Goal: Task Accomplishment & Management: Use online tool/utility

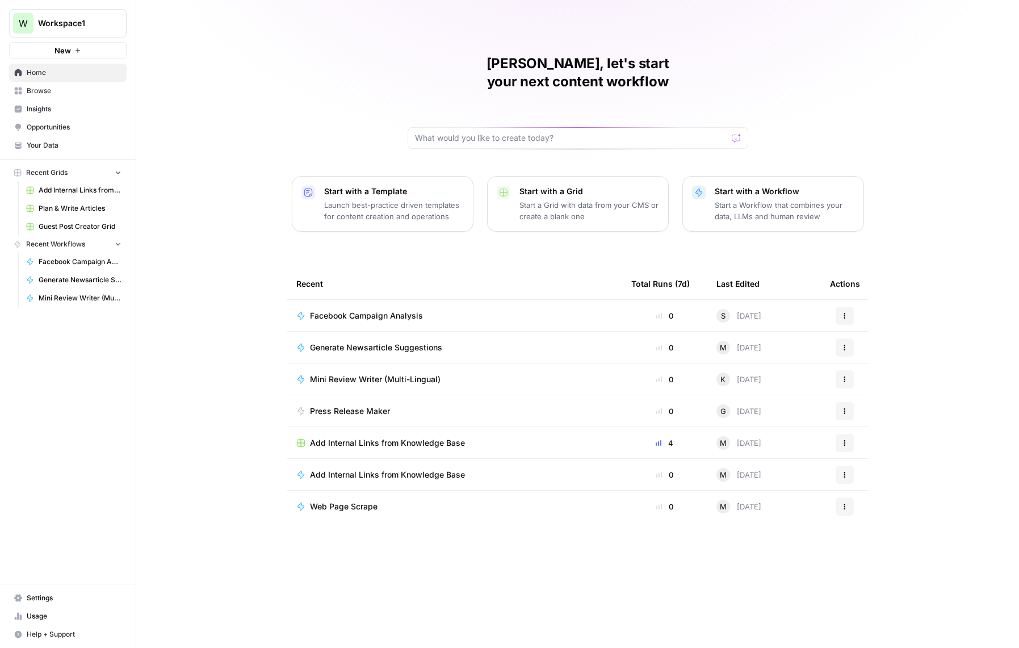
click at [64, 150] on span "Your Data" at bounding box center [74, 145] width 95 height 10
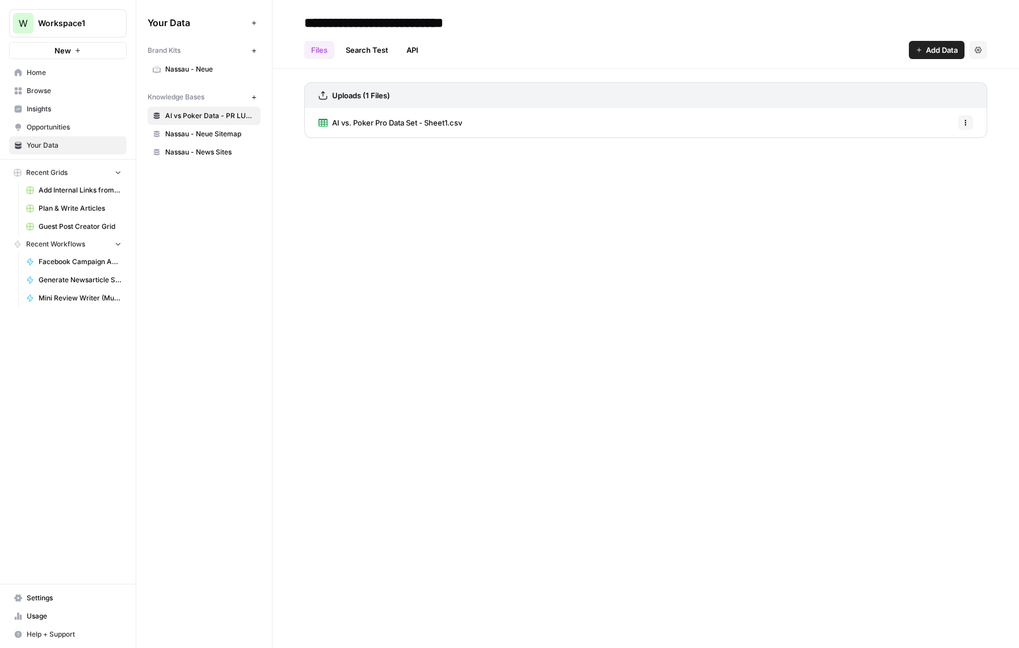
click at [452, 263] on div "**********" at bounding box center [645, 324] width 746 height 648
click at [249, 95] on button "New" at bounding box center [254, 97] width 14 height 14
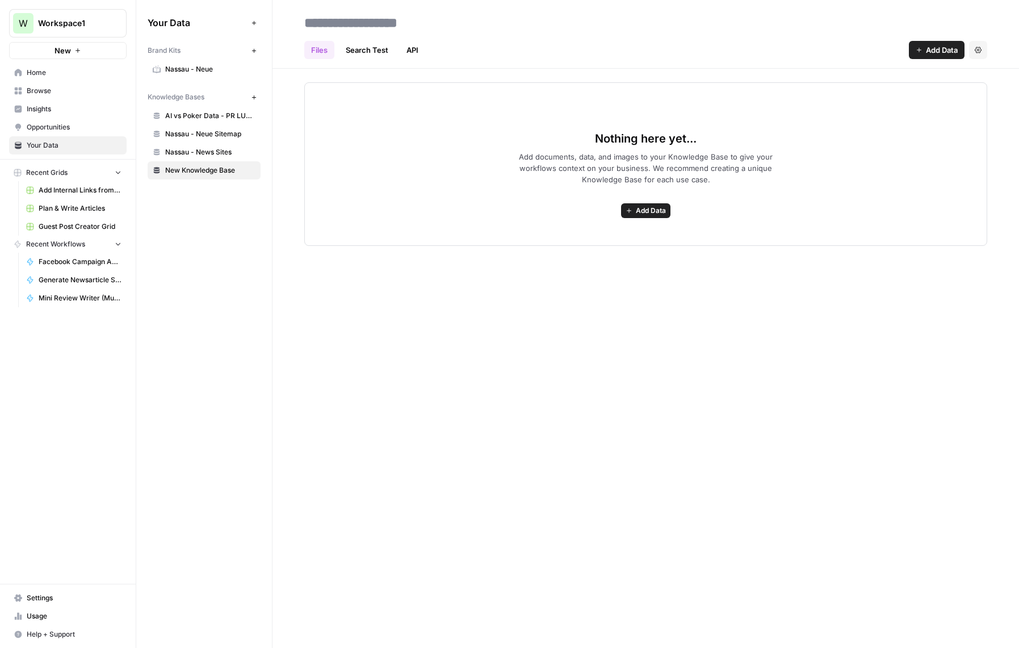
click at [419, 18] on input at bounding box center [391, 22] width 182 height 23
click at [458, 22] on input at bounding box center [391, 22] width 182 height 23
type input "***"
click at [519, 315] on div "*** Files Search Test API Add Data Settings Nothing here yet... Add documents, …" at bounding box center [645, 324] width 746 height 648
click at [636, 211] on span "Add Data" at bounding box center [651, 210] width 30 height 10
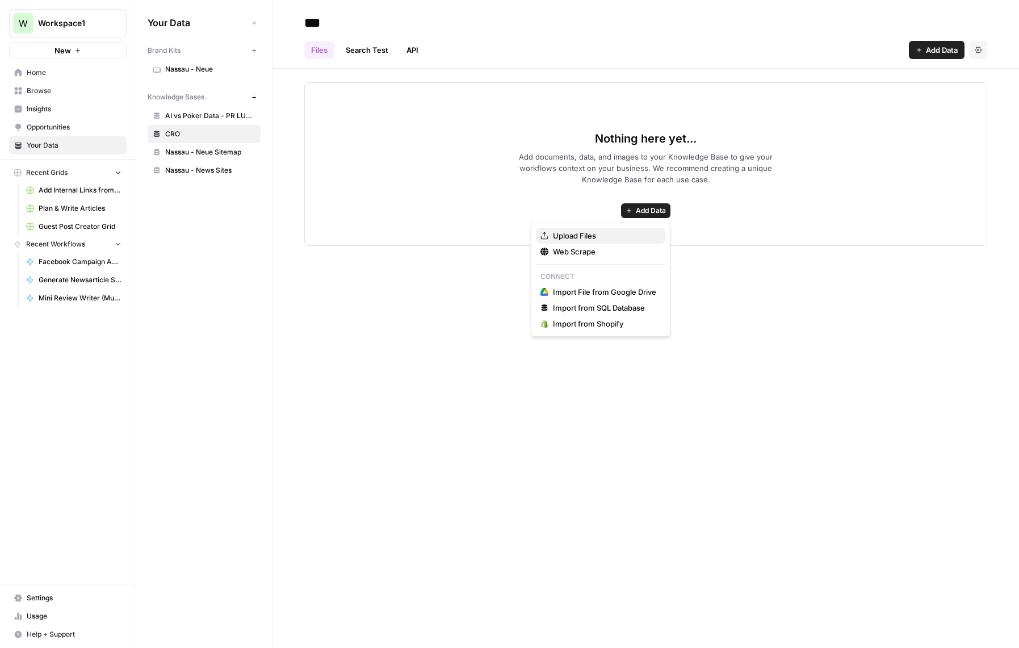
click at [588, 236] on span "Upload Files" at bounding box center [604, 235] width 103 height 11
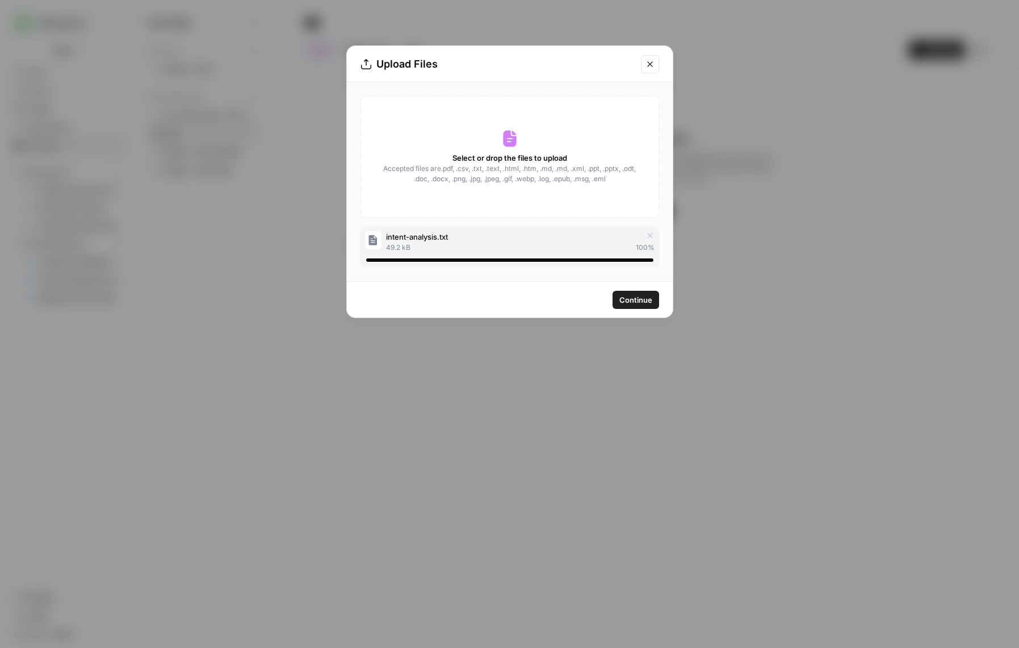
click at [631, 298] on span "Continue" at bounding box center [635, 299] width 33 height 11
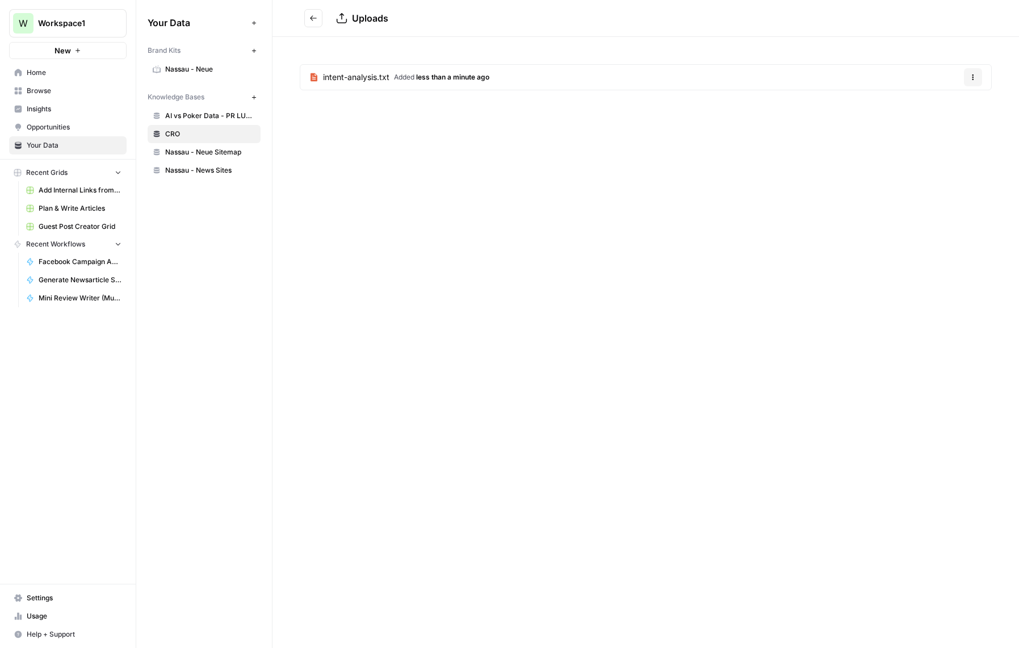
click at [87, 18] on span "Workspace1" at bounding box center [72, 23] width 69 height 11
click at [87, 430] on div "W Workspace1 New Home Browse Insights Opportunities Your Data Recent Grids Add …" at bounding box center [68, 324] width 136 height 648
click at [38, 69] on span "Home" at bounding box center [74, 73] width 95 height 10
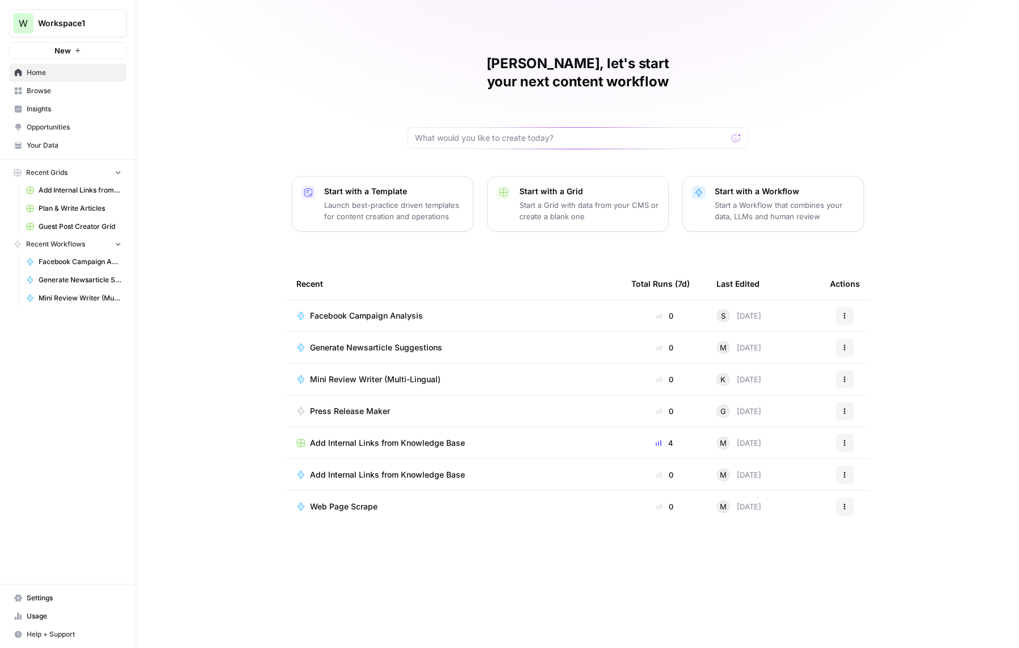
click at [820, 186] on p "Start with a Workflow" at bounding box center [784, 191] width 140 height 11
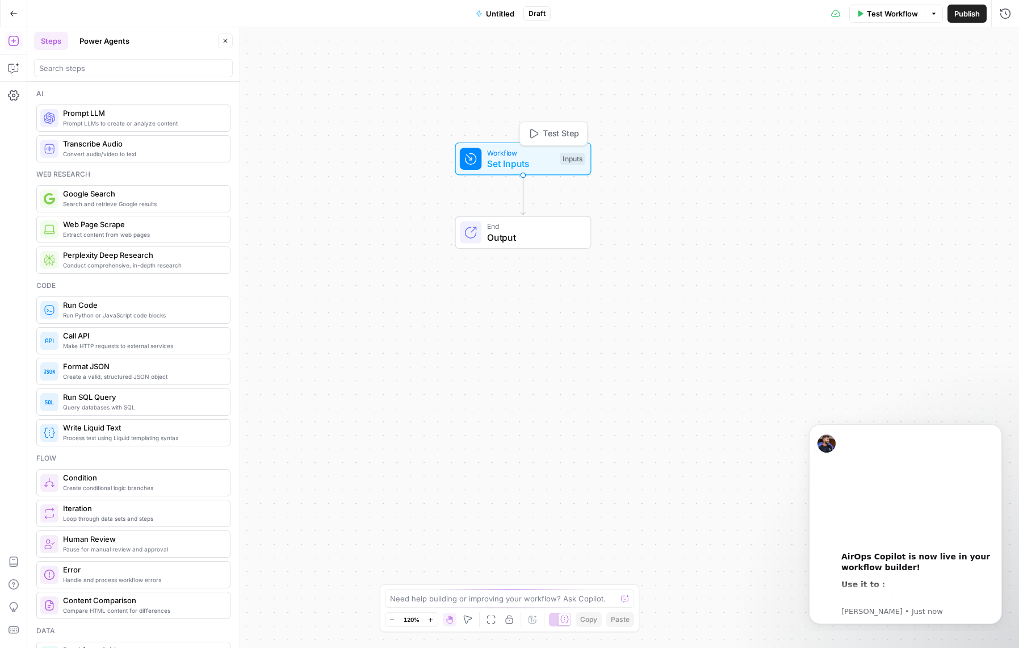
click at [541, 162] on span "Set Inputs" at bounding box center [521, 164] width 68 height 14
click at [884, 77] on icon "button" at bounding box center [886, 77] width 5 height 5
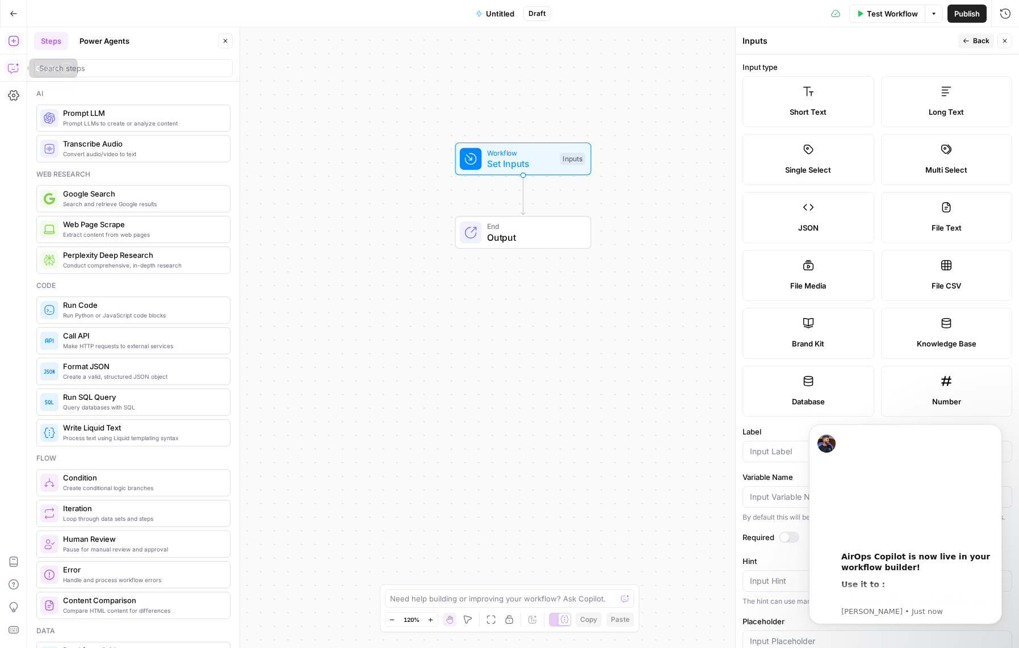
click at [12, 73] on icon "button" at bounding box center [13, 68] width 10 height 9
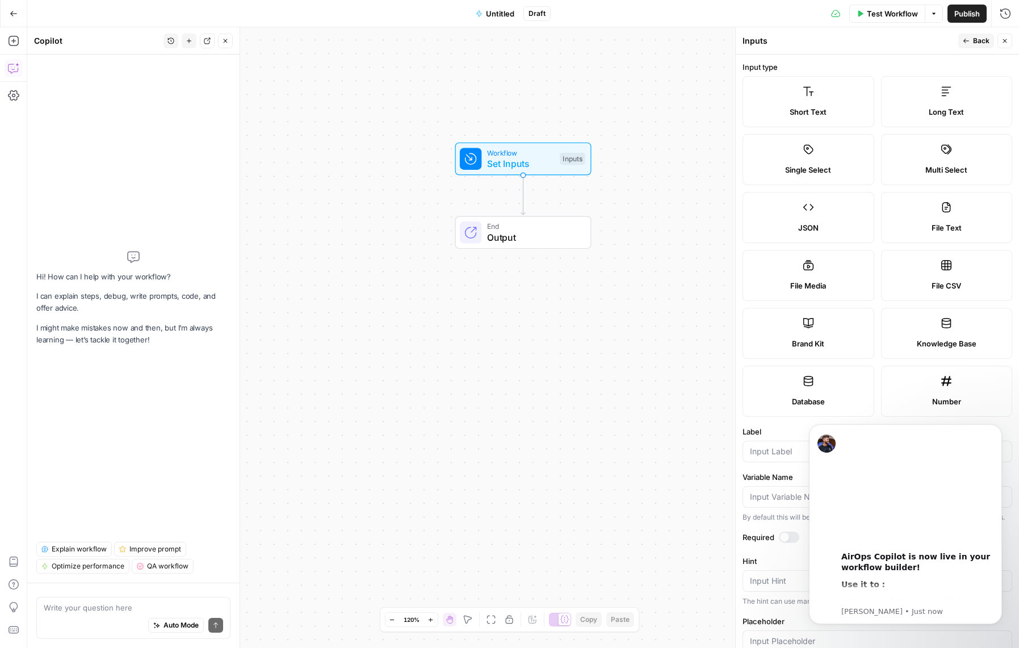
click at [77, 606] on textarea at bounding box center [133, 607] width 179 height 11
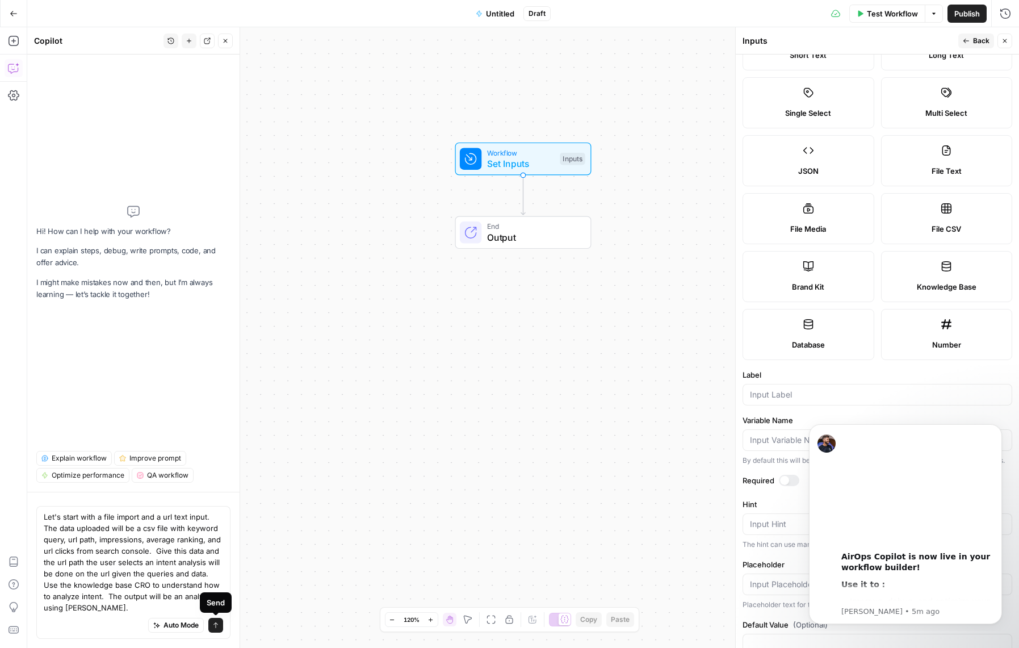
type textarea "Let's start with a file import and a url text input. The data uploaded will be …"
click at [215, 623] on icon "submit" at bounding box center [215, 625] width 5 height 6
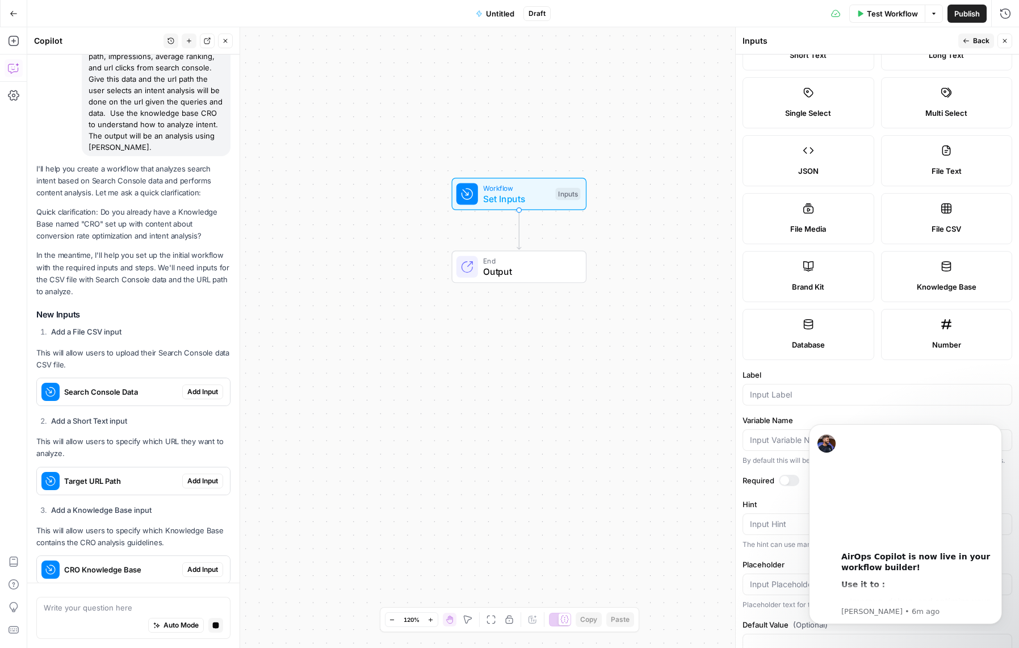
scroll to position [113, 0]
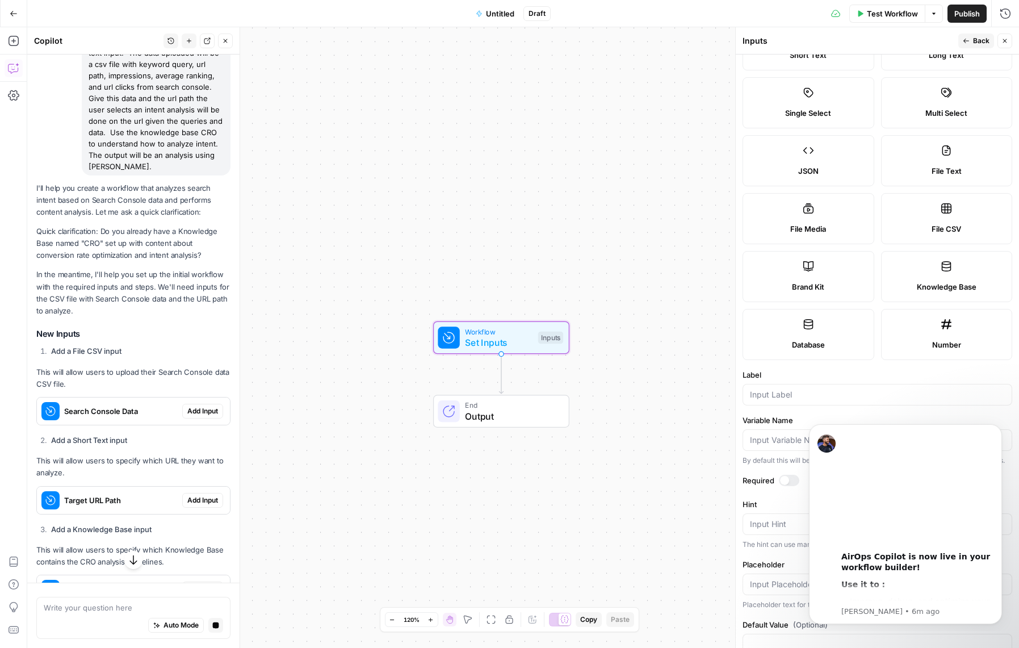
click at [187, 416] on span "Add Input" at bounding box center [202, 411] width 31 height 10
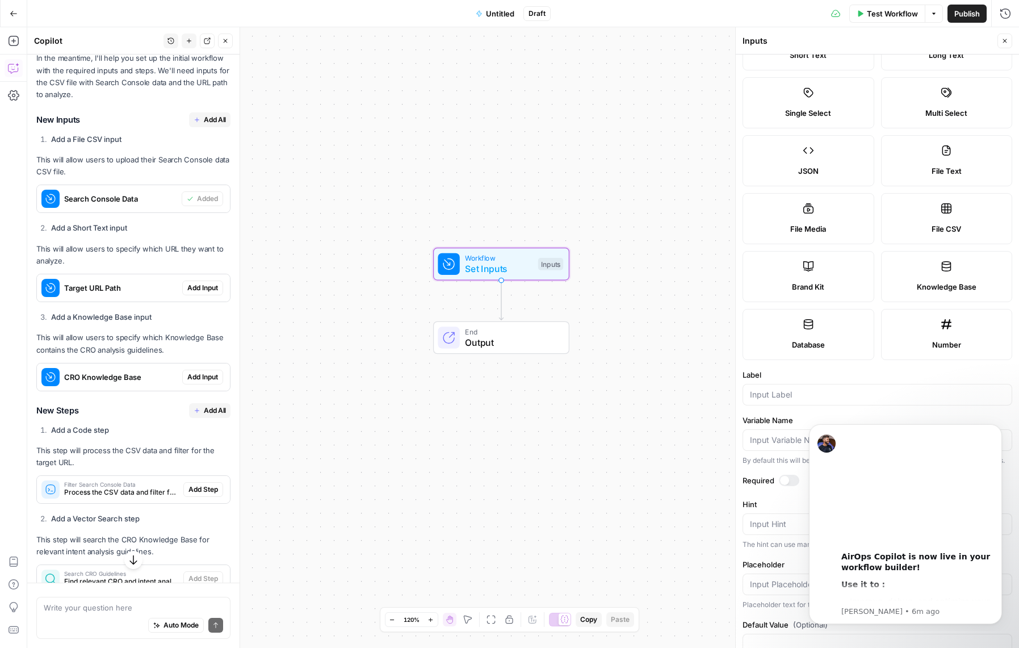
scroll to position [305, 0]
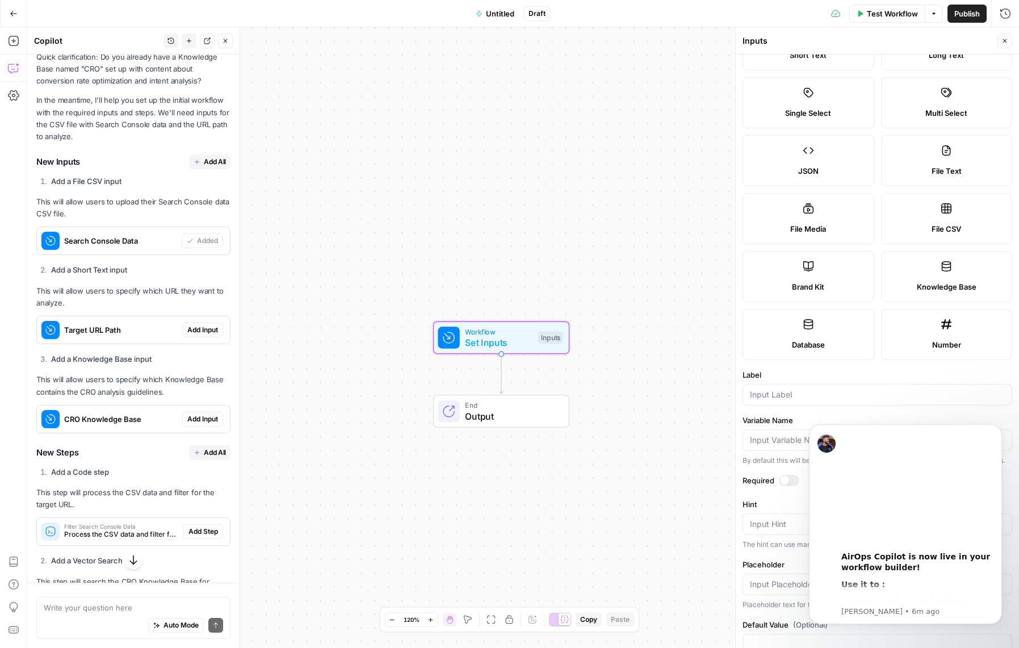
click at [189, 335] on span "Add Input" at bounding box center [202, 330] width 31 height 10
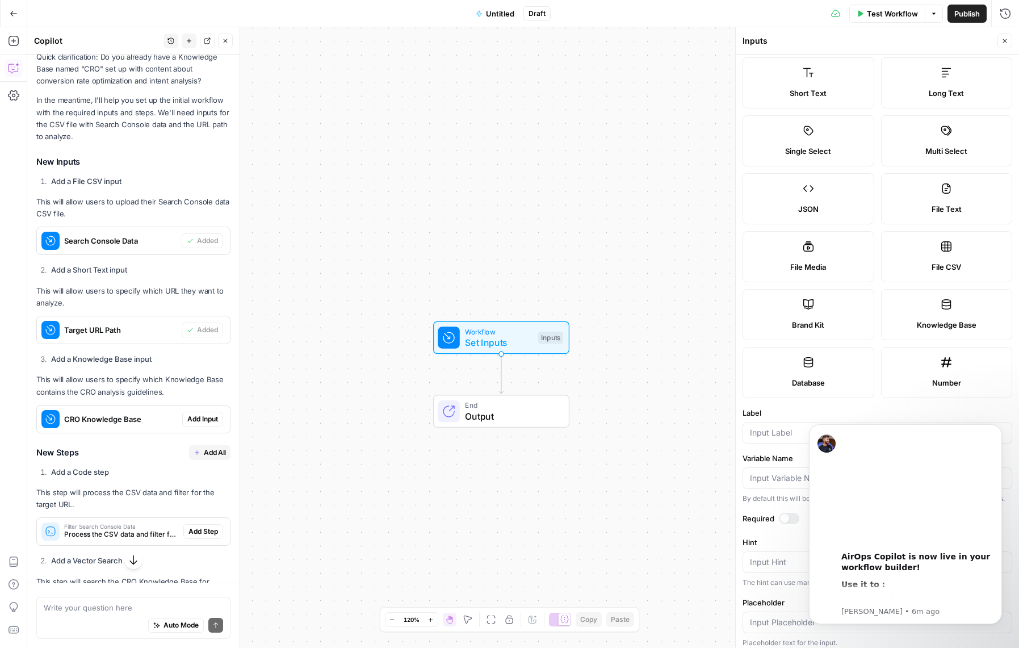
scroll to position [0, 0]
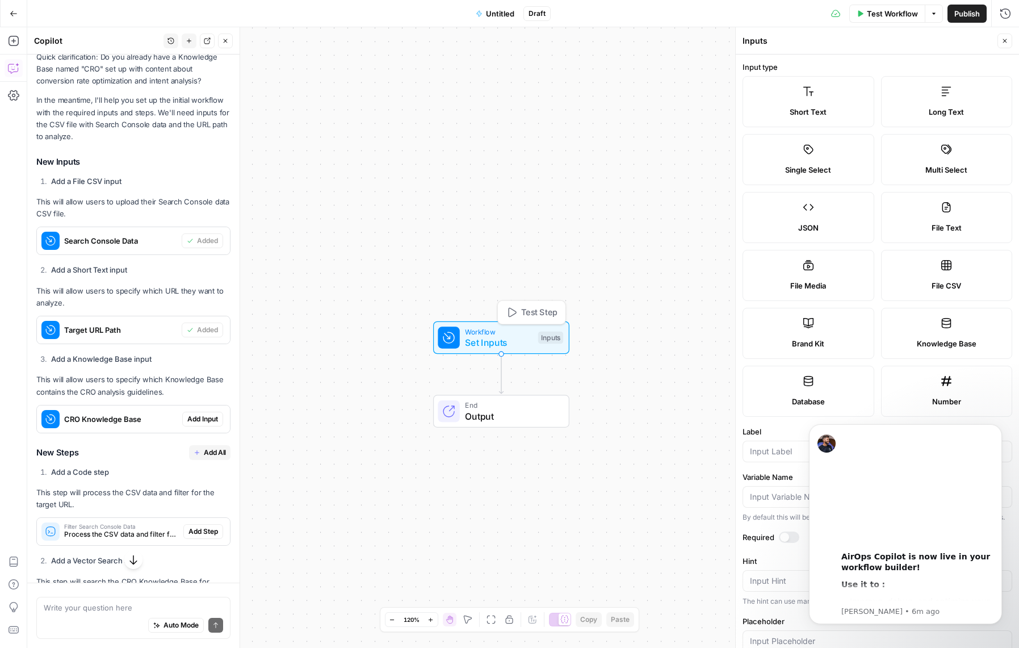
click at [474, 335] on span "Set Inputs" at bounding box center [499, 342] width 68 height 14
click at [595, 456] on div "Workflow Set Inputs Inputs End Output" at bounding box center [522, 337] width 991 height 620
click at [511, 335] on span "Set Inputs" at bounding box center [499, 342] width 68 height 14
click at [998, 43] on button "Close" at bounding box center [1004, 40] width 15 height 15
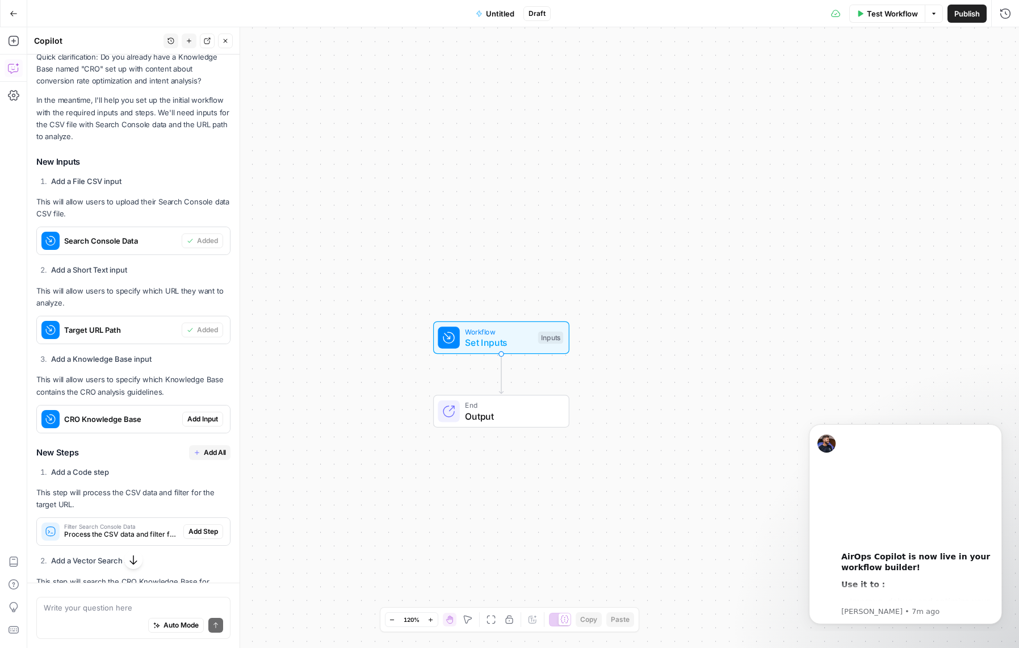
click at [502, 333] on span "Workflow" at bounding box center [499, 331] width 68 height 11
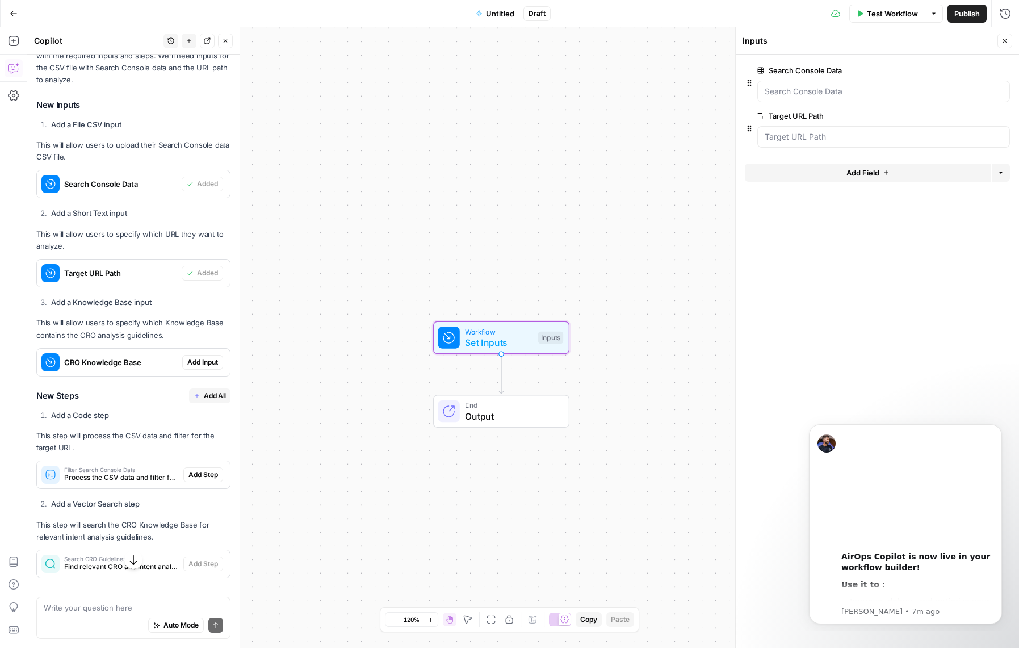
click at [188, 367] on span "Add Input" at bounding box center [202, 362] width 31 height 10
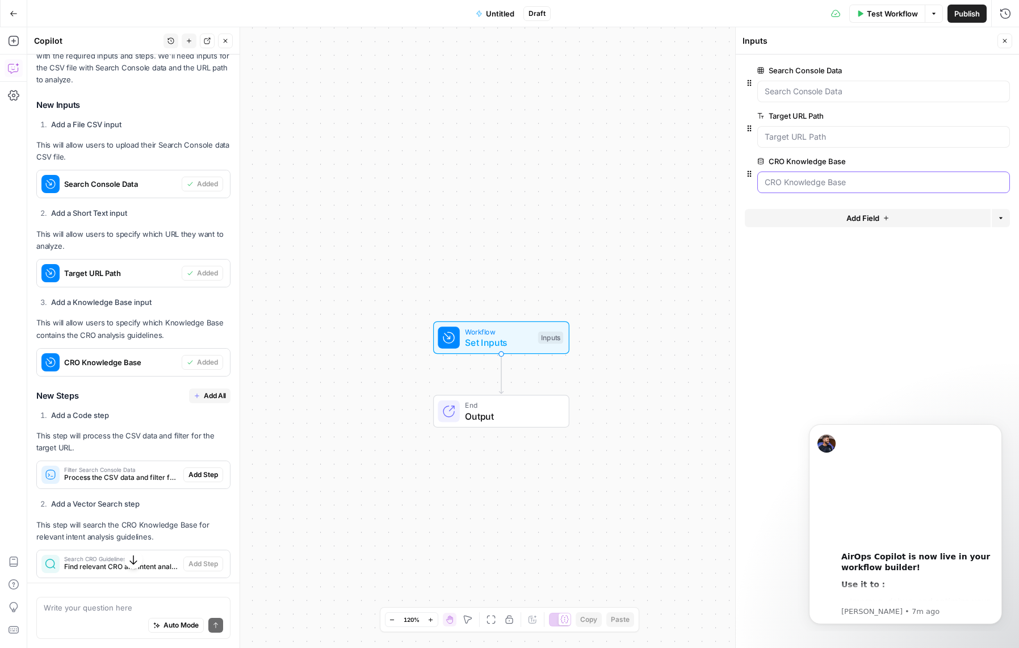
click at [810, 179] on Base "CRO Knowledge Base" at bounding box center [883, 181] width 238 height 11
click at [788, 175] on div at bounding box center [883, 182] width 253 height 22
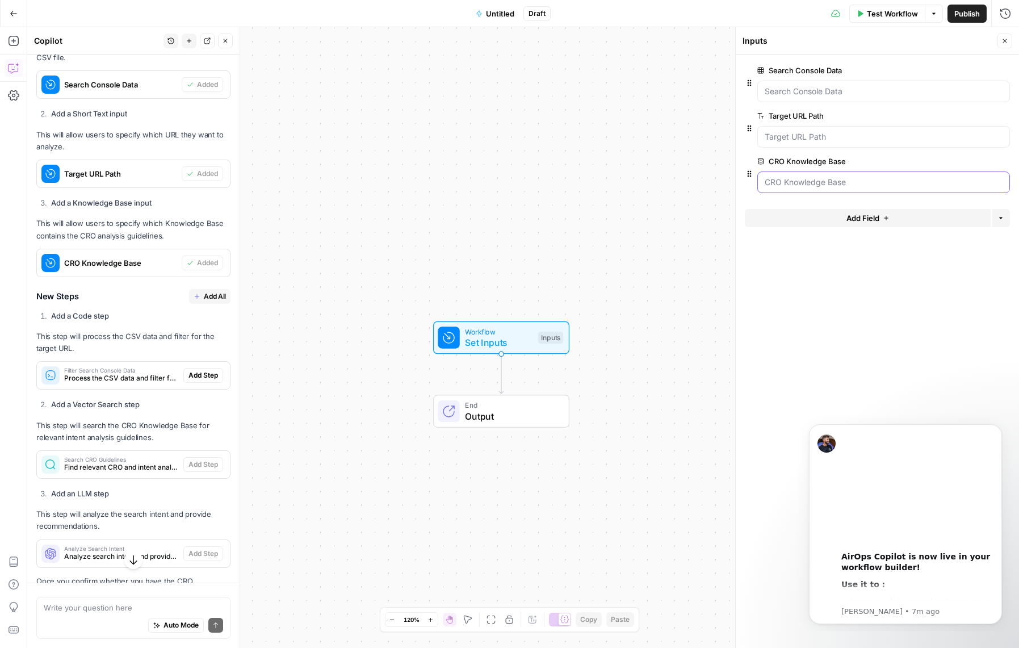
scroll to position [476, 0]
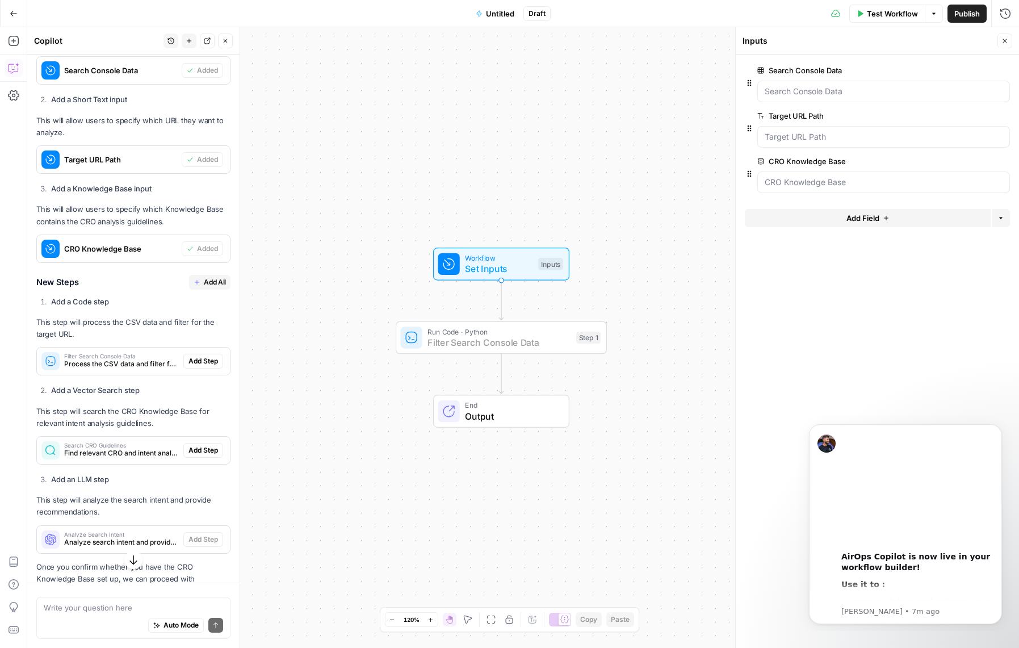
click at [191, 366] on span "Add Step" at bounding box center [203, 361] width 30 height 10
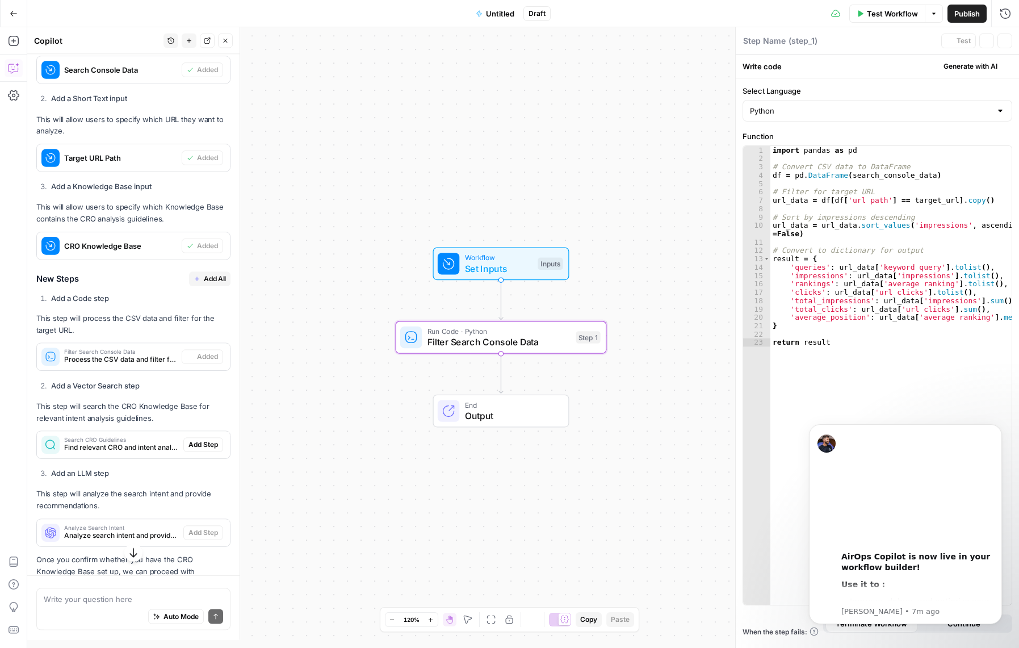
type textarea "Filter Search Console Data"
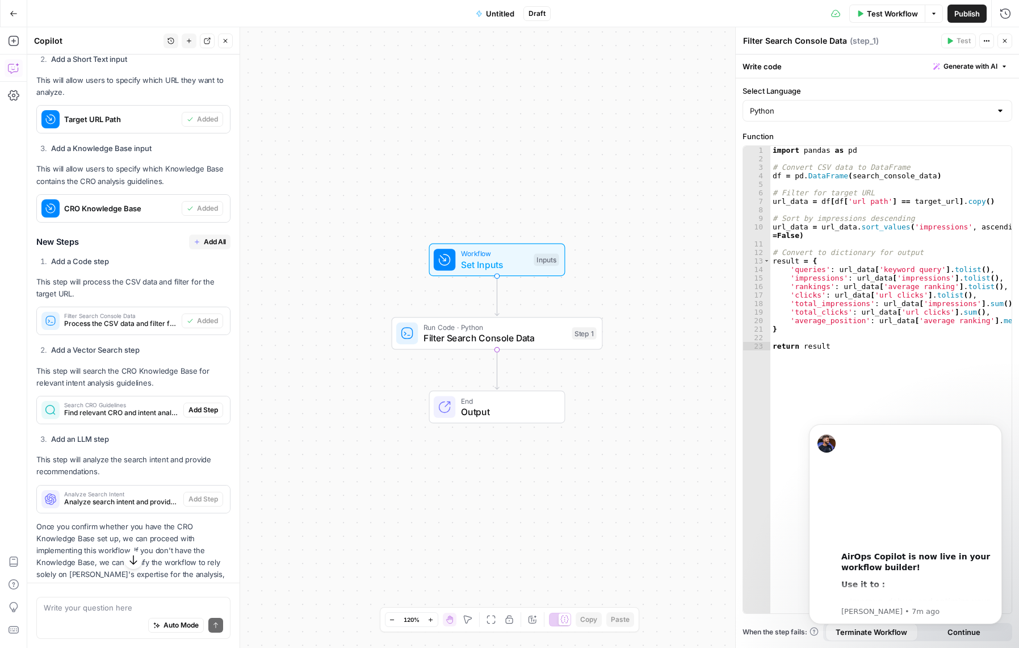
scroll to position [532, 0]
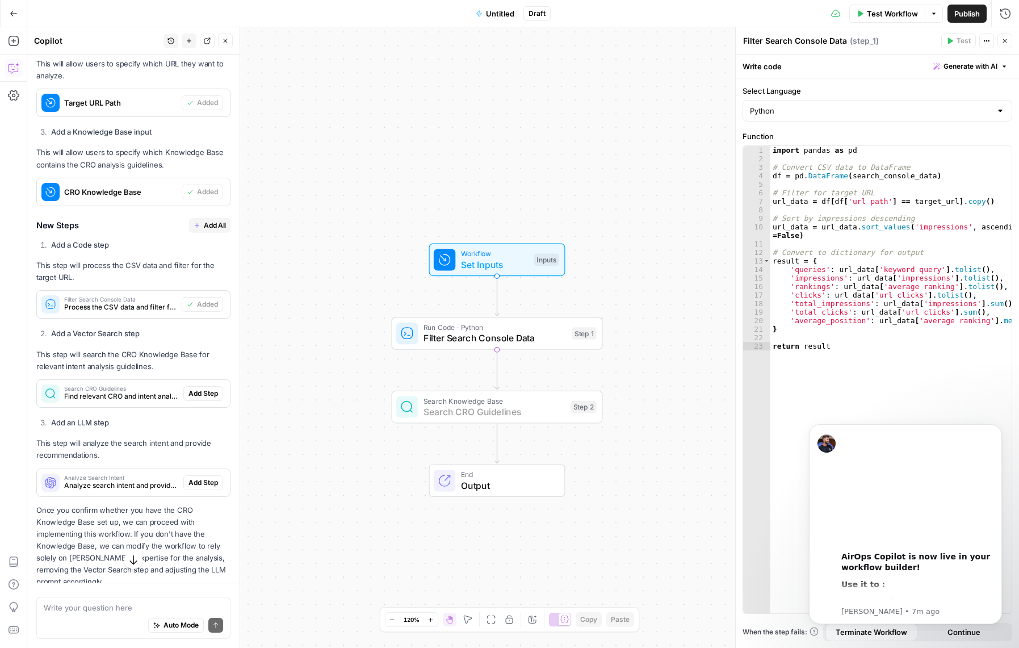
click at [208, 398] on span "Add Step" at bounding box center [203, 393] width 30 height 10
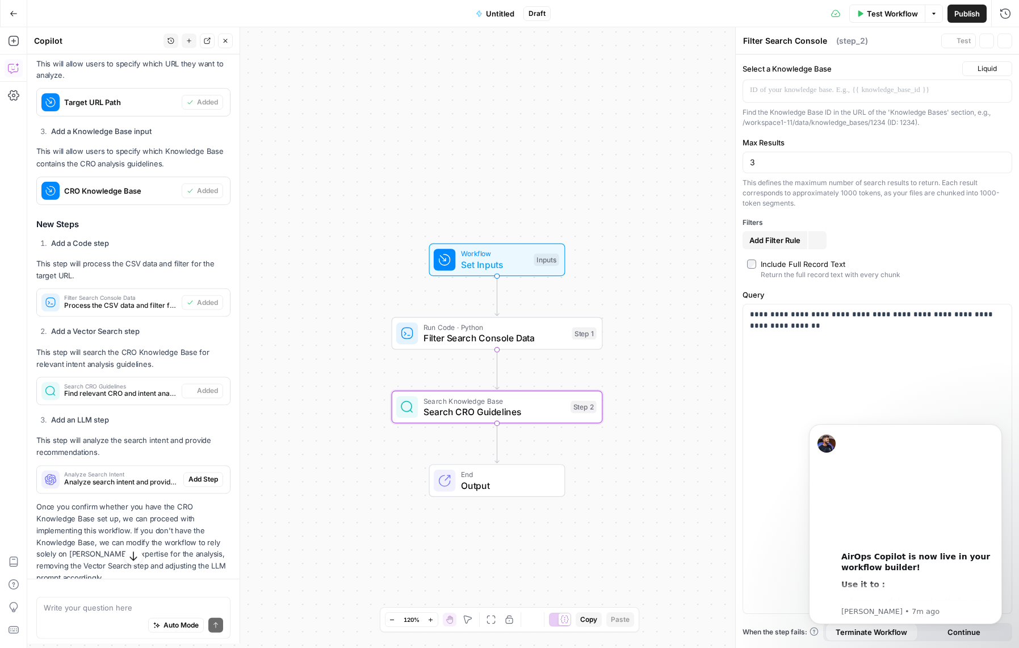
type textarea "Search CRO Guidelines"
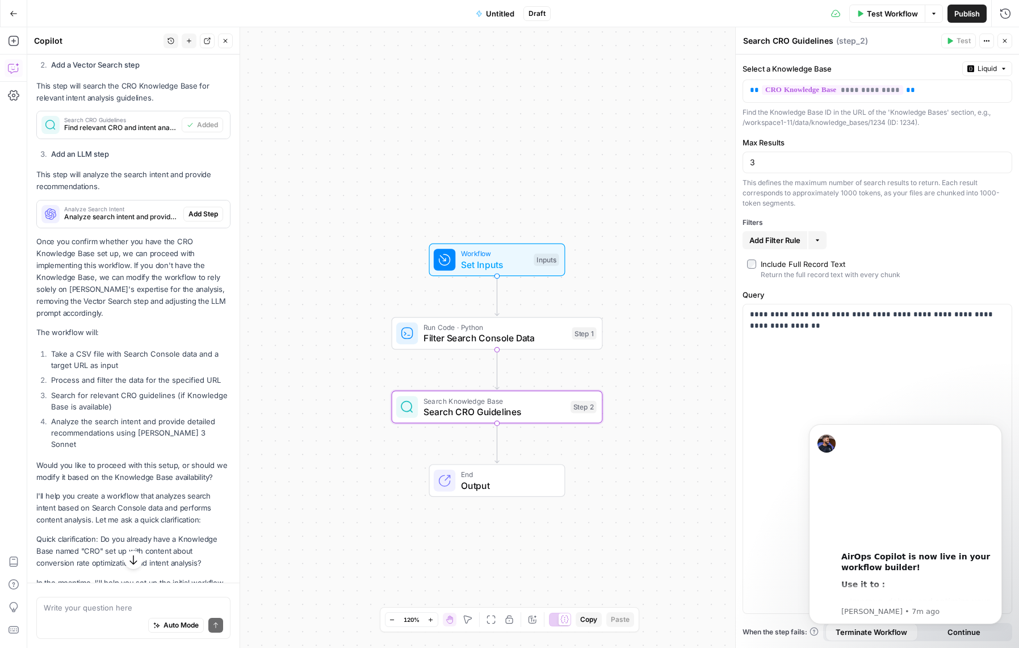
scroll to position [759, 0]
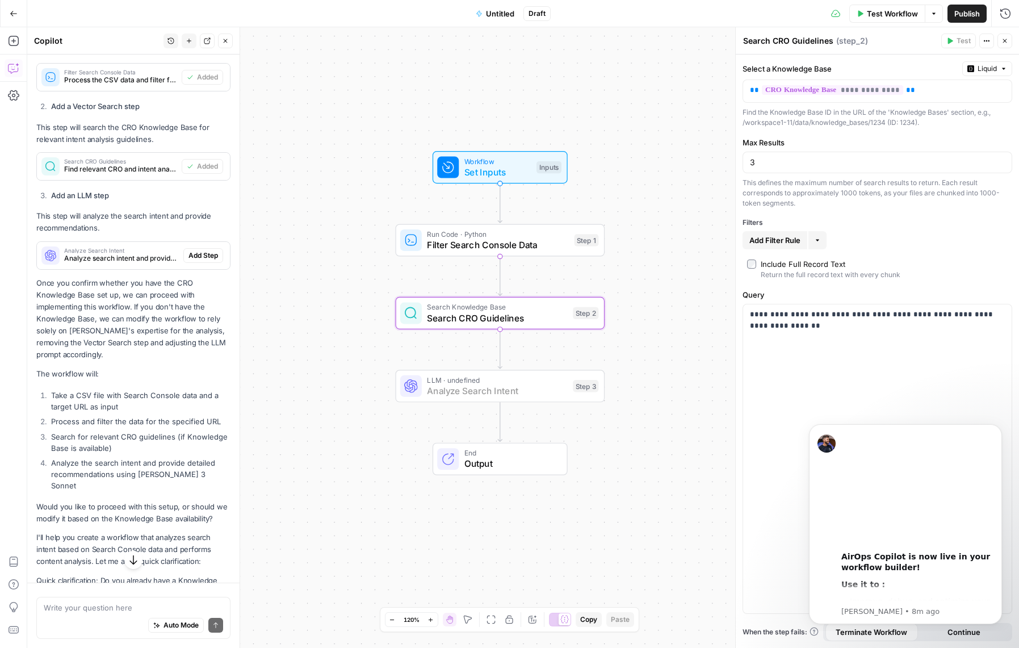
click at [188, 260] on span "Add Step" at bounding box center [203, 255] width 30 height 10
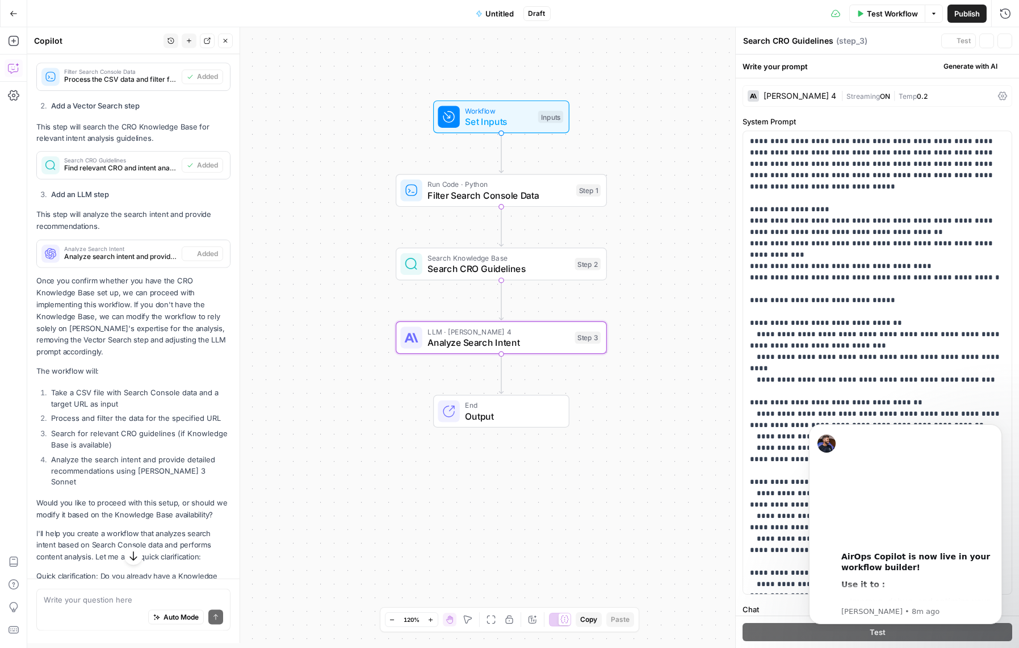
type textarea "Analyze Search Intent"
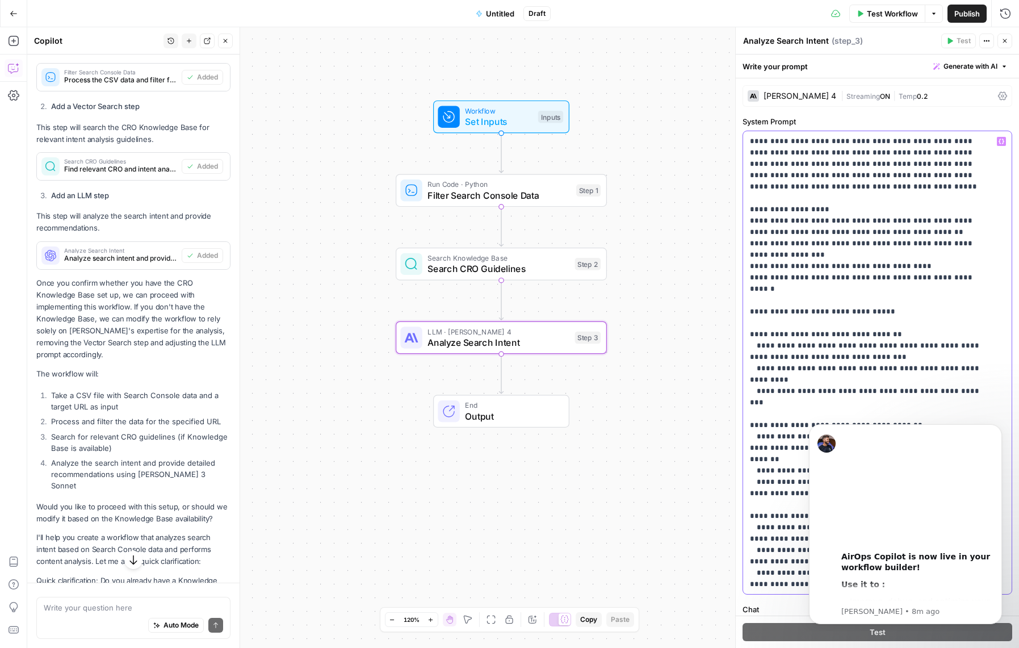
click at [854, 245] on p "**********" at bounding box center [869, 414] width 238 height 556
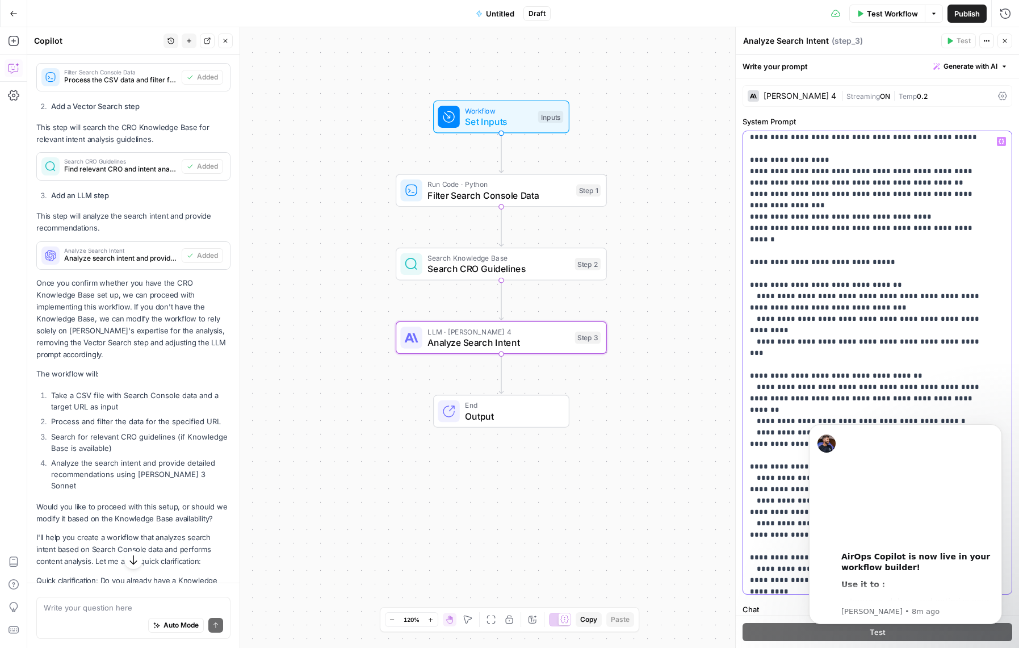
scroll to position [103, 0]
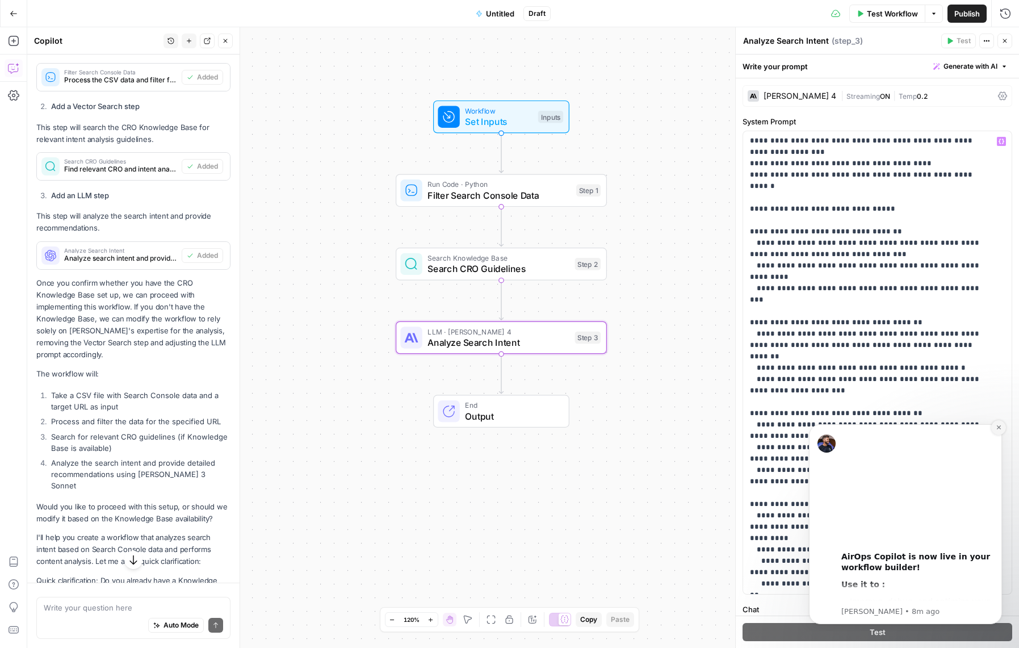
click at [994, 427] on button "Dismiss notification" at bounding box center [998, 427] width 15 height 15
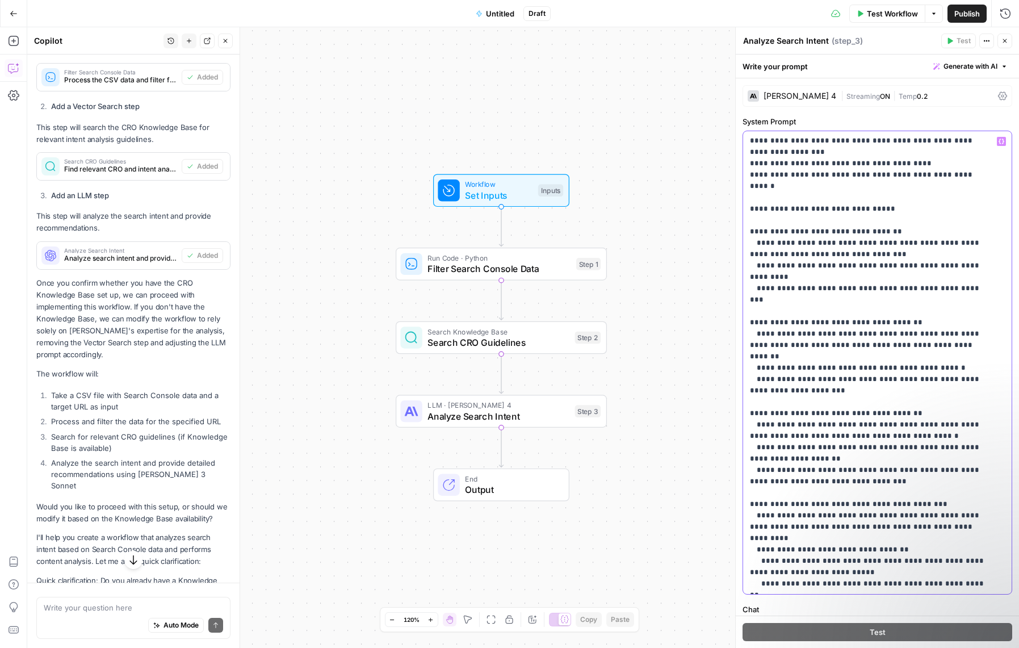
click at [933, 359] on p "**********" at bounding box center [869, 311] width 238 height 556
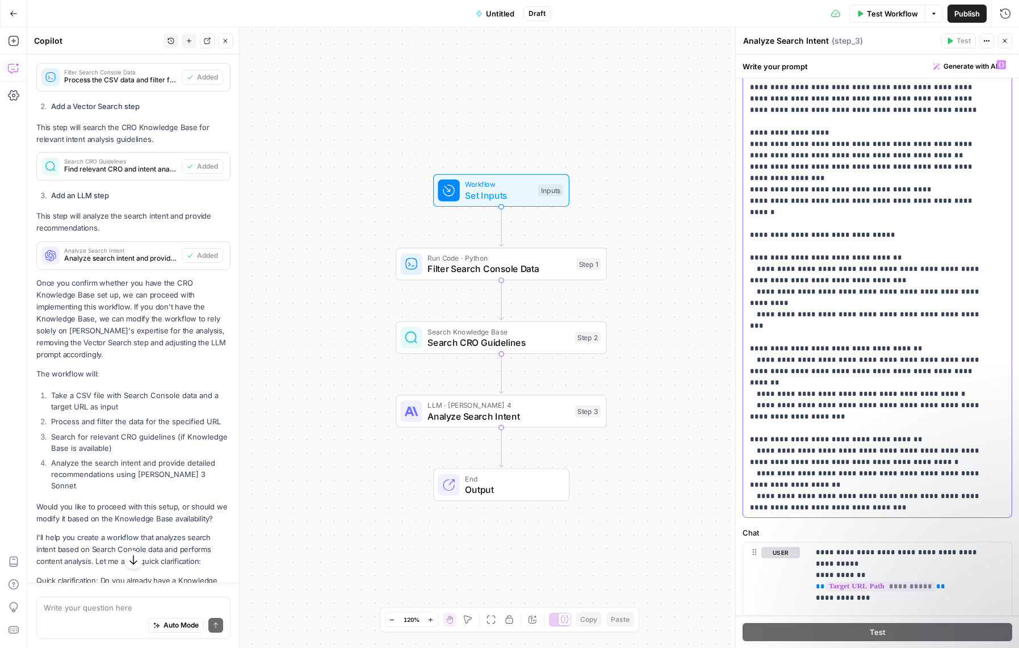
scroll to position [0, 0]
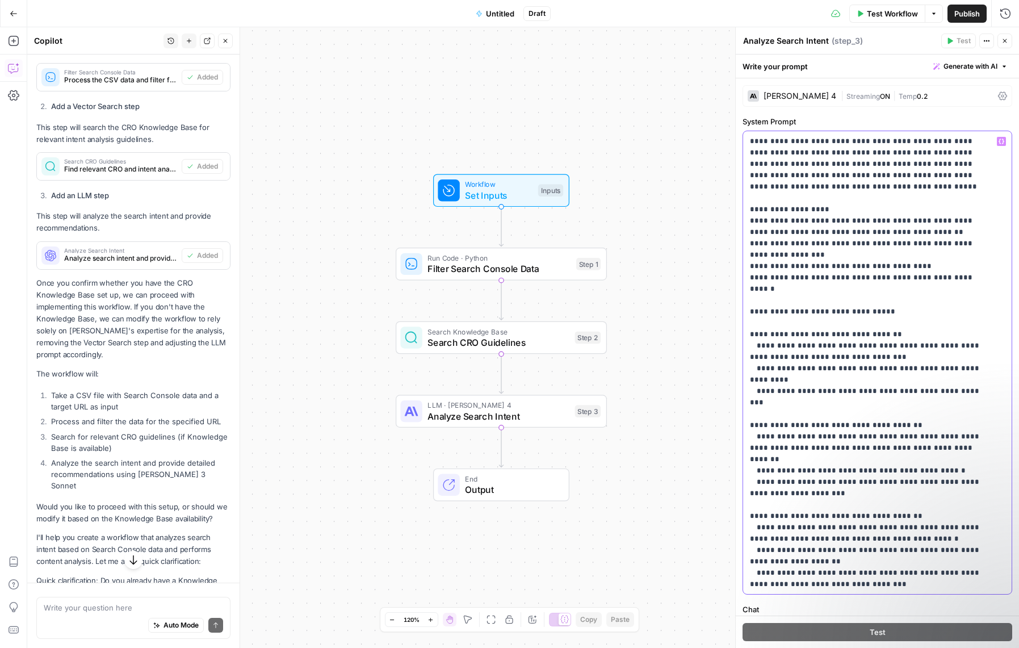
drag, startPoint x: 976, startPoint y: 492, endPoint x: 733, endPoint y: 122, distance: 442.9
click at [735, 122] on div "**********" at bounding box center [877, 337] width 284 height 620
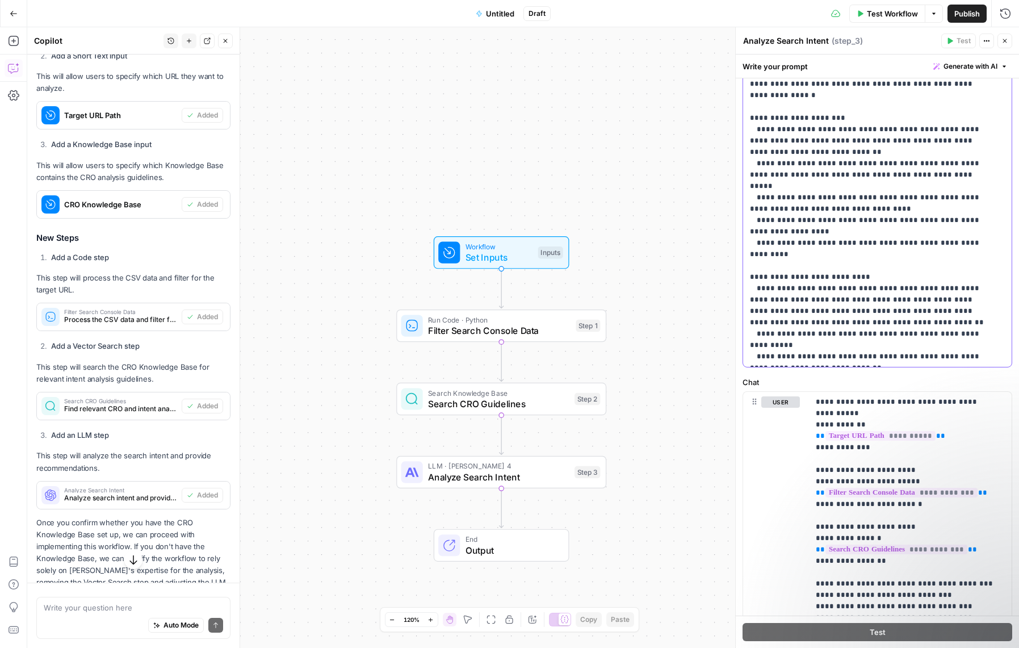
scroll to position [1706, 0]
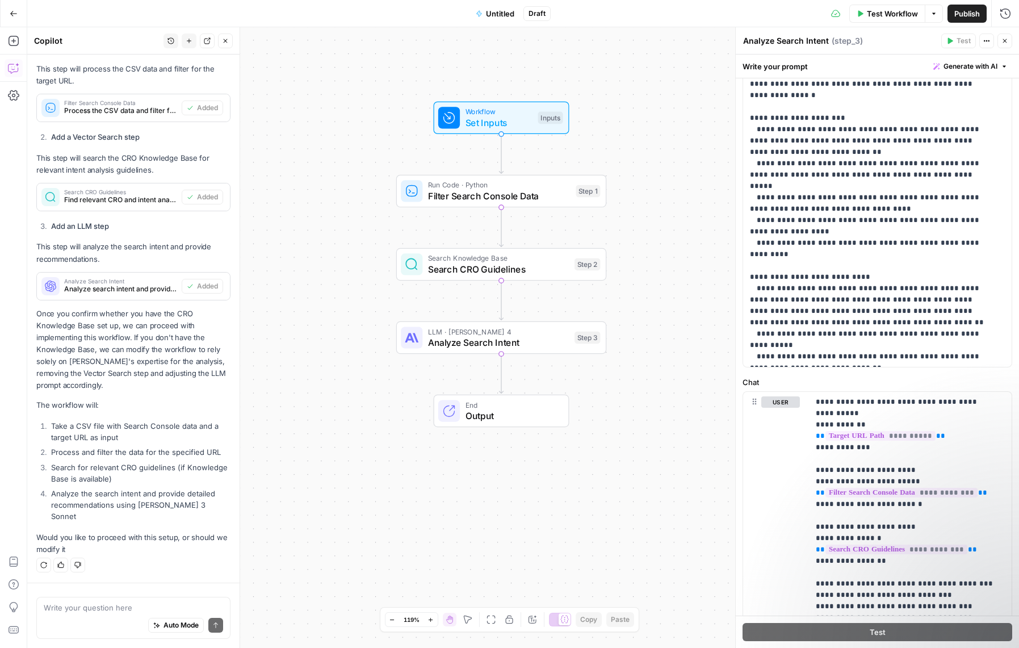
click at [505, 11] on span "Untitled" at bounding box center [500, 13] width 28 height 11
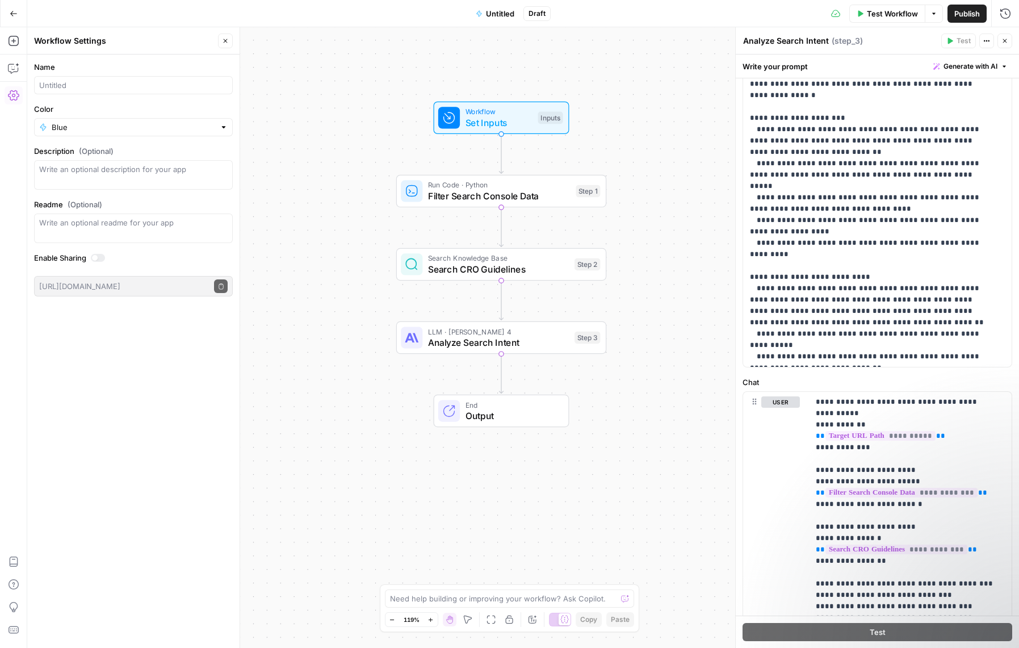
click at [484, 14] on button "Untitled" at bounding box center [495, 14] width 52 height 18
click at [498, 10] on span "Untitled" at bounding box center [500, 13] width 28 height 11
click at [79, 89] on input "Name" at bounding box center [133, 84] width 188 height 11
drag, startPoint x: 56, startPoint y: 85, endPoint x: 20, endPoint y: 90, distance: 36.0
click at [20, 90] on body "W Workspace1 New Home Browse Insights Opportunities Your Data Recent Grids Add …" at bounding box center [509, 324] width 1019 height 648
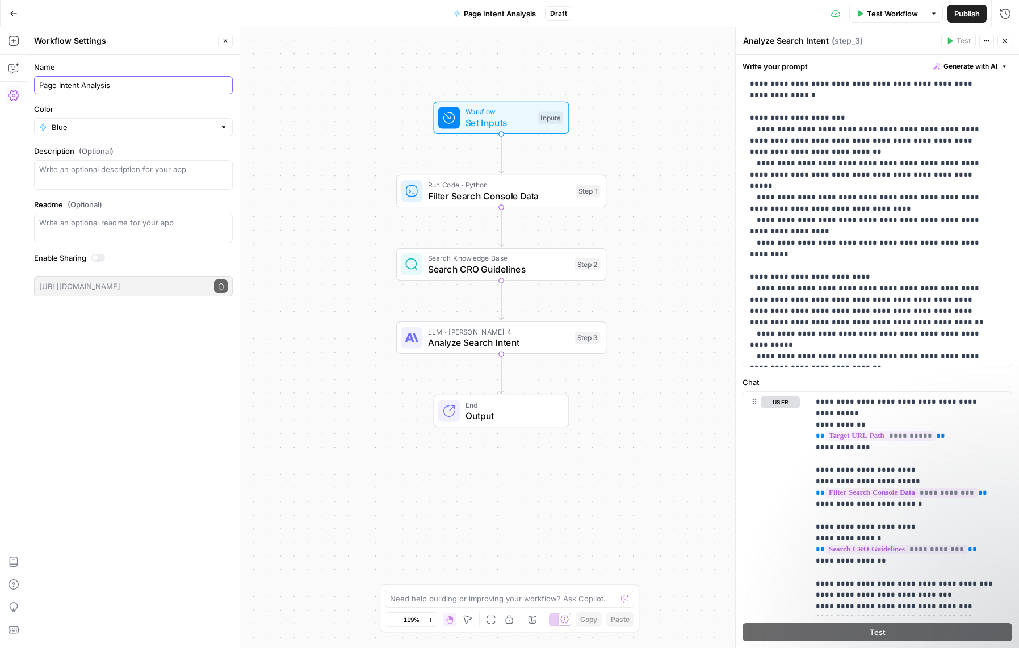
type input "Page Intent Analysis"
click at [964, 19] on button "Publish" at bounding box center [966, 14] width 39 height 18
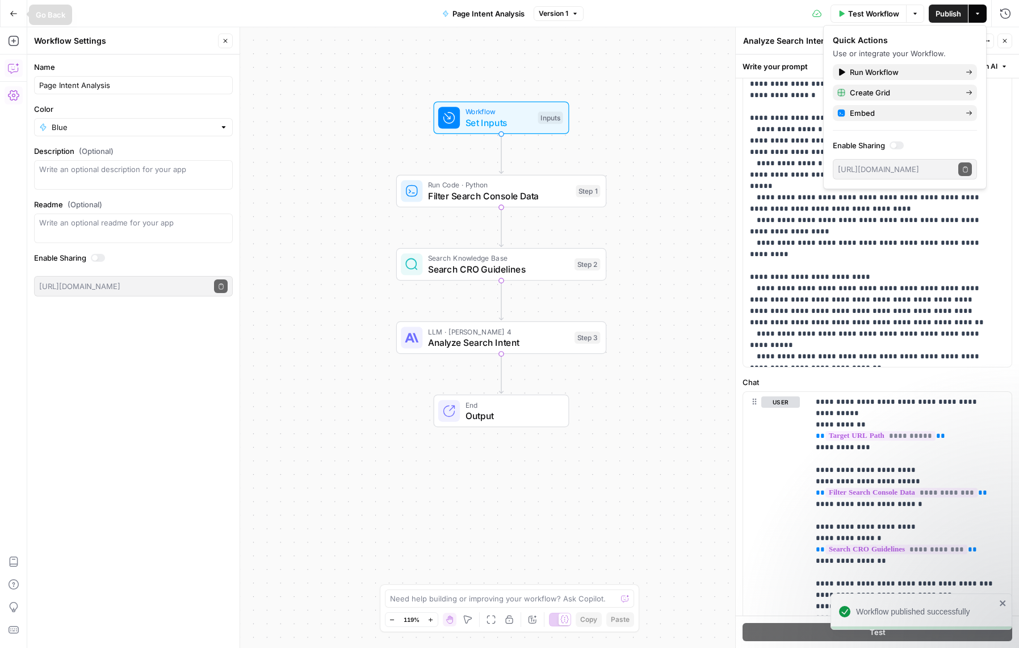
click at [13, 70] on icon "button" at bounding box center [13, 67] width 11 height 11
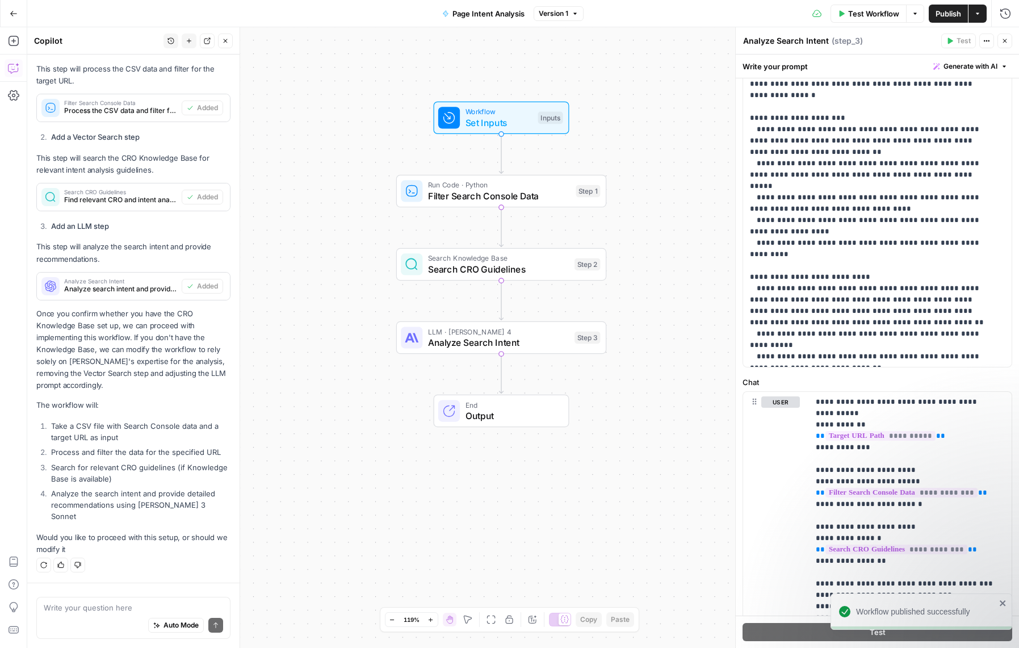
drag, startPoint x: 107, startPoint y: 610, endPoint x: 102, endPoint y: 613, distance: 6.3
click at [106, 610] on textarea at bounding box center [133, 607] width 179 height 11
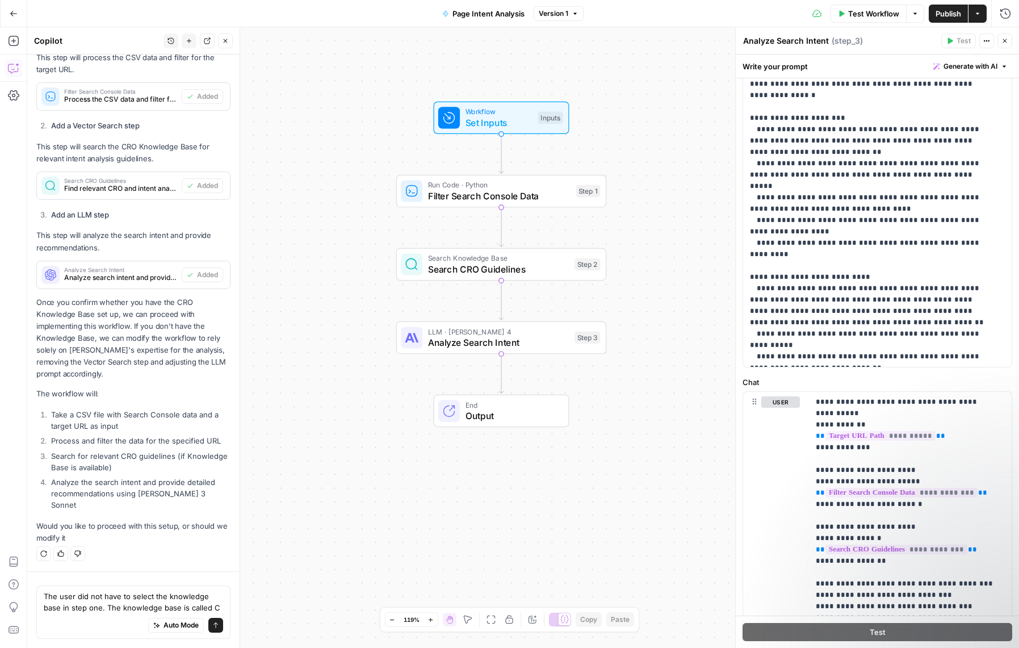
scroll to position [1729, 0]
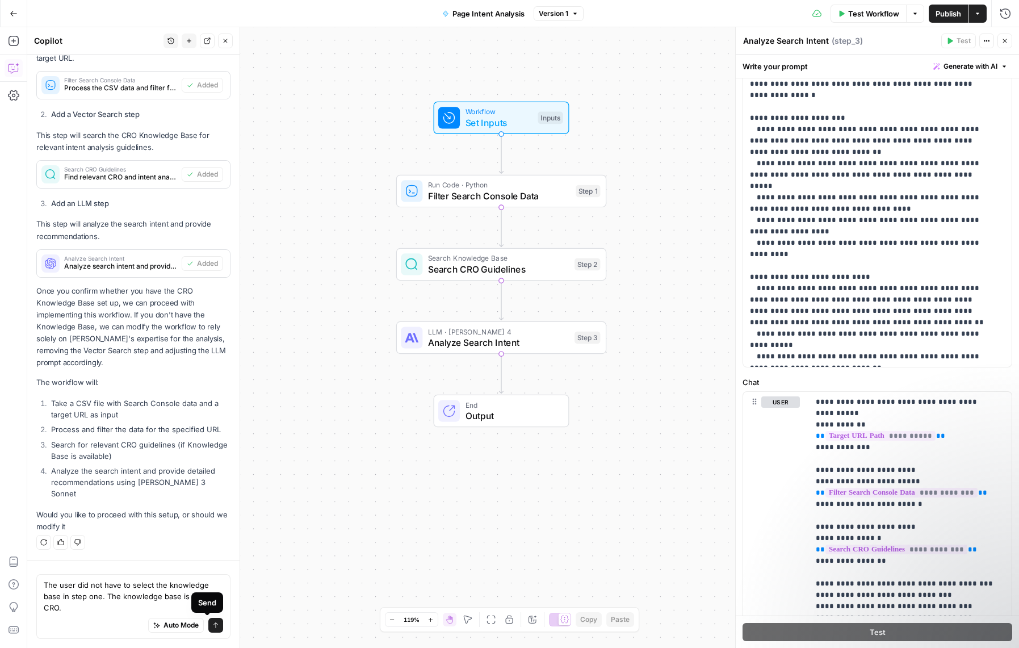
type textarea "The user did not have to select the knowledge base in step one. The knowledge b…"
click at [211, 626] on button "Send" at bounding box center [215, 624] width 15 height 15
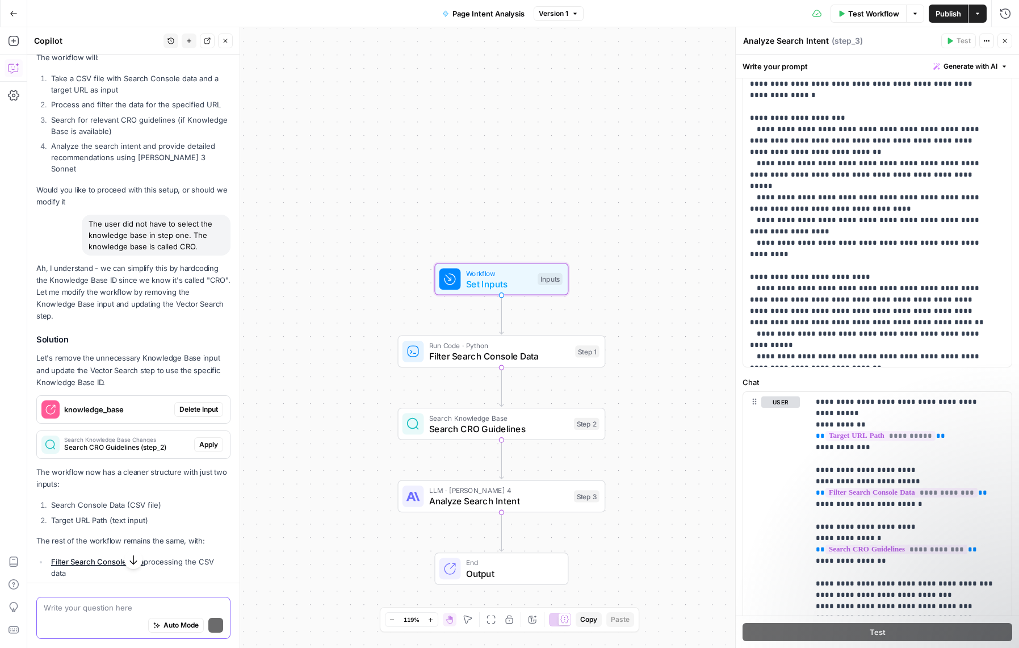
scroll to position [2088, 0]
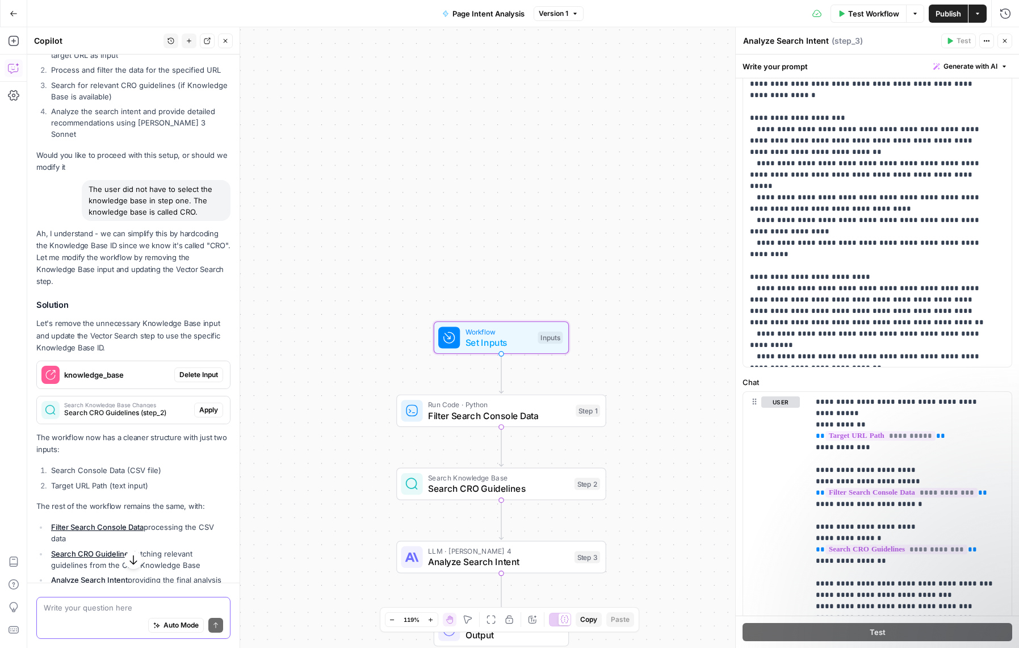
click at [199, 377] on span "Delete Input" at bounding box center [198, 374] width 39 height 10
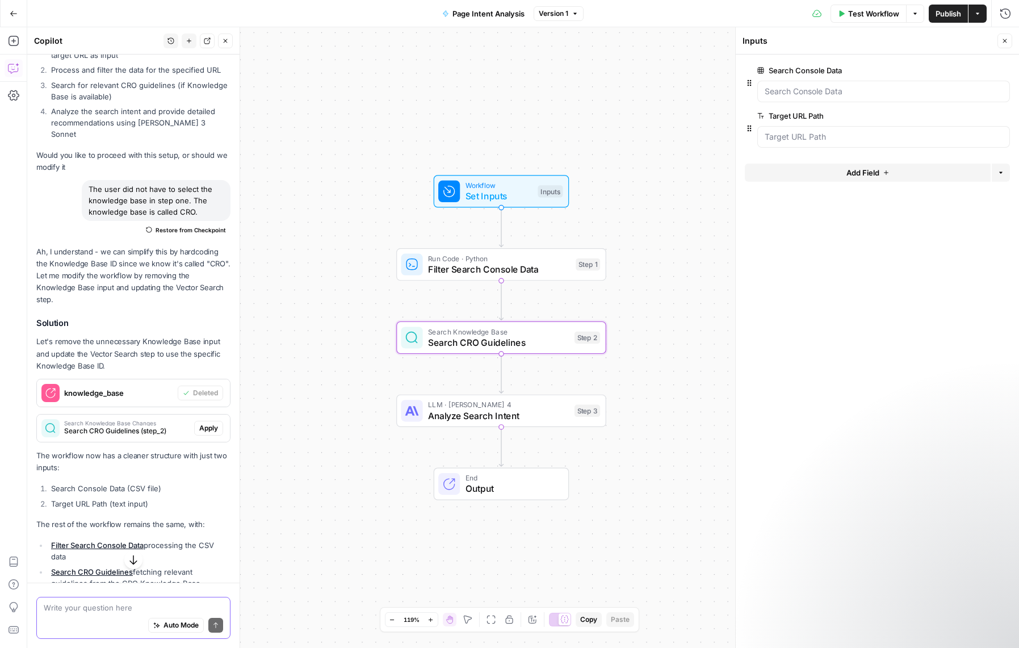
click at [168, 428] on span "Search CRO Guidelines (step_2)" at bounding box center [126, 431] width 125 height 10
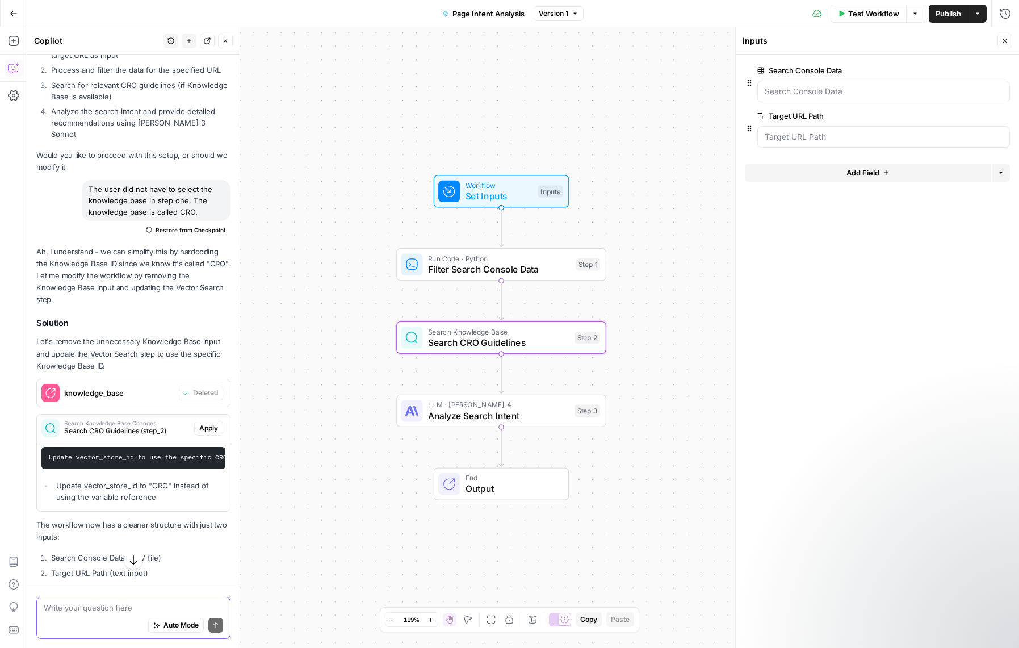
click at [203, 427] on span "Apply" at bounding box center [208, 428] width 19 height 10
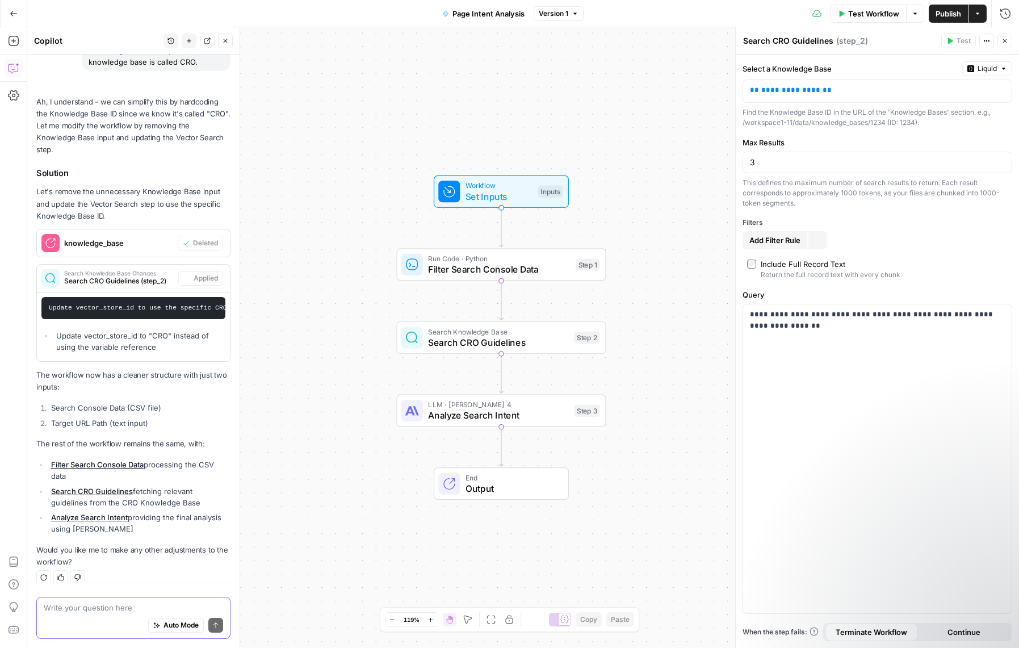
scroll to position [2259, 0]
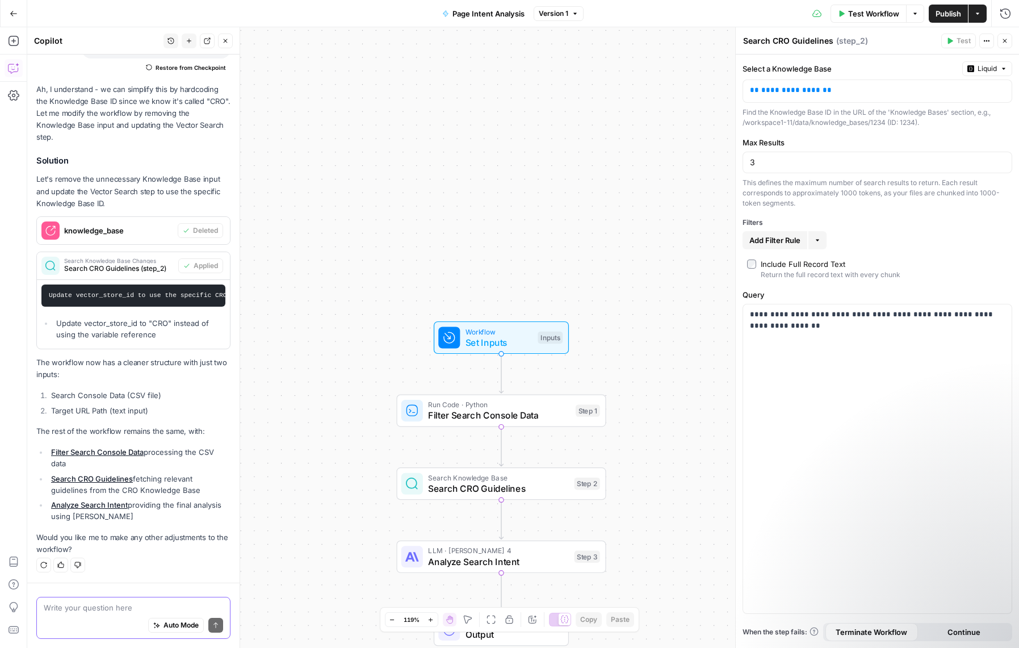
click at [96, 607] on textarea at bounding box center [133, 607] width 179 height 11
paste textarea "11816"
click at [41, 609] on div "the knowledge base ID is: 11816 the knowledge base ID is: 11816 Auto Mode Send" at bounding box center [133, 617] width 194 height 42
click at [37, 613] on div "the knowledge base ID is: 11816 the knowledge base ID is: 11816 Auto Mode Send" at bounding box center [133, 617] width 194 height 42
click at [43, 607] on div "the knowledge base ID is: 11816 the knowledge base ID is: 11816 Auto Mode Send" at bounding box center [133, 617] width 194 height 42
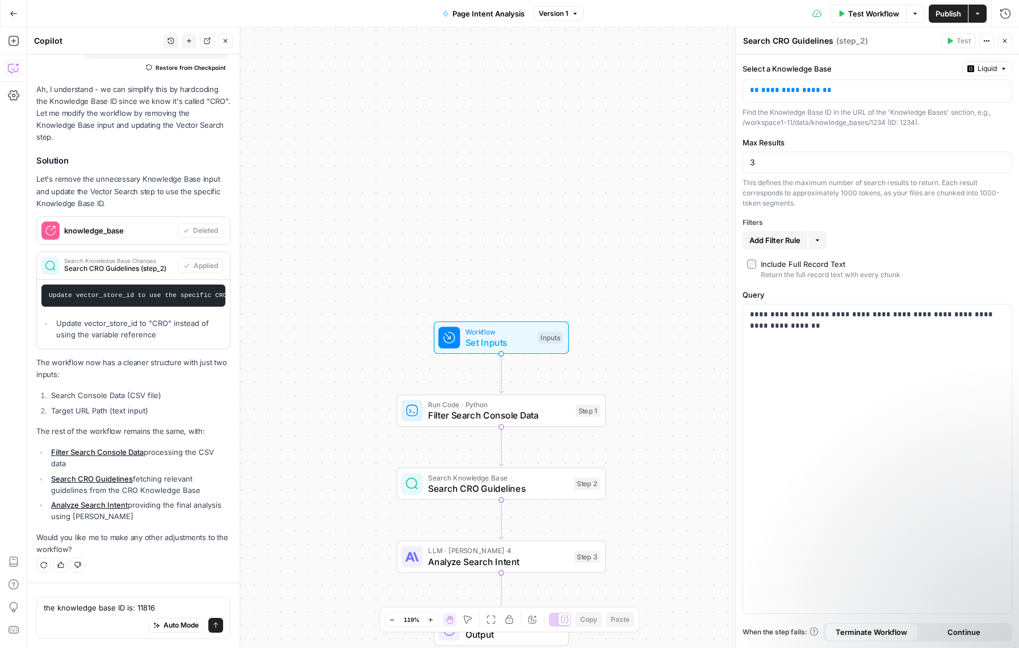
click at [43, 609] on div "the knowledge base ID is: 11816 the knowledge base ID is: 11816 Auto Mode Send" at bounding box center [133, 617] width 194 height 42
click at [45, 606] on textarea "the knowledge base ID is: 11816" at bounding box center [133, 607] width 179 height 11
type textarea "to be clear the knowledge base ID is: 11816"
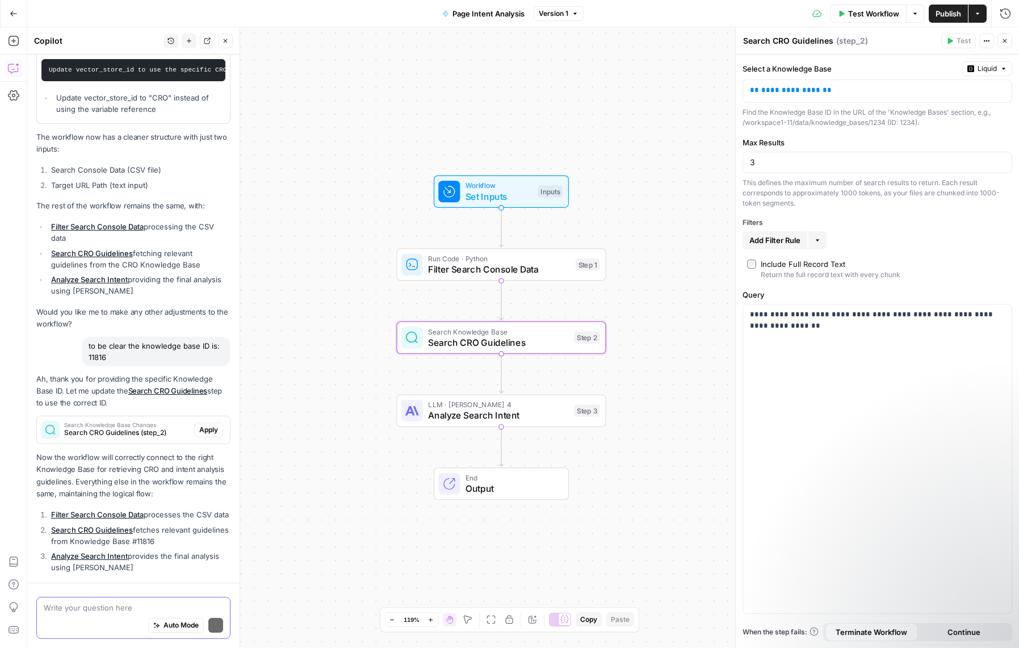
scroll to position [2547, 0]
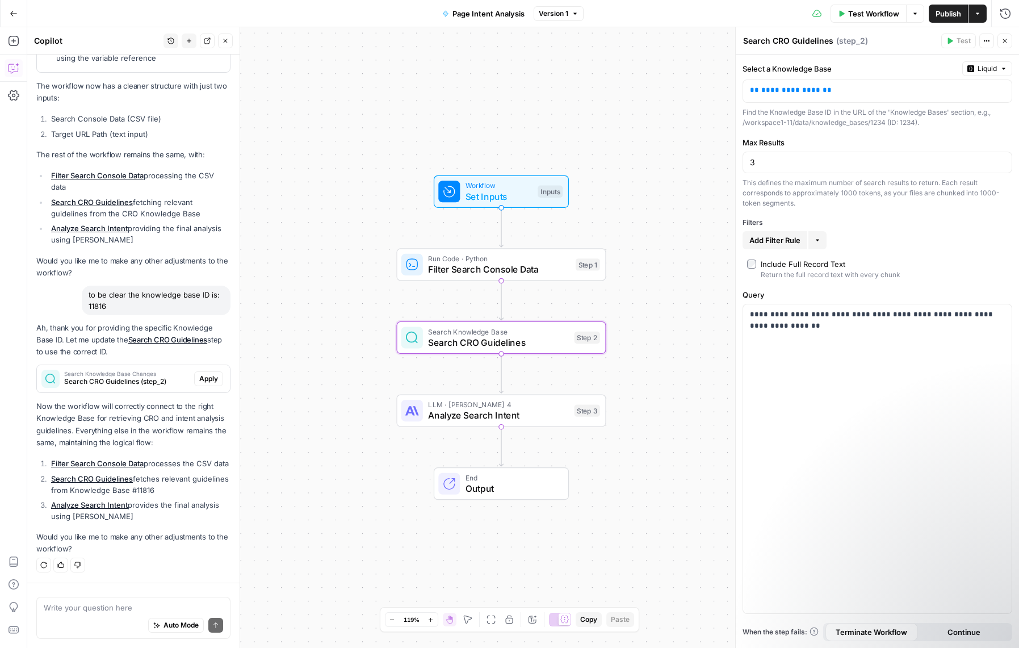
click at [200, 371] on button "Apply" at bounding box center [208, 378] width 29 height 15
click at [939, 14] on span "Publish" at bounding box center [948, 13] width 26 height 11
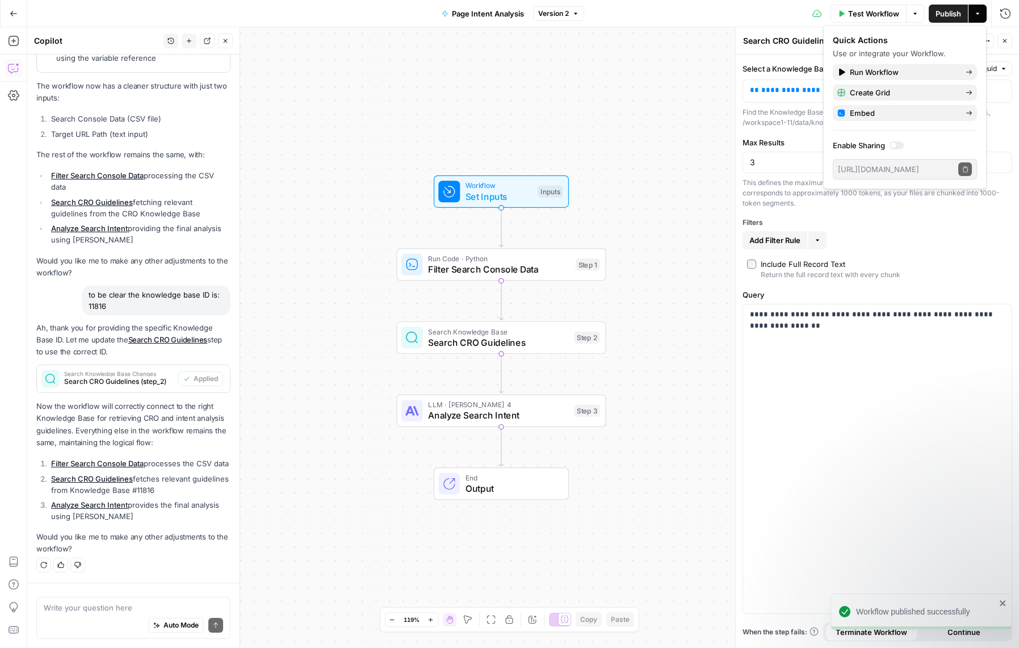
click at [872, 15] on span "Test Workflow" at bounding box center [873, 13] width 51 height 11
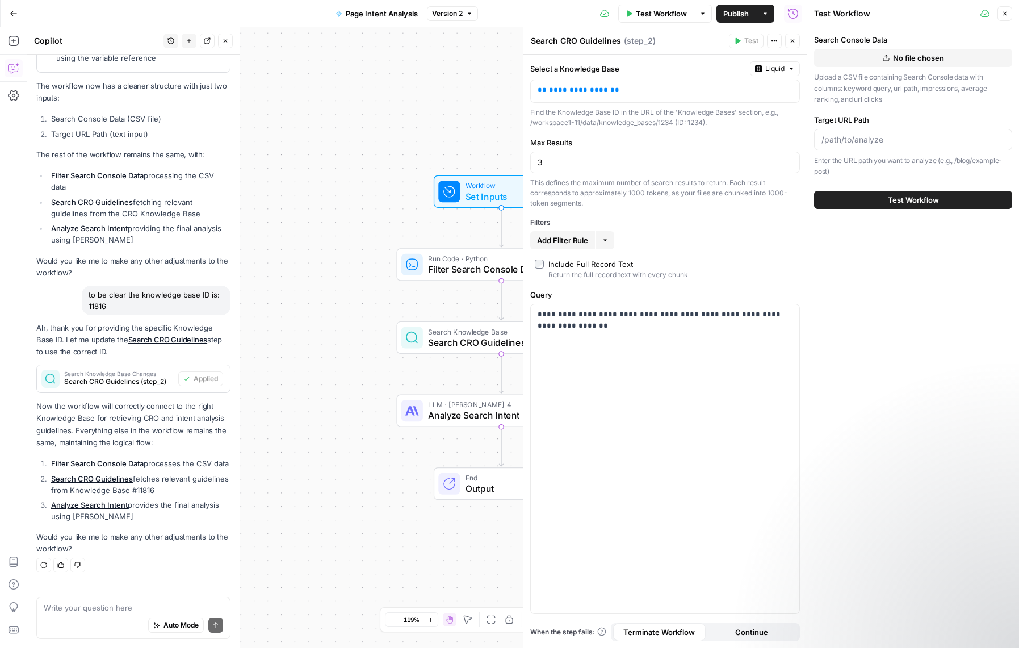
click at [914, 57] on span "No file chosen" at bounding box center [918, 57] width 51 height 11
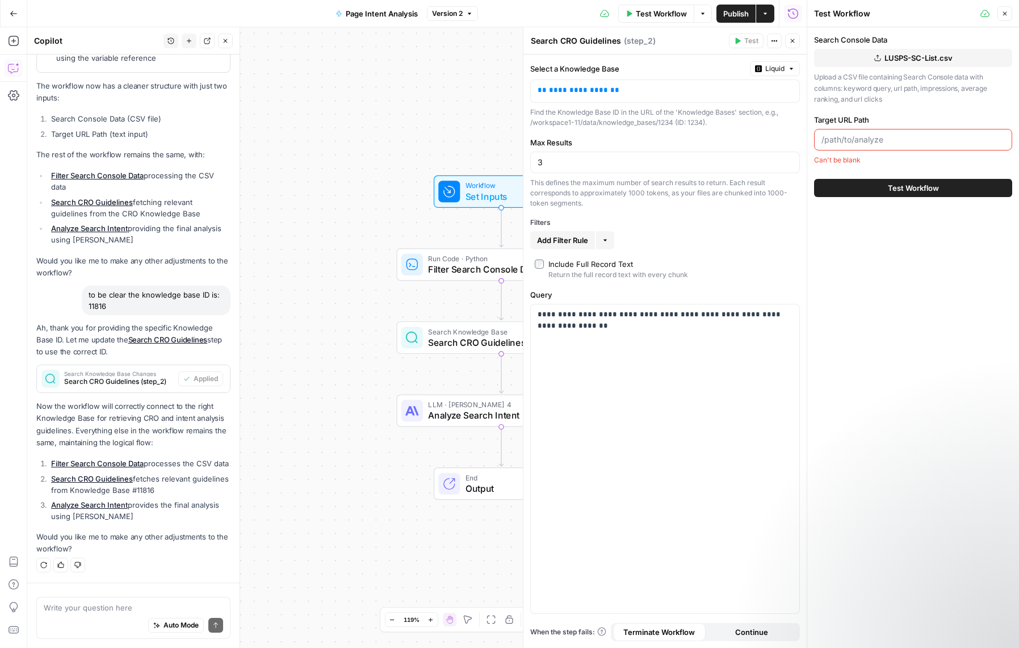
click at [850, 138] on input "Target URL Path" at bounding box center [912, 139] width 183 height 11
type input "/real-money/"
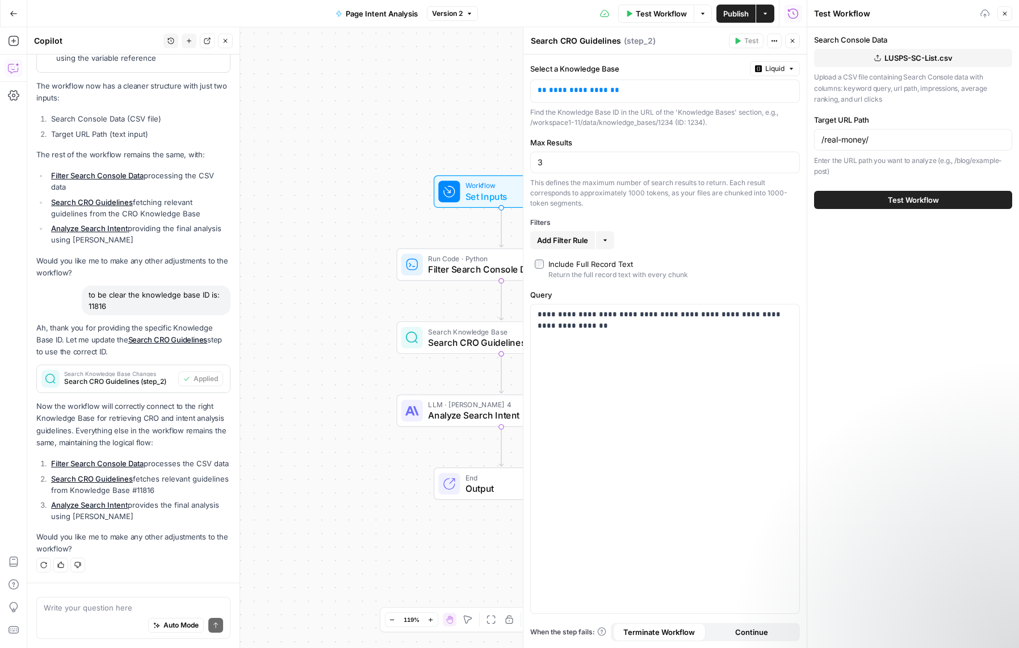
click at [915, 203] on span "Test Workflow" at bounding box center [913, 199] width 51 height 11
click at [903, 200] on span "Test Workflow" at bounding box center [913, 199] width 51 height 11
click at [373, 223] on div "Workflow Set Inputs Inputs Run Code · Python Filter Search Console Data Step 1 …" at bounding box center [416, 337] width 779 height 620
click at [385, 221] on div "Workflow Set Inputs Inputs Run Code · Python Filter Search Console Data Step 1 …" at bounding box center [416, 337] width 779 height 620
click at [903, 202] on span "Test Workflow" at bounding box center [913, 199] width 51 height 11
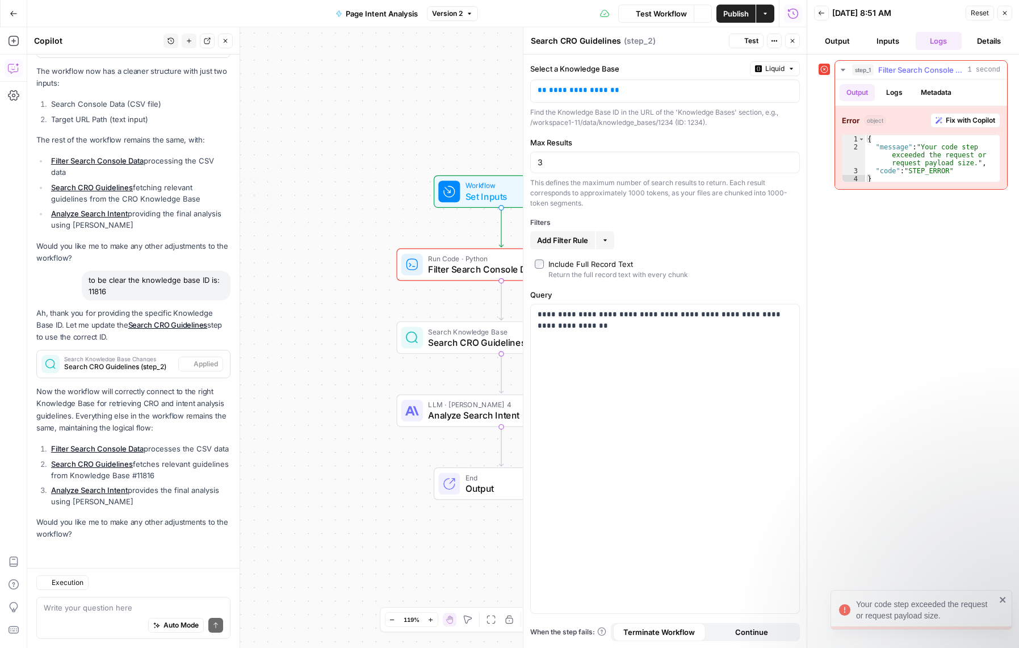
scroll to position [2484, 0]
click at [953, 120] on span "Fix with Copilot" at bounding box center [969, 120] width 49 height 10
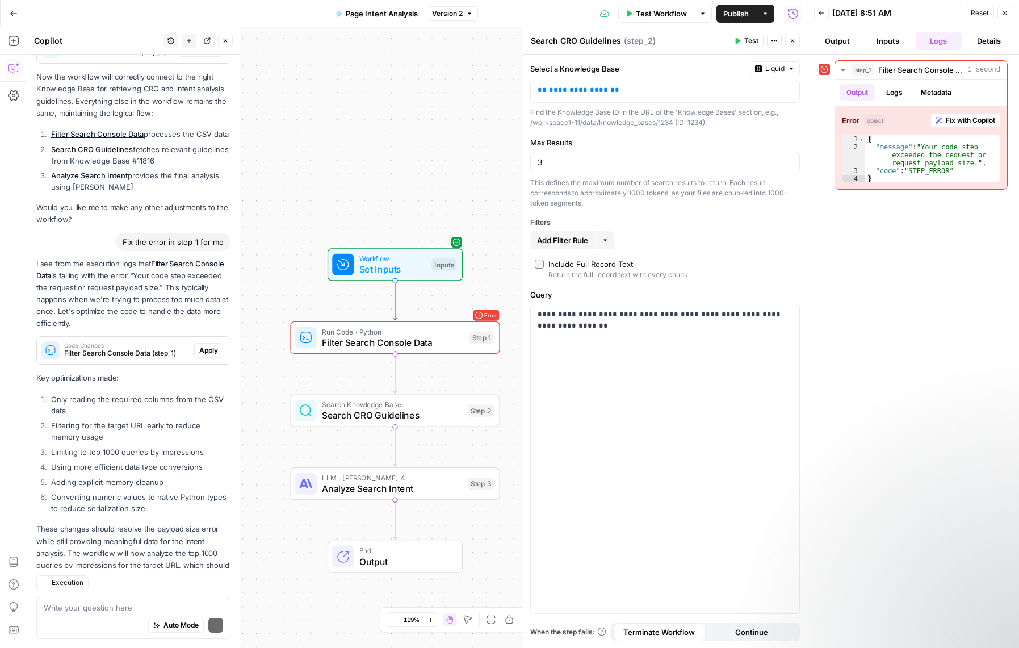
scroll to position [2872, 0]
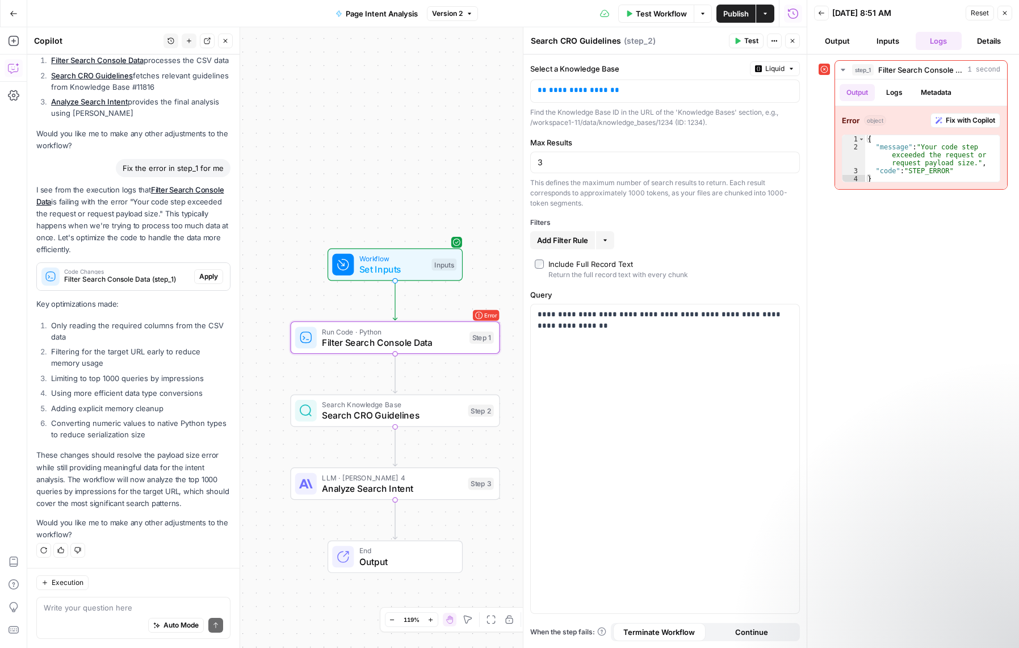
click at [202, 278] on span "Apply" at bounding box center [208, 276] width 19 height 10
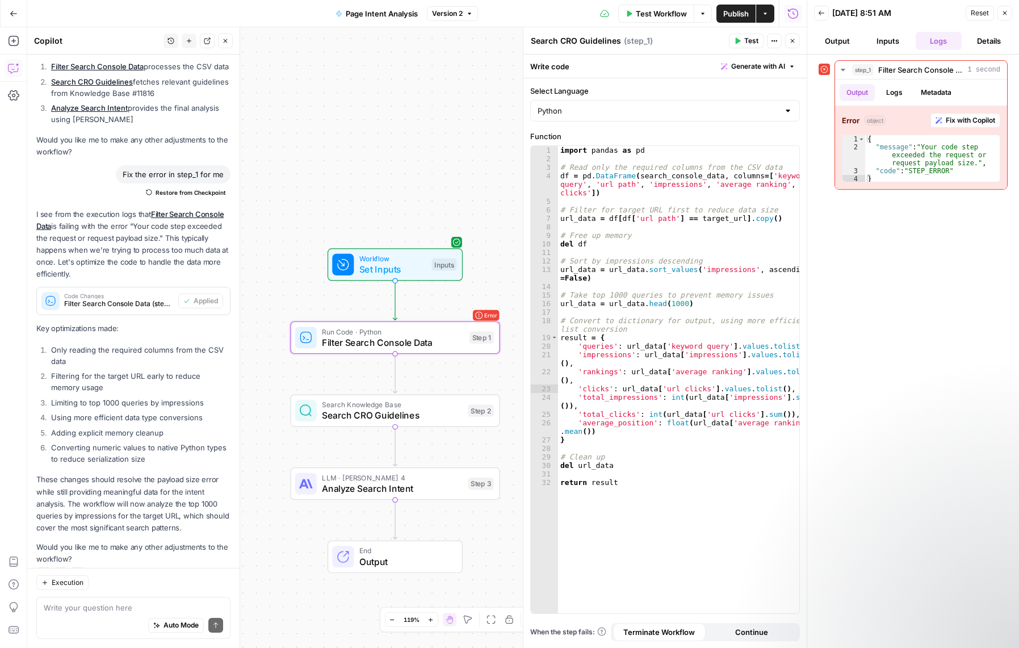
scroll to position [2815, 0]
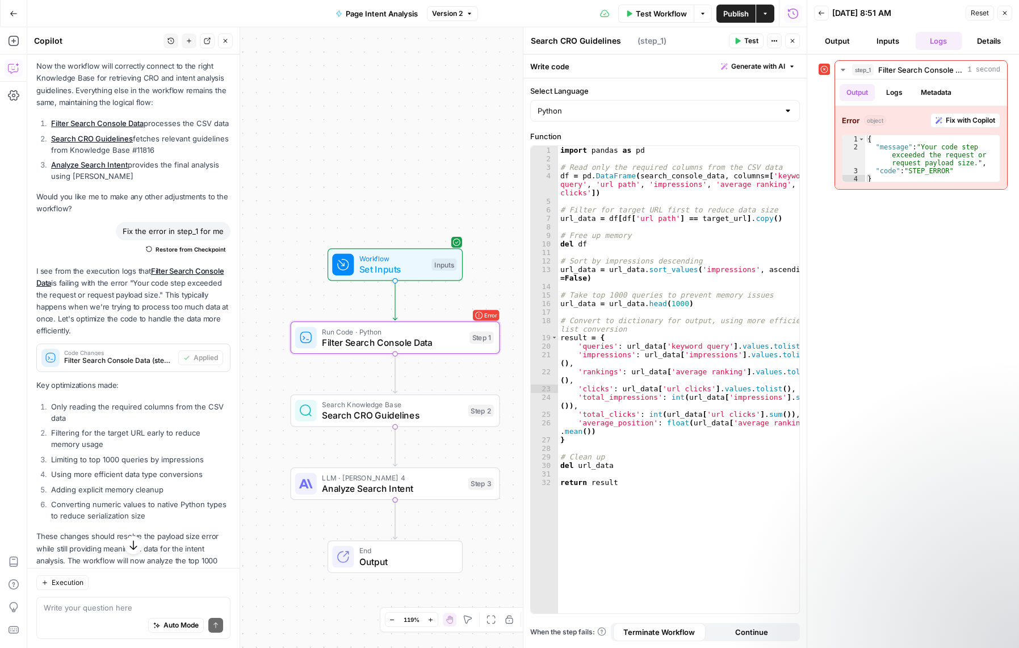
type textarea "Filter Search Console Data"
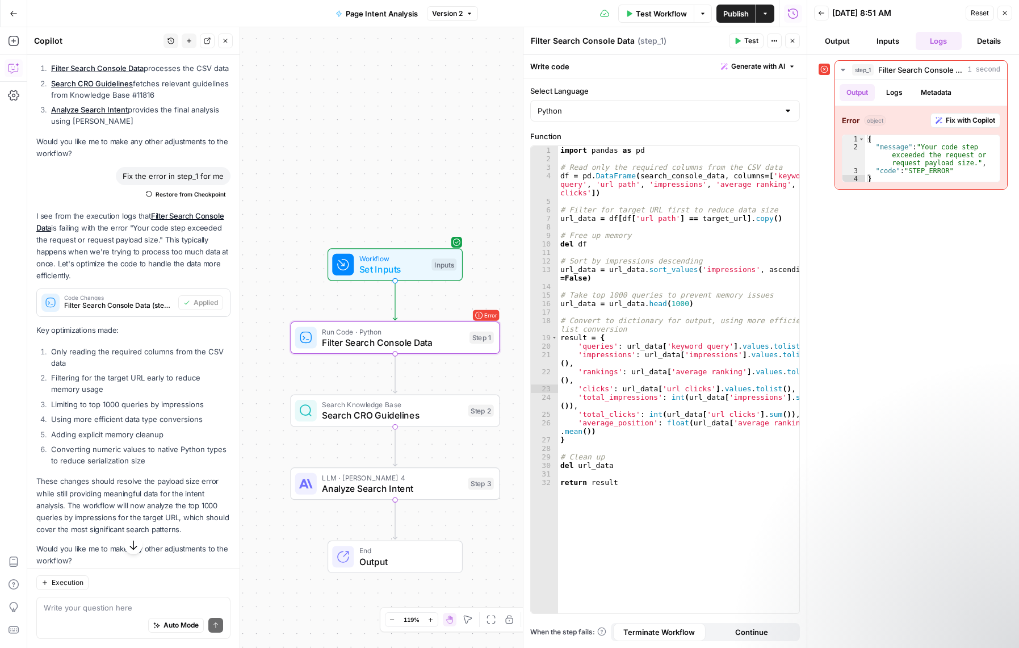
scroll to position [2908, 0]
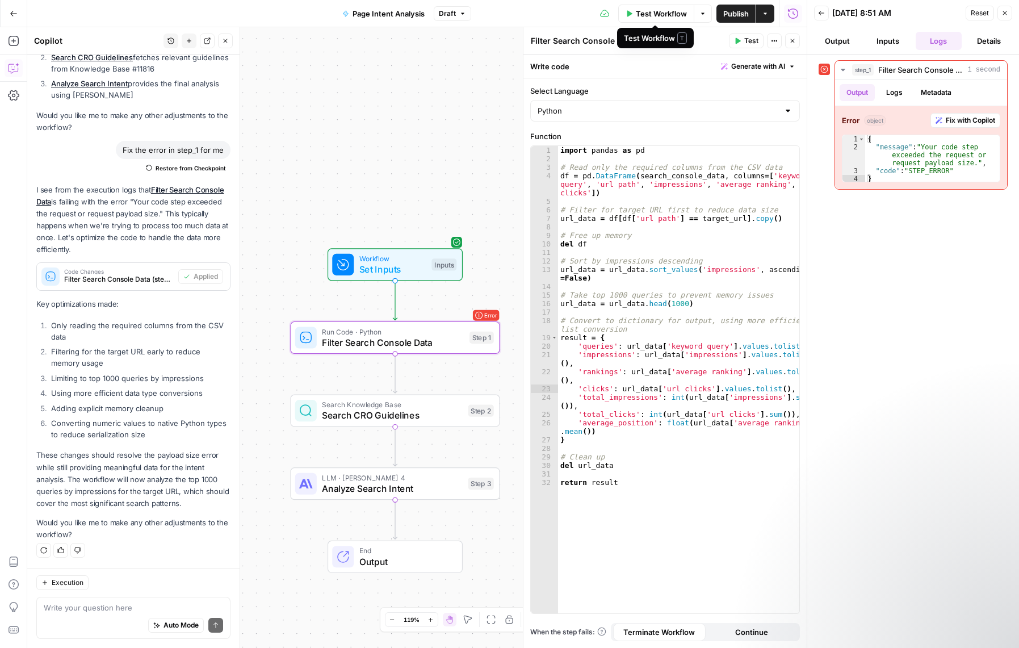
click at [648, 15] on span "Test Workflow" at bounding box center [661, 13] width 51 height 11
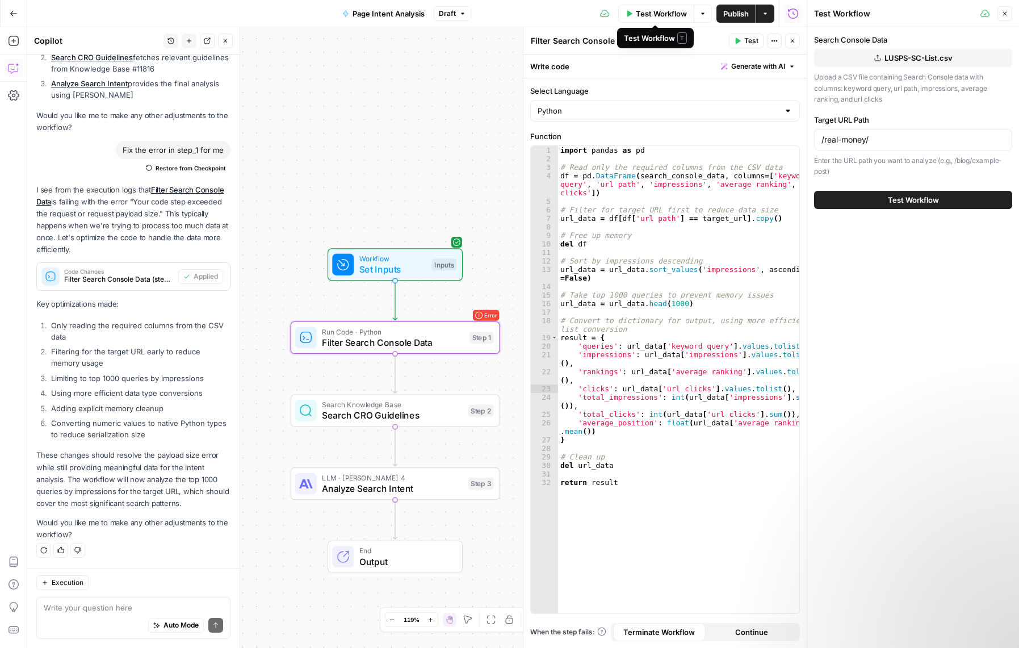
click at [645, 14] on span "Test Workflow" at bounding box center [661, 13] width 51 height 11
click at [908, 197] on span "Test Workflow" at bounding box center [913, 199] width 51 height 11
click at [1006, 14] on icon "button" at bounding box center [1004, 13] width 7 height 7
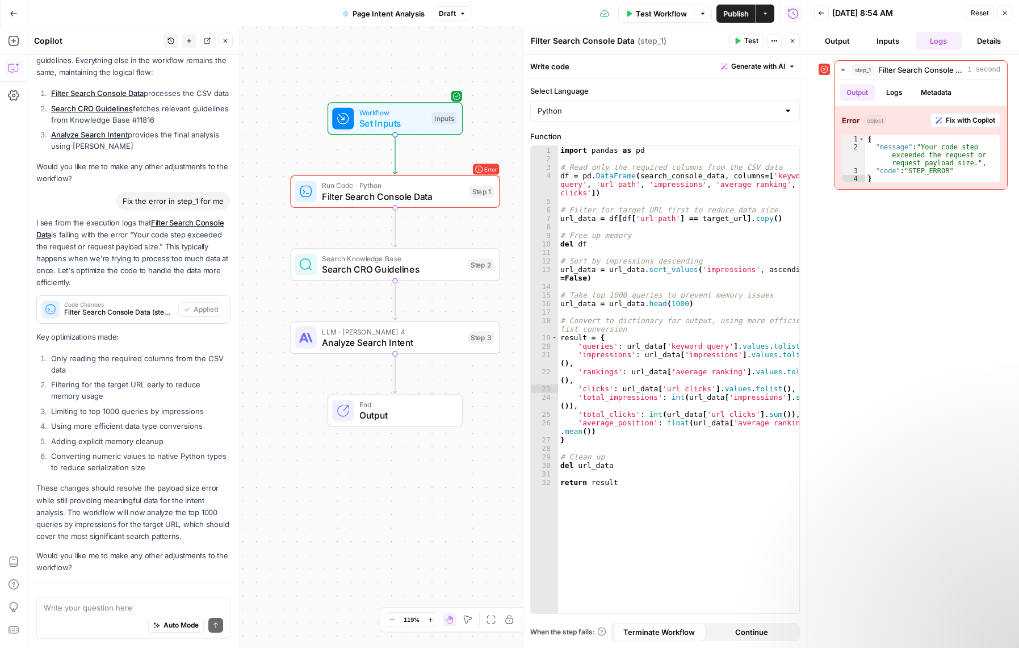
scroll to position [2908, 0]
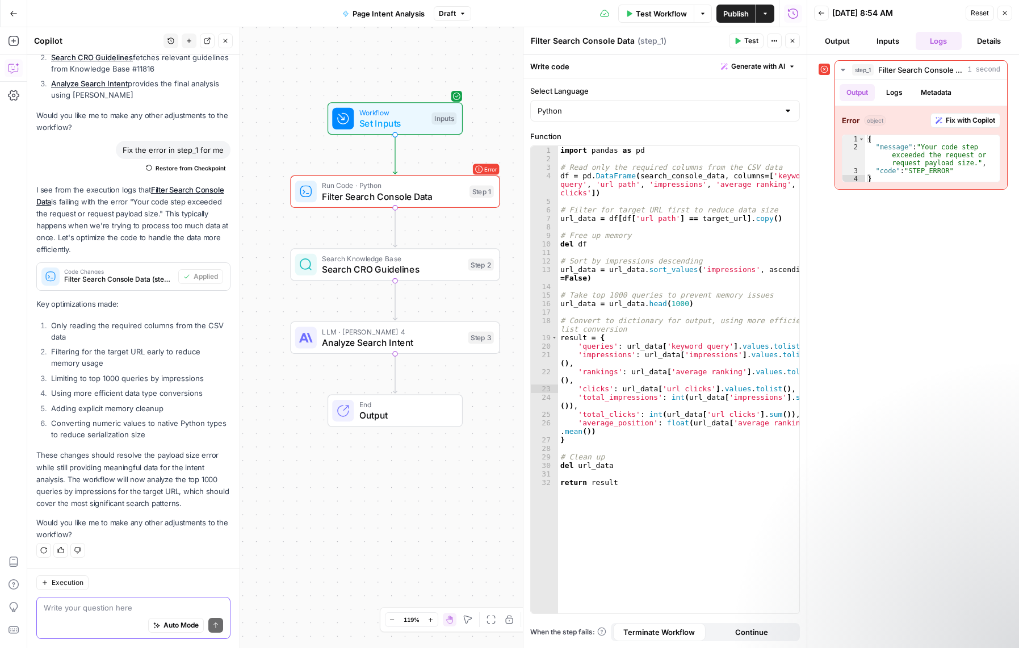
click at [103, 610] on textarea at bounding box center [133, 607] width 179 height 11
click at [163, 622] on span "Auto Mode" at bounding box center [180, 625] width 35 height 10
click at [111, 603] on textarea "let's updat" at bounding box center [133, 607] width 179 height 11
click at [112, 608] on textarea "let's updat" at bounding box center [133, 607] width 179 height 11
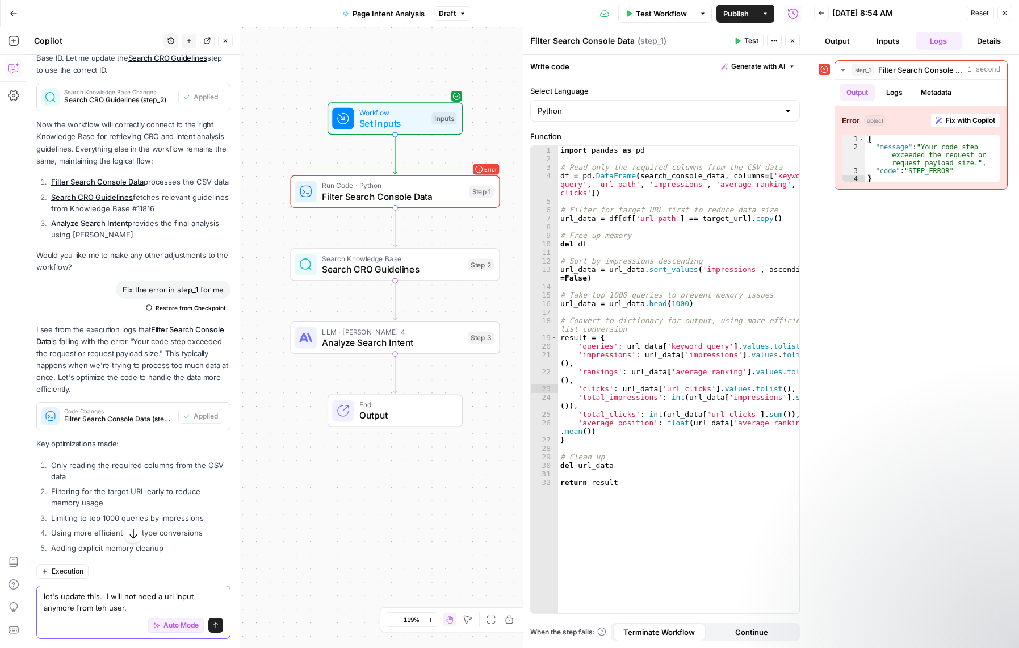
scroll to position [2738, 0]
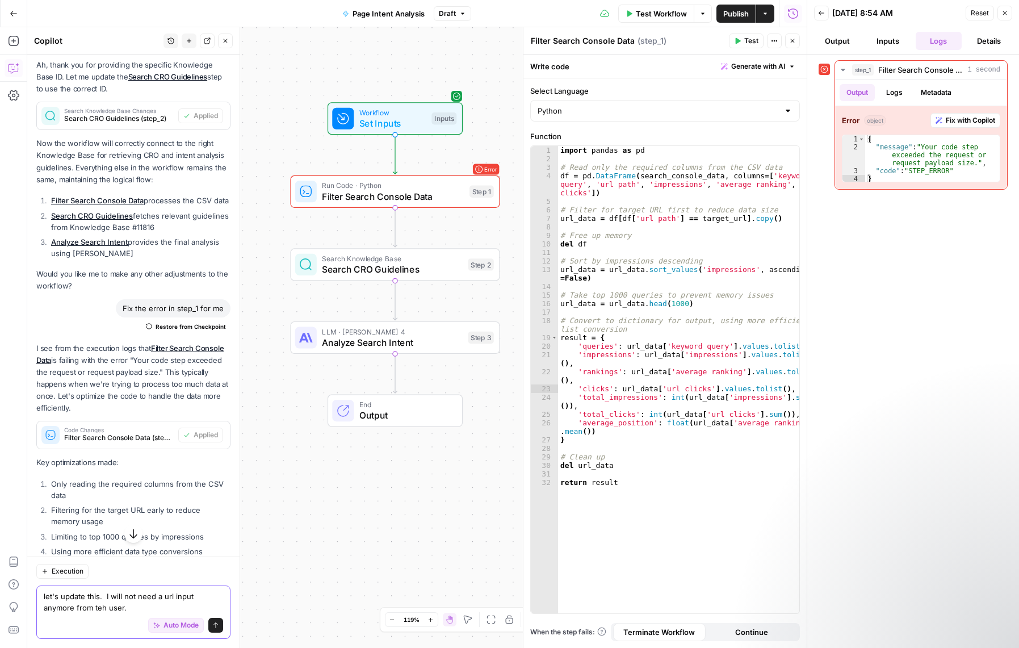
click at [98, 611] on textarea "let's update this. I will not need a url input anymore from teh user." at bounding box center [133, 601] width 179 height 23
click at [140, 606] on textarea "let's update this. I will not need a url input anymore from the user." at bounding box center [133, 601] width 179 height 23
click at [173, 608] on textarea "let's update this. I will not need a url input anymore from the user. The csv w…" at bounding box center [133, 596] width 179 height 34
paste textarea "Clicks Impressions CTR Position"
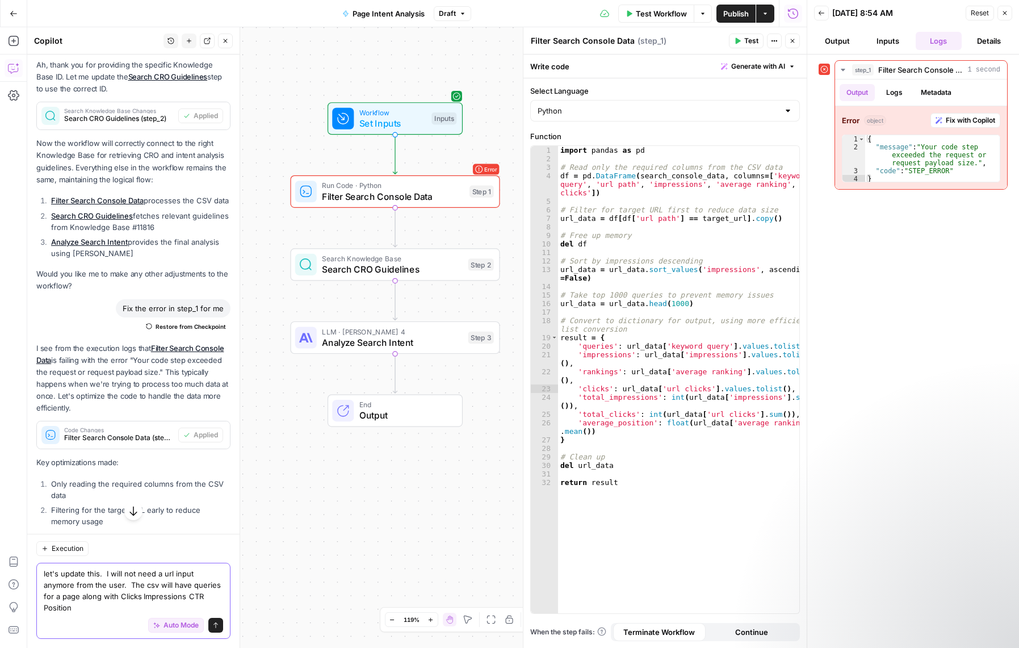
click at [86, 608] on textarea "let's update this. I will not need a url input anymore from the user. The csv w…" at bounding box center [133, 589] width 179 height 45
click at [108, 608] on textarea "let's update this. I will not need a url input anymore from the user. The csv w…" at bounding box center [133, 589] width 179 height 45
click at [171, 596] on textarea "let's update this. I will not need a url input anymore from the user. The csv w…" at bounding box center [133, 589] width 179 height 45
click at [157, 612] on textarea "let's update this. I will not need a url input anymore from the user. The csv w…" at bounding box center [133, 589] width 179 height 45
type textarea "let's update this. I will not need a url input anymore from the user. The csv w…"
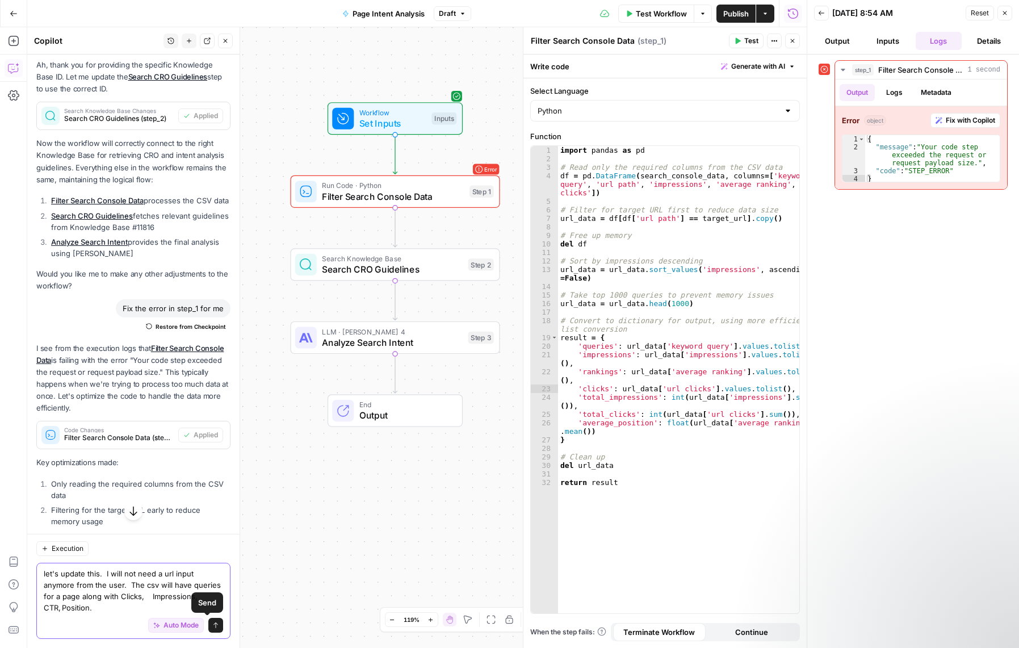
click at [212, 624] on icon "submit" at bounding box center [215, 624] width 7 height 7
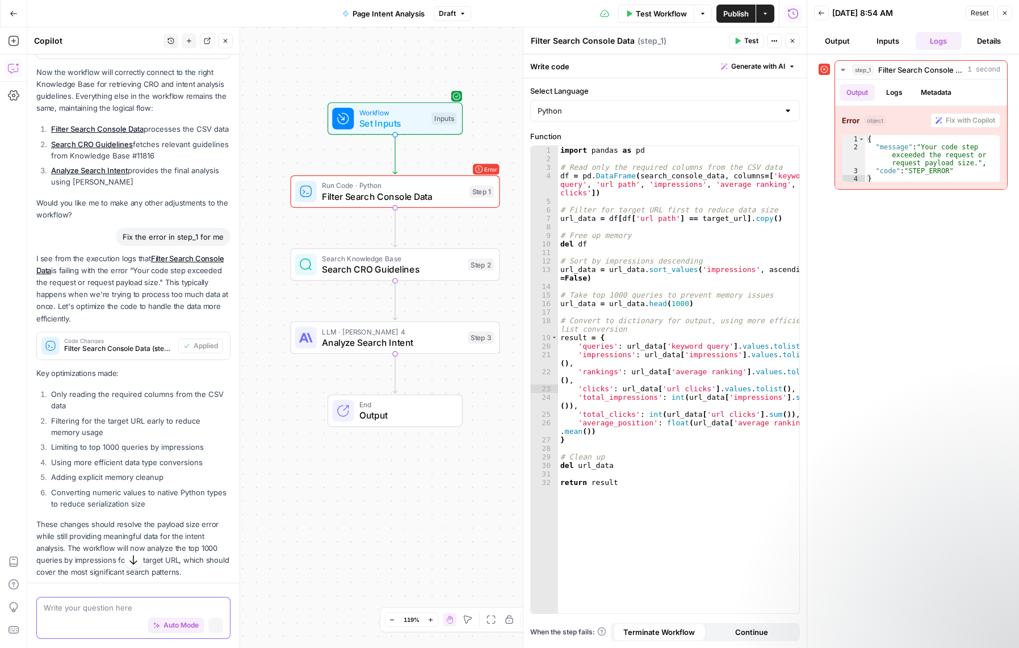
scroll to position [2667, 0]
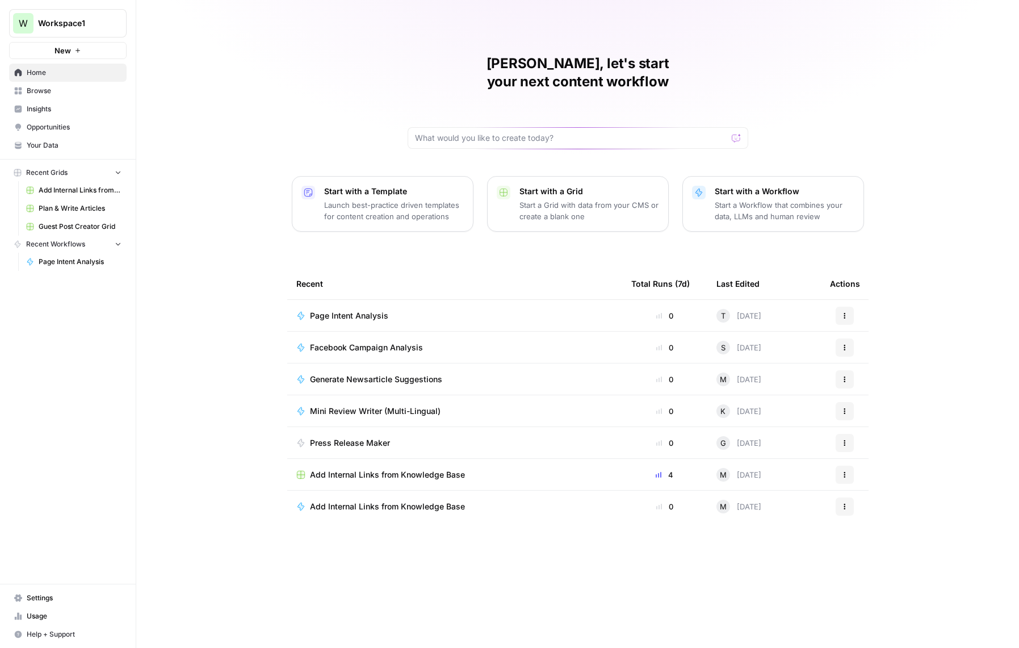
click at [46, 141] on span "Your Data" at bounding box center [74, 145] width 95 height 10
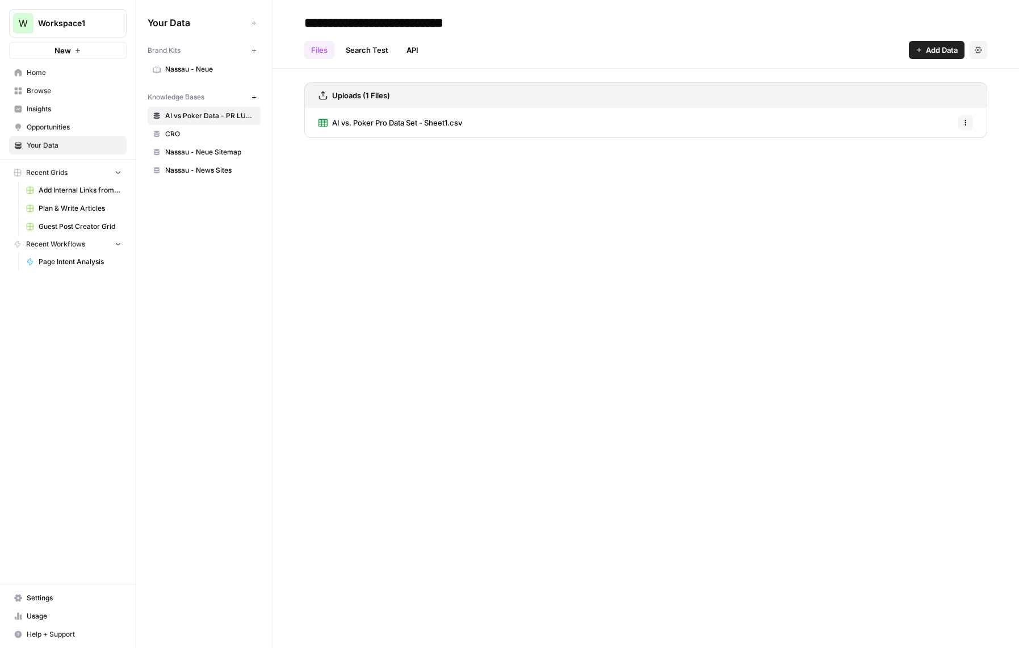
click at [175, 135] on span "CRO" at bounding box center [210, 134] width 90 height 10
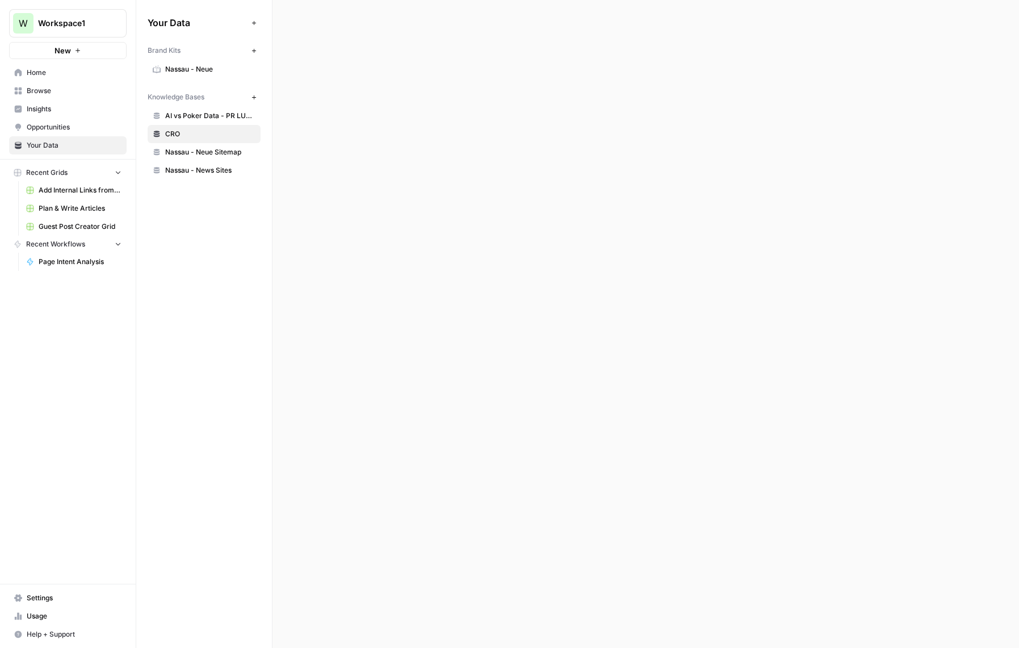
click at [193, 116] on span "AI vs Poker Data - PR LUSPS" at bounding box center [210, 116] width 90 height 10
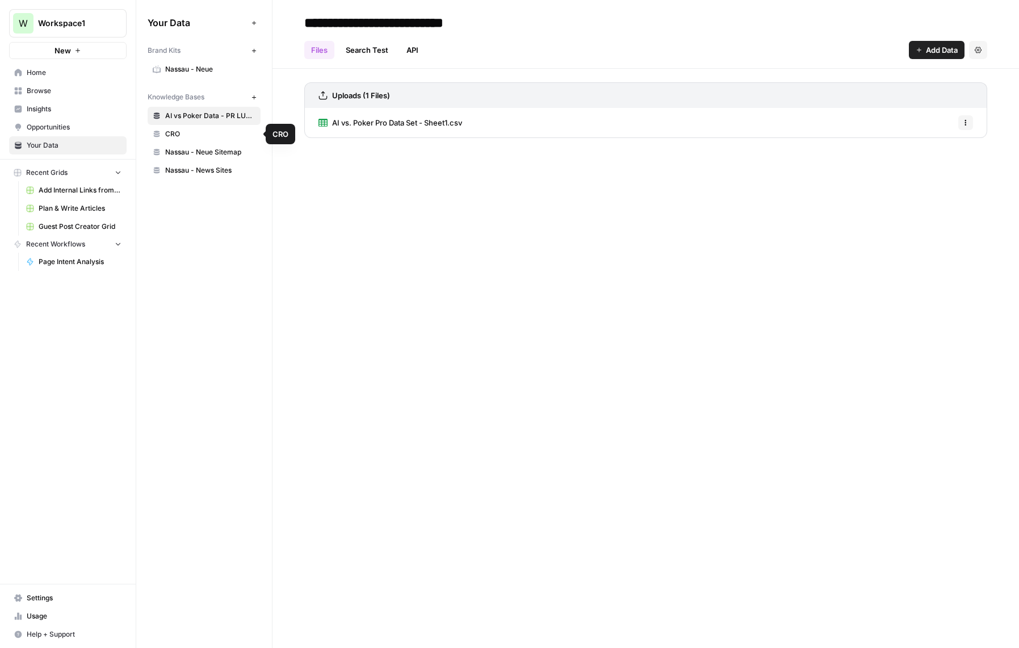
click at [182, 132] on span "CRO" at bounding box center [210, 134] width 90 height 10
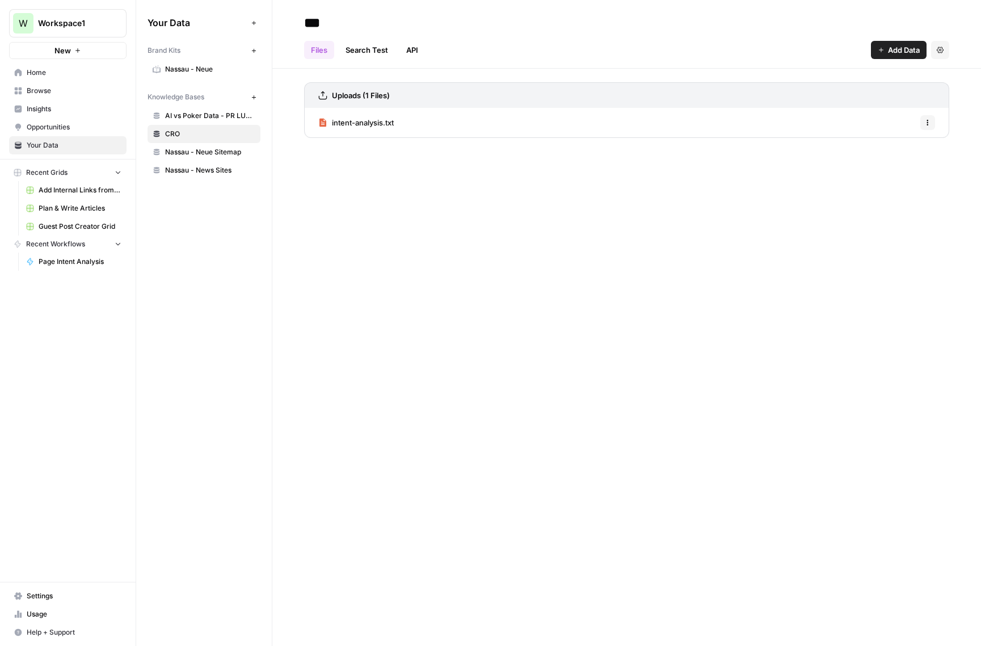
click at [492, 336] on div "*** Files Search Test API Add Data Settings Uploads (1 Files) intent-analysis.t…" at bounding box center [626, 323] width 709 height 646
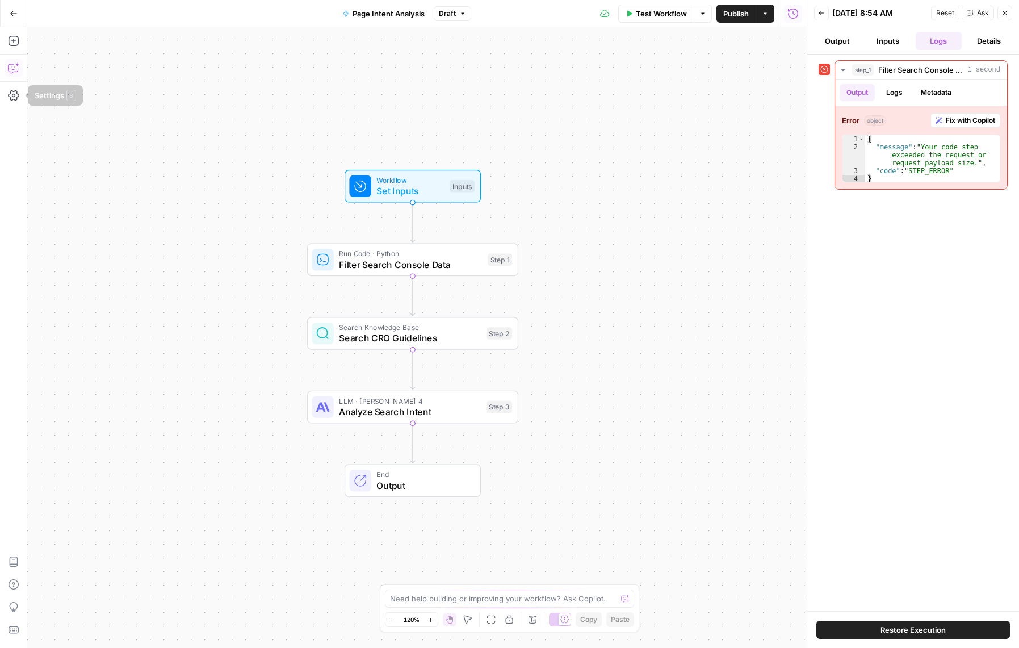
click at [11, 68] on icon "button" at bounding box center [13, 67] width 11 height 11
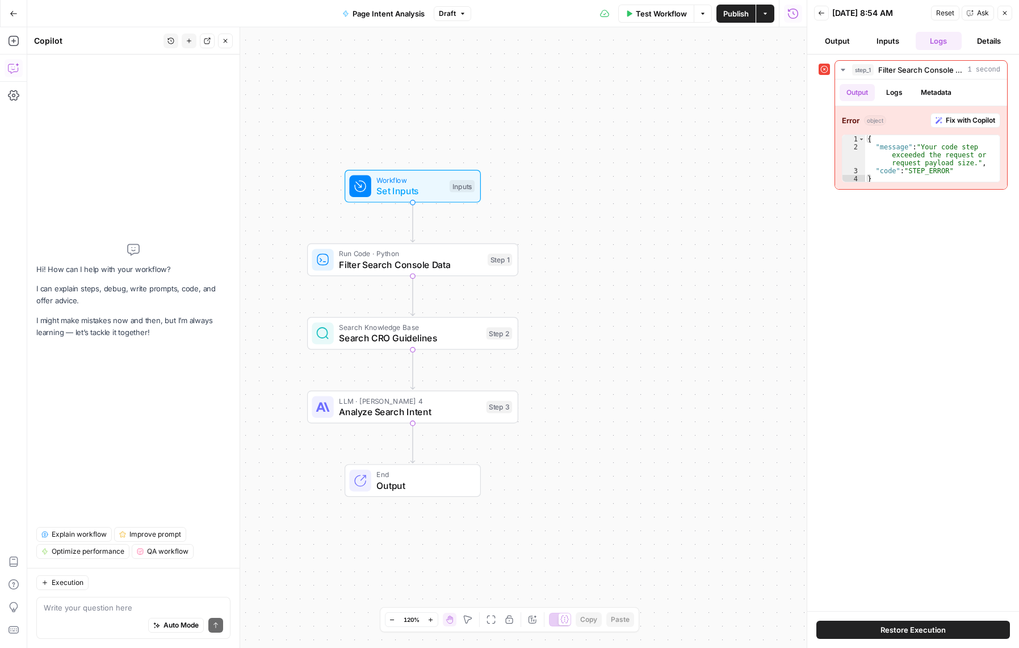
click at [114, 619] on div "Auto Mode Send" at bounding box center [133, 625] width 179 height 25
click at [885, 43] on button "Inputs" at bounding box center [887, 41] width 46 height 18
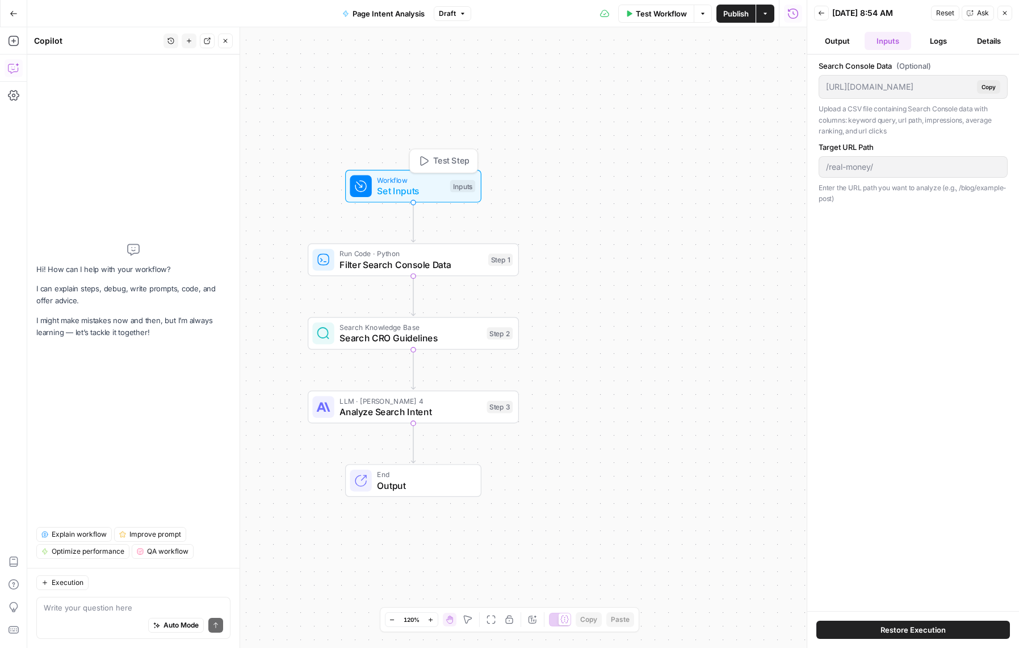
click at [426, 189] on span "Set Inputs" at bounding box center [411, 191] width 68 height 14
click at [918, 160] on div "/real-money/" at bounding box center [912, 167] width 189 height 22
click at [847, 39] on button "Output" at bounding box center [837, 41] width 46 height 18
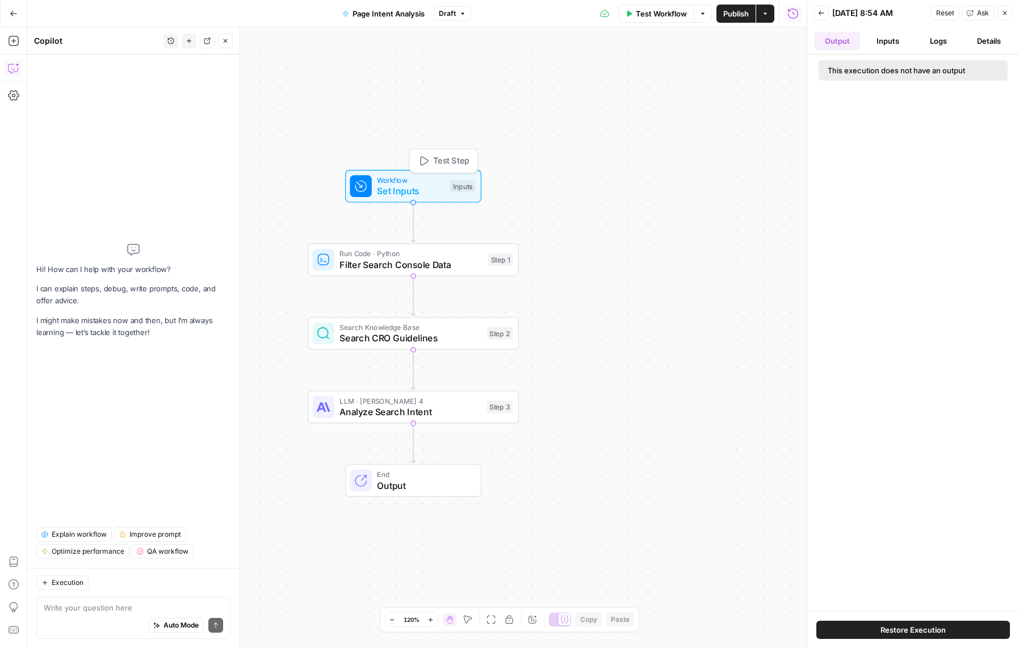
click at [424, 183] on span "Workflow" at bounding box center [411, 179] width 68 height 11
click at [791, 116] on icon "button" at bounding box center [791, 116] width 6 height 6
click at [415, 265] on span "Filter Search Console Data" at bounding box center [410, 265] width 143 height 14
click at [340, 256] on span "Run Code · Python" at bounding box center [410, 253] width 143 height 11
click at [343, 256] on span "Run Code · Python" at bounding box center [410, 253] width 143 height 11
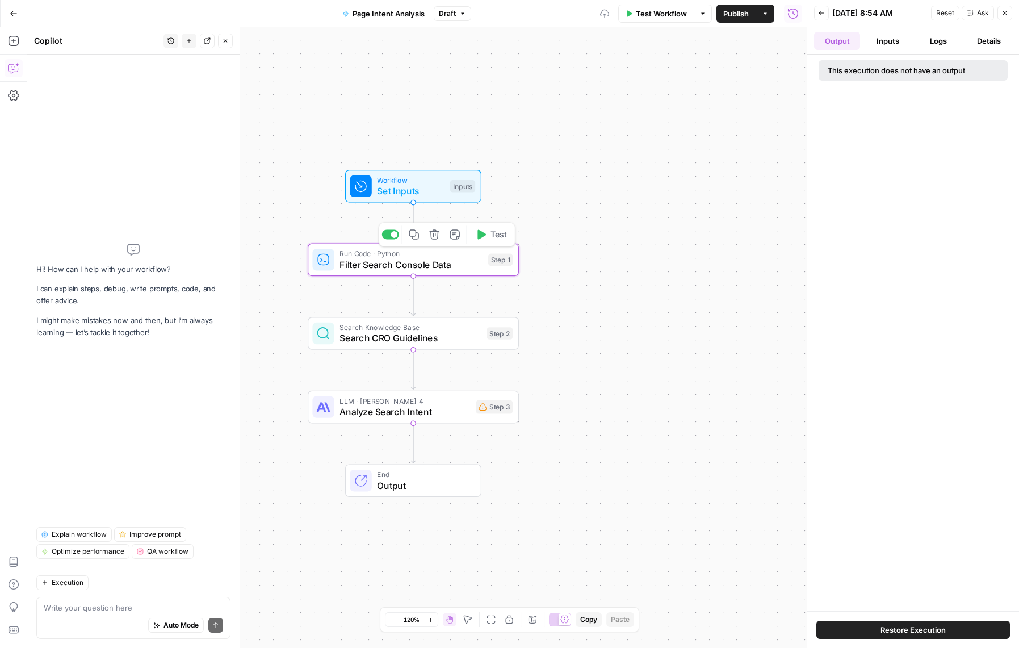
click at [889, 43] on button "Inputs" at bounding box center [887, 41] width 46 height 18
click at [365, 260] on span "Filter Search Console Data" at bounding box center [410, 265] width 143 height 14
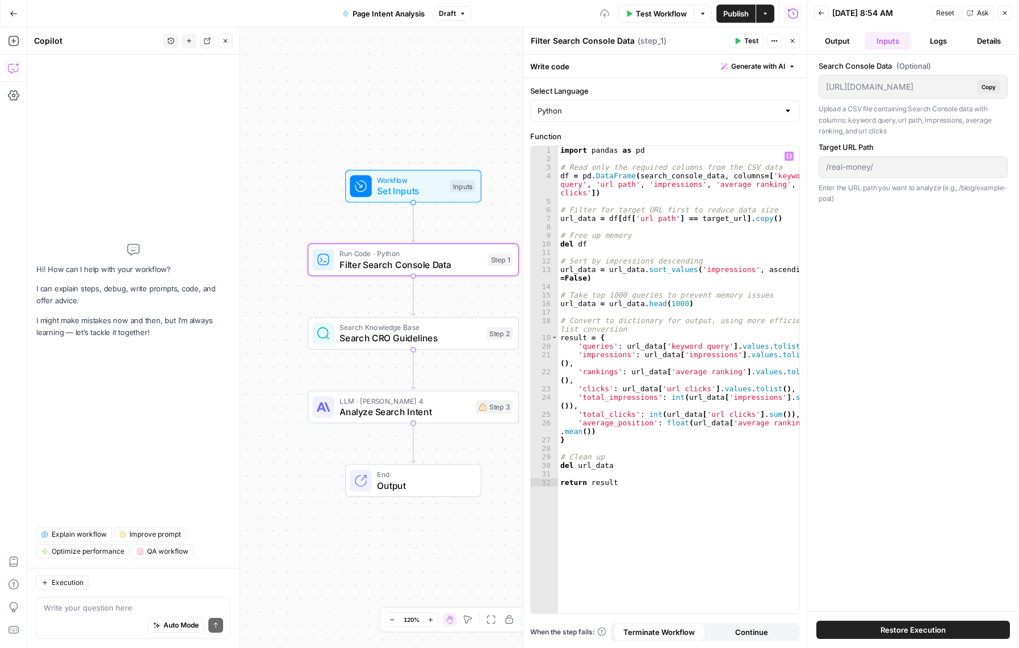
type textarea "Filter Search Console Data"
type textarea "**********"
drag, startPoint x: 777, startPoint y: 185, endPoint x: 780, endPoint y: 195, distance: 9.9
click at [780, 195] on div "import pandas as pd # Read only the required columns from the CSV data df = pd …" at bounding box center [678, 388] width 241 height 484
click at [770, 200] on div "import pandas as pd # Read only the required columns from the CSV data df = pd …" at bounding box center [678, 388] width 241 height 484
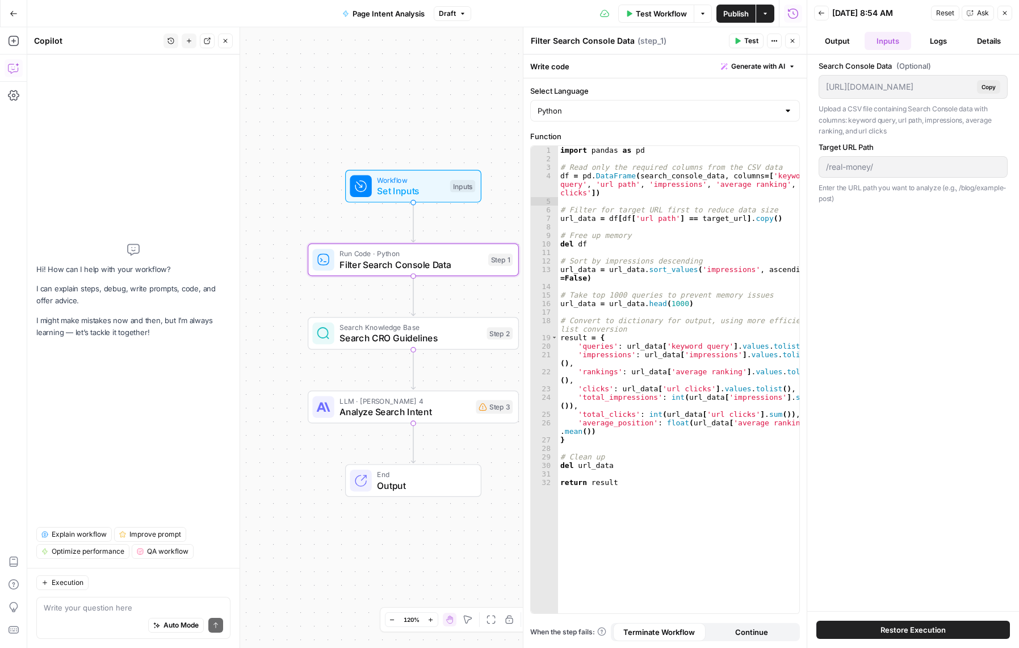
click at [737, 14] on span "Publish" at bounding box center [736, 13] width 26 height 11
click at [902, 281] on div "Search Console Data (Optional) https://app.airops.com/api/workspace_files/12217…" at bounding box center [912, 332] width 189 height 545
click at [407, 191] on span "Set Inputs" at bounding box center [411, 191] width 68 height 14
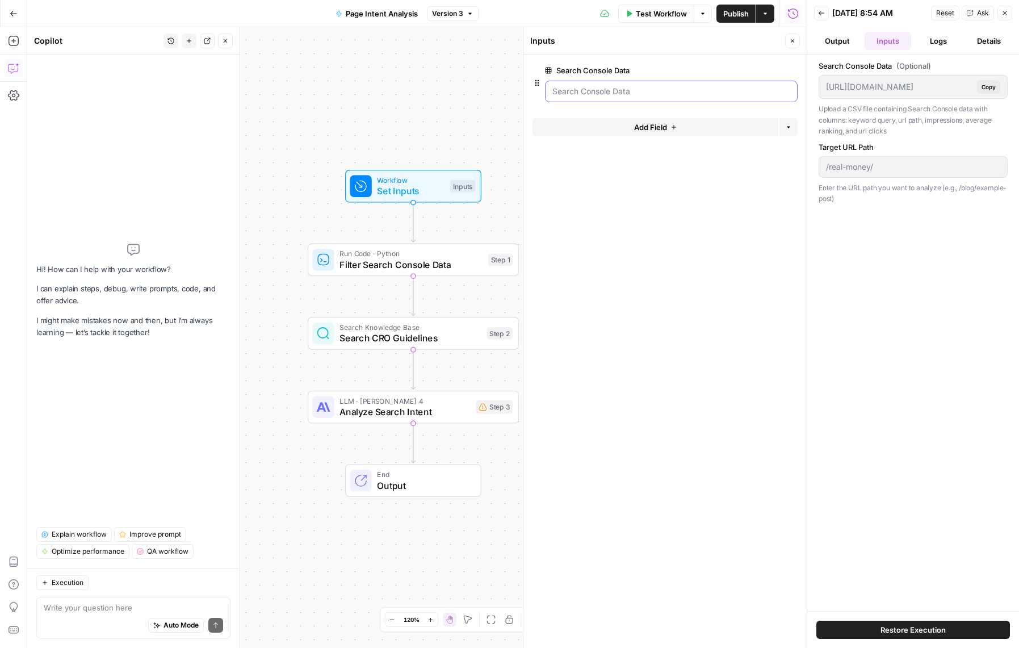
click at [617, 89] on Data "Search Console Data" at bounding box center [671, 91] width 238 height 11
click at [642, 12] on span "Test Workflow" at bounding box center [661, 13] width 51 height 11
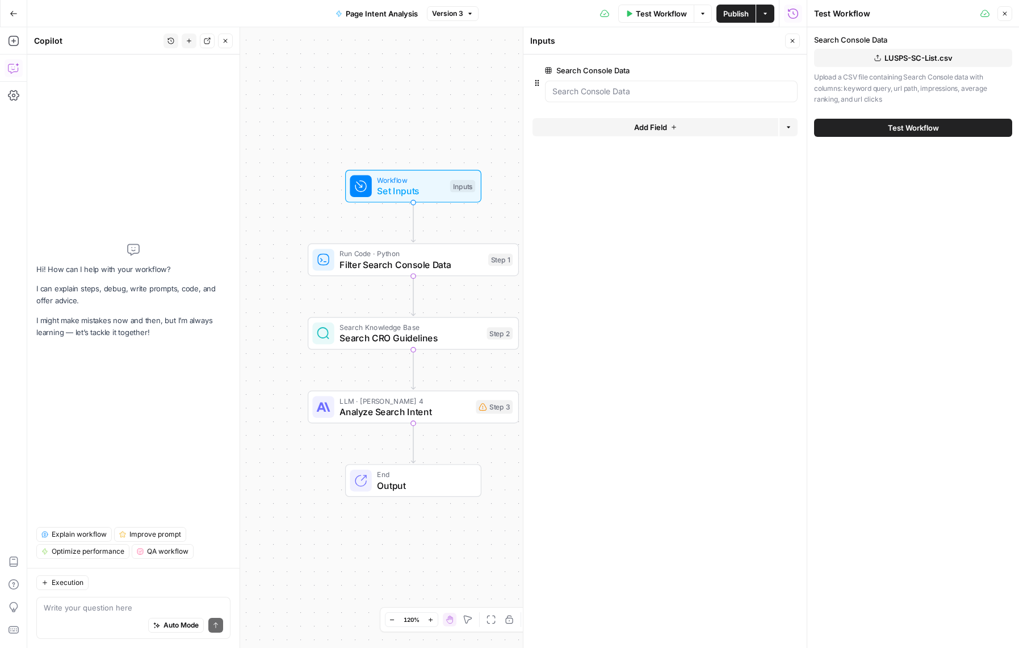
click at [912, 55] on span "LUSPS-SC-List.csv" at bounding box center [918, 57] width 68 height 11
click at [913, 124] on span "Test Workflow" at bounding box center [913, 127] width 51 height 11
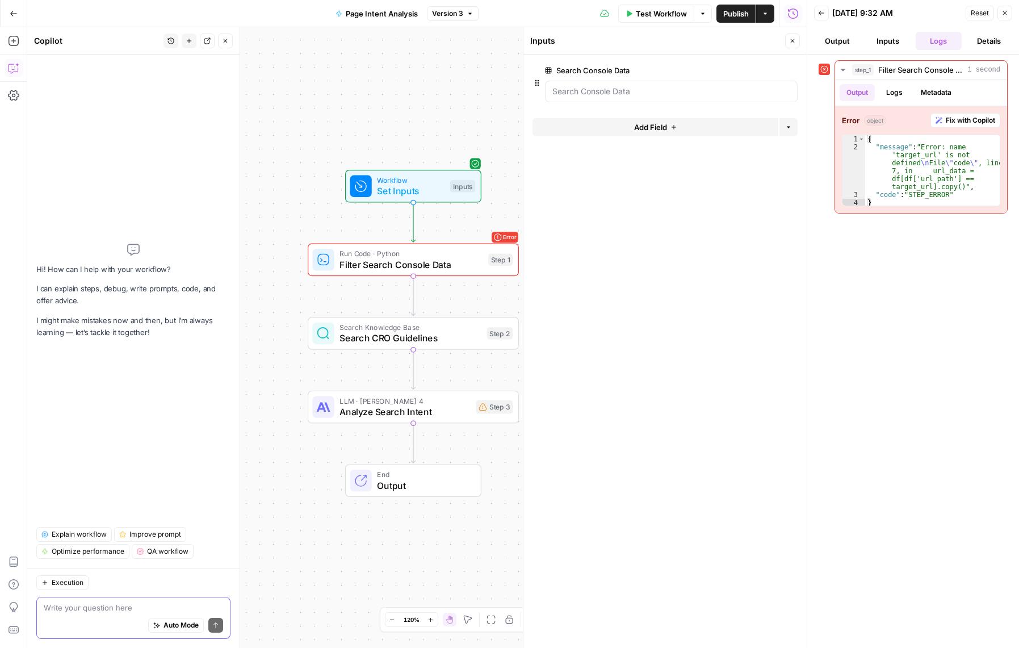
click at [88, 612] on textarea at bounding box center [133, 607] width 179 height 11
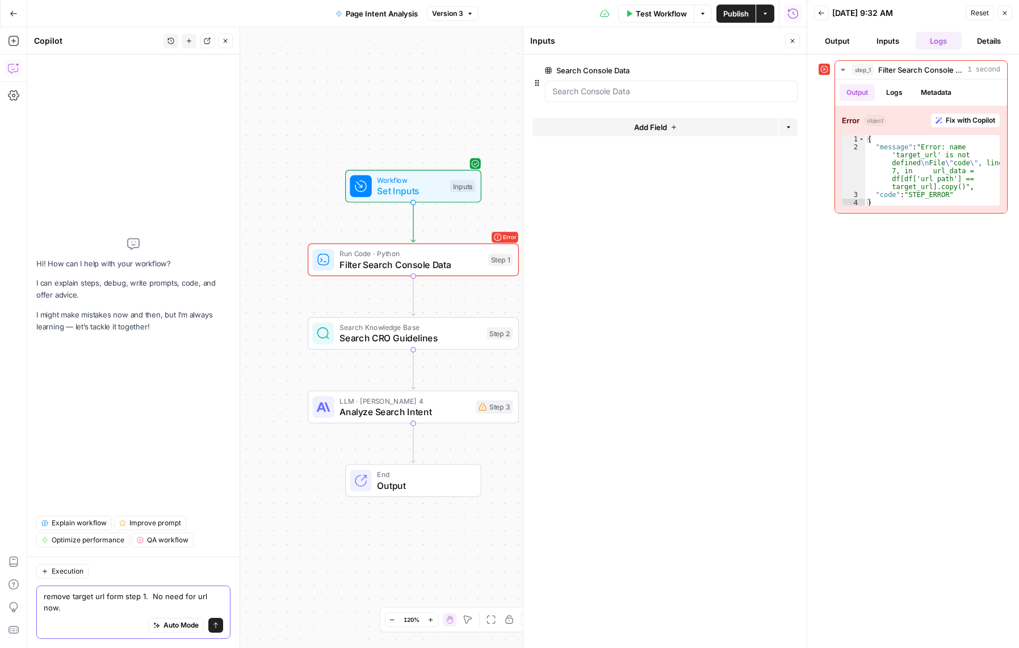
type textarea "remove target url form step 1. No need for url now."
click at [216, 625] on icon "submit" at bounding box center [215, 625] width 5 height 6
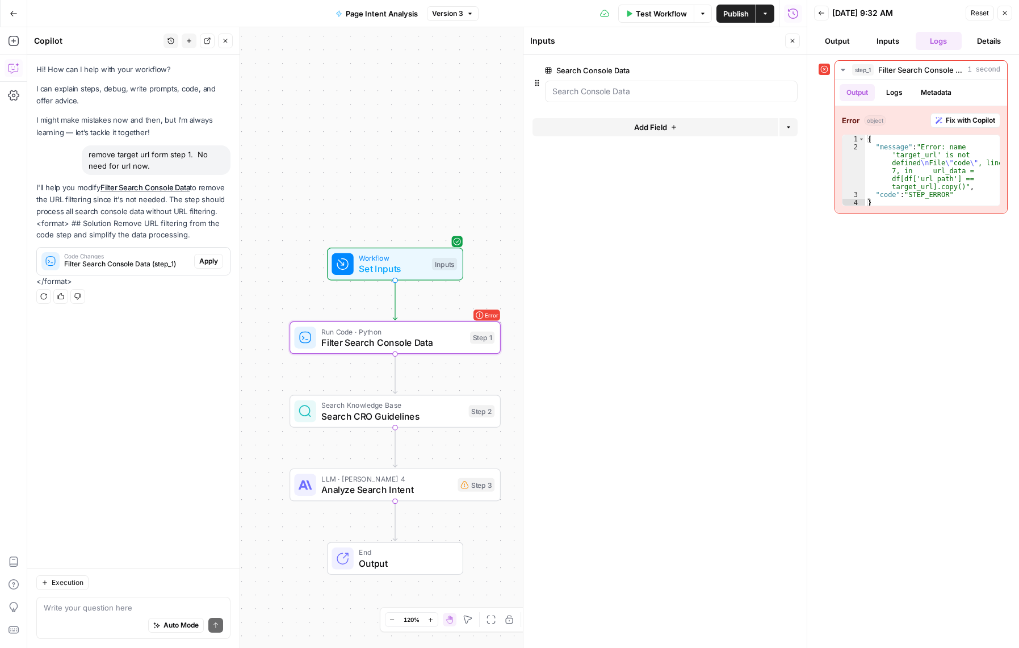
click at [208, 261] on span "Apply" at bounding box center [208, 261] width 19 height 10
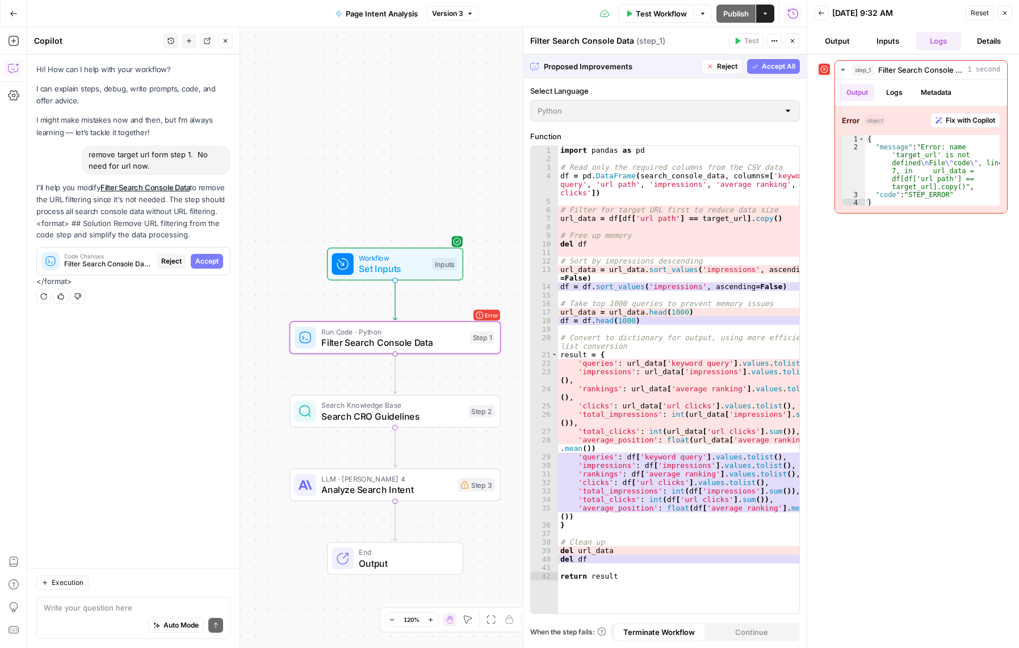
click at [203, 264] on span "Accept" at bounding box center [206, 261] width 23 height 10
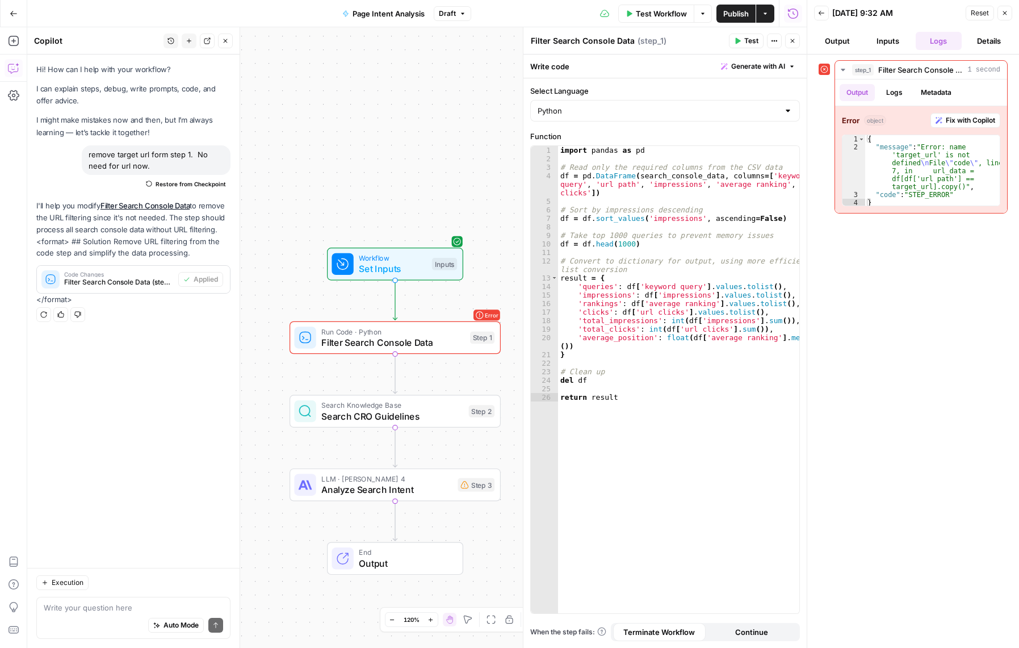
click at [679, 12] on span "Test Workflow" at bounding box center [661, 13] width 51 height 11
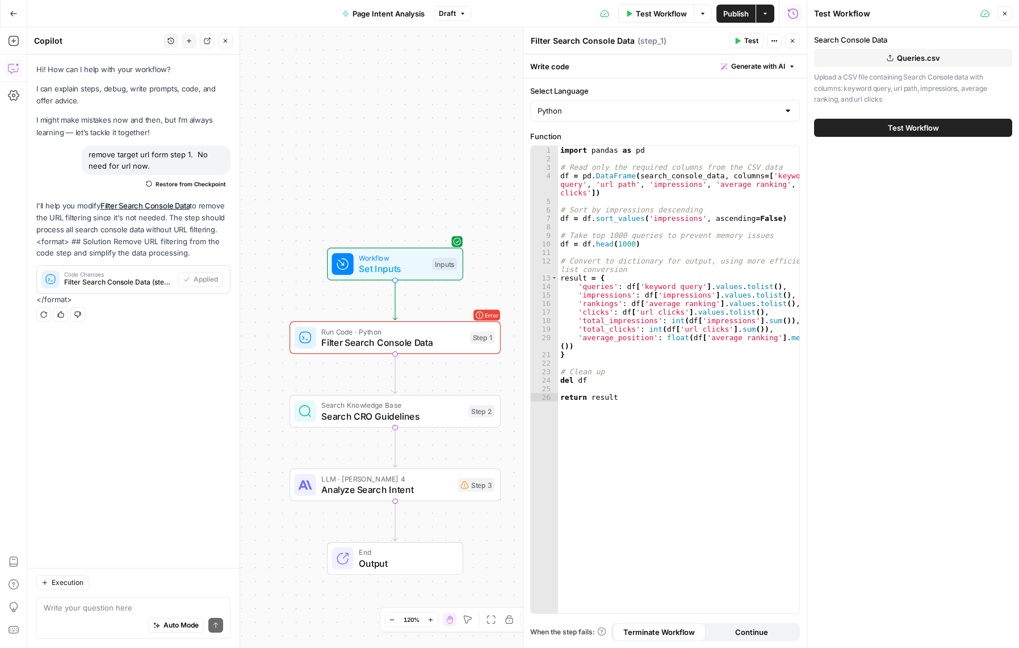
click at [941, 127] on button "Test Workflow" at bounding box center [913, 128] width 198 height 18
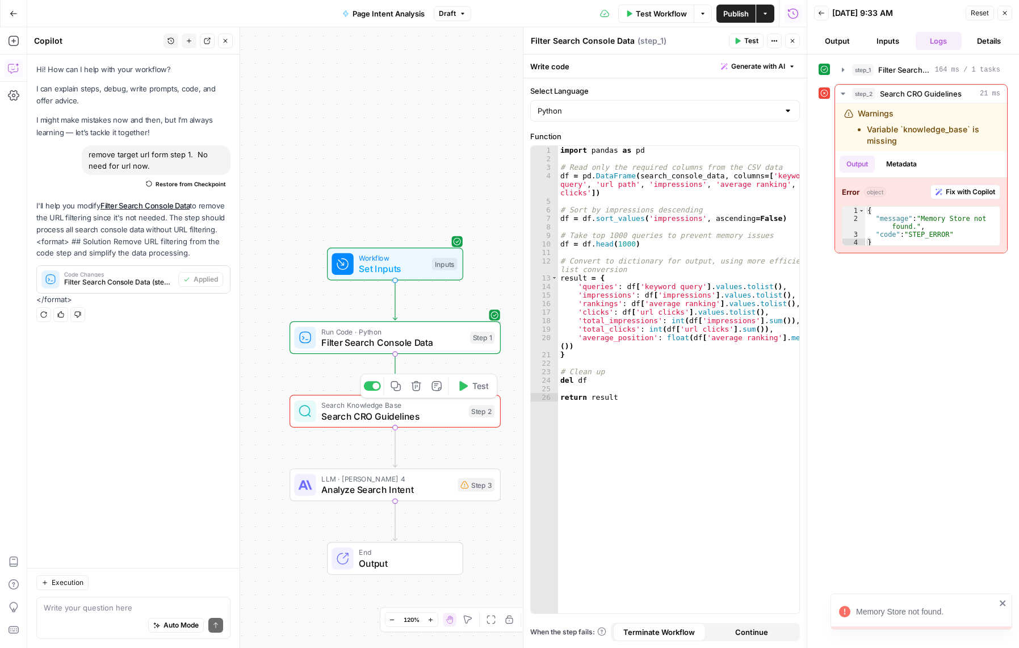
click at [427, 419] on span "Search CRO Guidelines" at bounding box center [392, 416] width 142 height 14
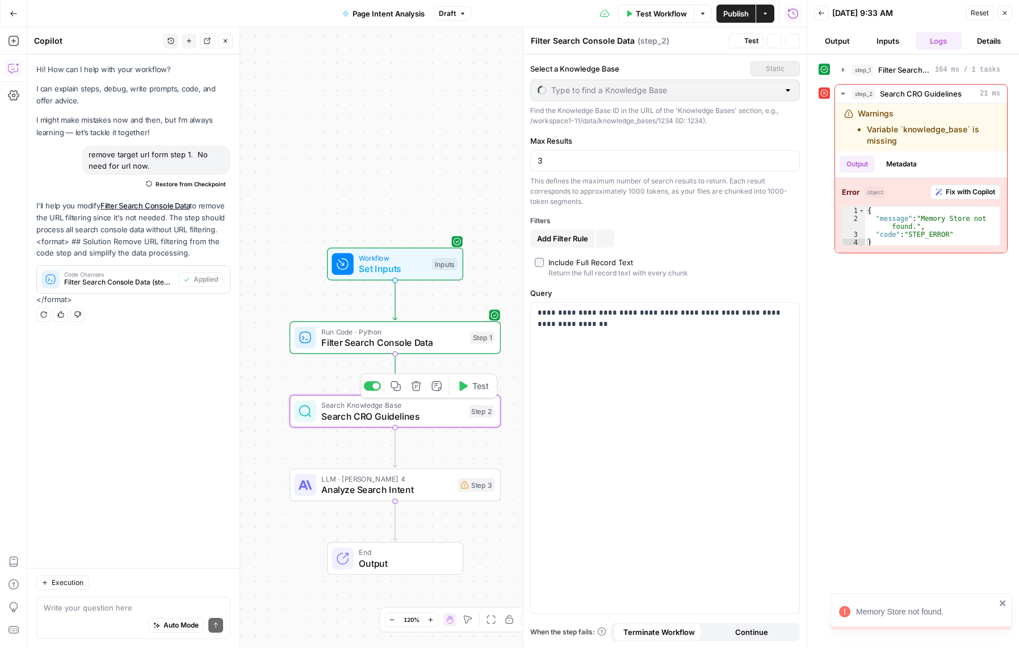
type textarea "Search CRO Guidelines"
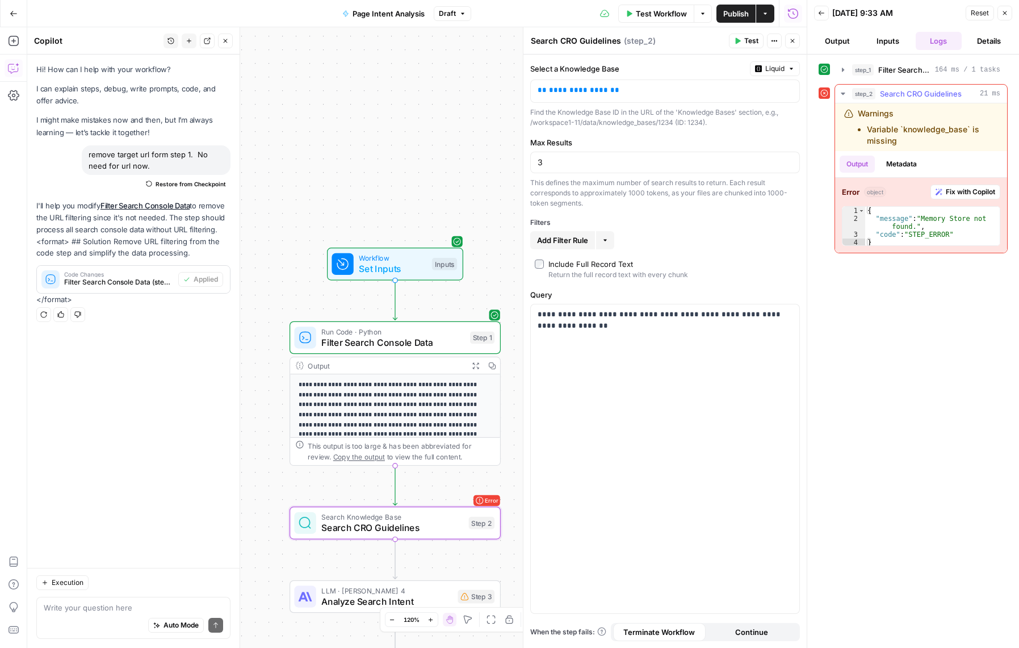
click at [960, 192] on span "Fix with Copilot" at bounding box center [969, 192] width 49 height 10
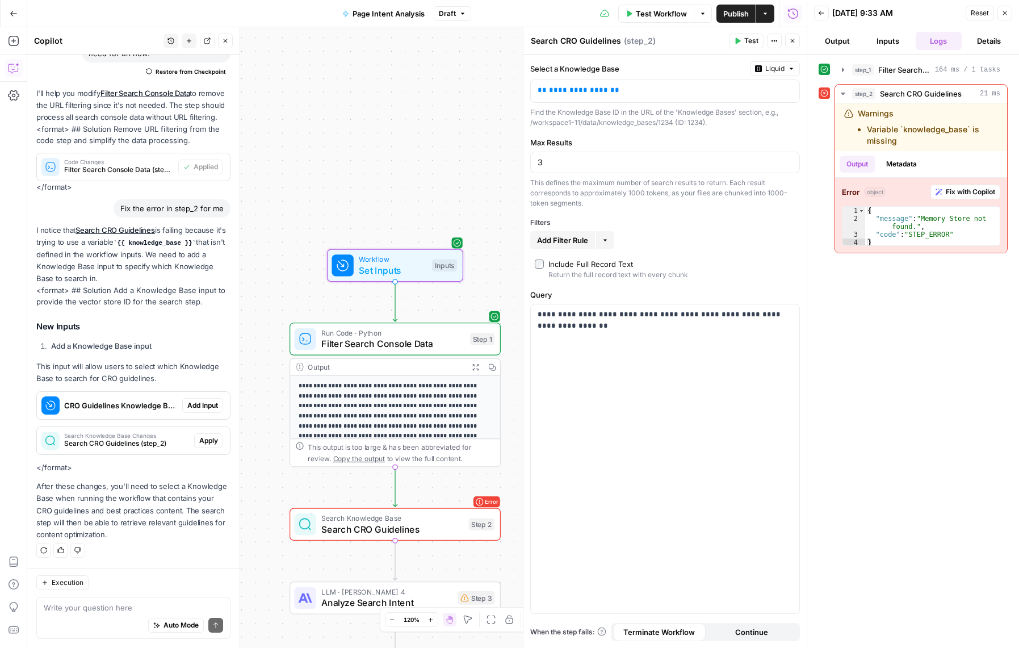
scroll to position [124, 0]
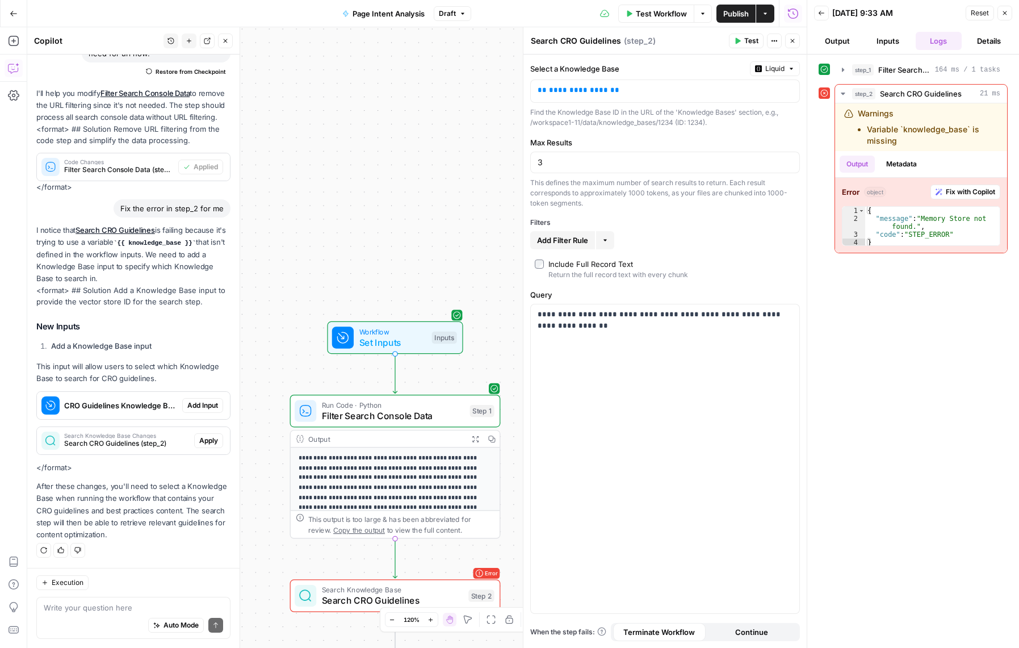
click at [104, 613] on div "Auto Mode Send" at bounding box center [133, 625] width 179 height 25
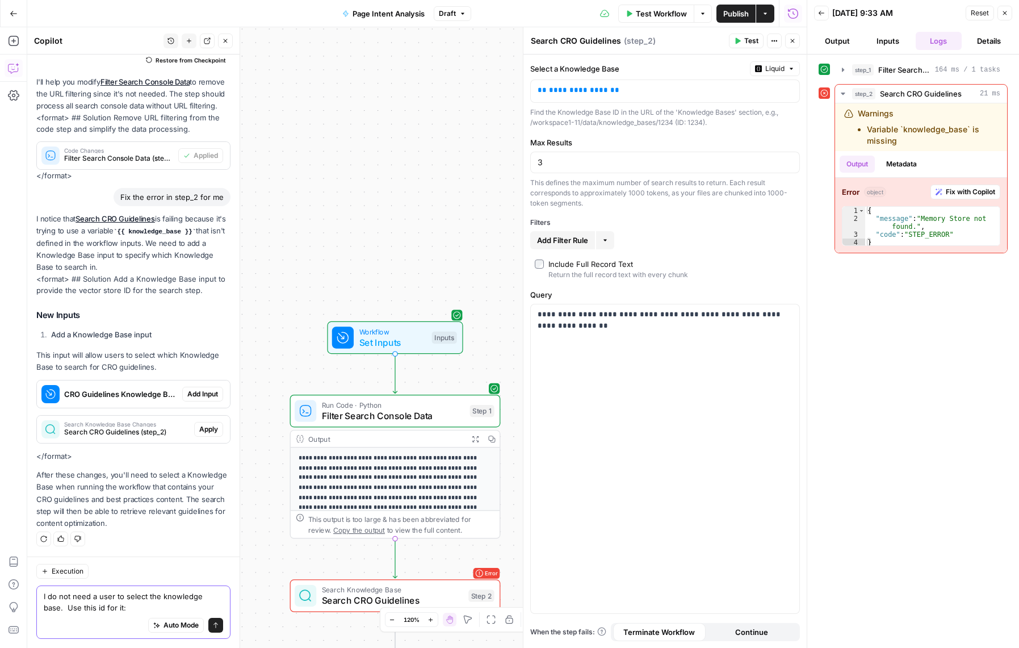
paste textarea "11816"
type textarea "I do not need a user to select the knowledge base. Use this id for it: 11816"
click at [212, 624] on icon "submit" at bounding box center [215, 624] width 7 height 7
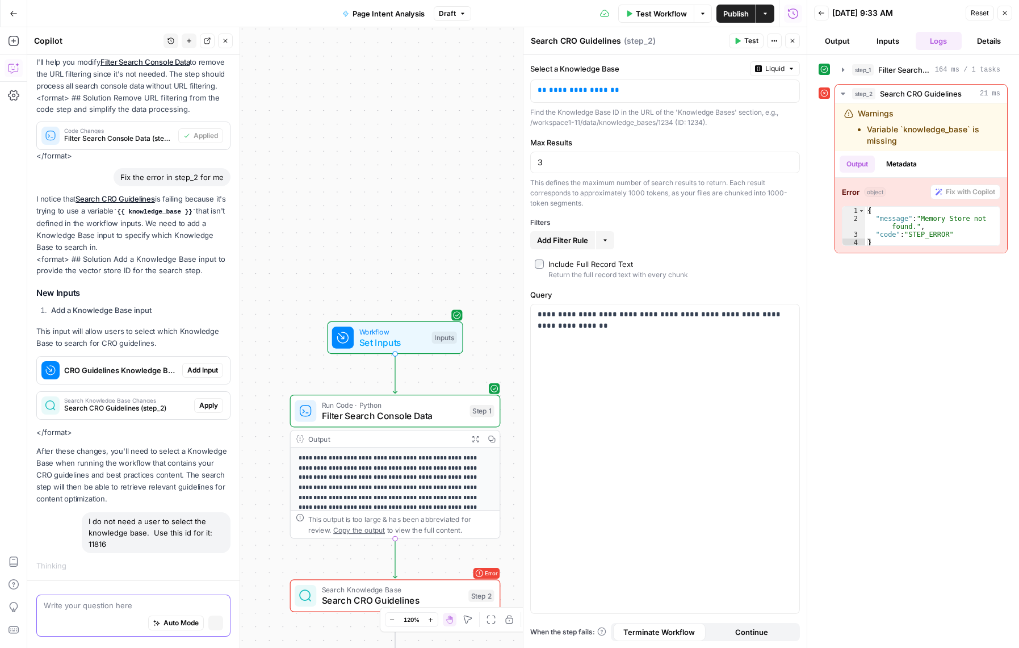
scroll to position [135, 0]
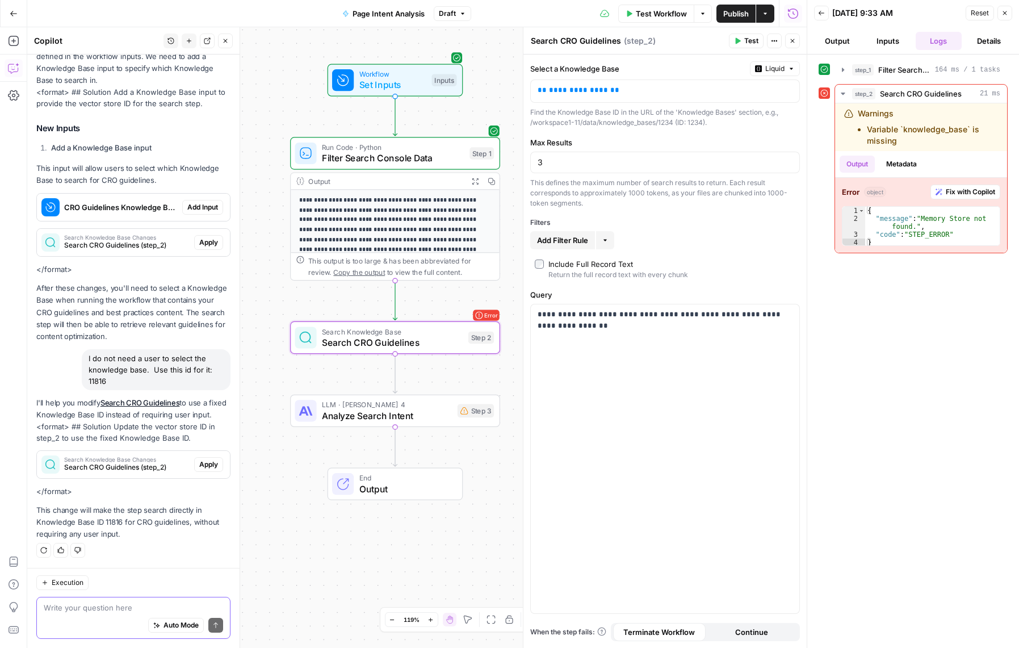
click at [199, 466] on span "Apply" at bounding box center [208, 464] width 19 height 10
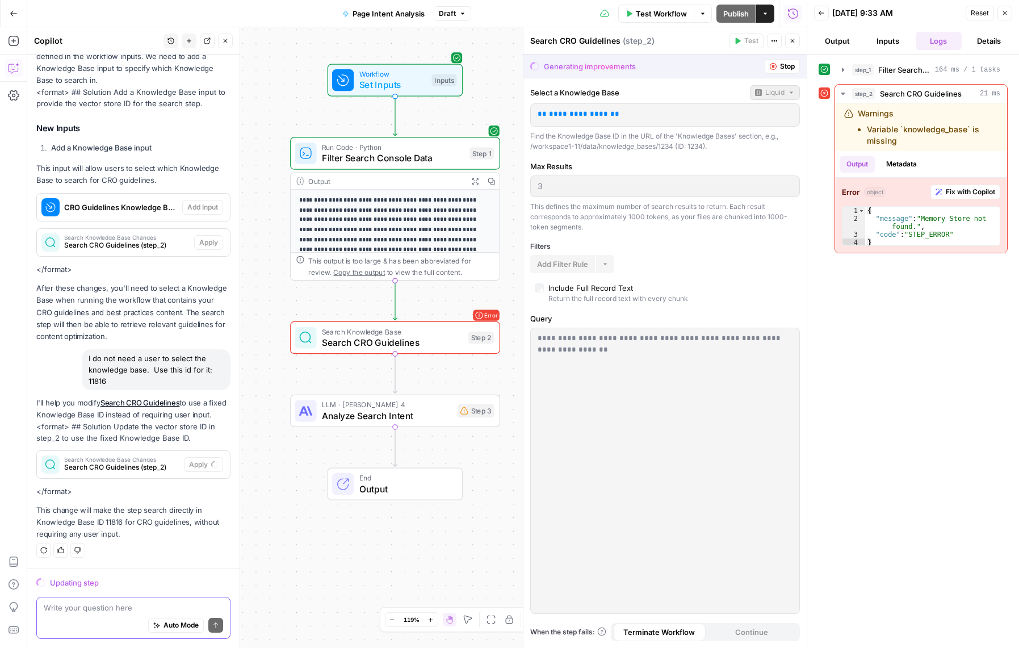
scroll to position [334, 0]
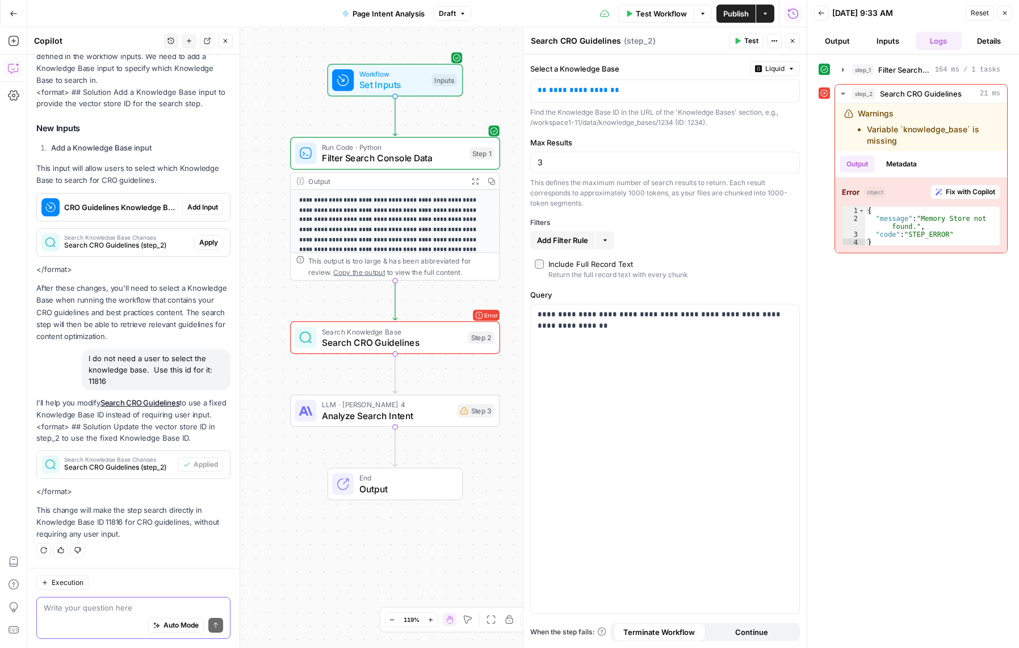
click at [645, 8] on span "Test Workflow" at bounding box center [661, 13] width 51 height 11
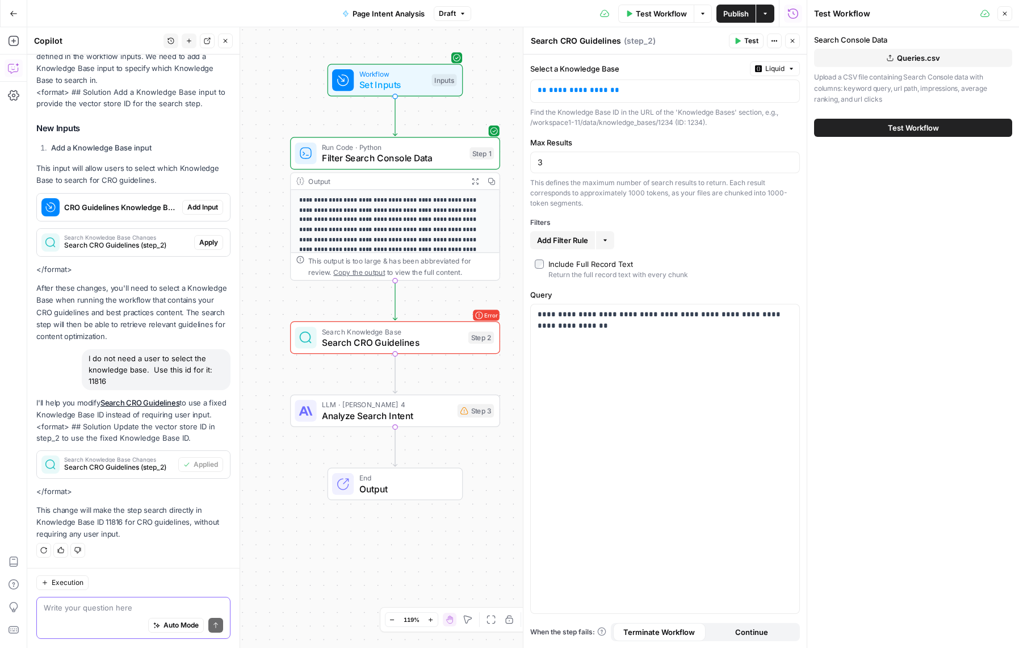
click at [920, 129] on span "Test Workflow" at bounding box center [913, 127] width 51 height 11
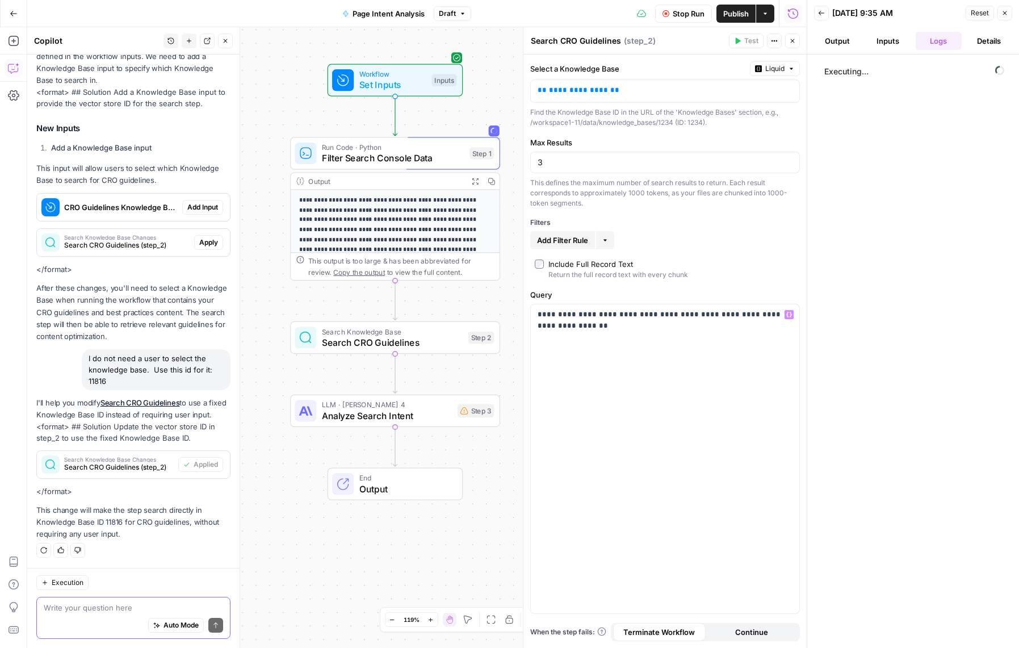
scroll to position [334, 0]
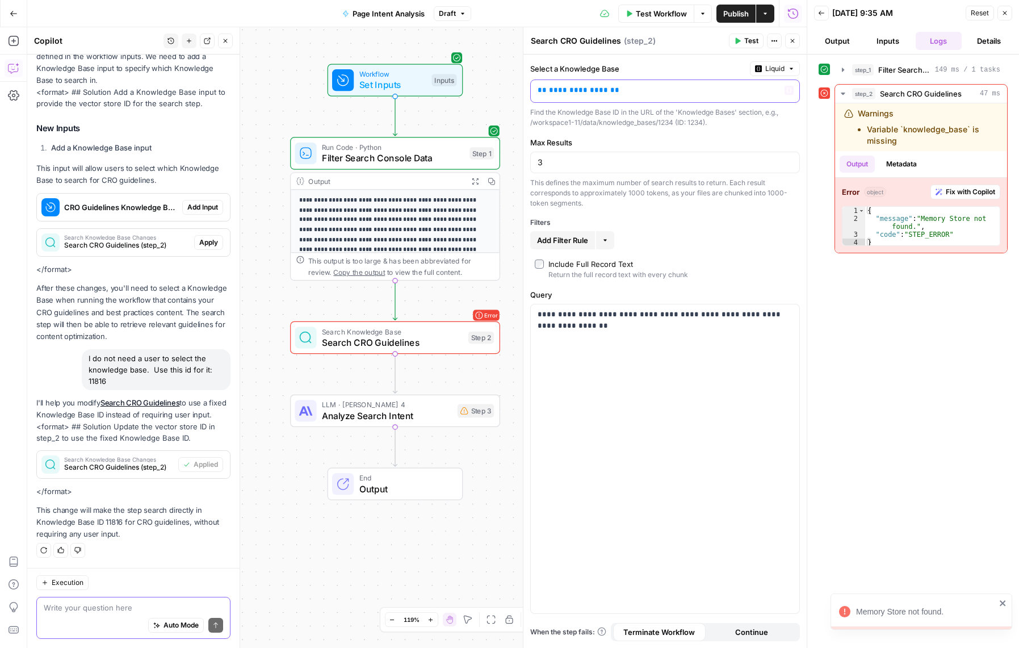
click at [647, 89] on p "**********" at bounding box center [655, 90] width 237 height 11
drag, startPoint x: 640, startPoint y: 91, endPoint x: 521, endPoint y: 94, distance: 119.2
click at [523, 94] on div "**********" at bounding box center [665, 337] width 284 height 620
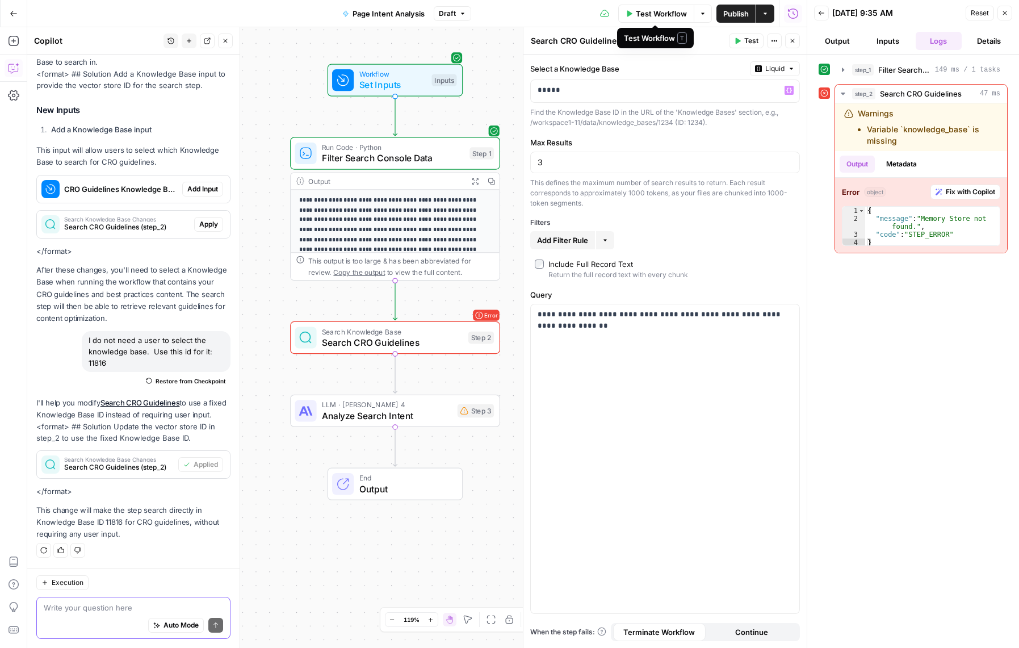
click at [735, 14] on span "Publish" at bounding box center [736, 13] width 26 height 11
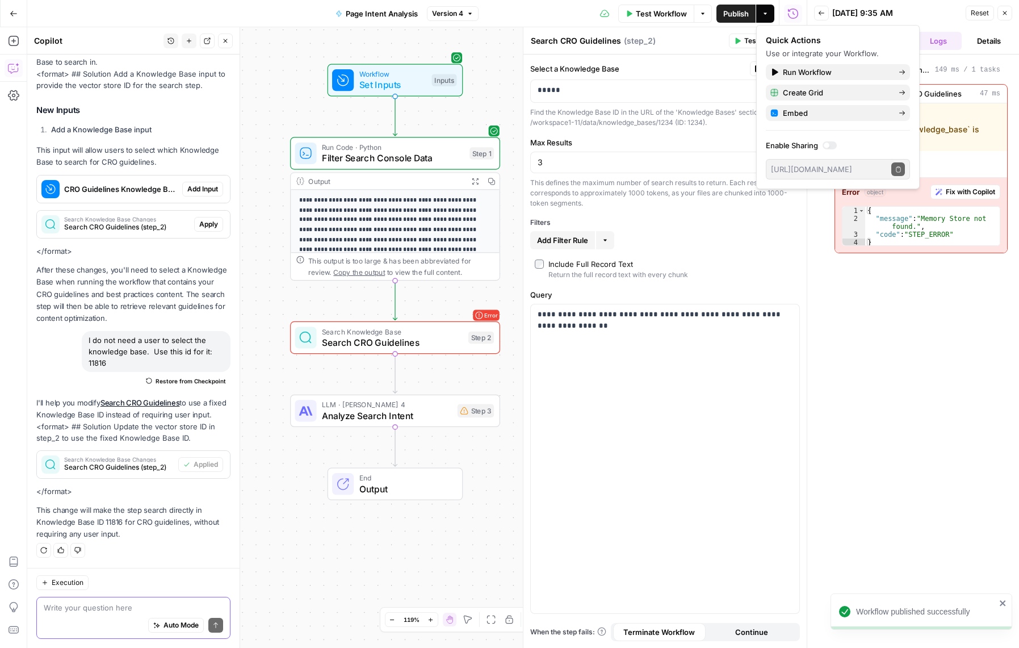
click at [641, 11] on span "Test Workflow" at bounding box center [661, 13] width 51 height 11
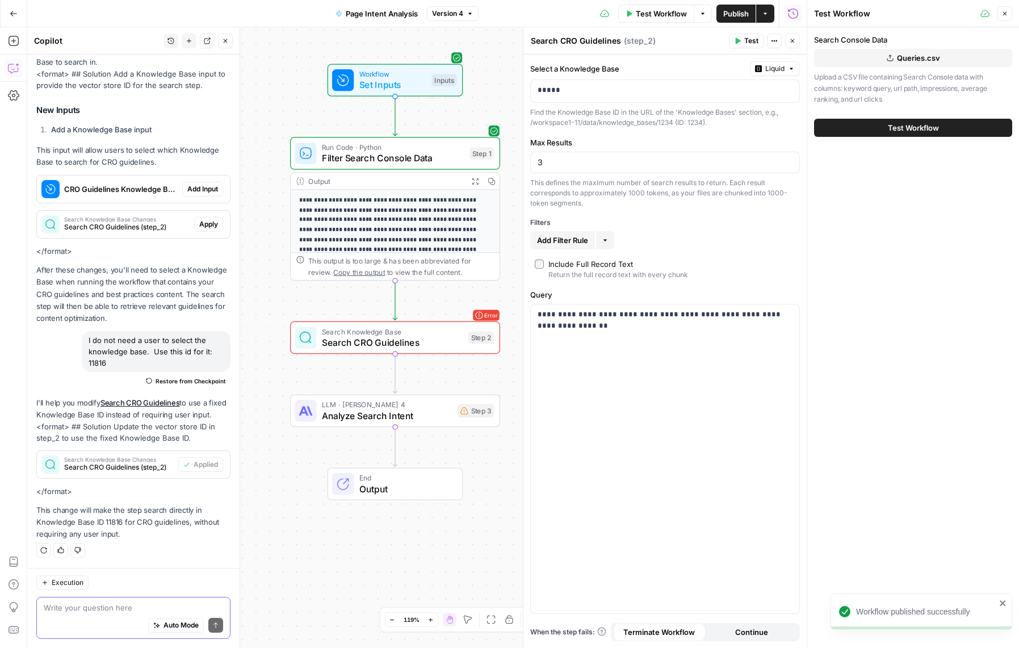
click at [928, 131] on span "Test Workflow" at bounding box center [913, 127] width 51 height 11
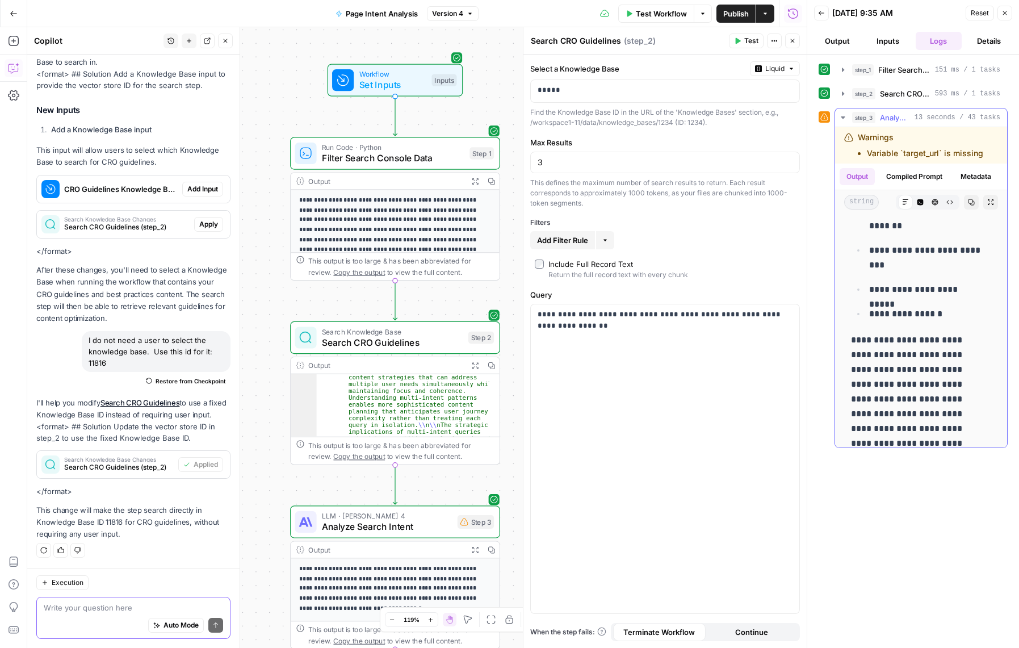
scroll to position [886, 0]
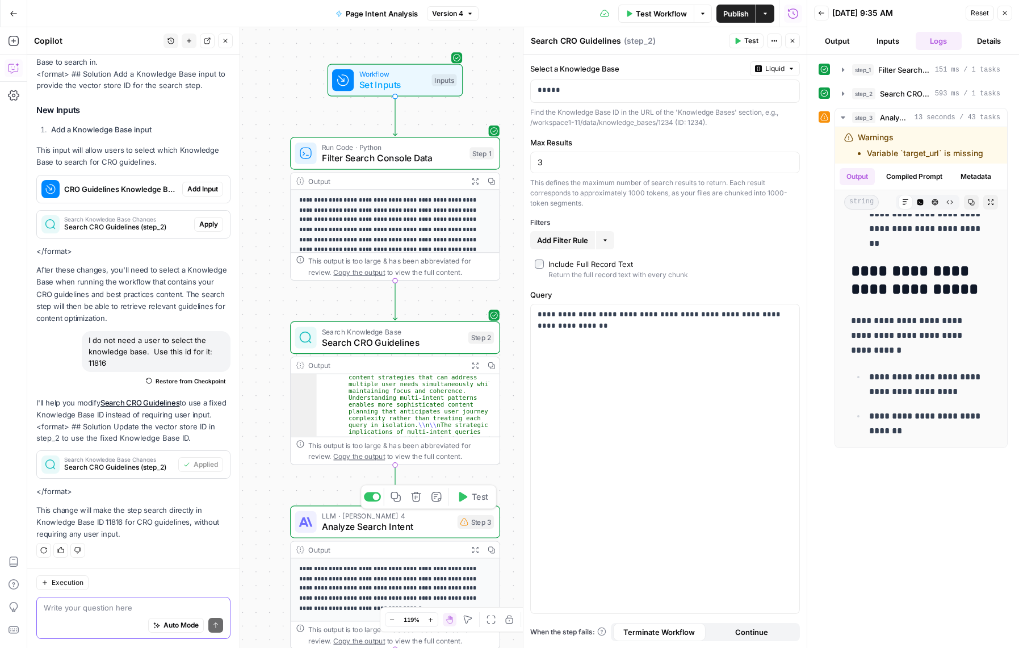
click at [451, 524] on span "Analyze Search Intent" at bounding box center [387, 526] width 130 height 14
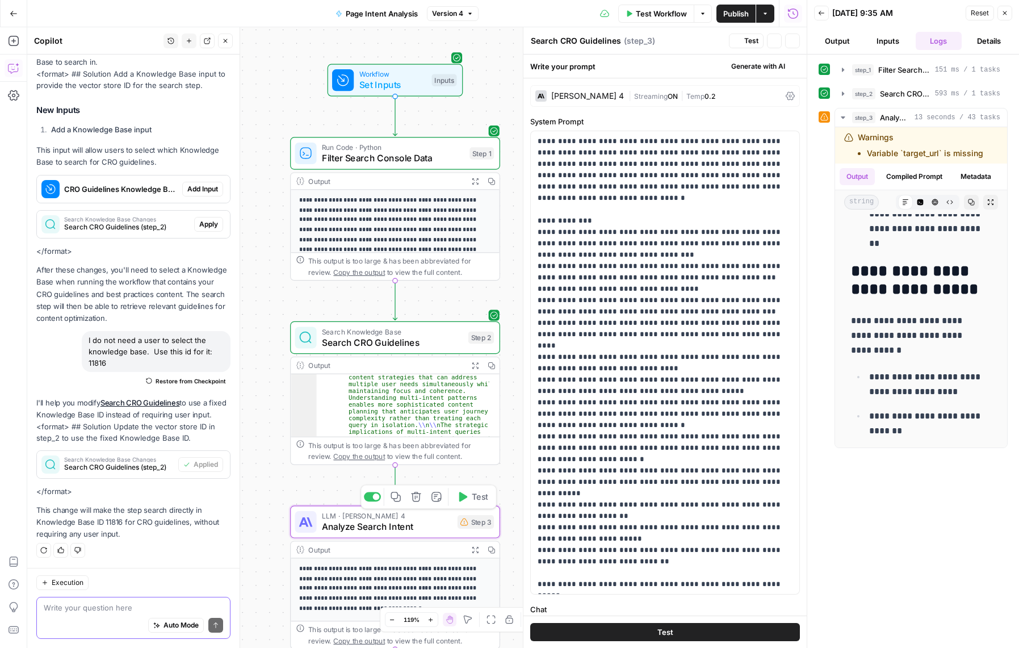
type textarea "Analyze Search Intent"
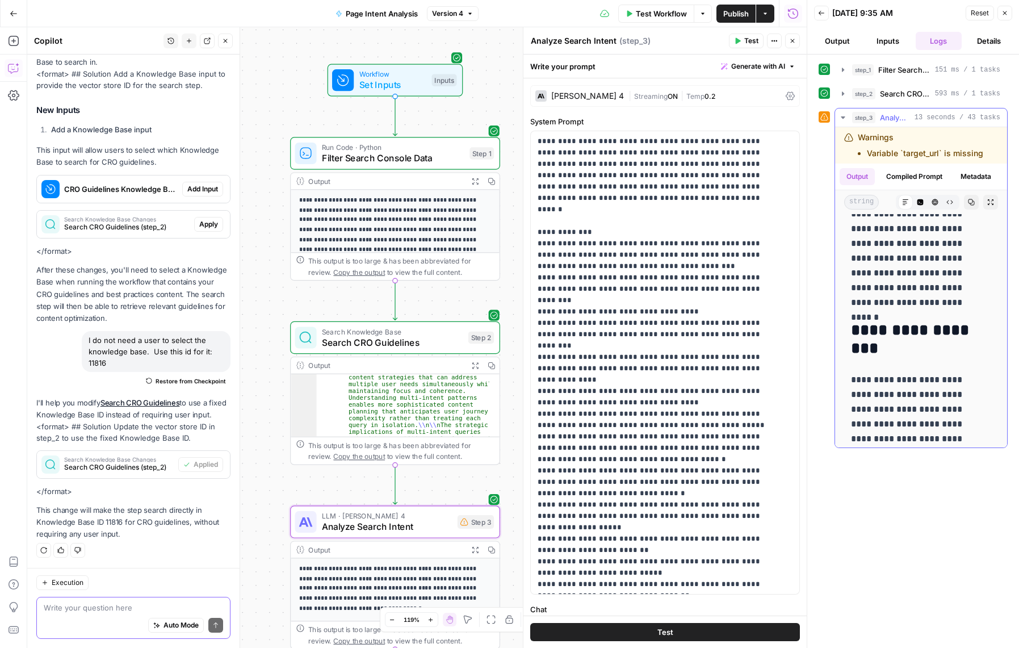
scroll to position [0, 0]
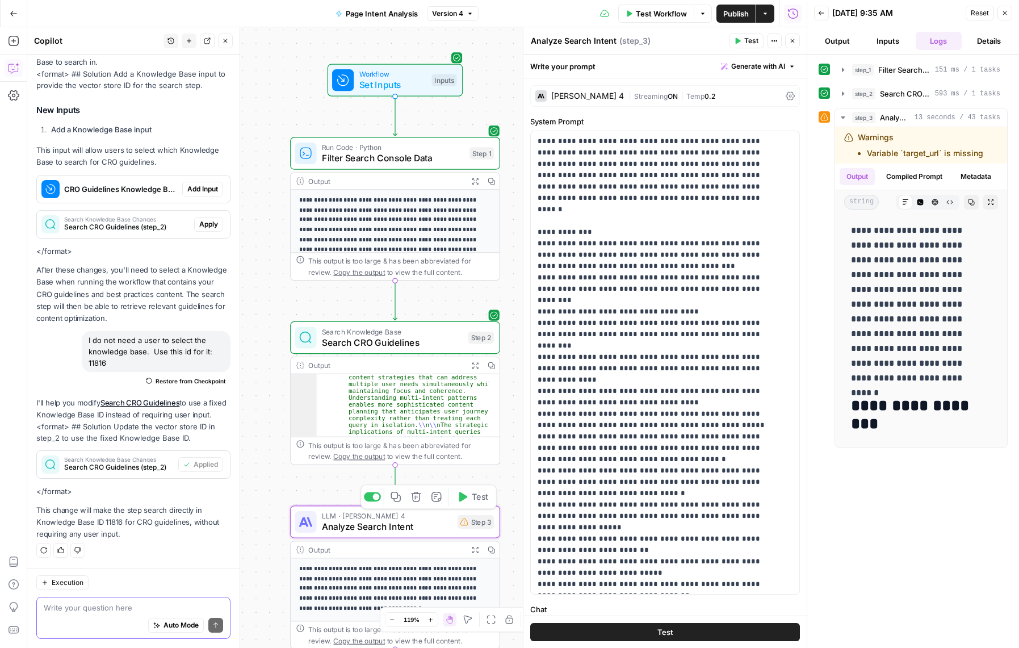
click at [410, 524] on span "Analyze Search Intent" at bounding box center [387, 526] width 130 height 14
click at [435, 524] on span "Analyze Search Intent" at bounding box center [387, 526] width 130 height 14
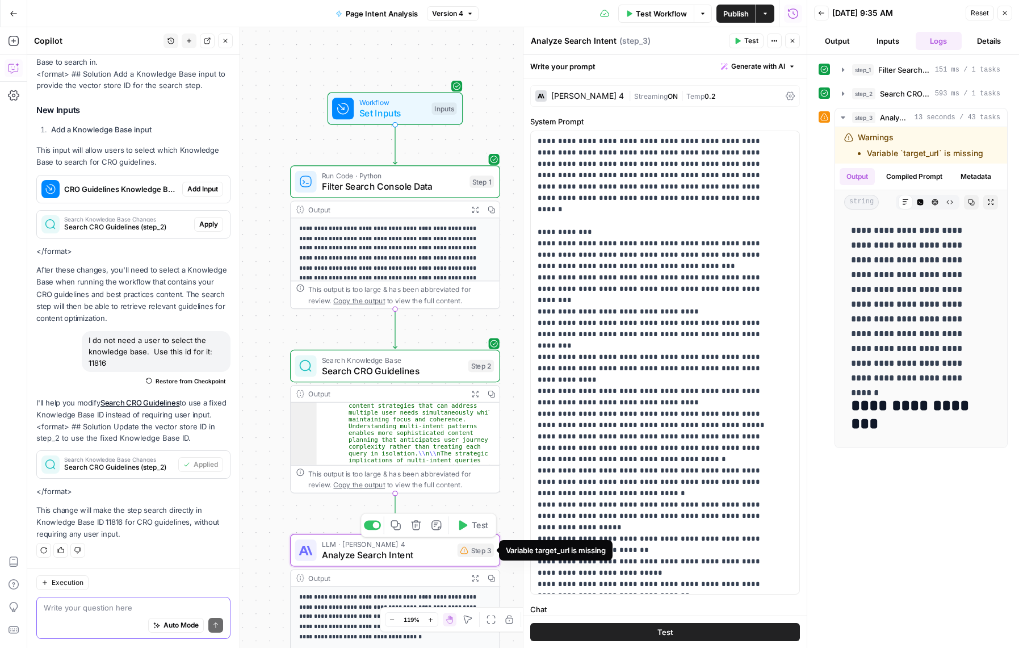
click at [473, 539] on div "LLM · Claude Sonnet 4 Analyze Search Intent Step 3 Copy step Delete step Add No…" at bounding box center [394, 550] width 199 height 23
click at [470, 549] on div "Step 3" at bounding box center [475, 550] width 36 height 14
click at [145, 606] on div "Auto Mode will automatically modify and execute the workflow" at bounding box center [166, 596] width 163 height 22
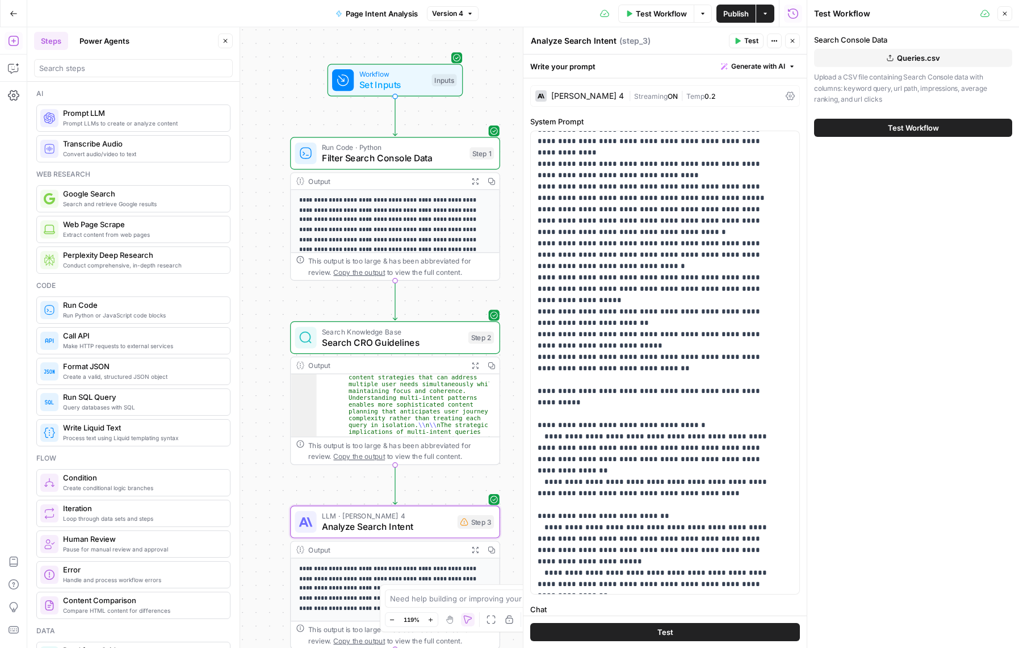
scroll to position [57, 0]
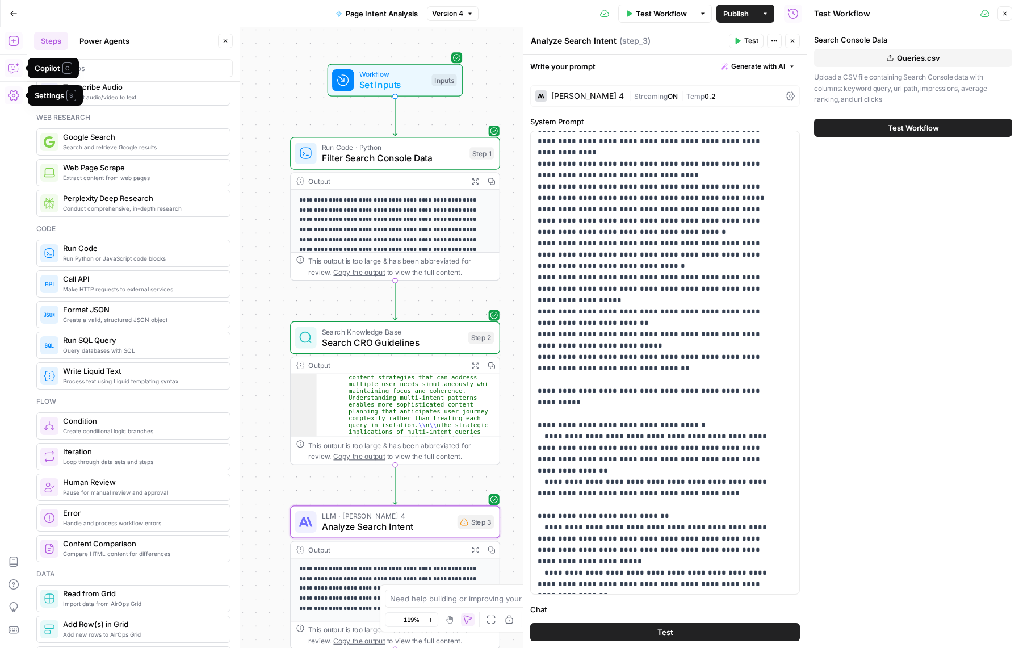
click at [14, 67] on icon "button" at bounding box center [14, 67] width 0 height 0
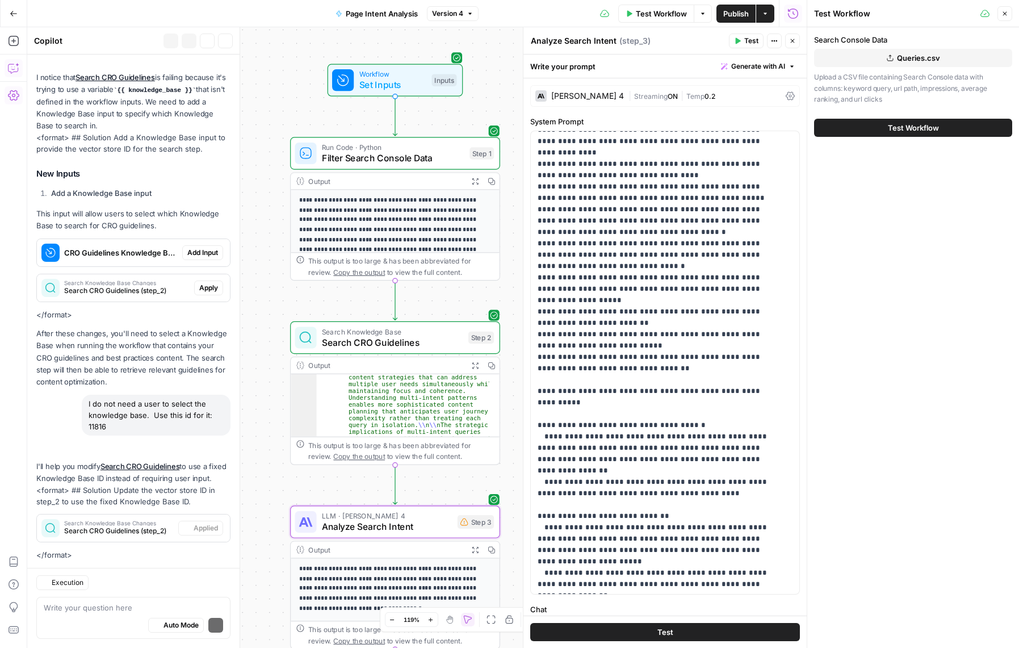
scroll to position [371, 0]
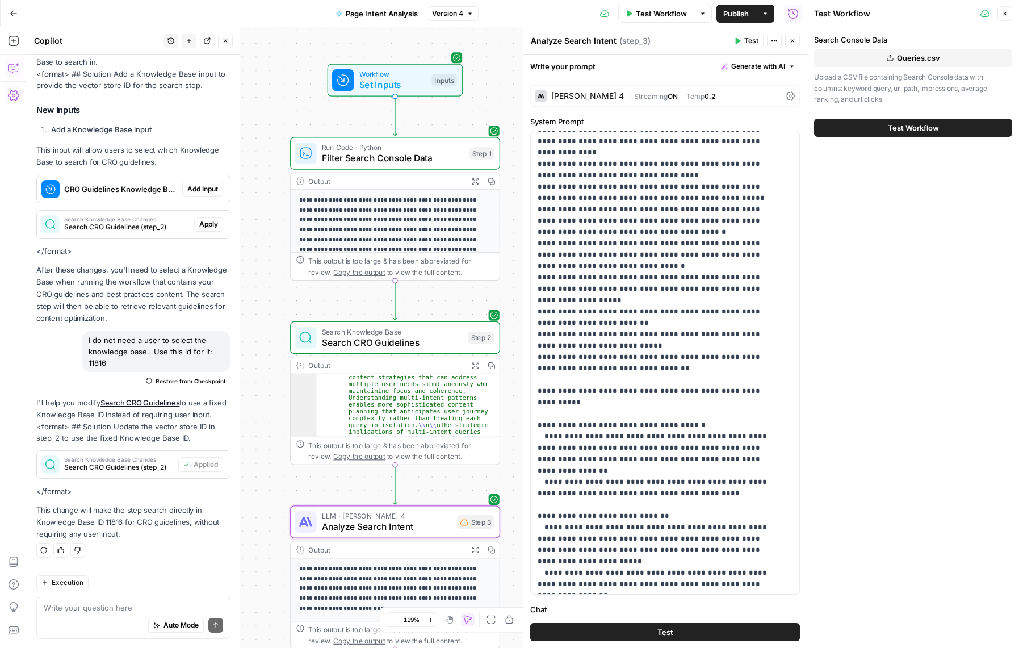
click at [82, 607] on textarea at bounding box center [133, 607] width 179 height 11
type textarea "remove target url variable from step 3"
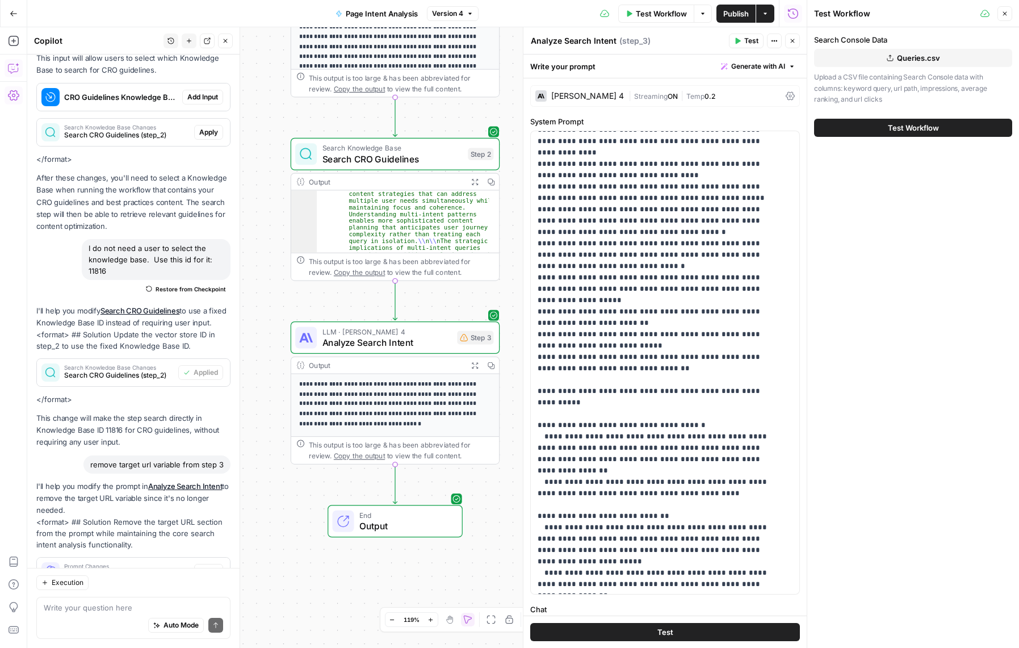
scroll to position [530, 0]
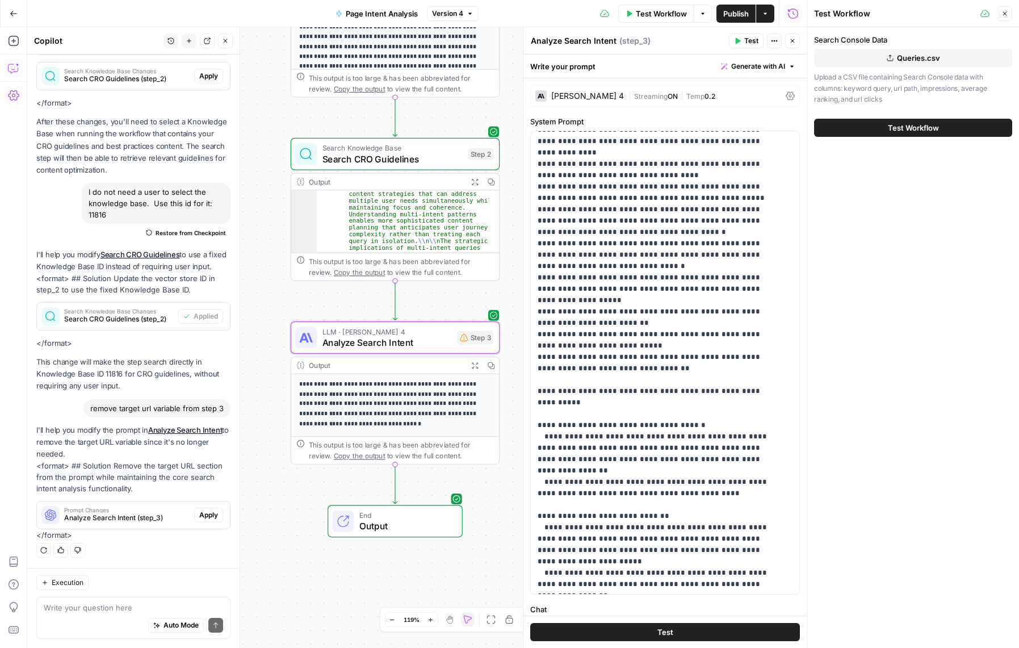
click at [199, 518] on span "Apply" at bounding box center [208, 515] width 19 height 10
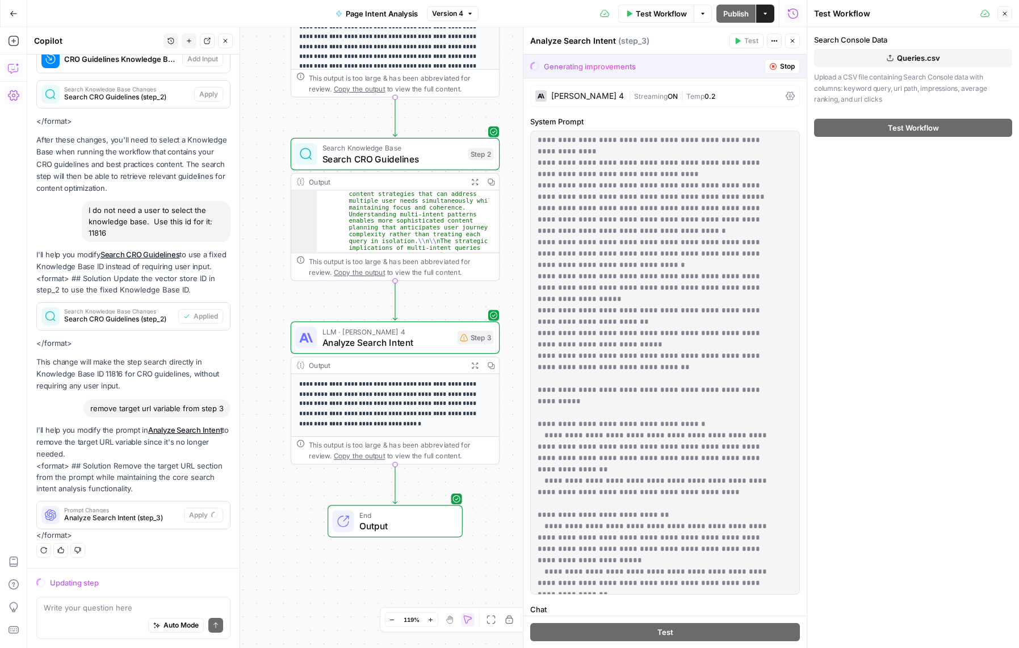
scroll to position [0, 0]
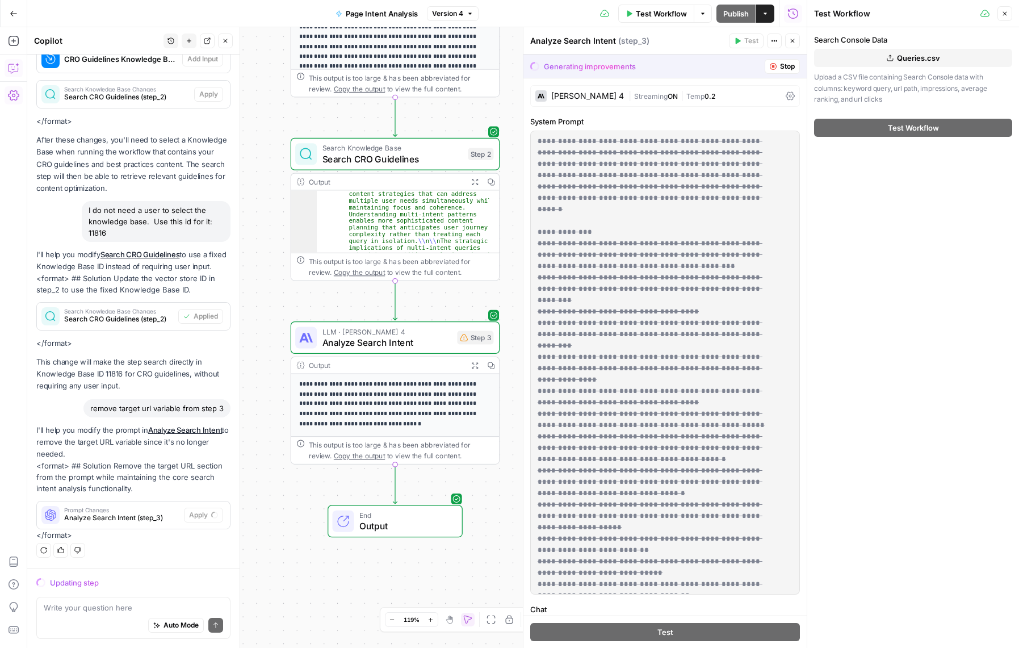
click at [785, 93] on icon at bounding box center [789, 96] width 9 height 9
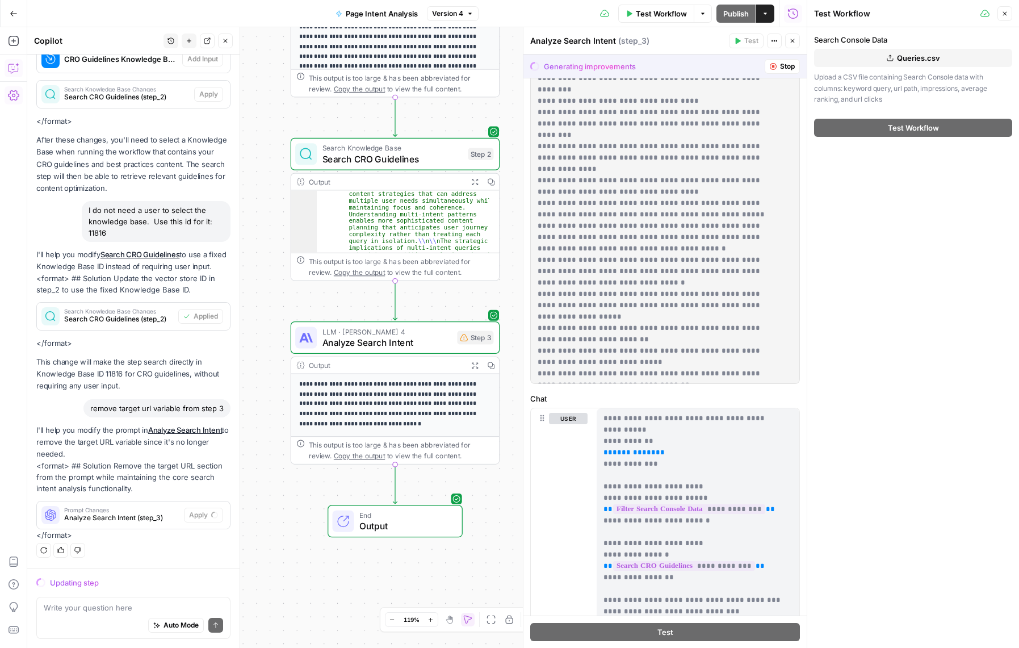
scroll to position [630, 0]
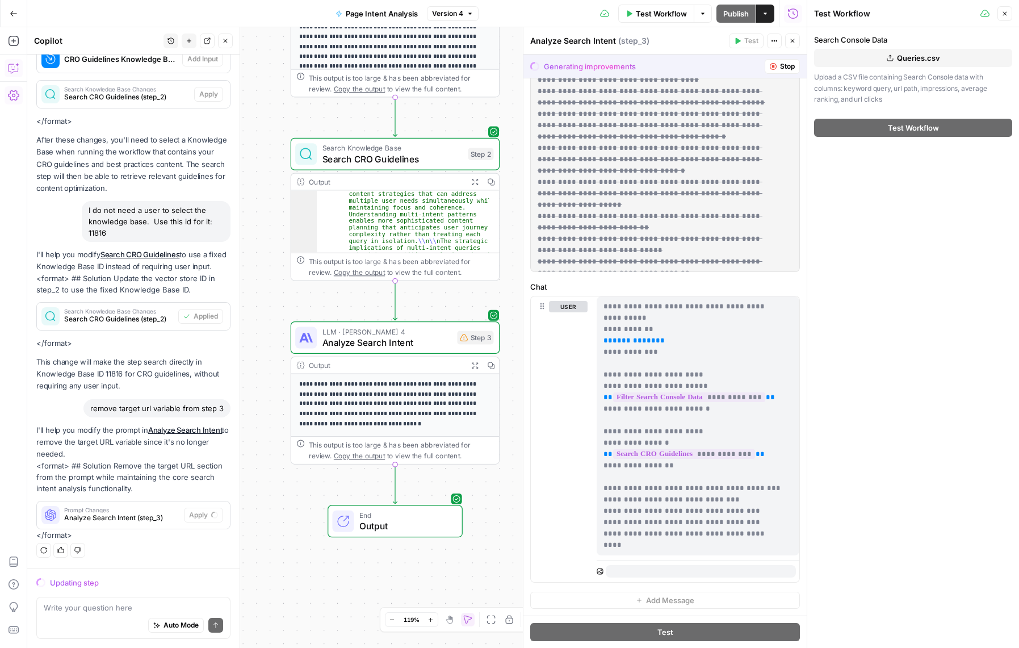
click at [769, 62] on button "Stop" at bounding box center [781, 66] width 35 height 15
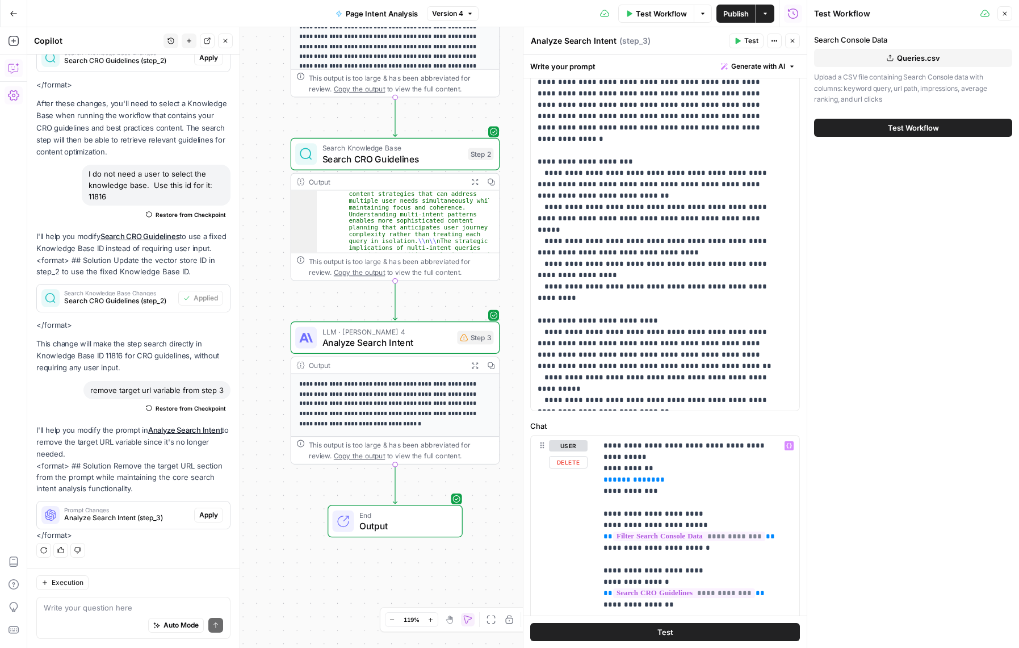
scroll to position [511, 0]
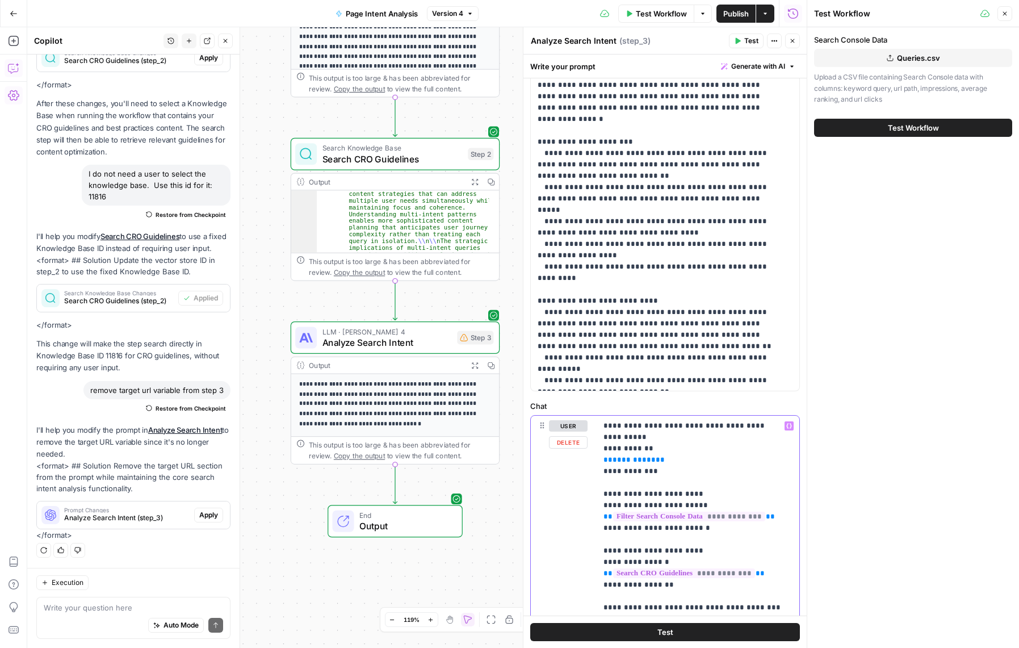
drag, startPoint x: 687, startPoint y: 465, endPoint x: 763, endPoint y: 423, distance: 87.1
click at [763, 423] on p "**********" at bounding box center [693, 545] width 180 height 250
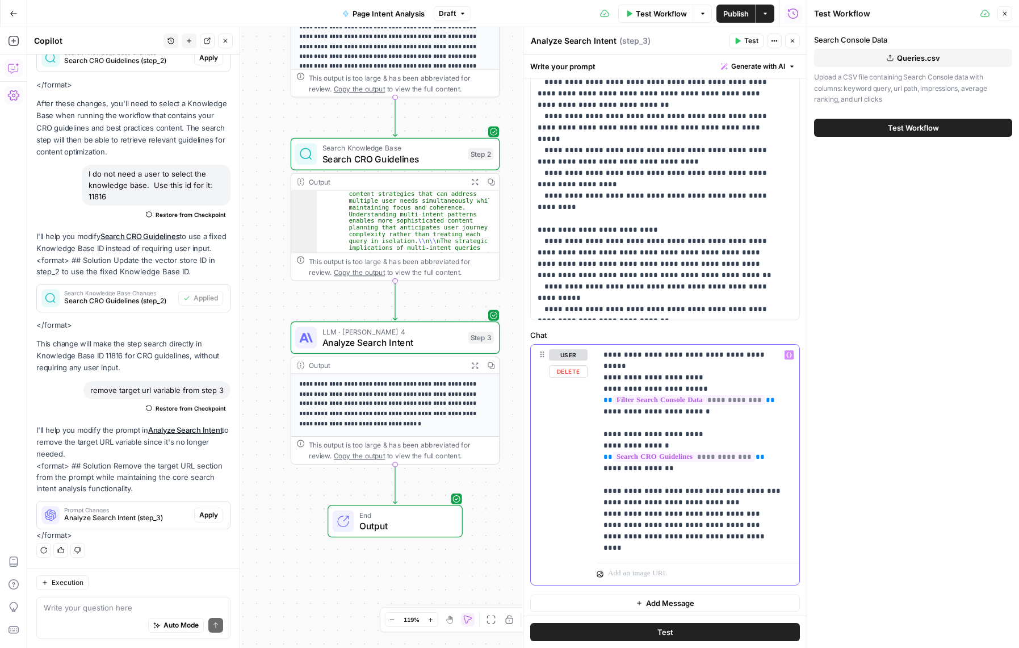
scroll to position [585, 0]
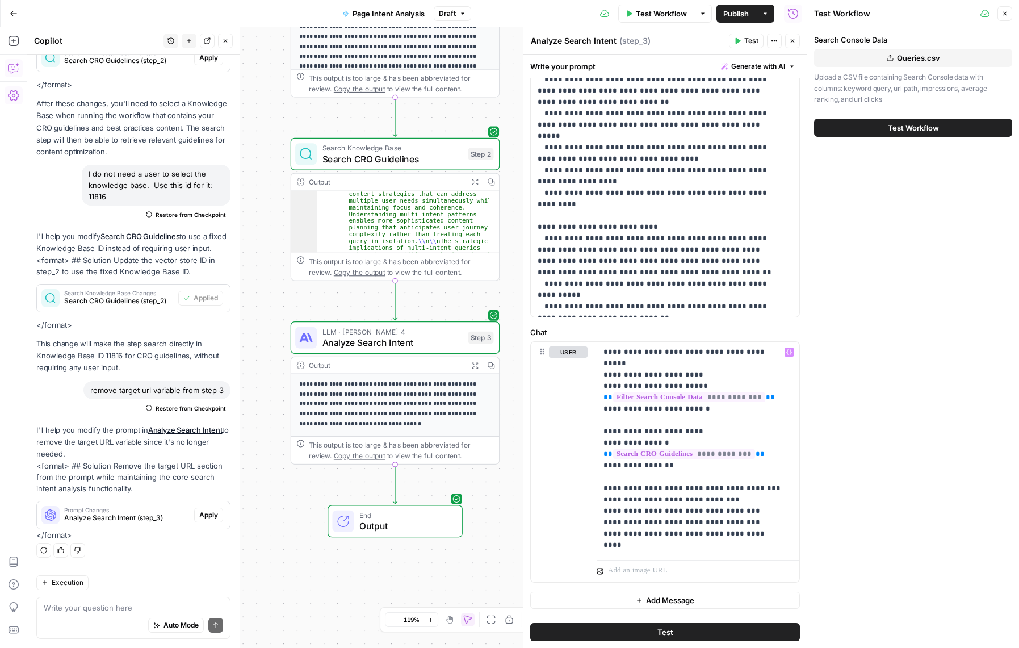
click at [674, 630] on button "Test" at bounding box center [665, 632] width 270 height 18
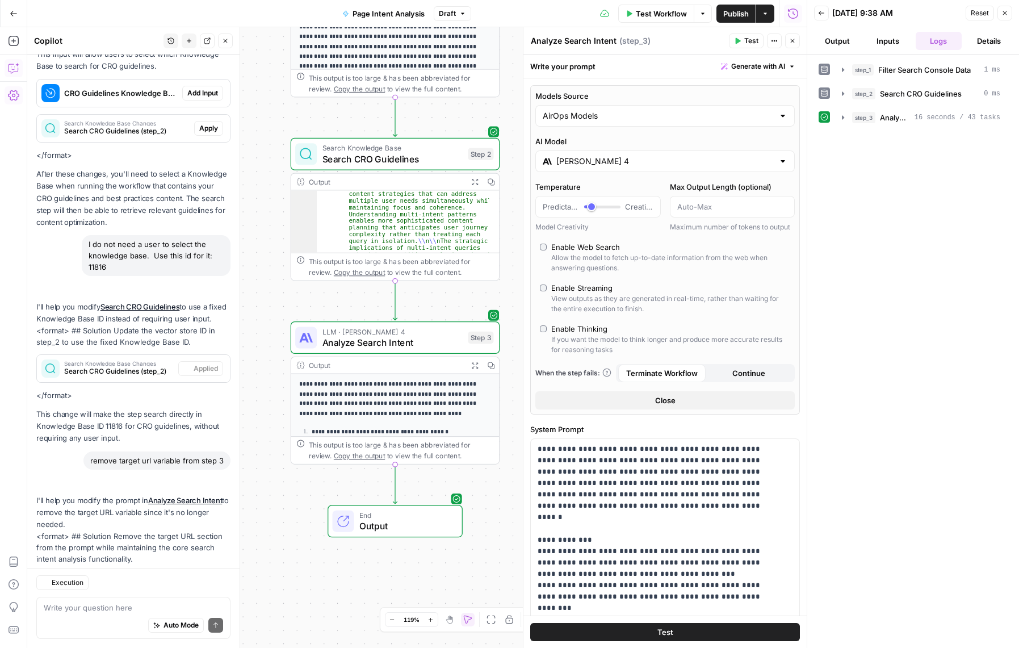
scroll to position [548, 0]
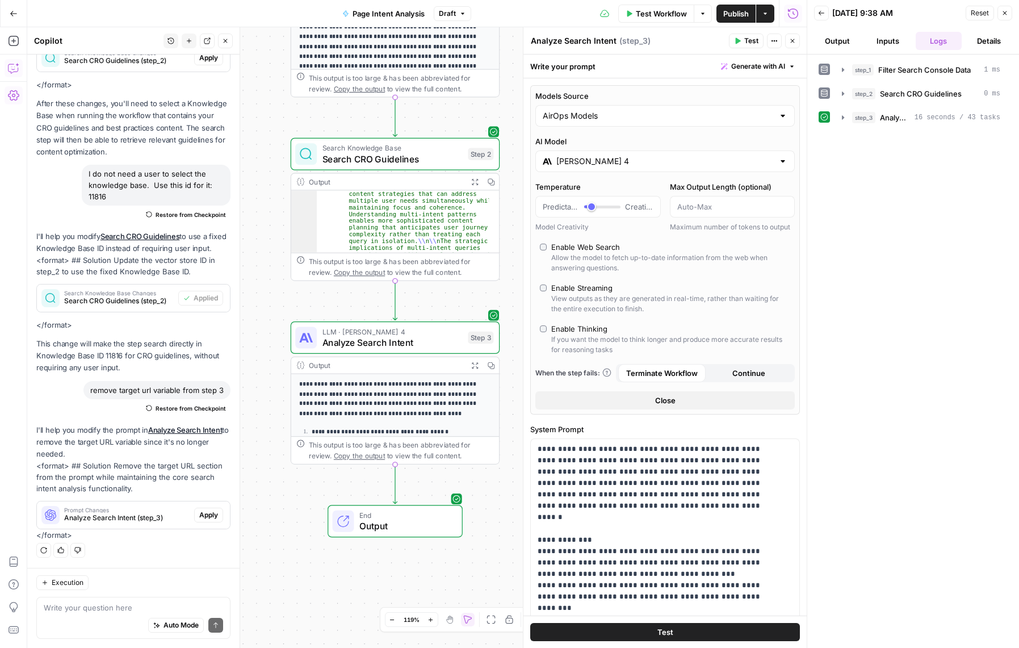
click at [840, 39] on button "Output" at bounding box center [837, 41] width 46 height 18
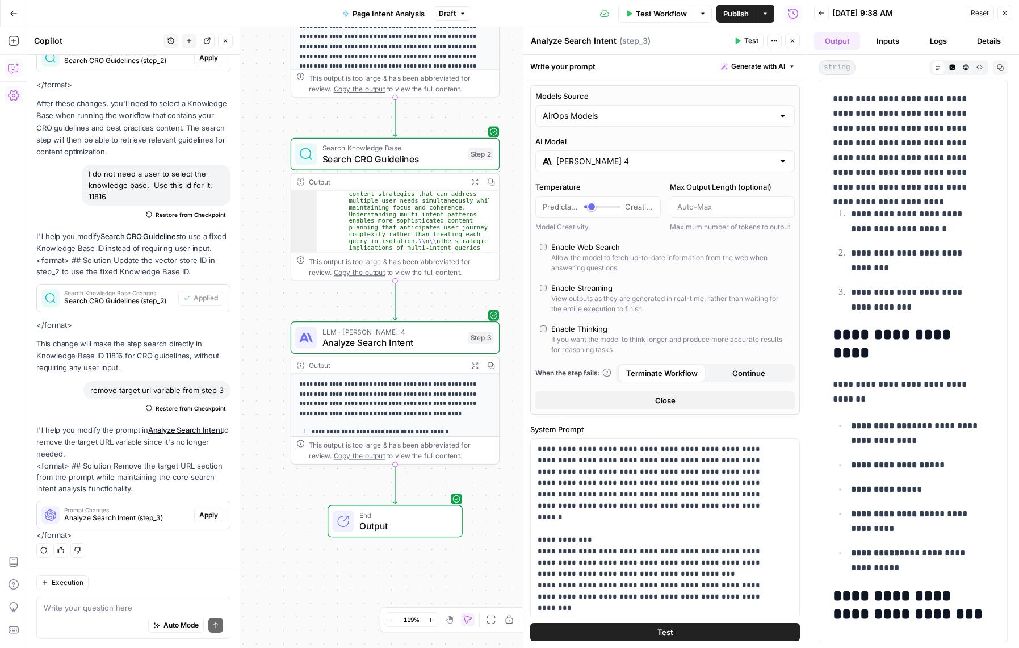
click at [420, 516] on span "End" at bounding box center [405, 515] width 92 height 11
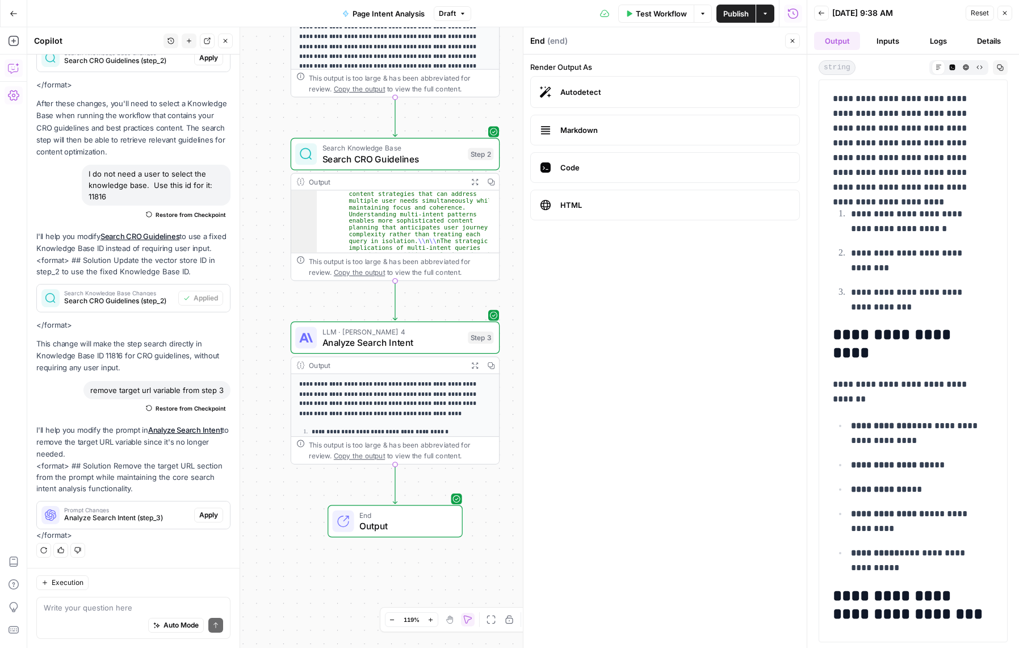
click at [581, 128] on span "Markdown" at bounding box center [675, 129] width 230 height 11
click at [581, 161] on label "Code" at bounding box center [665, 167] width 270 height 31
click at [583, 85] on label "Autodetect" at bounding box center [665, 92] width 270 height 32
click at [574, 211] on label "HTML" at bounding box center [665, 205] width 270 height 31
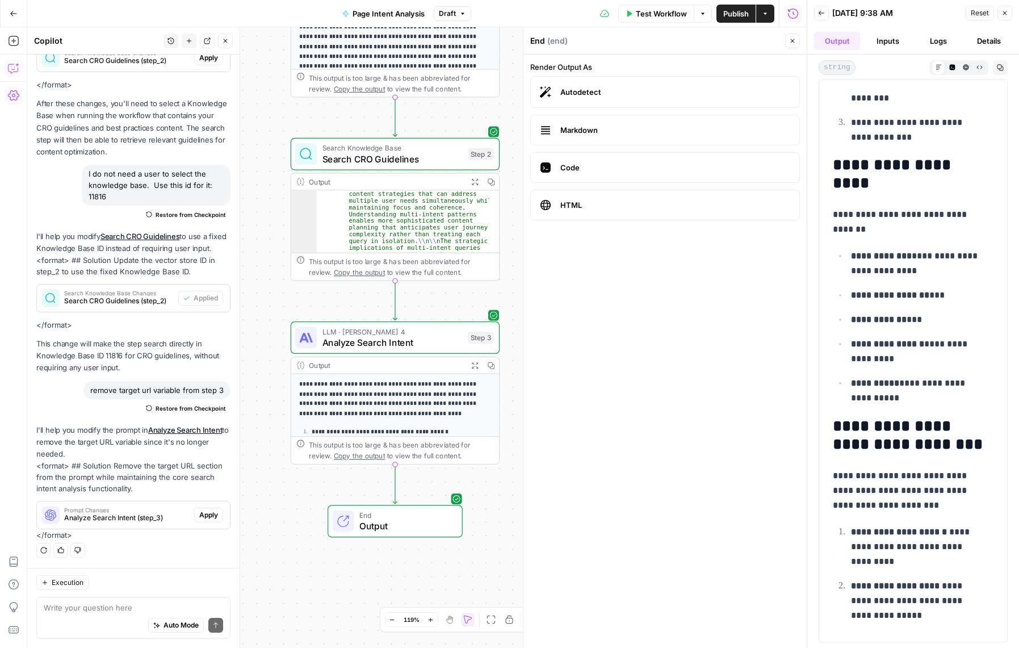
scroll to position [0, 0]
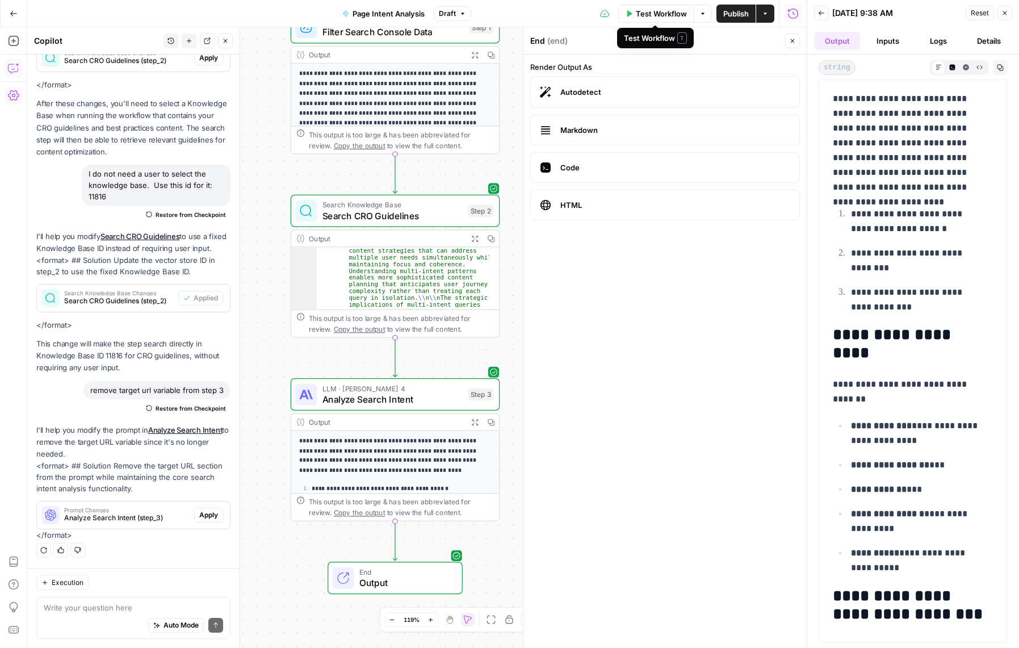
click at [627, 14] on icon "button" at bounding box center [629, 13] width 5 height 6
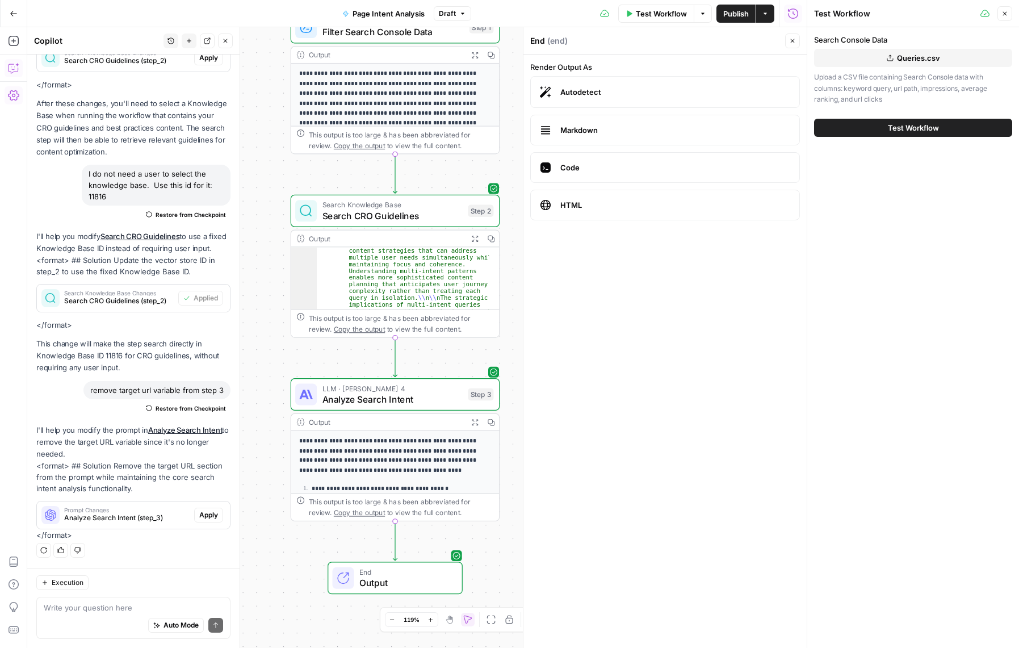
click at [883, 132] on button "Test Workflow" at bounding box center [913, 128] width 198 height 18
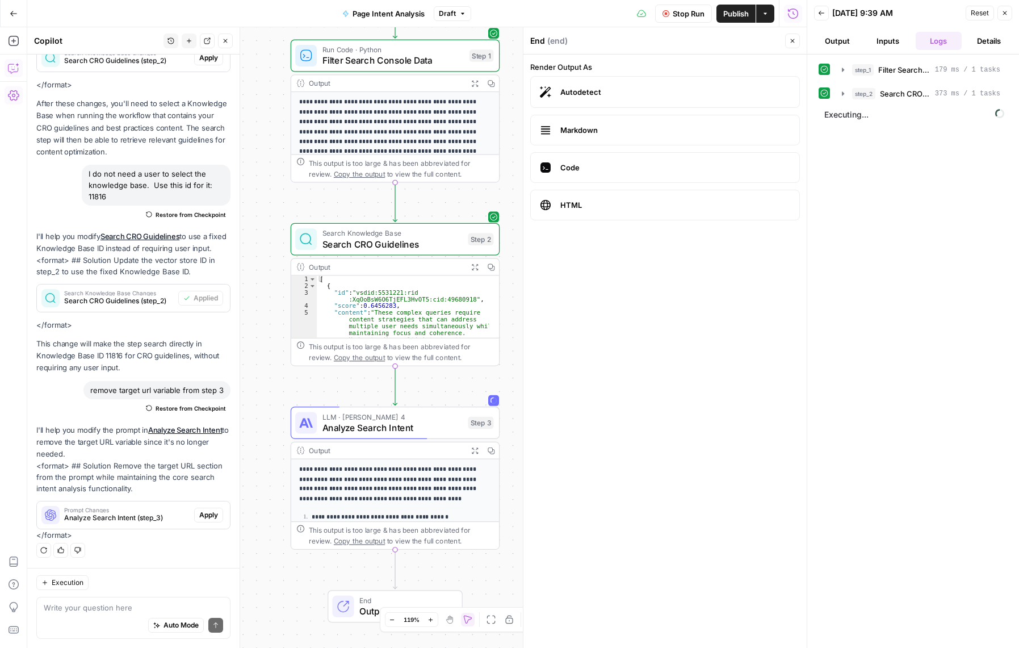
click at [829, 43] on button "Output" at bounding box center [837, 41] width 46 height 18
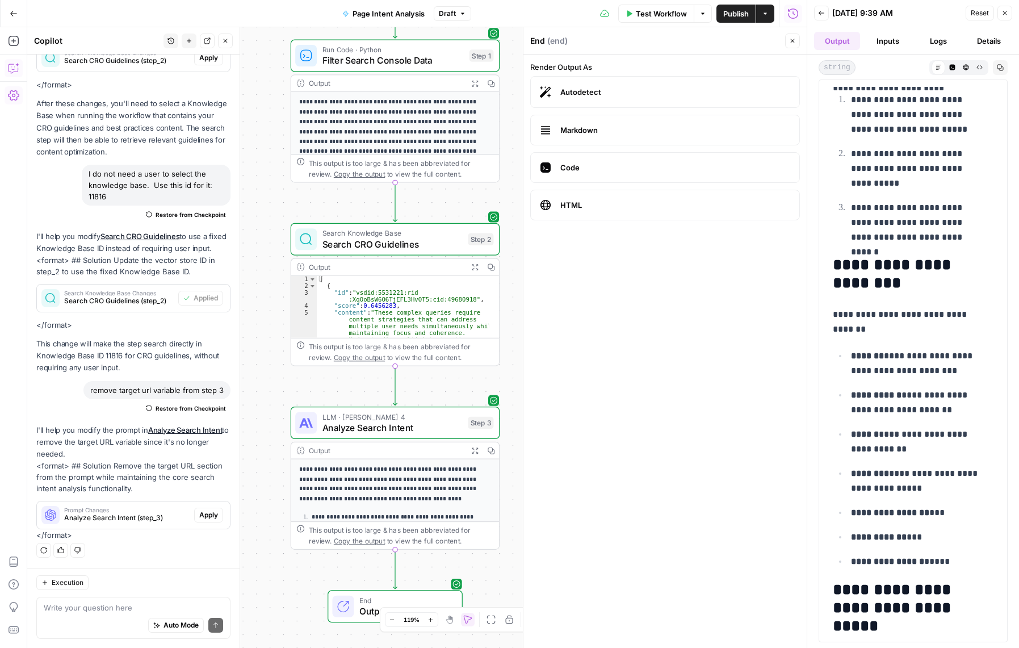
scroll to position [113, 0]
click at [371, 88] on div "Output" at bounding box center [386, 83] width 154 height 11
click at [397, 137] on p "**********" at bounding box center [390, 191] width 182 height 187
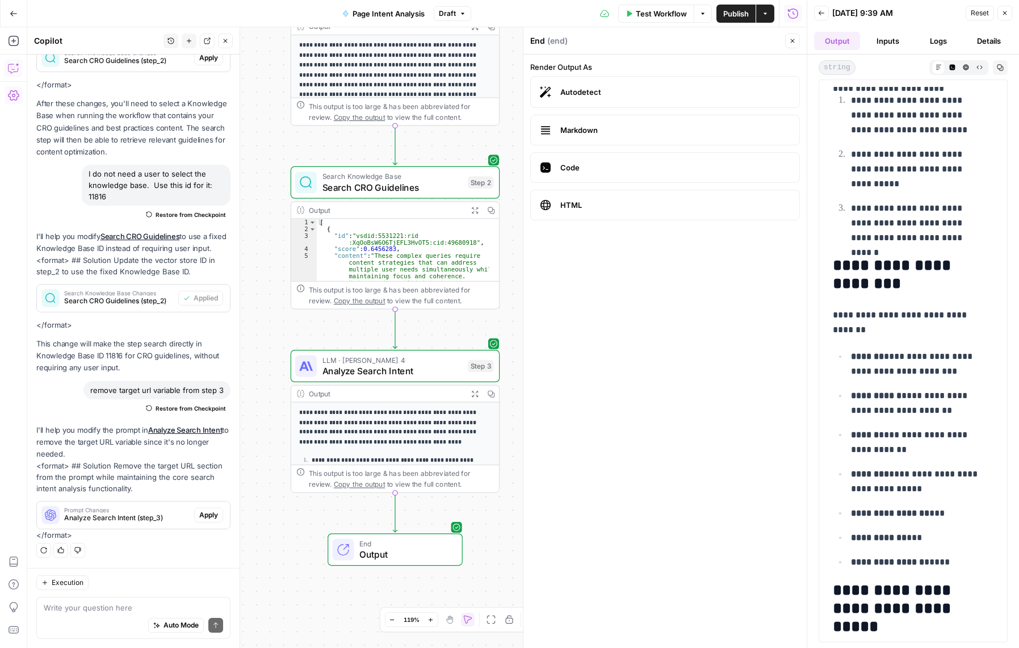
click at [407, 98] on div "This output is too large & has been abbreviated for review. Copy the output to …" at bounding box center [395, 111] width 208 height 28
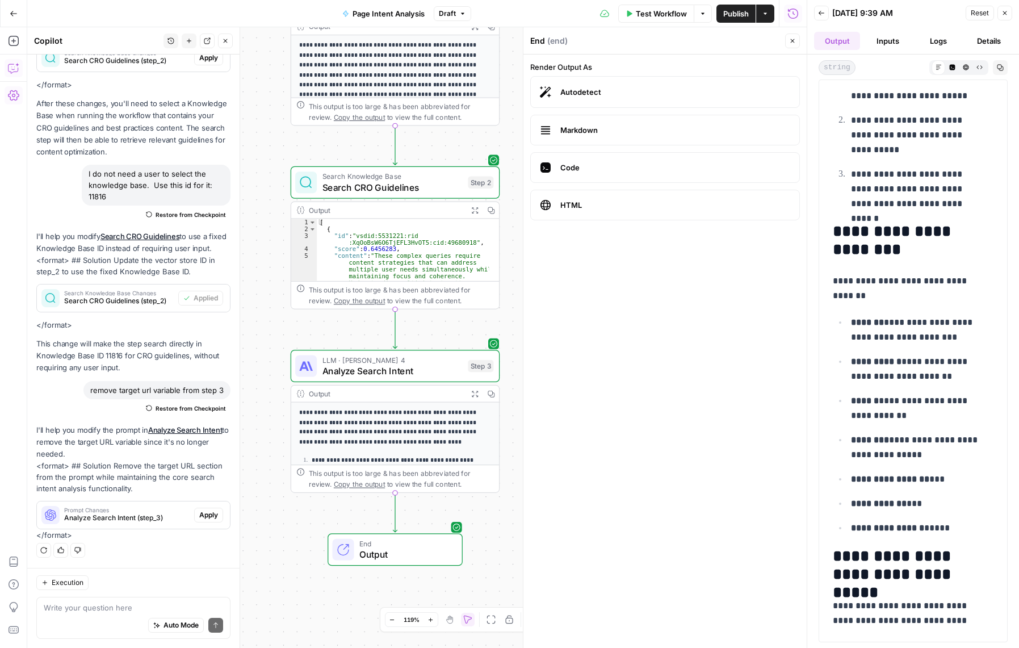
scroll to position [511, 0]
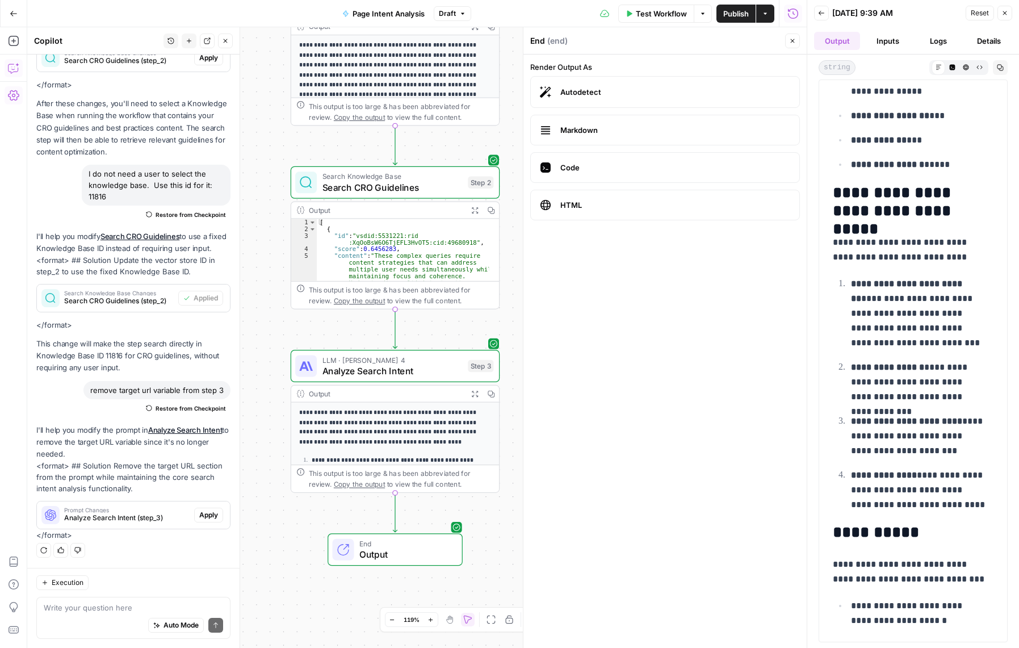
click at [503, 124] on div "Workflow Set Inputs Inputs Run Code · Python Filter Search Console Data Step 1 …" at bounding box center [416, 337] width 779 height 620
click at [1001, 11] on icon "button" at bounding box center [1004, 13] width 7 height 7
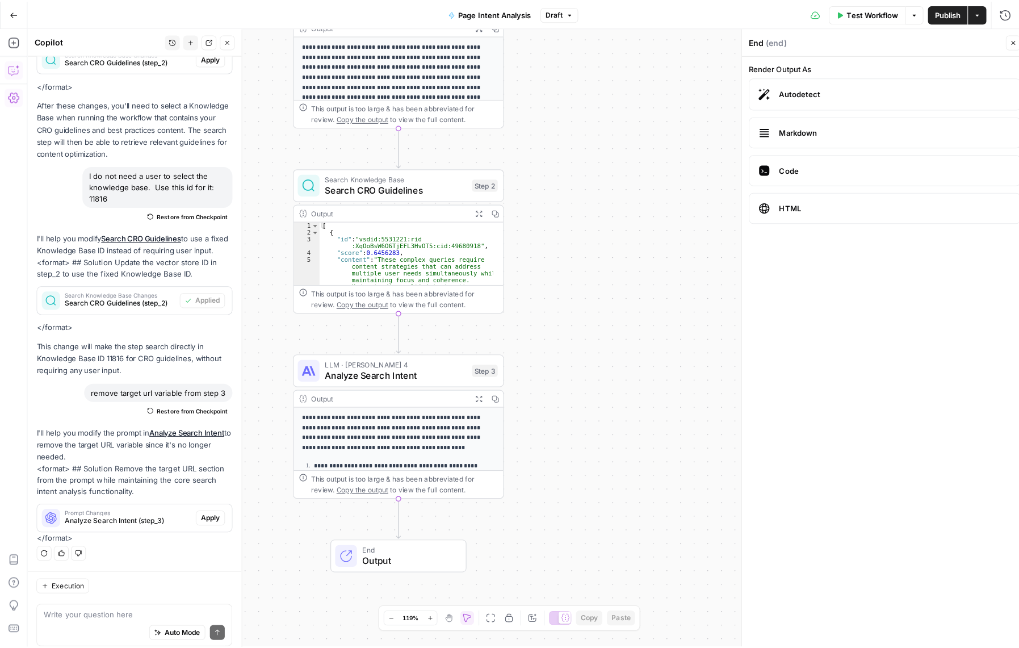
scroll to position [548, 0]
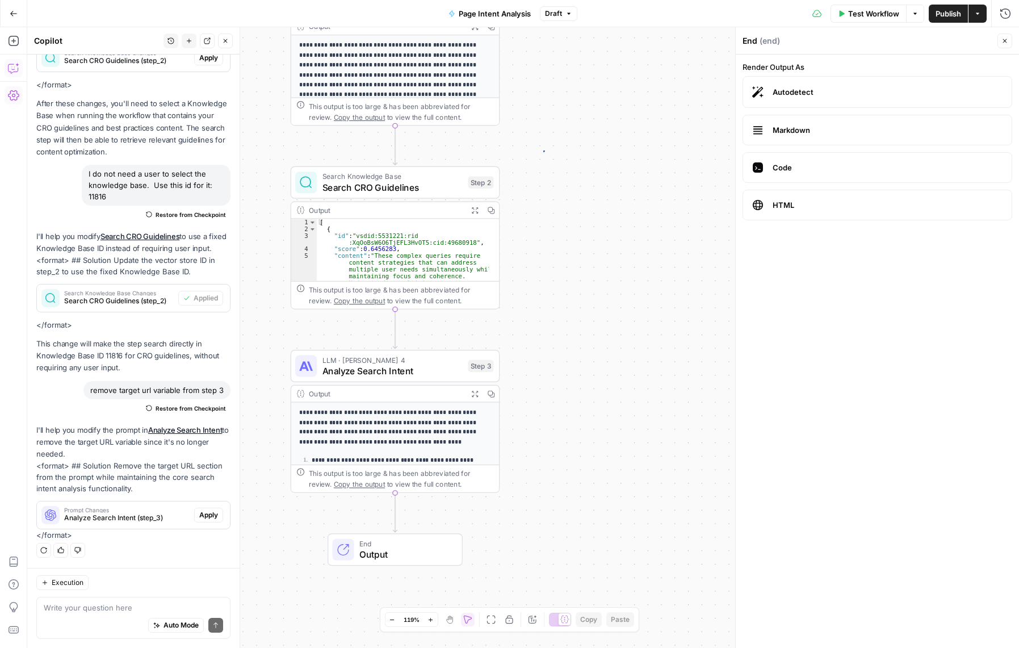
click at [544, 152] on div "Workflow Set Inputs Inputs Run Code · Python Filter Search Console Data Step 1 …" at bounding box center [522, 337] width 991 height 620
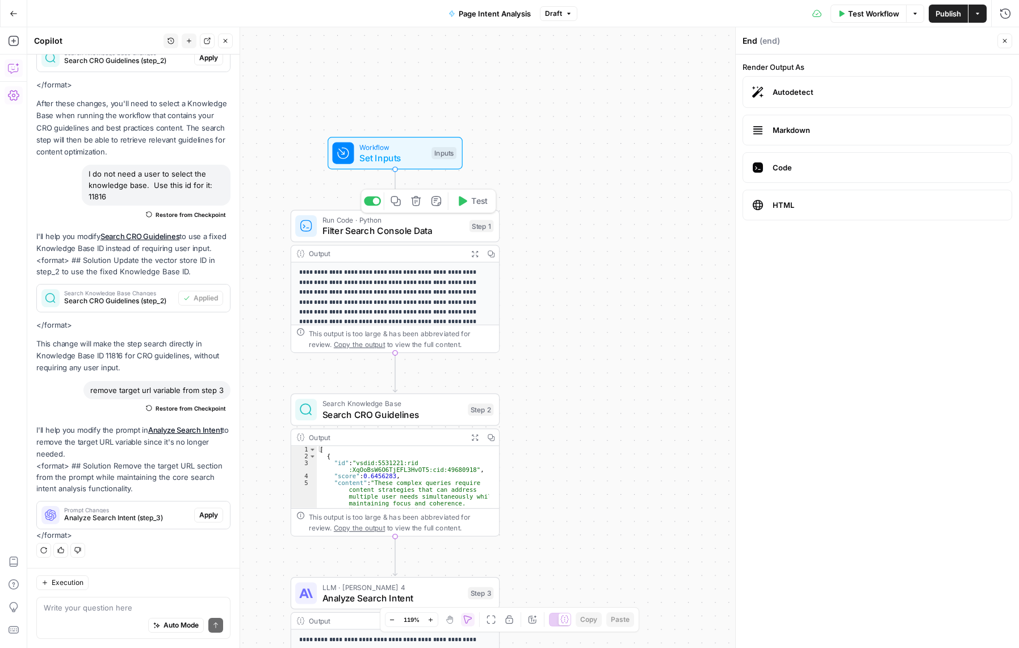
click at [384, 222] on span "Run Code · Python" at bounding box center [393, 220] width 142 height 11
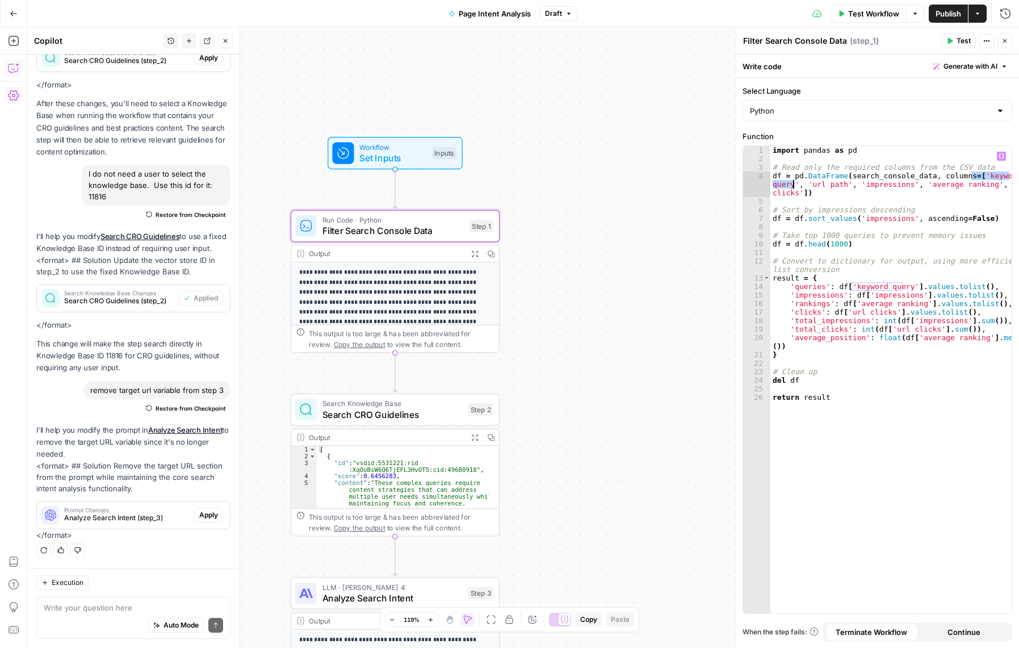
drag, startPoint x: 972, startPoint y: 174, endPoint x: 792, endPoint y: 180, distance: 180.0
click at [792, 180] on div "import pandas as pd # Read only the required columns from the CSV data df = pd …" at bounding box center [890, 388] width 241 height 484
paste textarea
drag, startPoint x: 812, startPoint y: 184, endPoint x: 852, endPoint y: 185, distance: 40.3
click at [852, 185] on div "import pandas as pd # Read only the required columns from the CSV data df = pd …" at bounding box center [890, 388] width 241 height 484
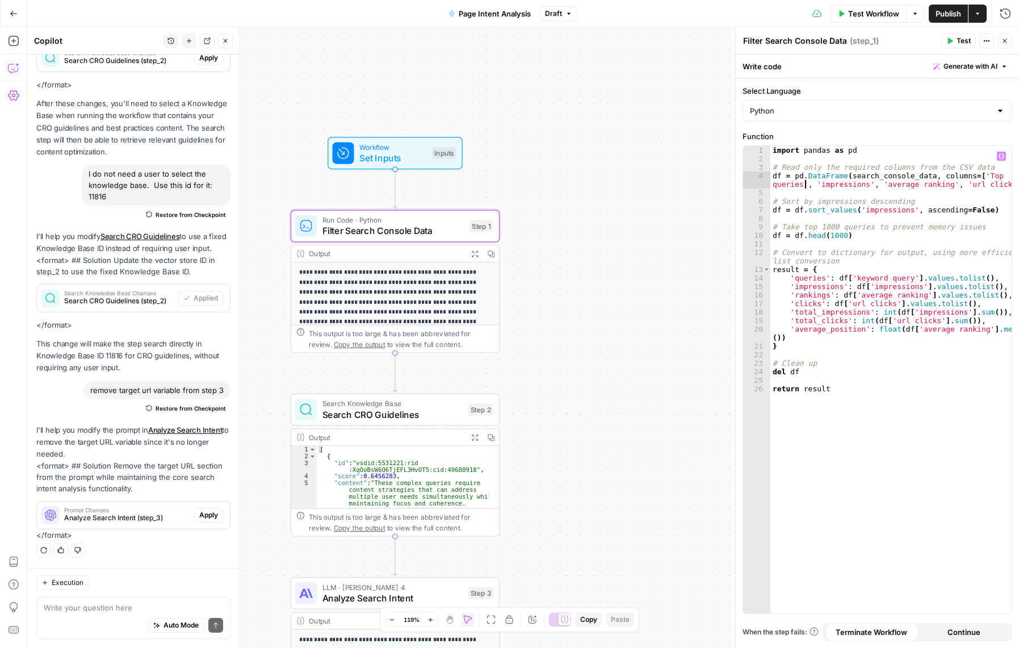
click at [768, 196] on div "5" at bounding box center [756, 192] width 27 height 9
drag, startPoint x: 862, startPoint y: 186, endPoint x: 818, endPoint y: 184, distance: 44.3
click at [818, 184] on div "import pandas as pd # Read only the required columns from the CSV data df = pd …" at bounding box center [890, 388] width 241 height 484
paste textarea
click at [856, 185] on div "import pandas as pd # Read only the required columns from the CSV data df = pd …" at bounding box center [890, 388] width 241 height 484
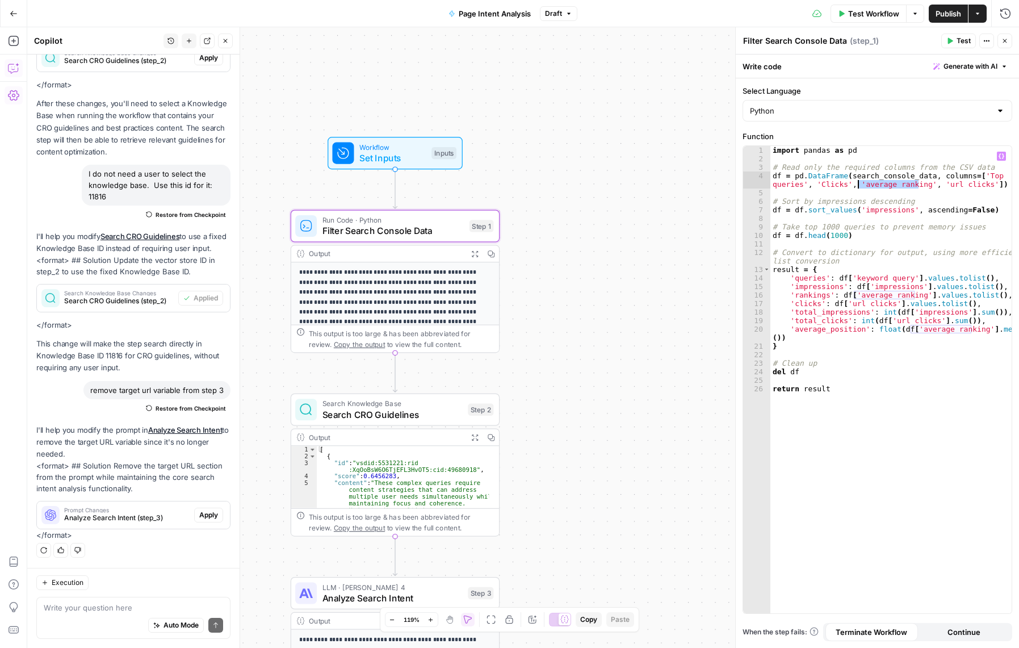
drag, startPoint x: 918, startPoint y: 186, endPoint x: 857, endPoint y: 187, distance: 60.2
click at [857, 187] on div "import pandas as pd # Read only the required columns from the CSV data df = pd …" at bounding box center [890, 388] width 241 height 484
paste textarea
click at [899, 184] on div "import pandas as pd # Read only the required columns from the CSV data df = pd …" at bounding box center [890, 388] width 241 height 484
drag, startPoint x: 901, startPoint y: 185, endPoint x: 860, endPoint y: 183, distance: 41.5
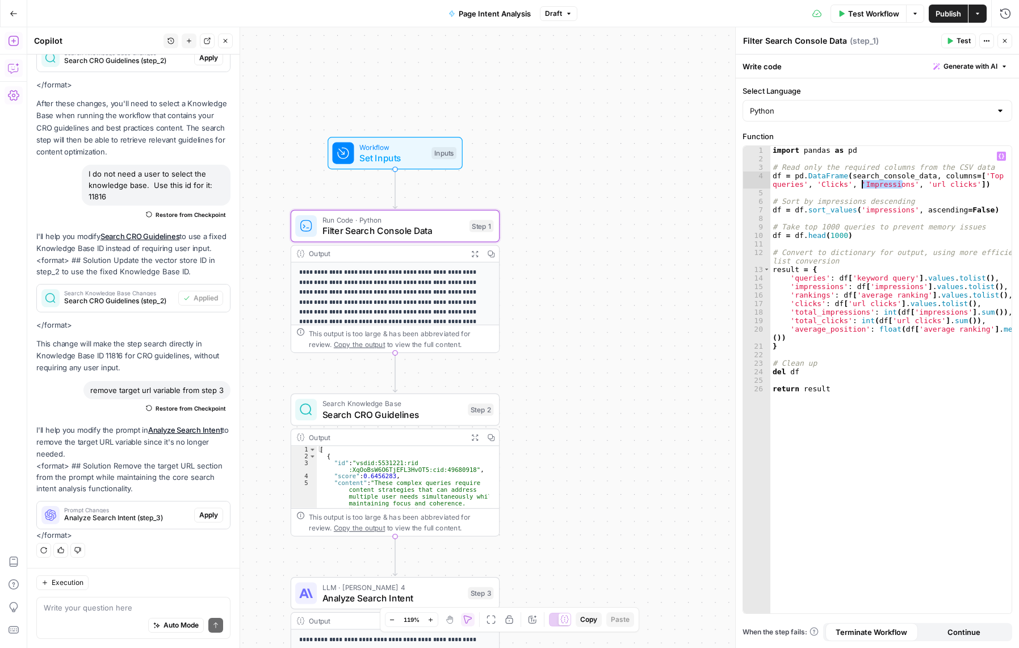
click at [860, 183] on div "import pandas as pd # Read only the required columns from the CSV data df = pd …" at bounding box center [890, 388] width 241 height 484
drag, startPoint x: 960, startPoint y: 183, endPoint x: 919, endPoint y: 185, distance: 40.3
click at [919, 185] on div "import pandas as pd # Read only the required columns from the CSV data df = pd …" at bounding box center [890, 388] width 241 height 484
paste textarea
drag, startPoint x: 906, startPoint y: 187, endPoint x: 935, endPoint y: 184, distance: 29.0
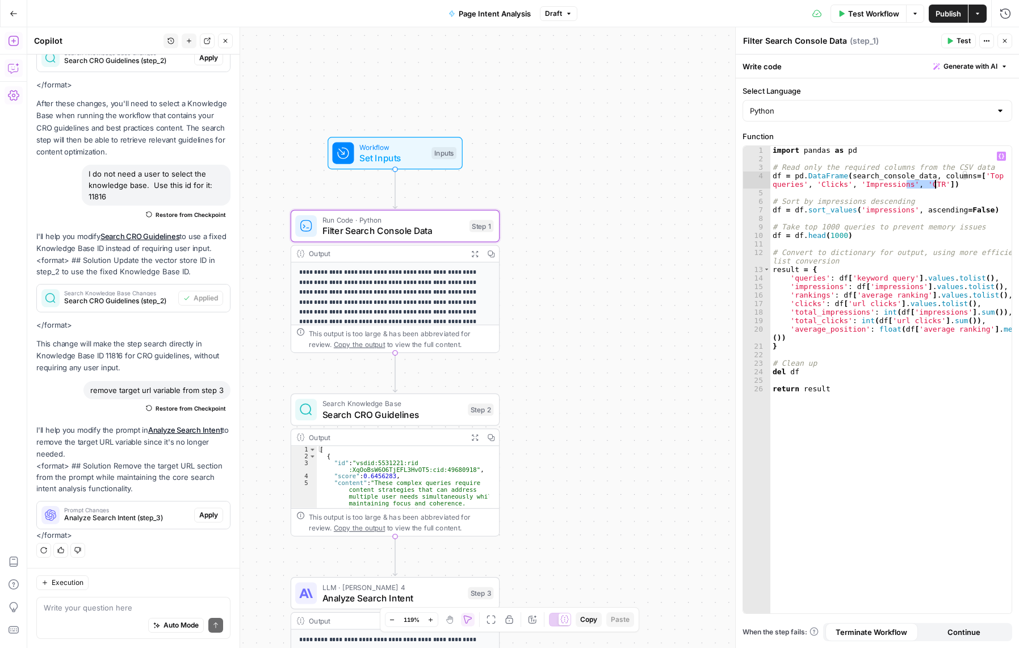
click at [935, 184] on div "import pandas as pd # Read only the required columns from the CSV data df = pd …" at bounding box center [890, 388] width 241 height 484
click at [935, 185] on div "import pandas as pd # Read only the required columns from the CSV data df = pd …" at bounding box center [890, 379] width 241 height 467
paste textarea "*******"
drag, startPoint x: 958, startPoint y: 182, endPoint x: 945, endPoint y: 182, distance: 12.5
click at [945, 182] on div "import pandas as pd # Read only the required columns from the CSV data df = pd …" at bounding box center [890, 388] width 241 height 484
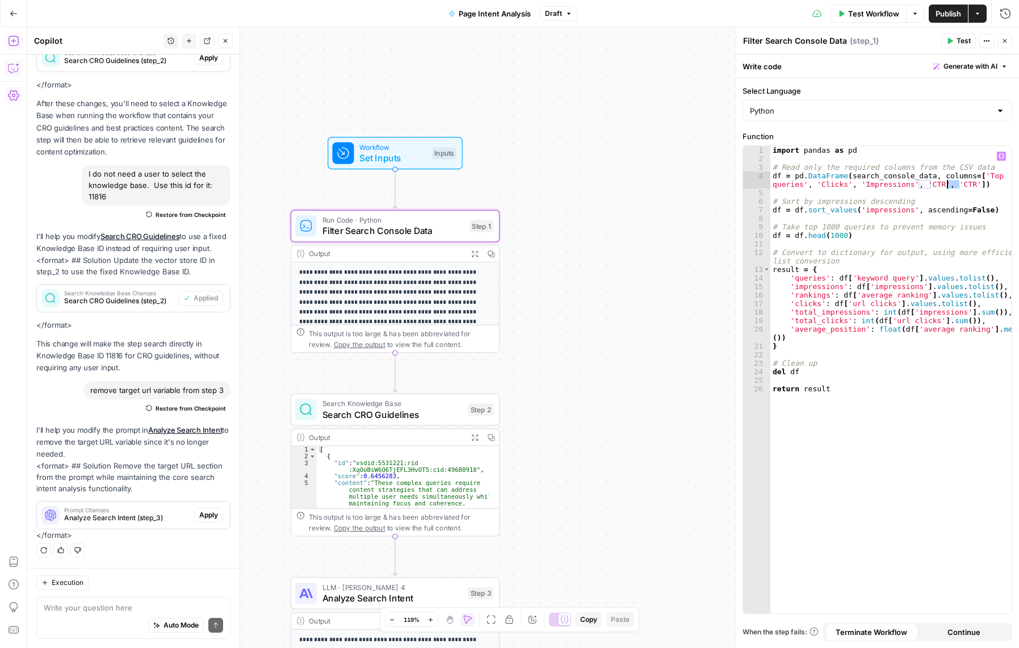
paste textarea "*****"
click at [966, 259] on div "import pandas as pd # Read only the required columns from the CSV data df = pd …" at bounding box center [890, 388] width 241 height 484
click at [920, 345] on div "import pandas as pd # Read only the required columns from the CSV data df = pd …" at bounding box center [890, 388] width 241 height 484
drag, startPoint x: 902, startPoint y: 278, endPoint x: 851, endPoint y: 280, distance: 51.7
click at [851, 280] on div "import pandas as pd # Read only the required columns from the CSV data df = pd …" at bounding box center [890, 388] width 241 height 484
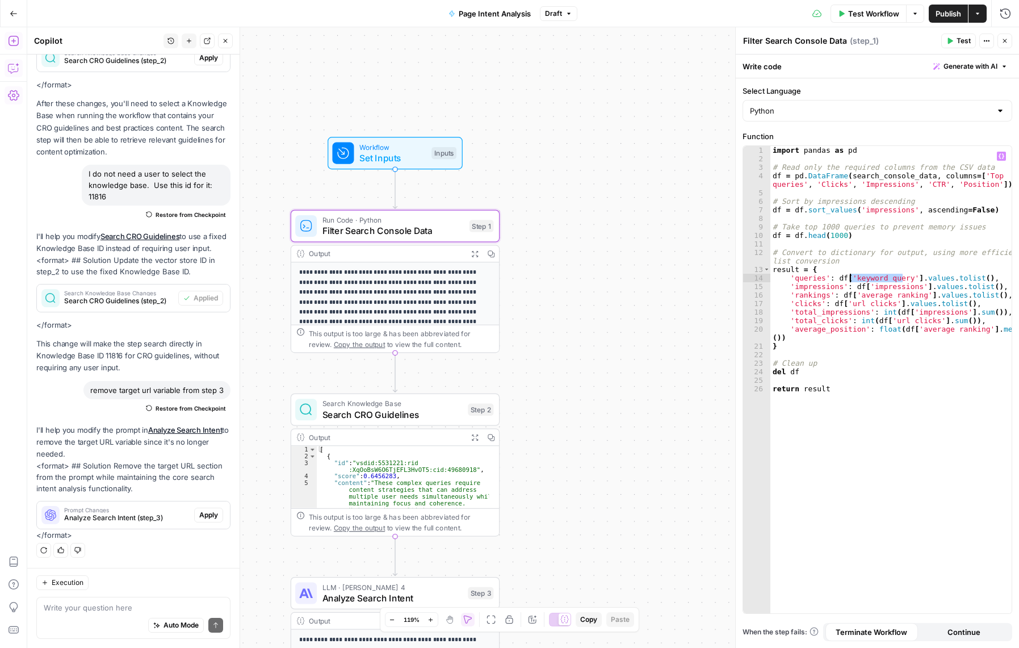
paste textarea
click at [758, 313] on div "18" at bounding box center [756, 312] width 27 height 9
drag, startPoint x: 911, startPoint y: 286, endPoint x: 867, endPoint y: 285, distance: 44.3
click at [867, 285] on div "import pandas as pd # Read only the required columns from the CSV data df = pd …" at bounding box center [890, 388] width 241 height 484
paste textarea
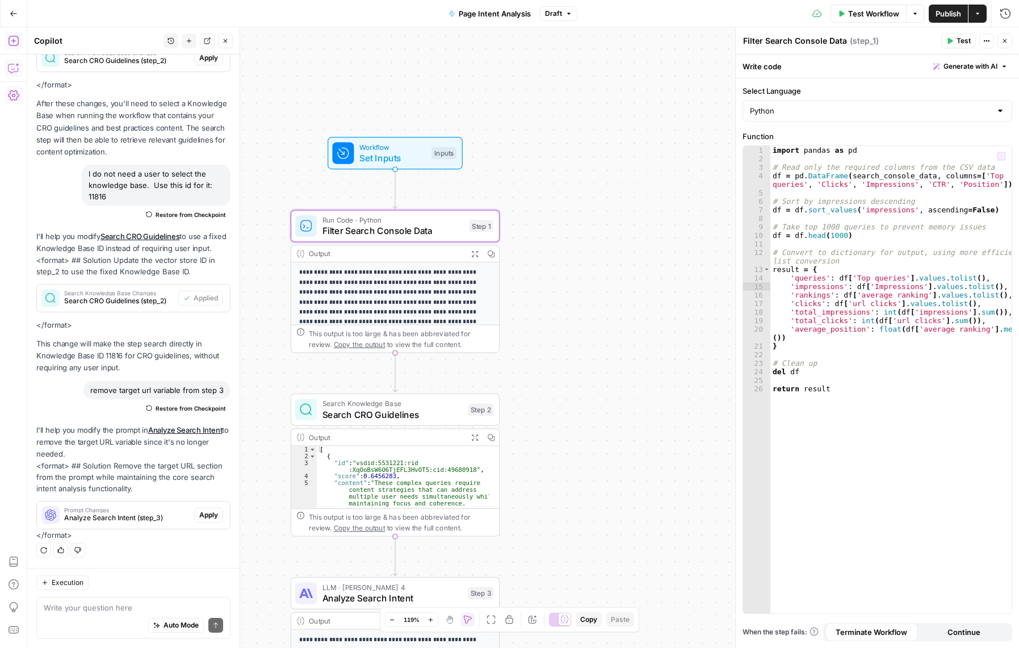
click at [909, 288] on div "import pandas as pd # Read only the required columns from the CSV data df = pd …" at bounding box center [890, 388] width 241 height 484
drag, startPoint x: 913, startPoint y: 296, endPoint x: 855, endPoint y: 298, distance: 58.5
click at [855, 298] on div "import pandas as pd # Read only the required columns from the CSV data df = pd …" at bounding box center [890, 388] width 241 height 484
paste textarea
click at [883, 326] on div "import pandas as pd # Read only the required columns from the CSV data df = pd …" at bounding box center [890, 388] width 241 height 484
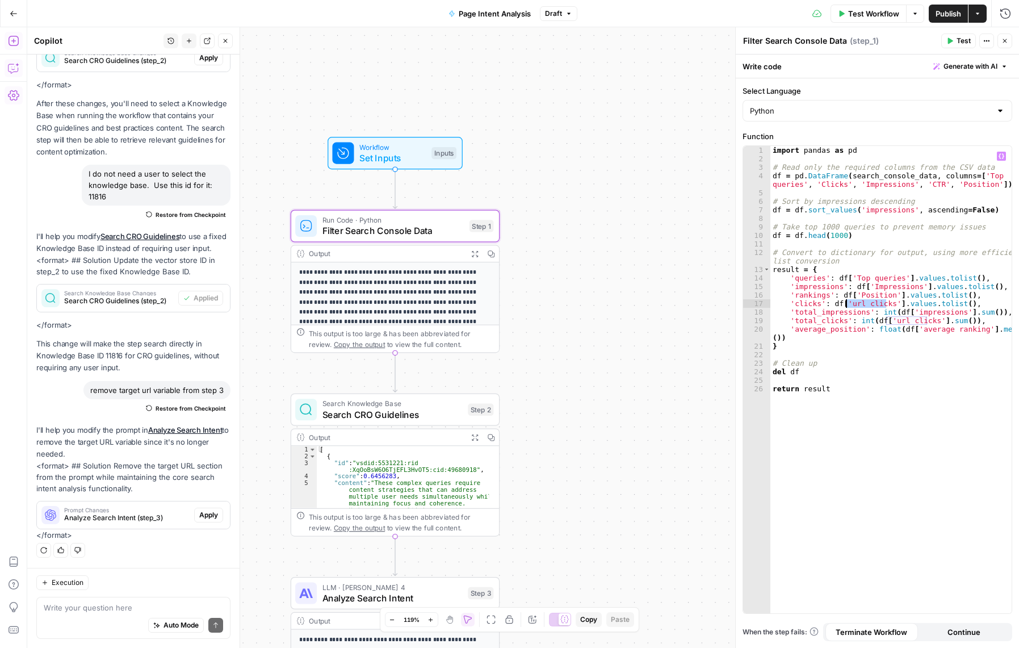
drag, startPoint x: 885, startPoint y: 305, endPoint x: 844, endPoint y: 306, distance: 40.9
click at [844, 306] on div "import pandas as pd # Read only the required columns from the CSV data df = pd …" at bounding box center [890, 388] width 241 height 484
paste textarea
click at [906, 368] on div "import pandas as pd # Read only the required columns from the CSV data df = pd …" at bounding box center [890, 388] width 241 height 484
type textarea "******"
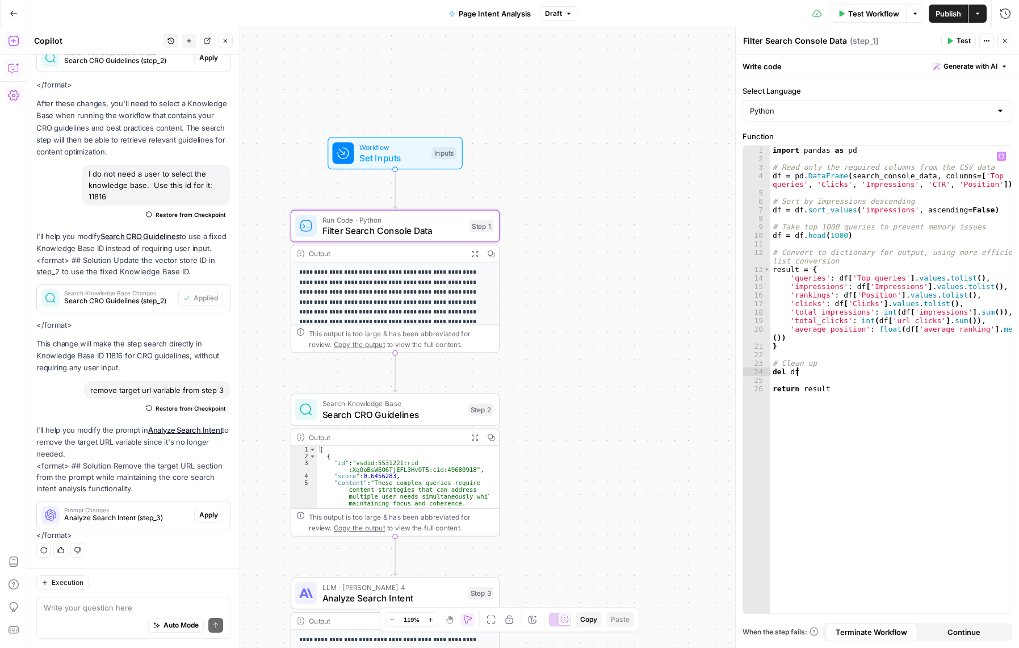
click at [860, 355] on div "import pandas as pd # Read only the required columns from the CSV data df = pd …" at bounding box center [890, 388] width 241 height 484
drag, startPoint x: 783, startPoint y: 312, endPoint x: 999, endPoint y: 323, distance: 217.1
click at [999, 323] on div "import pandas as pd # Read only the required columns from the CSV data df = pd …" at bounding box center [890, 388] width 241 height 484
type textarea "**********"
drag, startPoint x: 857, startPoint y: 312, endPoint x: 792, endPoint y: 313, distance: 65.3
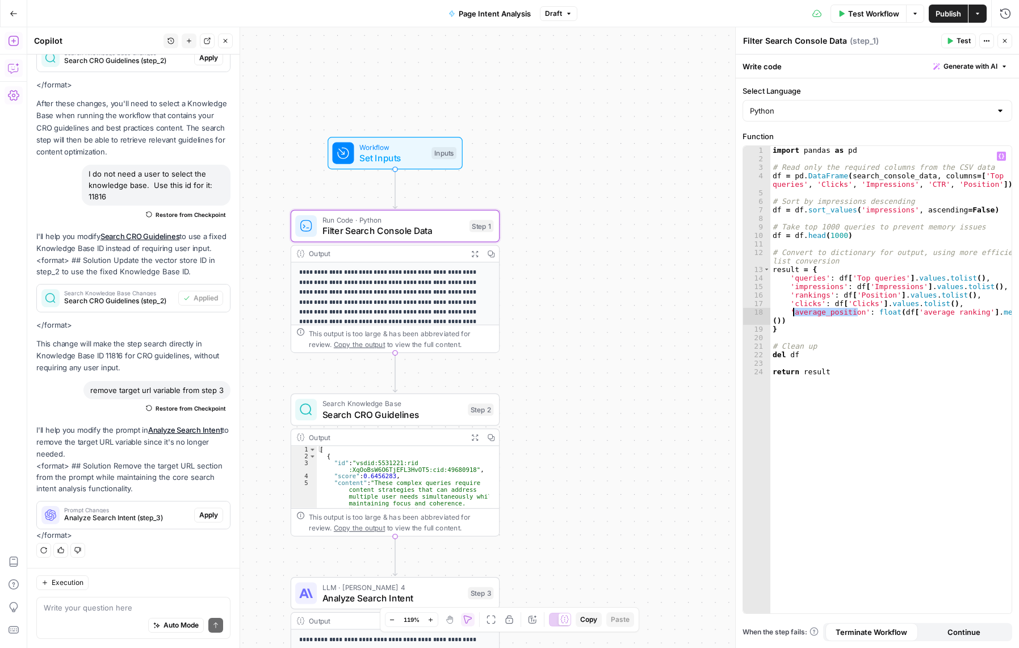
click at [792, 313] on div "import pandas as pd # Read only the required columns from the CSV data df = pd …" at bounding box center [890, 388] width 241 height 484
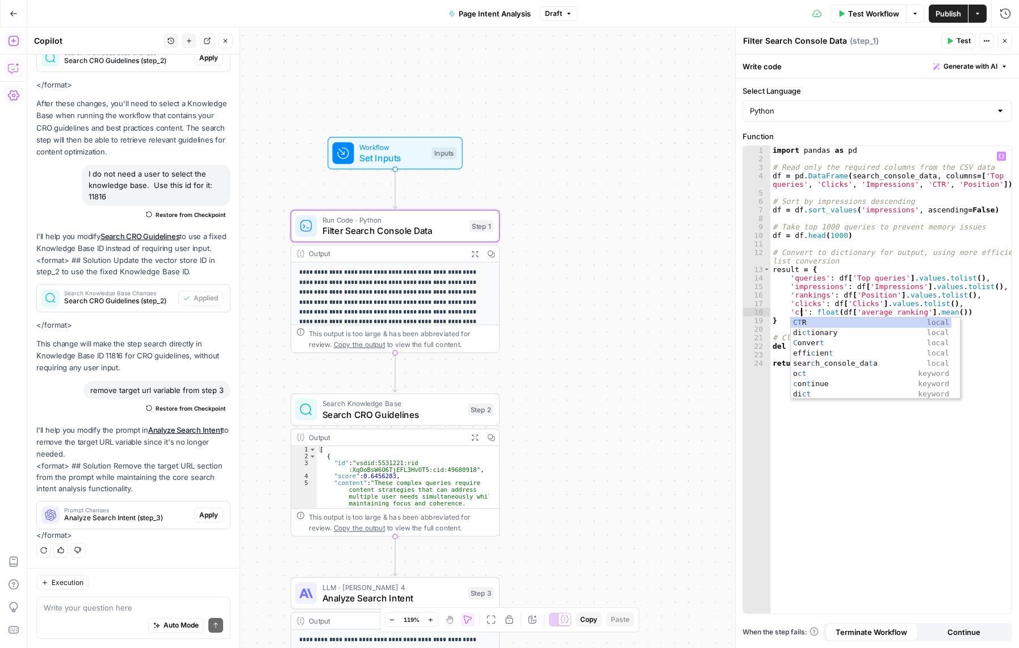
scroll to position [0, 2]
click at [925, 337] on body "W Workspace1 New Home Browse Insights Opportunities Your Data Recent Grids Add …" at bounding box center [509, 324] width 1019 height 648
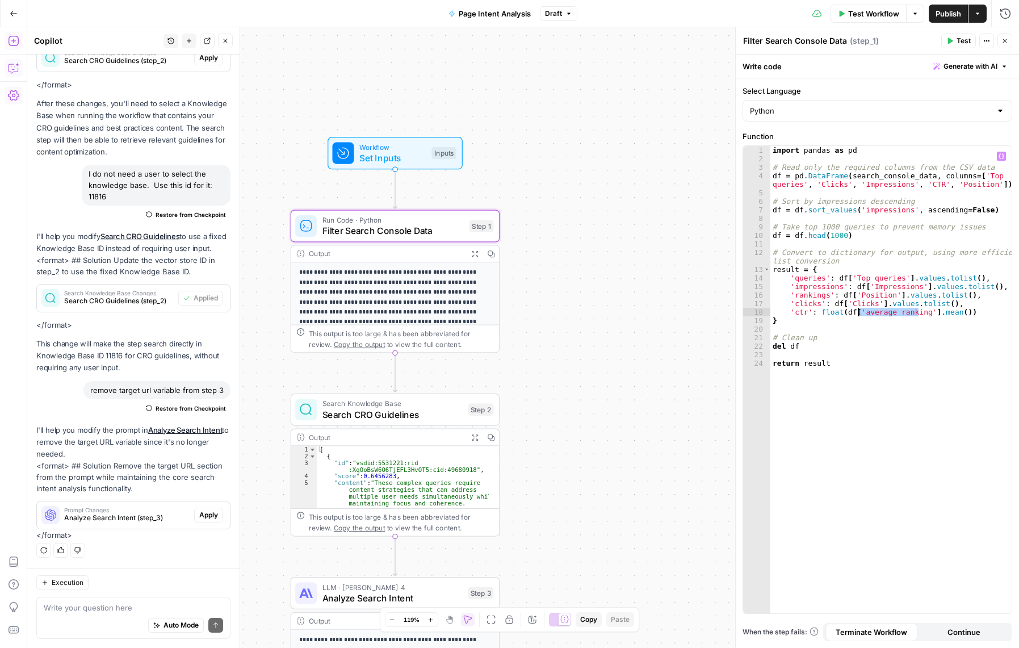
drag, startPoint x: 918, startPoint y: 312, endPoint x: 857, endPoint y: 313, distance: 60.7
click at [857, 313] on div "import pandas as pd # Read only the required columns from the CSV data df = pd …" at bounding box center [890, 388] width 241 height 484
paste textarea
click at [914, 376] on div "import pandas as pd # Read only the required columns from the CSV data df = pd …" at bounding box center [890, 388] width 241 height 484
drag, startPoint x: 958, startPoint y: 302, endPoint x: 878, endPoint y: 301, distance: 79.5
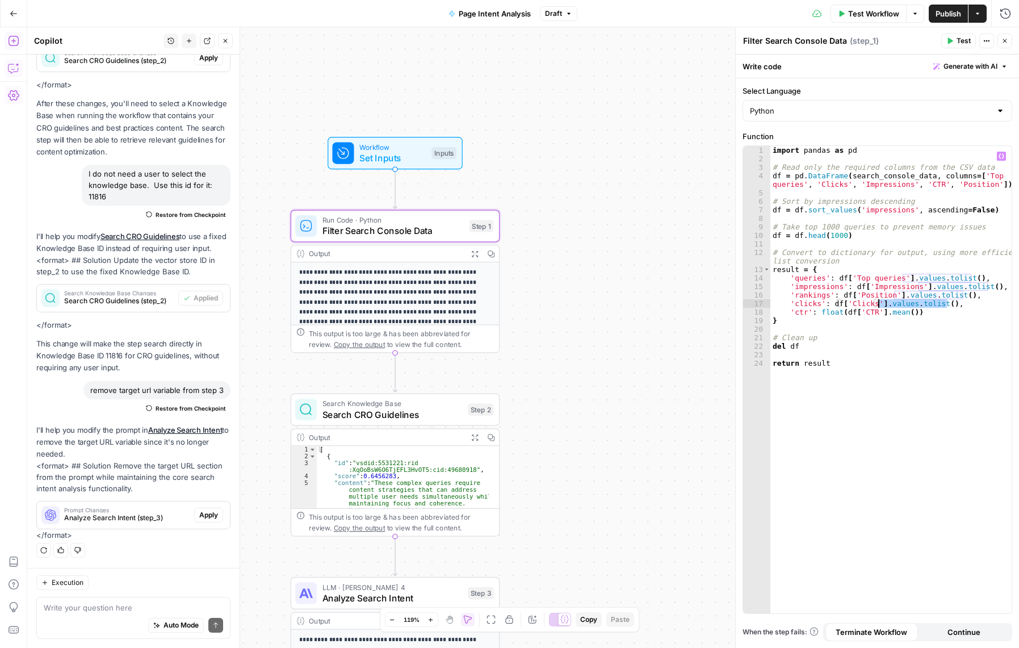
click at [878, 301] on div "import pandas as pd # Read only the required columns from the CSV data df = pd …" at bounding box center [890, 388] width 241 height 484
drag, startPoint x: 922, startPoint y: 313, endPoint x: 878, endPoint y: 312, distance: 44.3
click at [878, 312] on div "import pandas as pd # Read only the required columns from the CSV data df = pd …" at bounding box center [890, 388] width 241 height 484
paste textarea "*********"
click at [894, 381] on div "import pandas as pd # Read only the required columns from the CSV data df = pd …" at bounding box center [890, 388] width 241 height 484
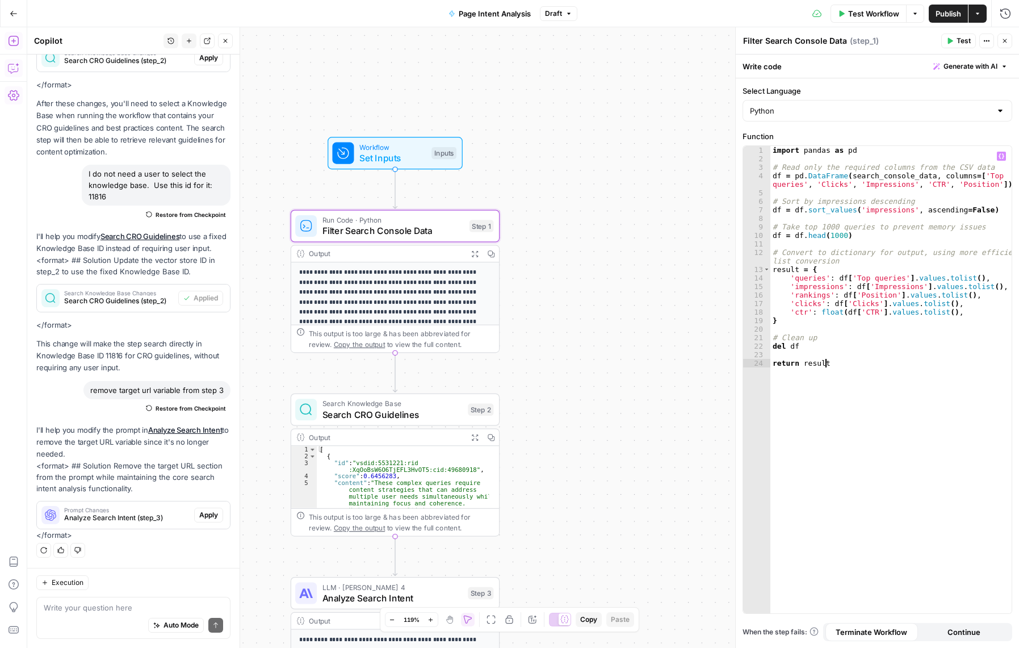
type textarea "**********"
click at [104, 606] on textarea at bounding box center [133, 607] width 179 height 11
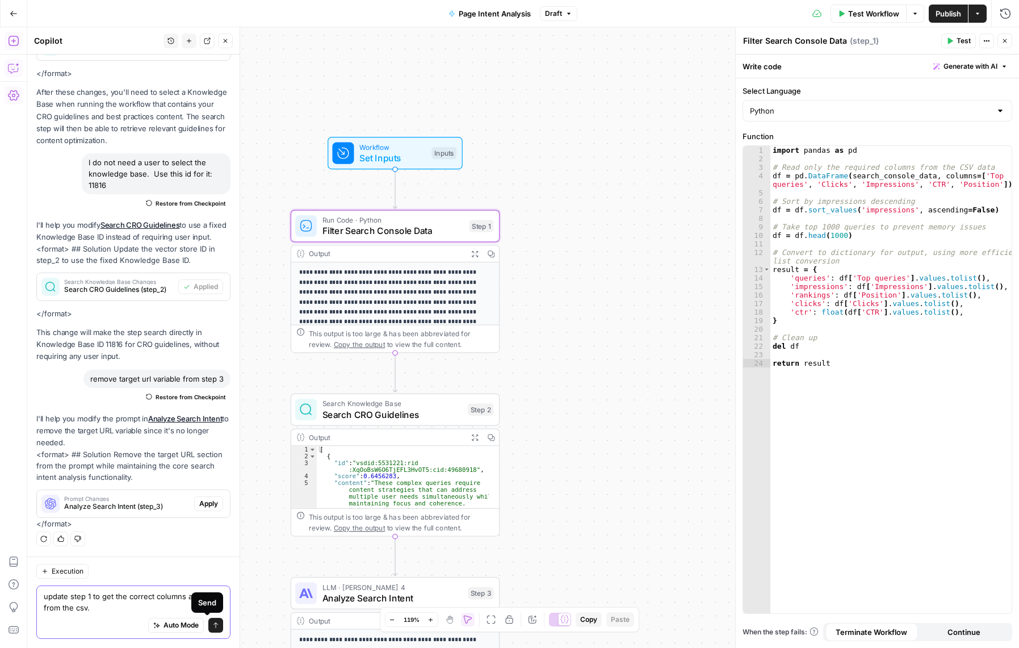
type textarea "update step 1 to get the correct columns and data from the csv."
click at [212, 626] on icon "submit" at bounding box center [215, 624] width 7 height 7
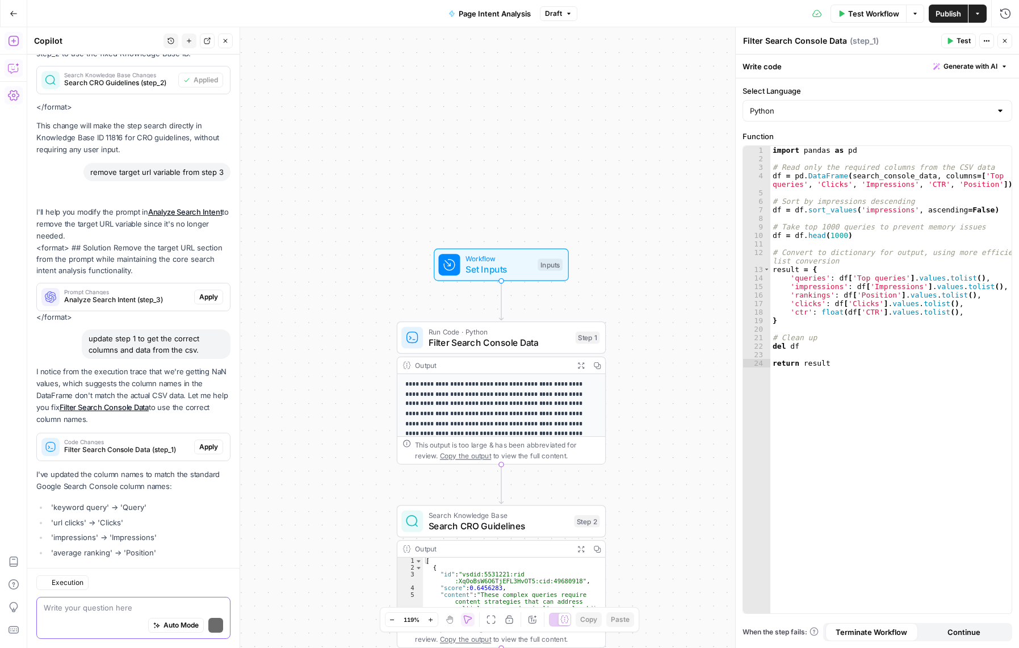
scroll to position [841, 0]
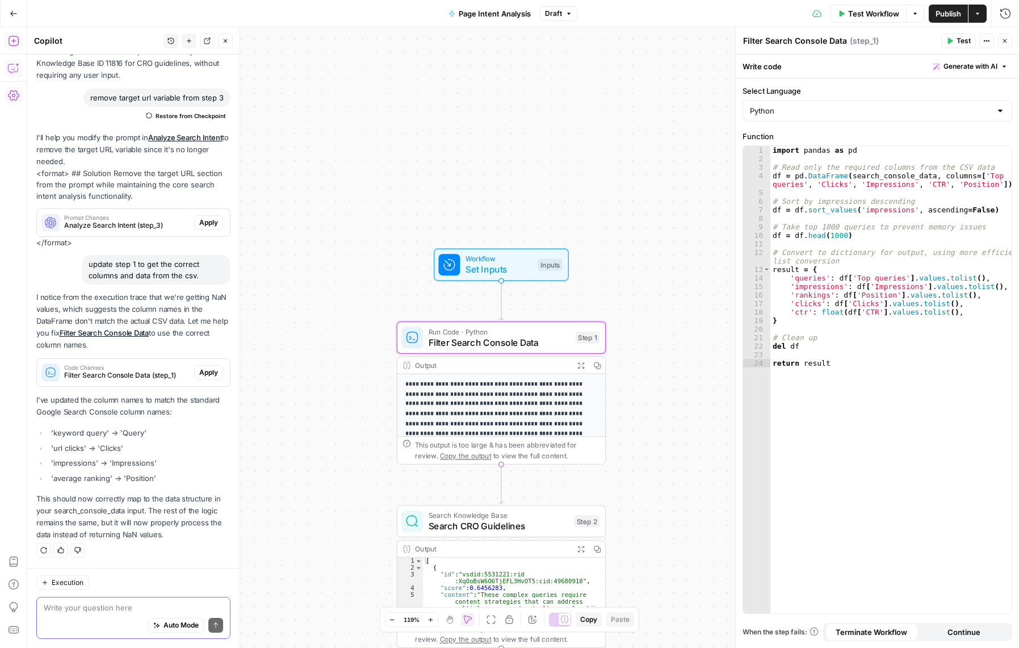
click at [199, 372] on span "Apply" at bounding box center [208, 372] width 19 height 10
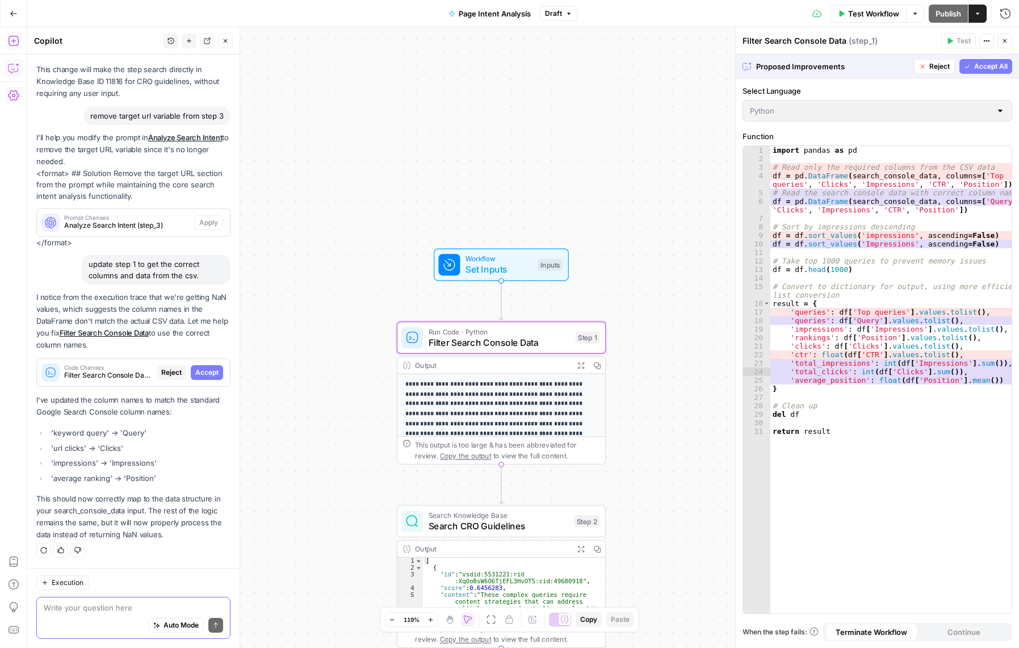
click at [195, 376] on span "Accept" at bounding box center [206, 372] width 23 height 10
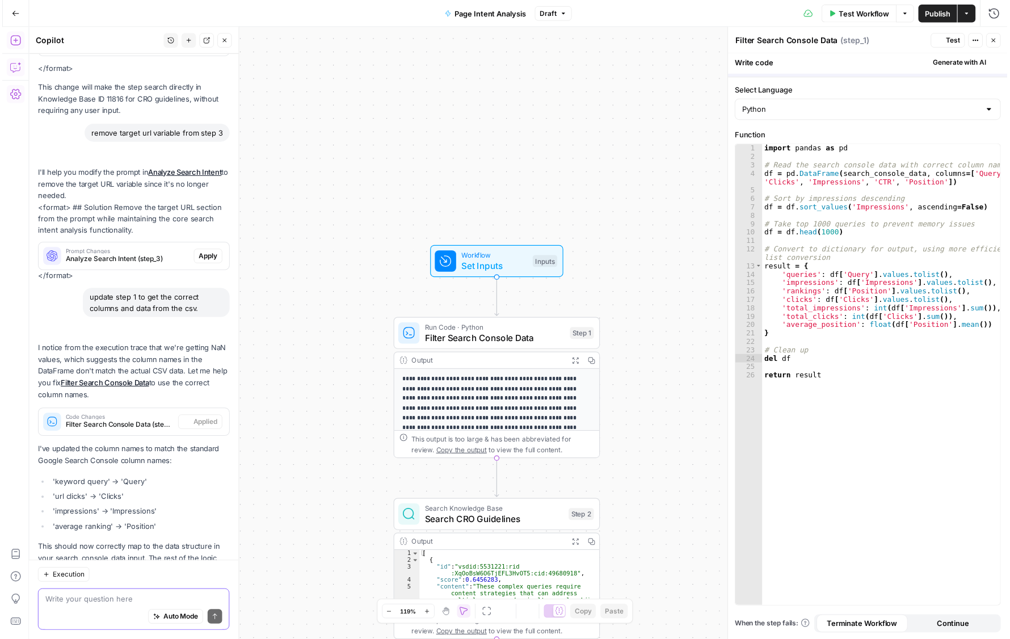
scroll to position [859, 0]
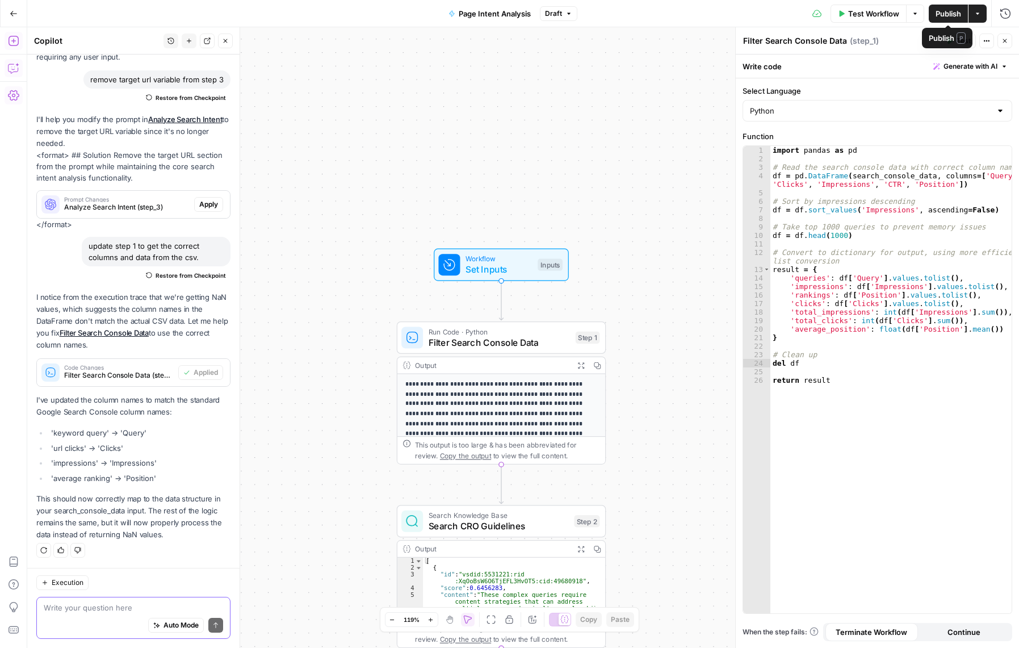
click at [943, 11] on span "Publish" at bounding box center [948, 13] width 26 height 11
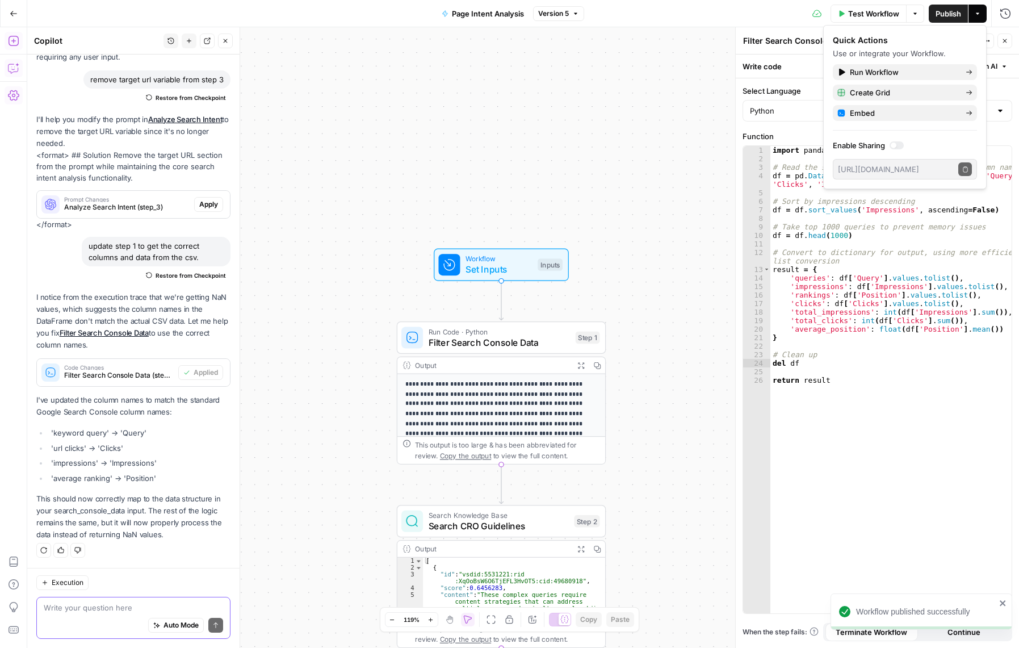
click at [851, 15] on span "Test Workflow" at bounding box center [873, 13] width 51 height 11
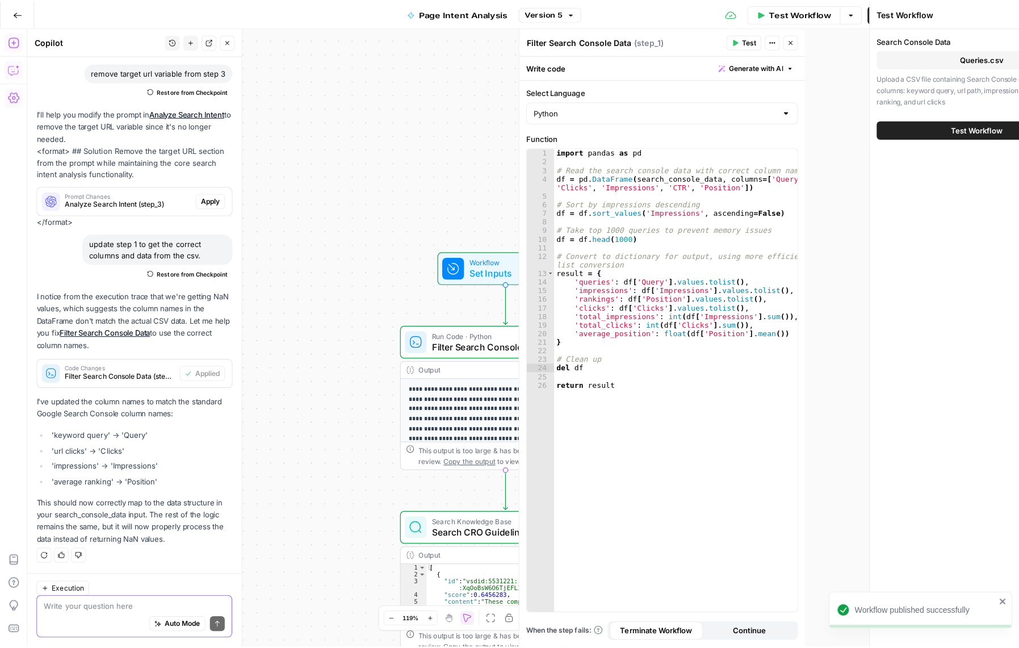
scroll to position [859, 0]
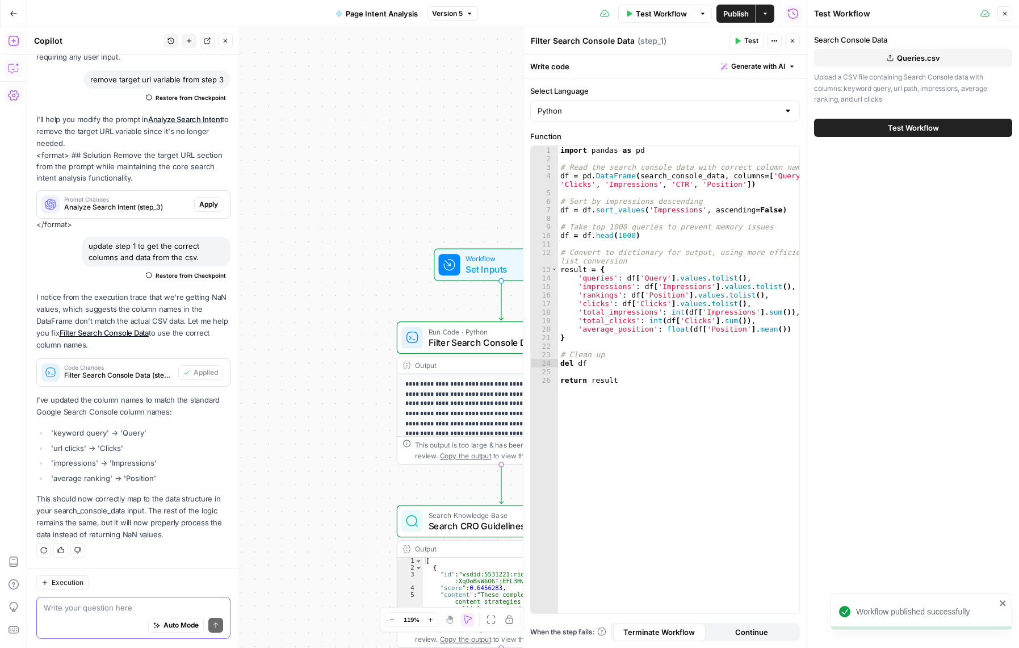
click at [904, 136] on button "Test Workflow" at bounding box center [913, 128] width 198 height 18
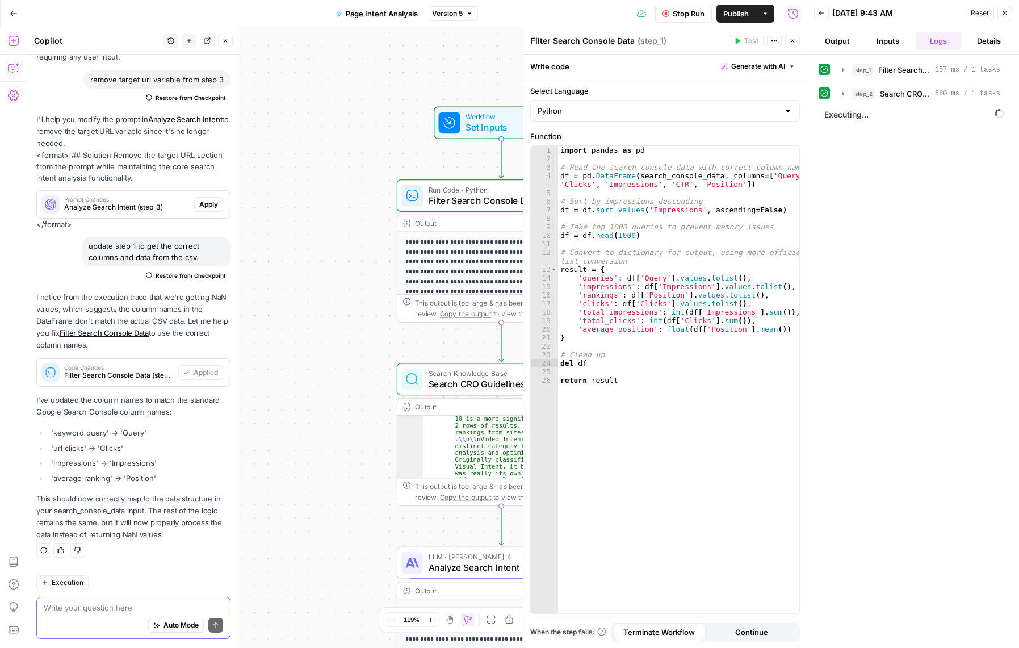
scroll to position [272, 0]
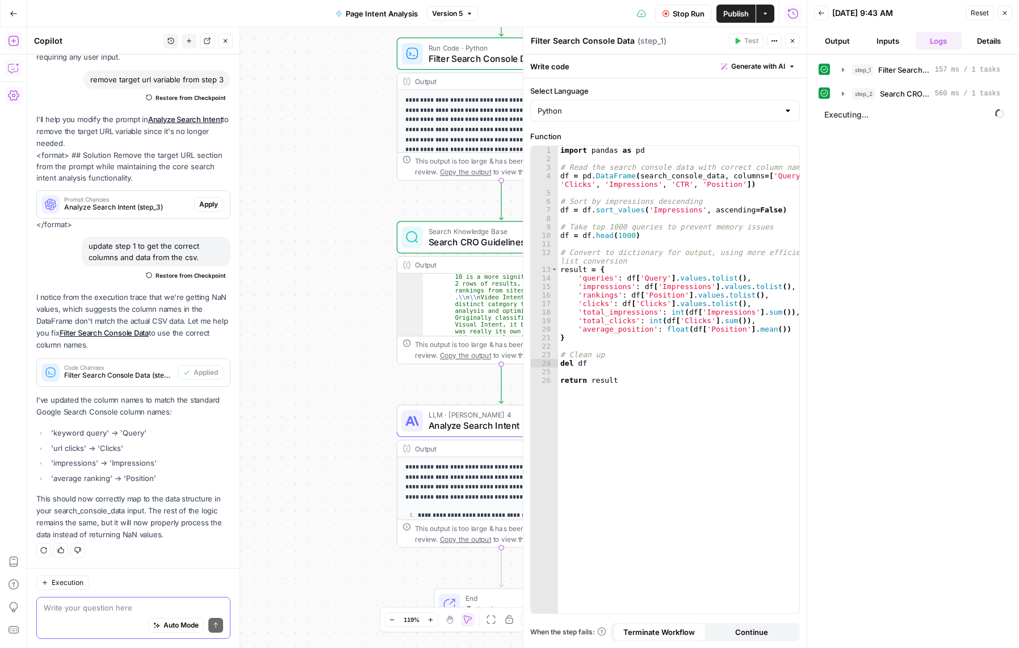
click at [839, 41] on button "Output" at bounding box center [837, 41] width 46 height 18
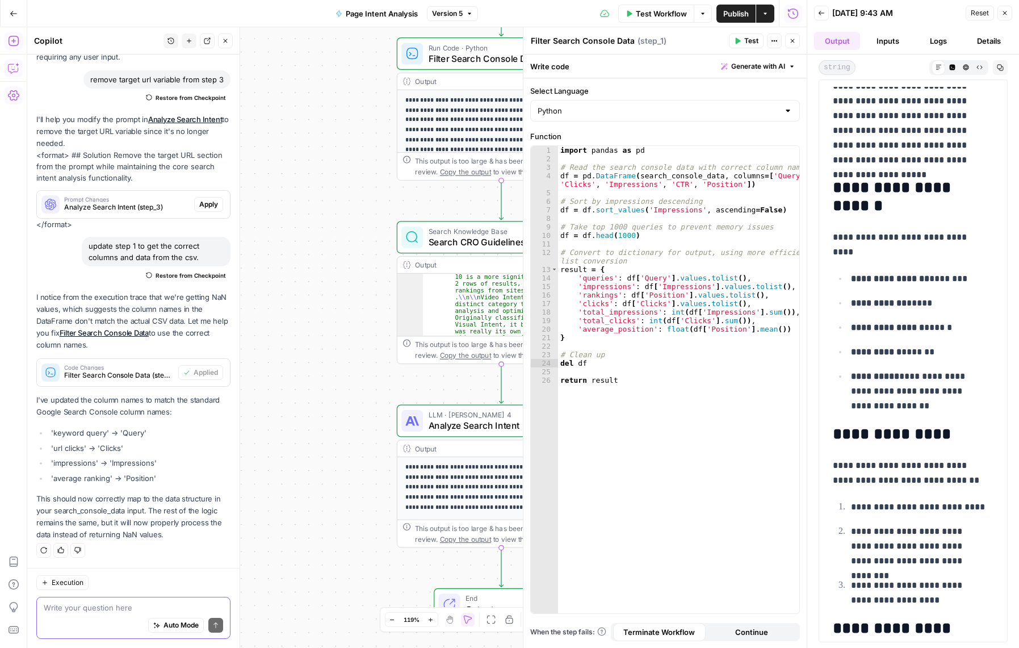
scroll to position [0, 0]
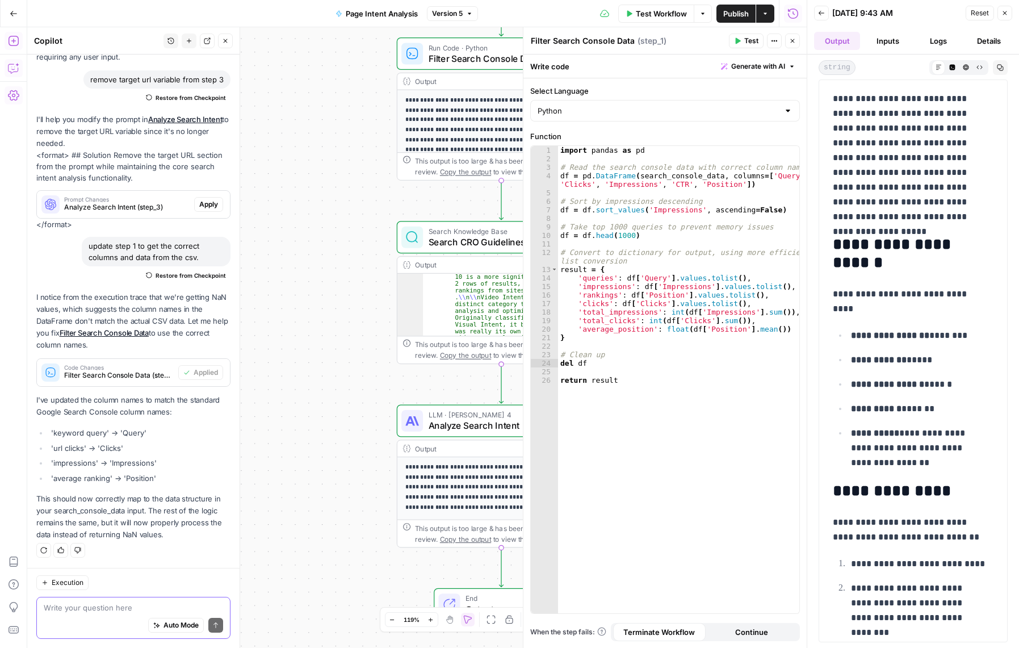
drag, startPoint x: 904, startPoint y: 434, endPoint x: 914, endPoint y: 460, distance: 27.3
click at [914, 460] on p "**********" at bounding box center [918, 448] width 134 height 44
copy p "**********"
click at [91, 611] on textarea at bounding box center [133, 607] width 179 height 11
paste textarea "All entries show NaN (no actual search terms available)"
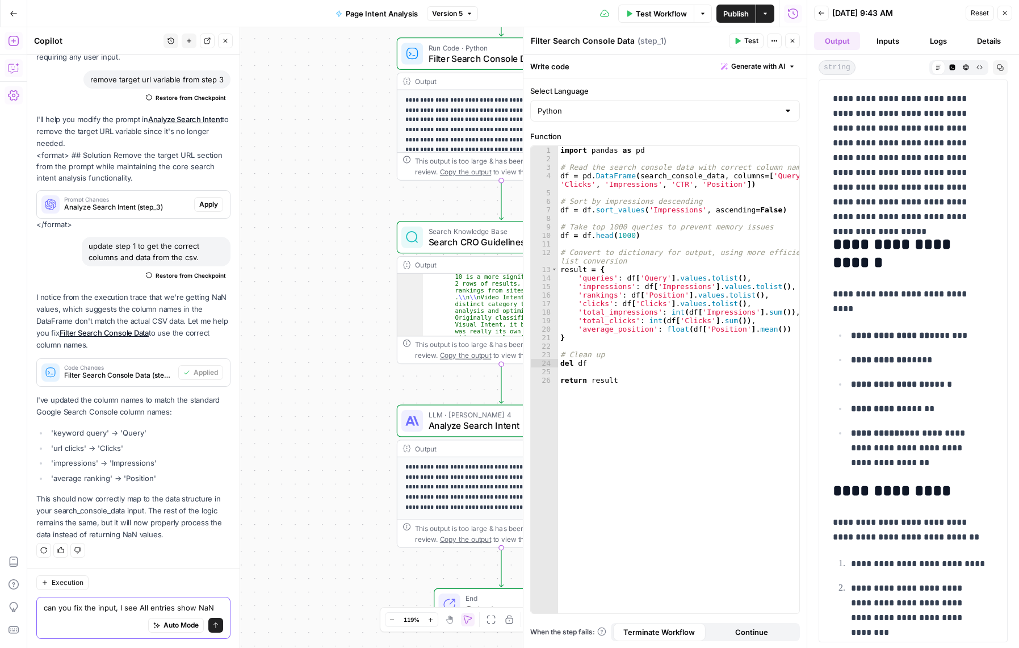
scroll to position [871, 0]
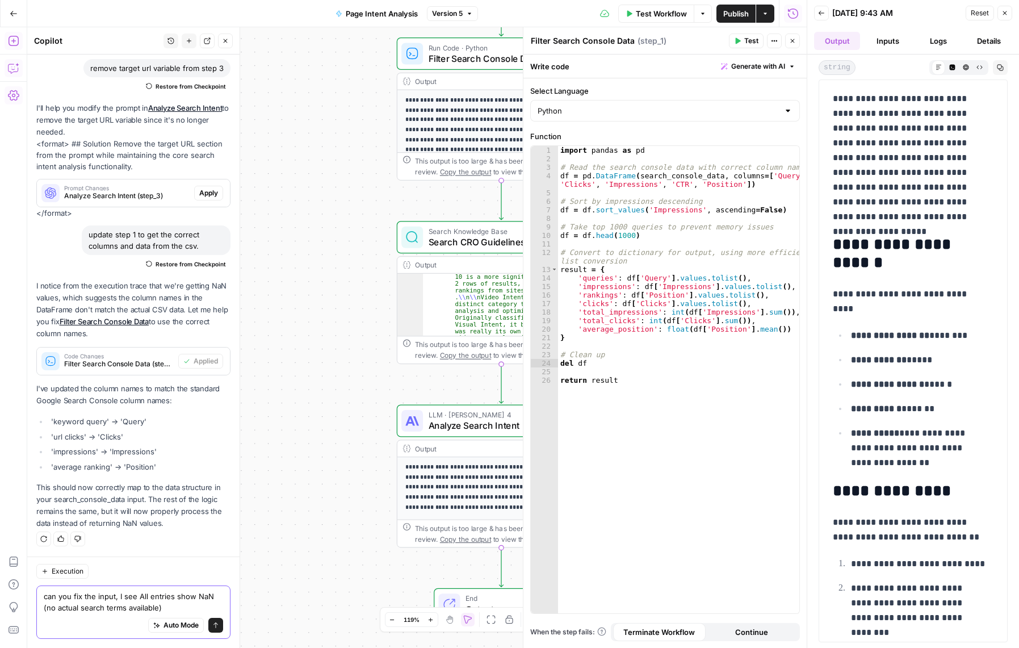
type textarea "can you fix the input, I see All entries show NaN (no actual search terms avail…"
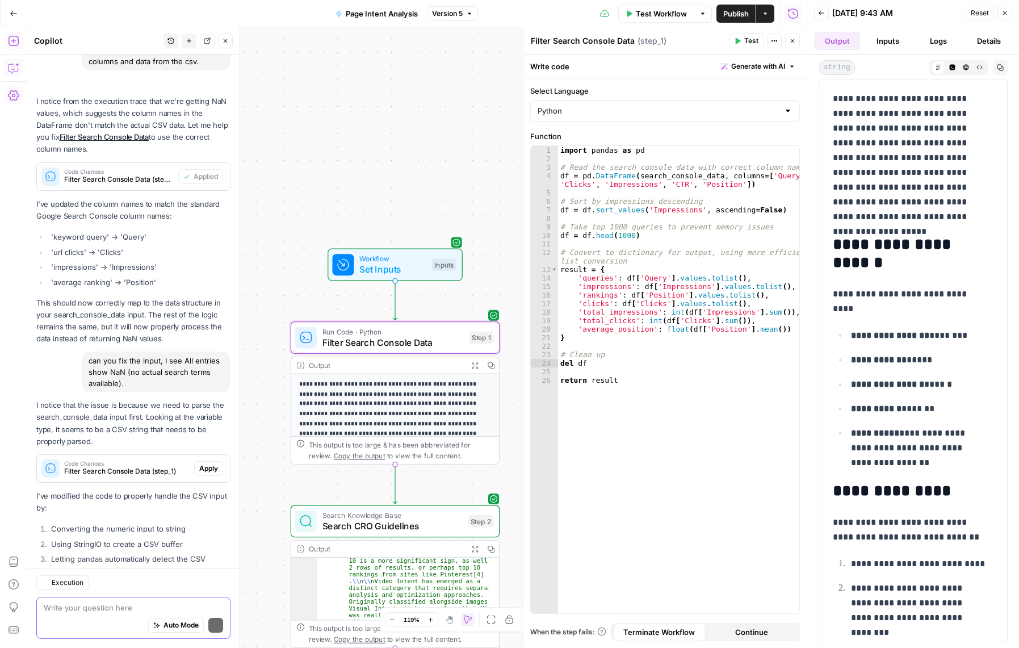
scroll to position [1388, 0]
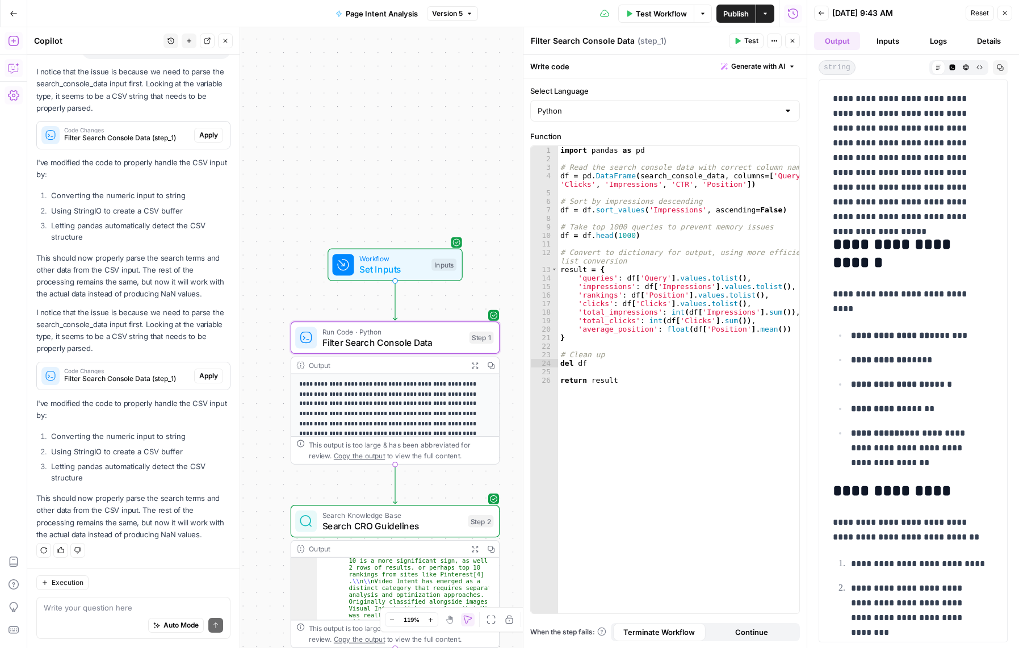
click at [199, 371] on span "Apply" at bounding box center [208, 376] width 19 height 10
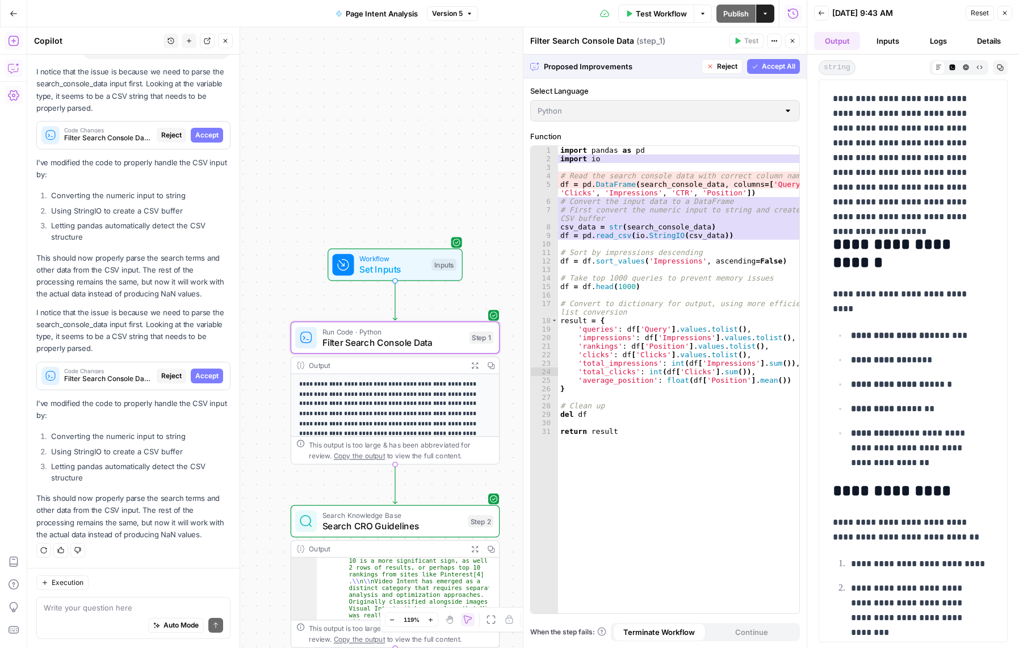
click at [195, 377] on span "Accept" at bounding box center [206, 376] width 23 height 10
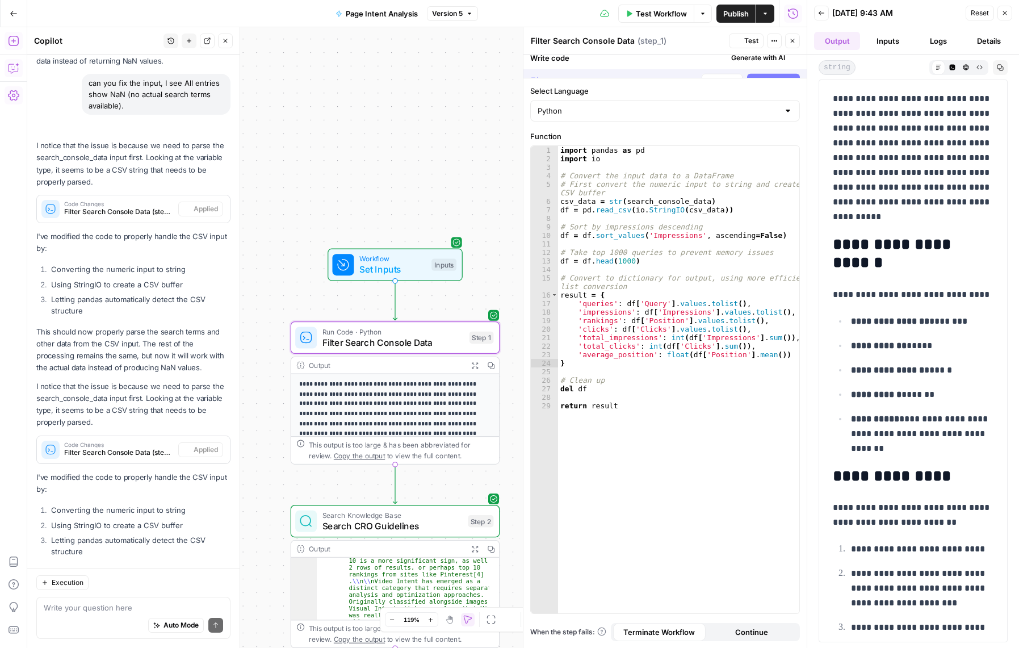
scroll to position [1406, 0]
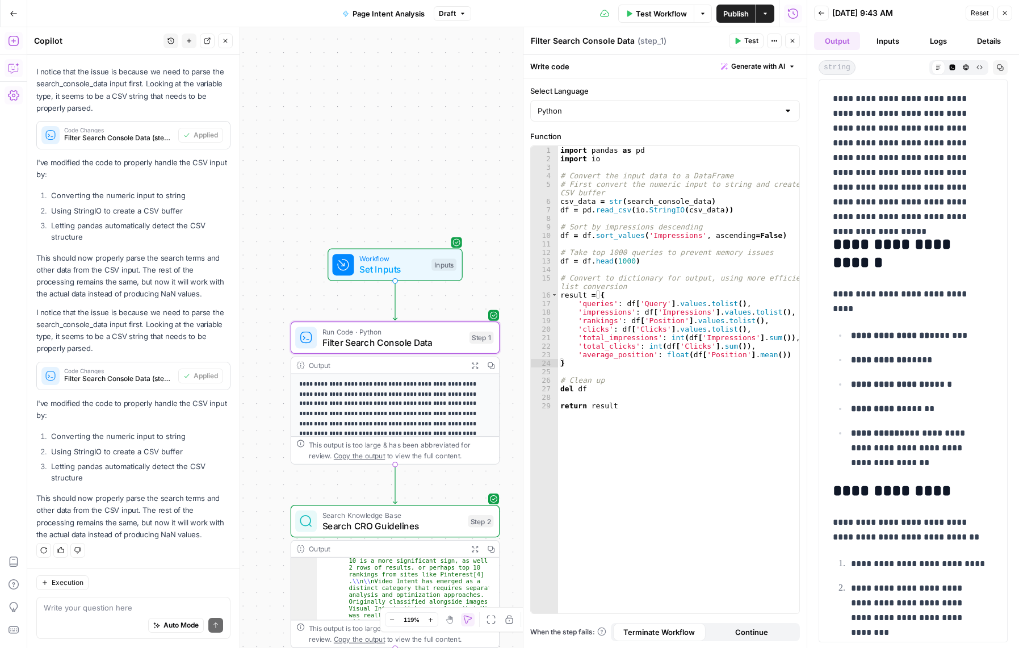
click at [743, 37] on button "Test" at bounding box center [746, 40] width 35 height 15
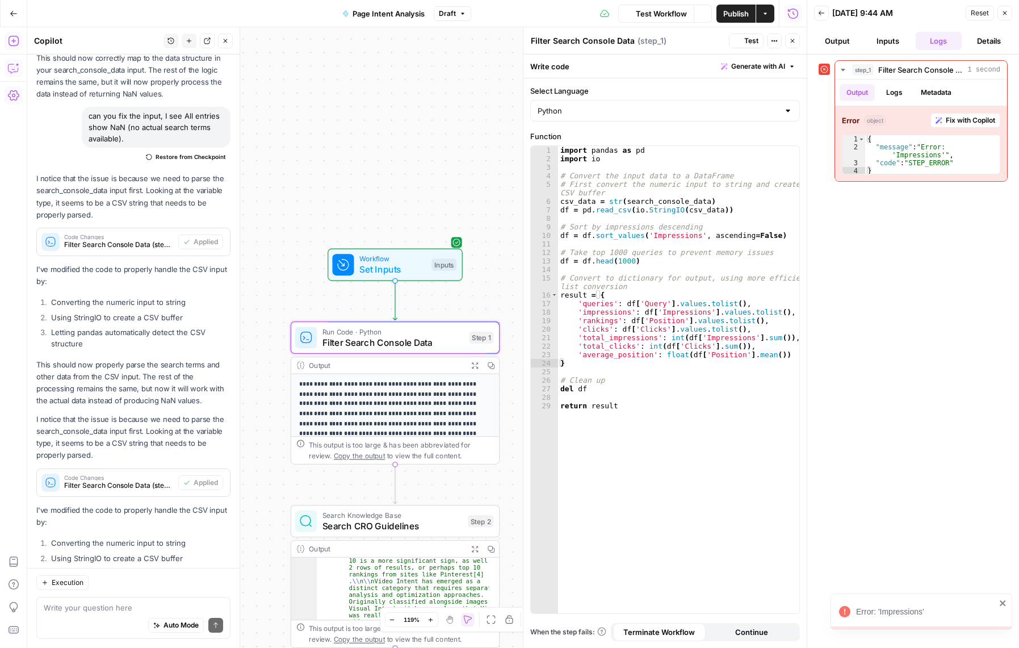
scroll to position [1406, 0]
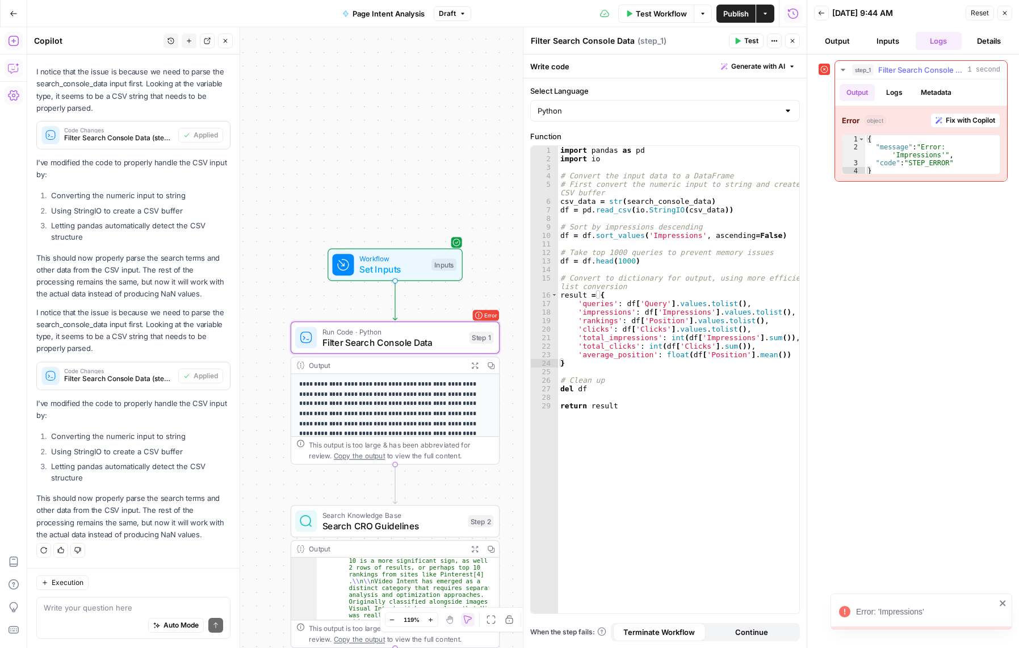
click at [953, 117] on span "Fix with Copilot" at bounding box center [969, 120] width 49 height 10
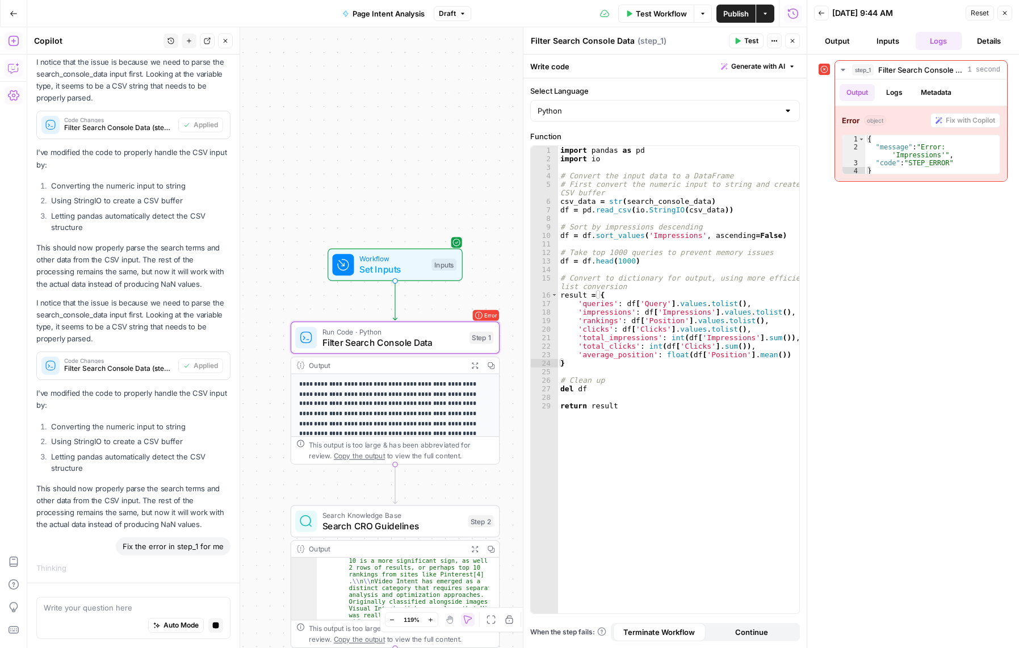
scroll to position [1303, 0]
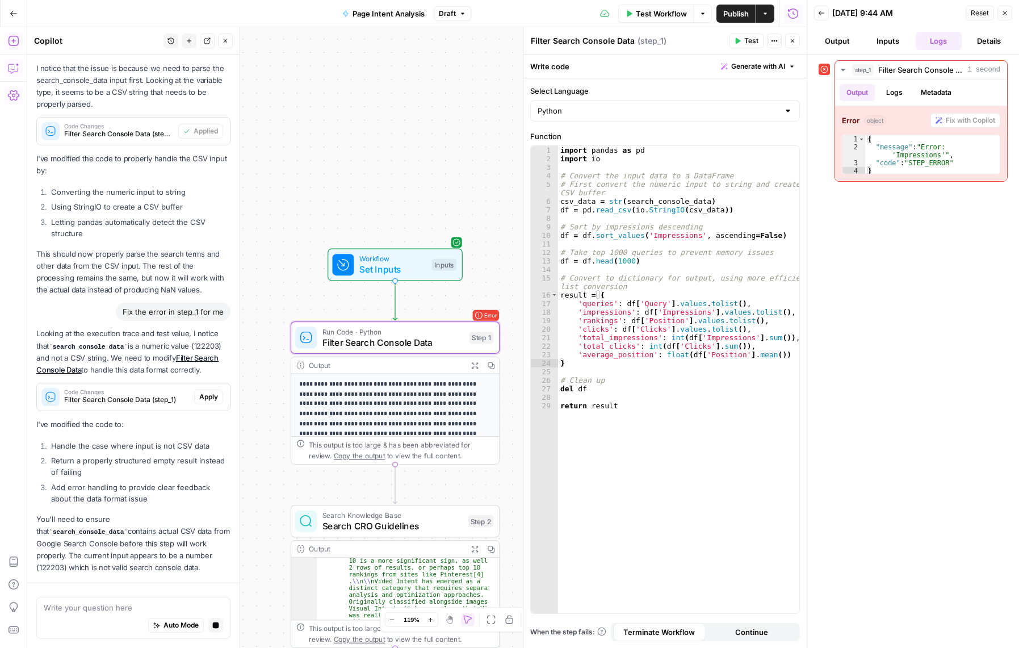
click at [200, 418] on p "I've modified the code to:" at bounding box center [133, 424] width 194 height 12
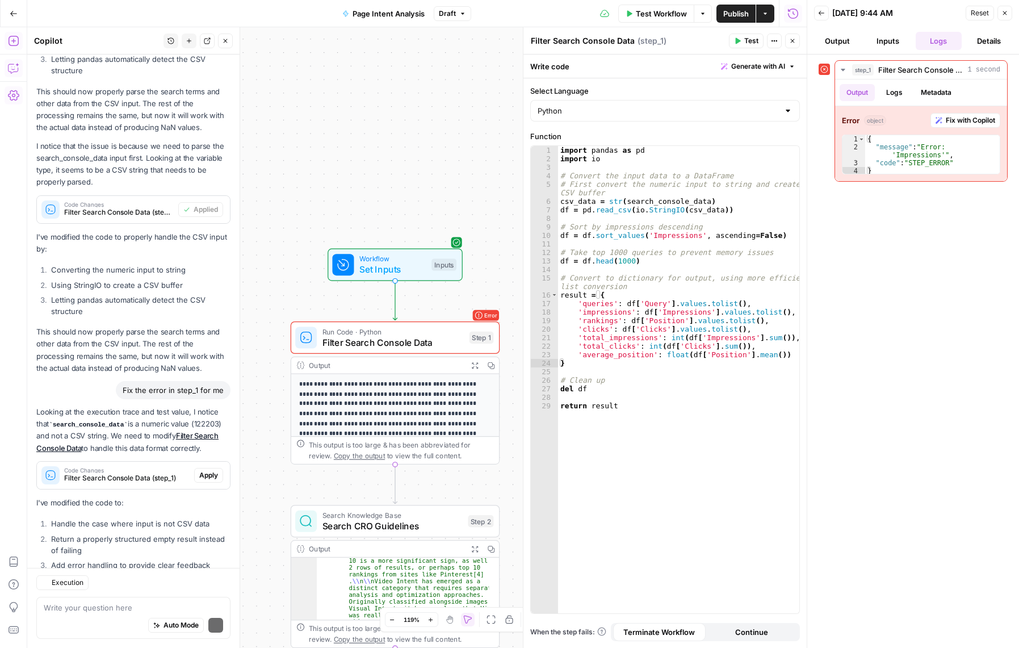
scroll to position [1683, 0]
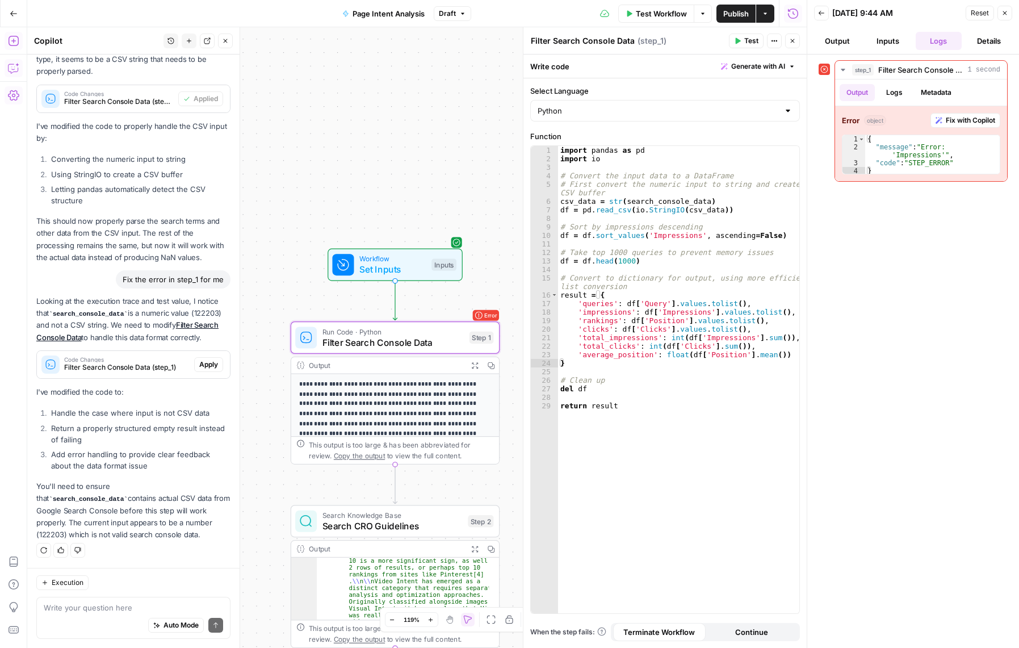
click at [199, 362] on span "Apply" at bounding box center [208, 364] width 19 height 10
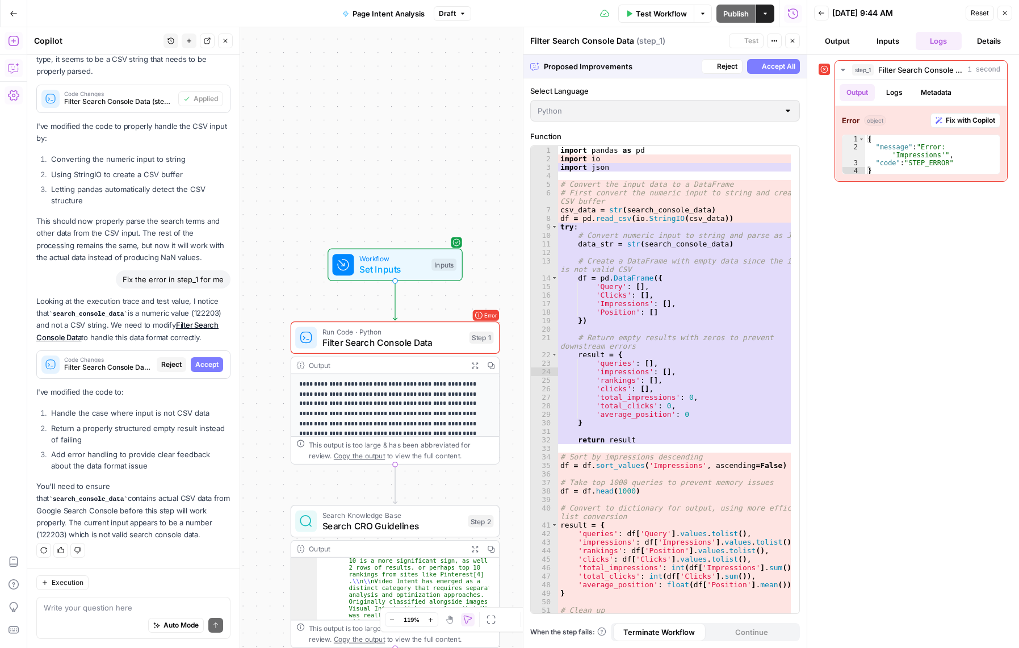
scroll to position [1574, 0]
click at [196, 365] on span "Accept" at bounding box center [206, 364] width 23 height 10
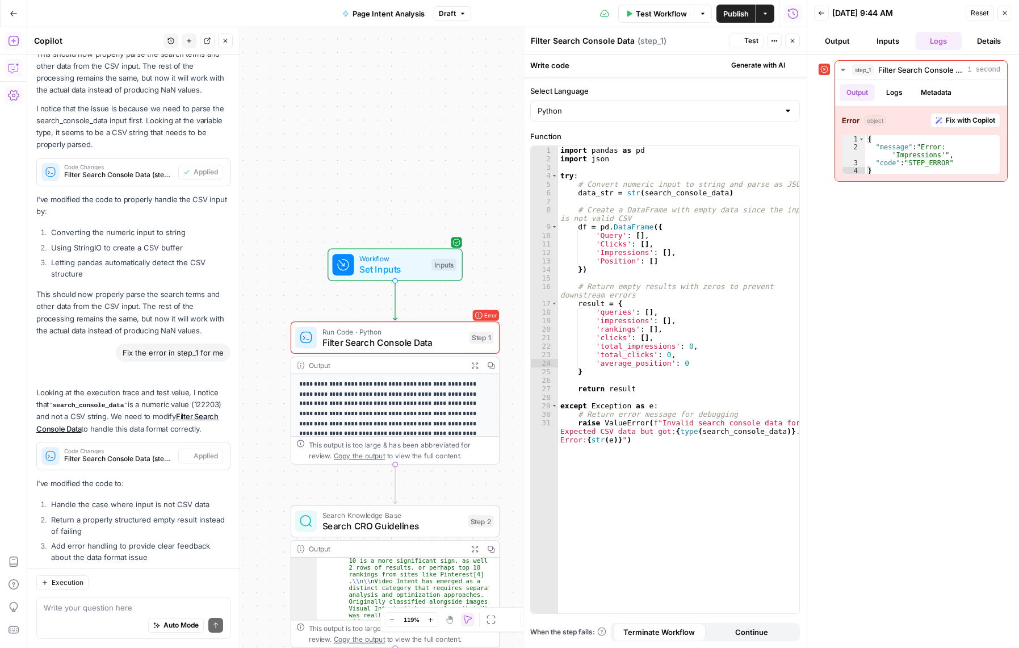
scroll to position [1701, 0]
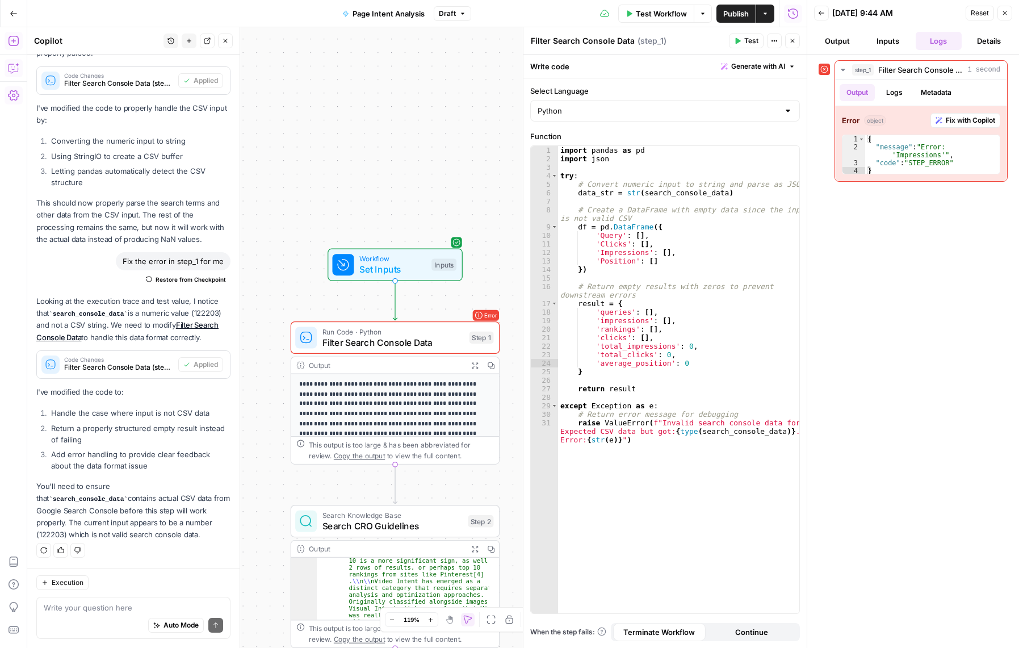
click at [738, 40] on icon "button" at bounding box center [737, 41] width 5 height 6
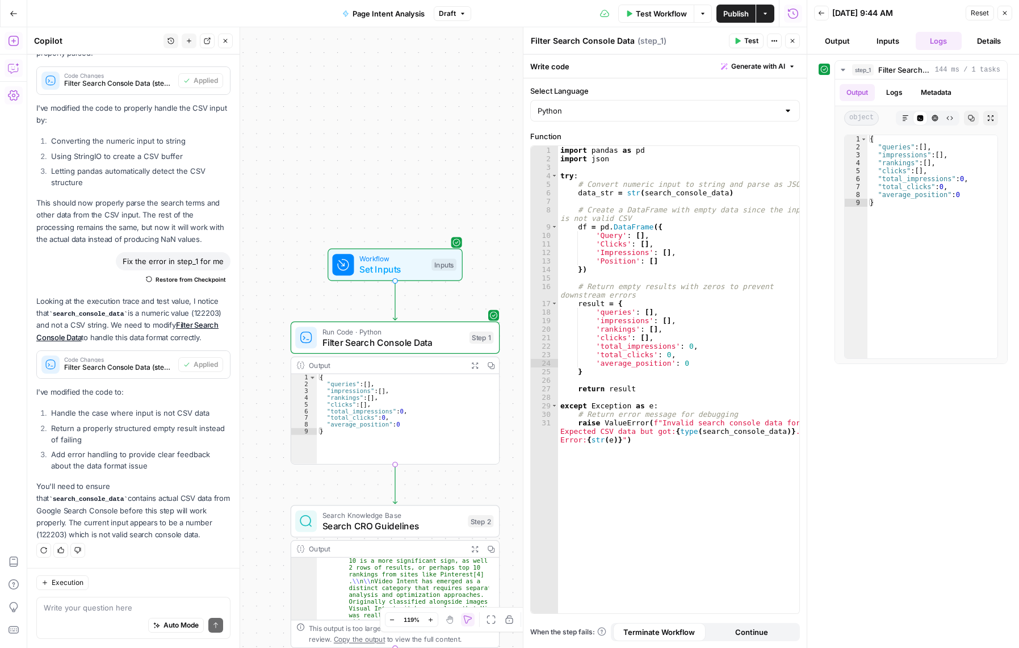
click at [656, 10] on span "Test Workflow" at bounding box center [661, 13] width 51 height 11
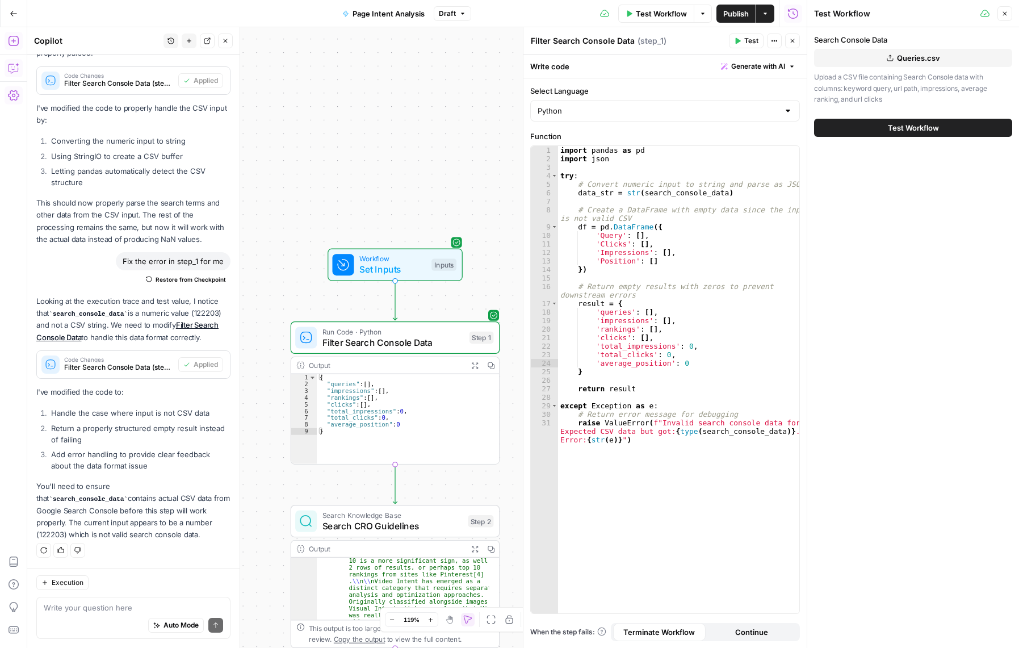
click at [927, 121] on button "Test Workflow" at bounding box center [913, 128] width 198 height 18
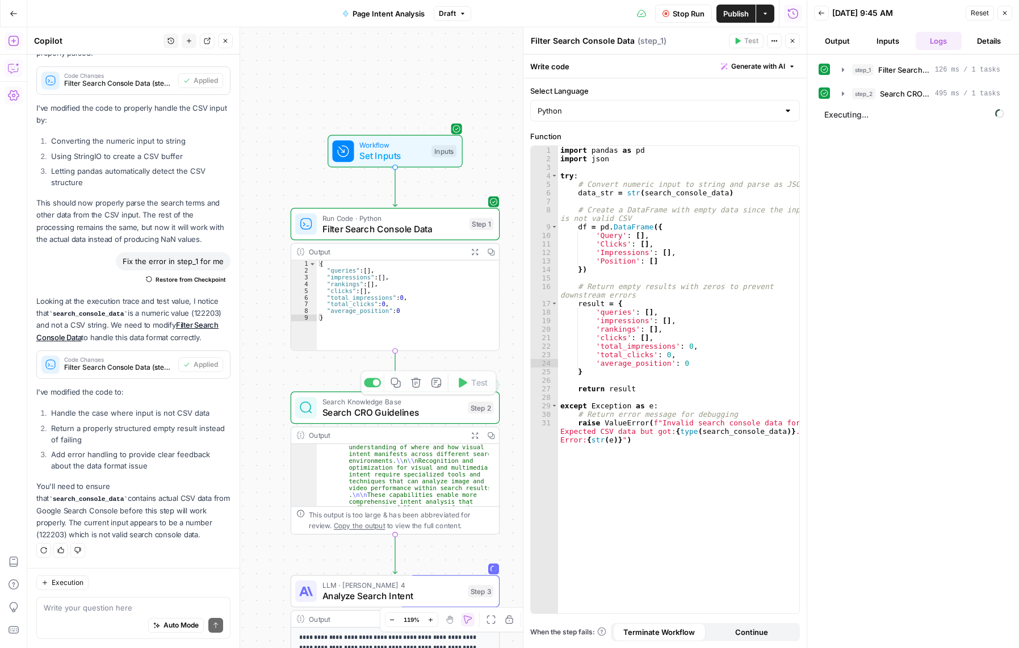
scroll to position [443, 0]
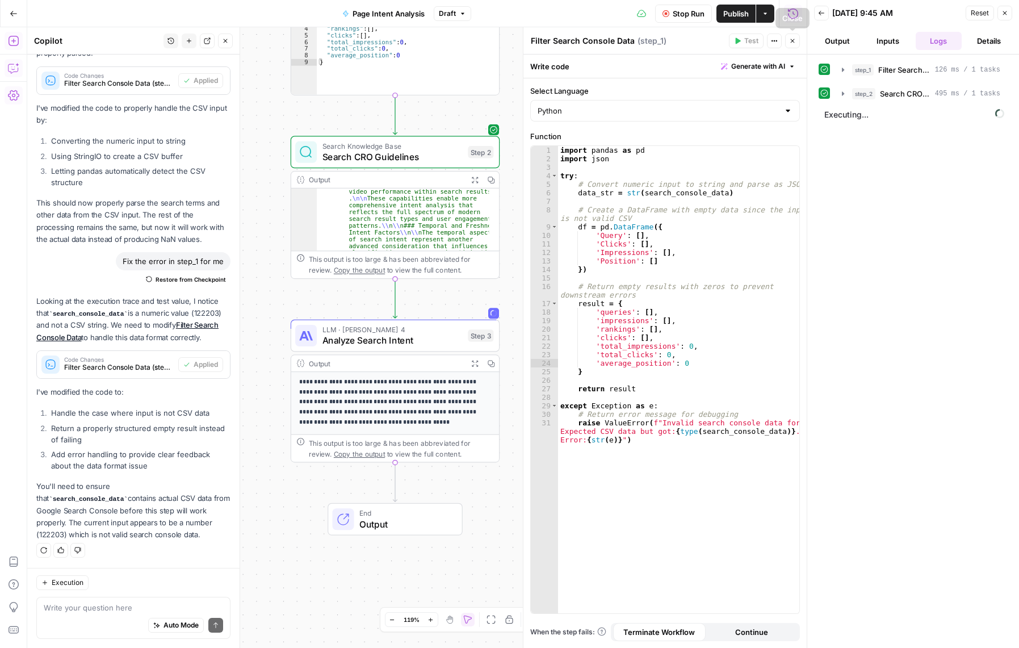
click at [836, 40] on button "Output" at bounding box center [837, 41] width 46 height 18
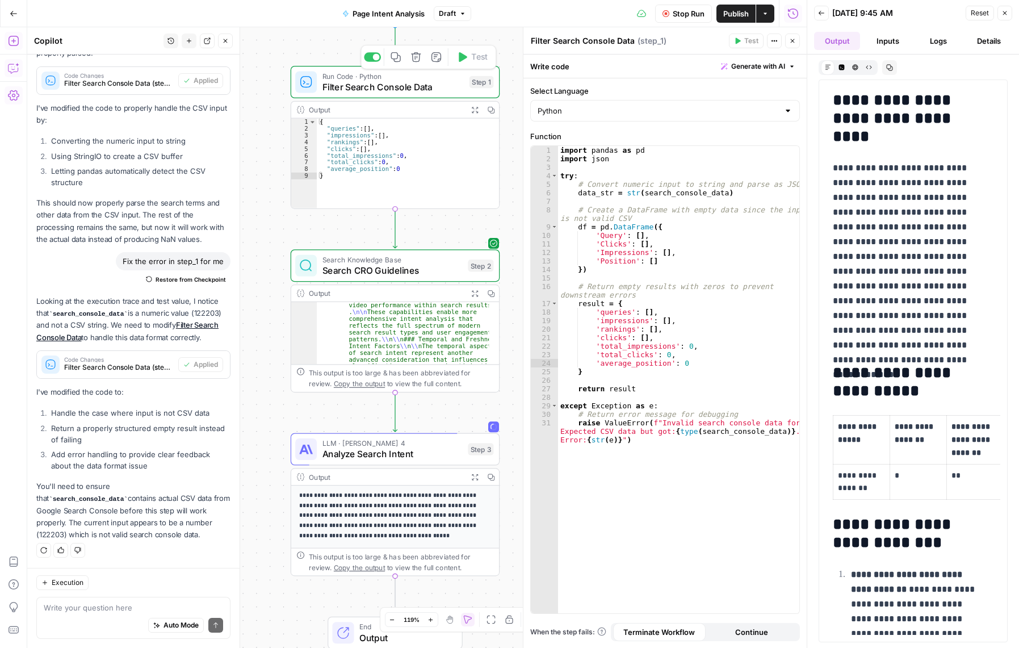
click at [443, 87] on span "Filter Search Console Data" at bounding box center [393, 87] width 142 height 14
click at [102, 618] on div "Auto Mode Send" at bounding box center [133, 625] width 179 height 25
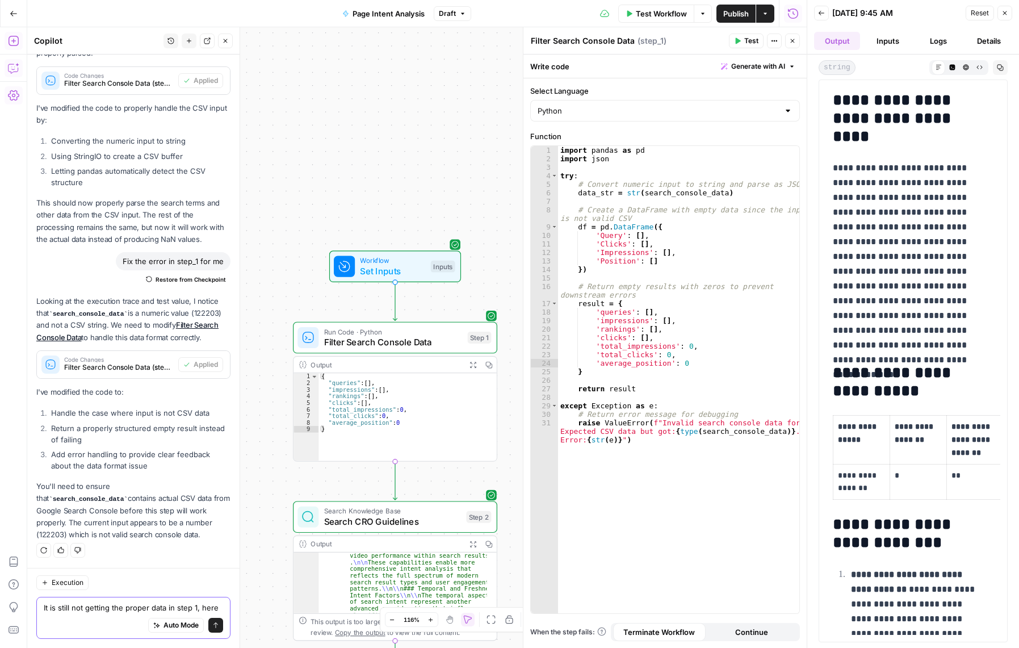
scroll to position [1713, 0]
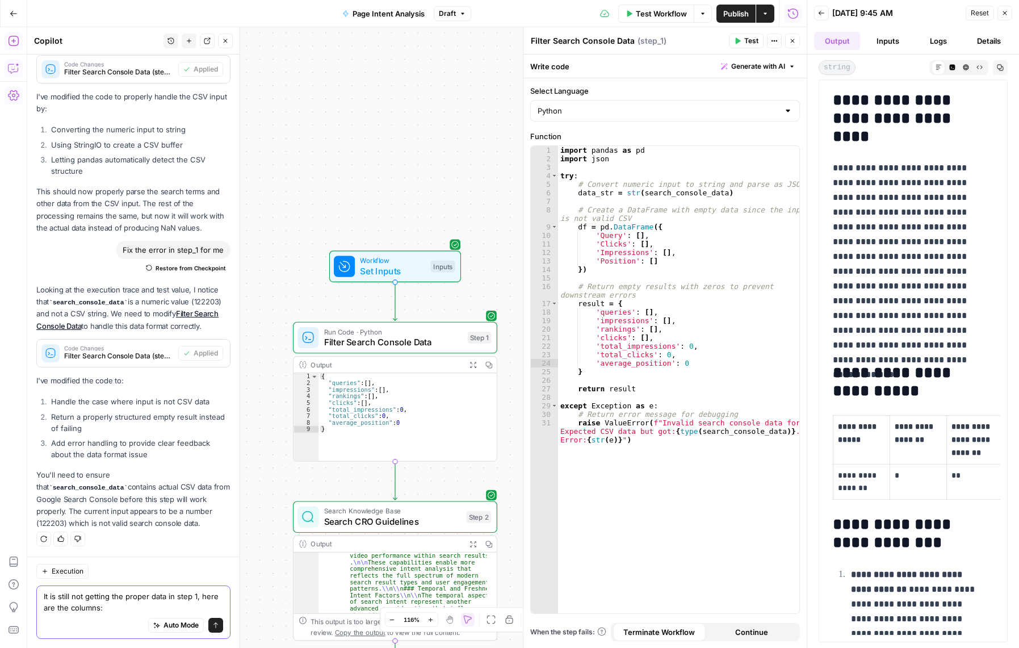
paste textarea "Top queries Clicks Impressions CTR Position"
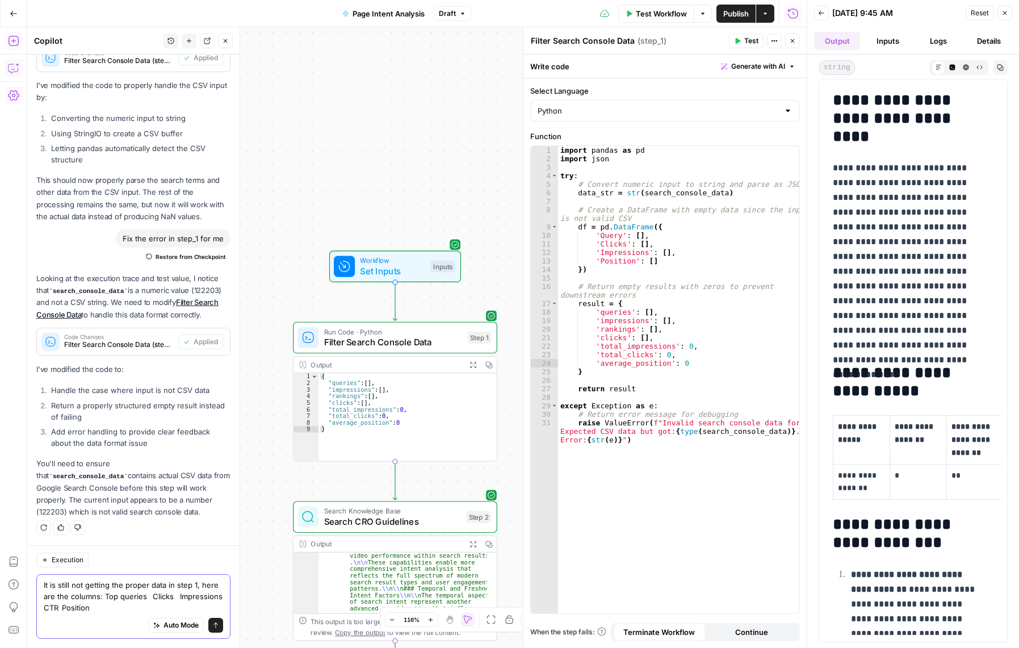
drag, startPoint x: 169, startPoint y: 596, endPoint x: 163, endPoint y: 595, distance: 5.7
click at [163, 595] on textarea "It is still not getting the proper data in step 1, here are the columns: Top qu…" at bounding box center [133, 596] width 179 height 34
click at [188, 598] on textarea "It is still not getting the proper data in step 1, here are the columns: Top qu…" at bounding box center [133, 596] width 179 height 34
click at [86, 608] on textarea "It is still not getting the proper data in step 1, here are the columns: Top qu…" at bounding box center [133, 596] width 179 height 34
click at [137, 607] on textarea "It is still not getting the proper data in step 1, here are the columns: Top qu…" at bounding box center [133, 596] width 179 height 34
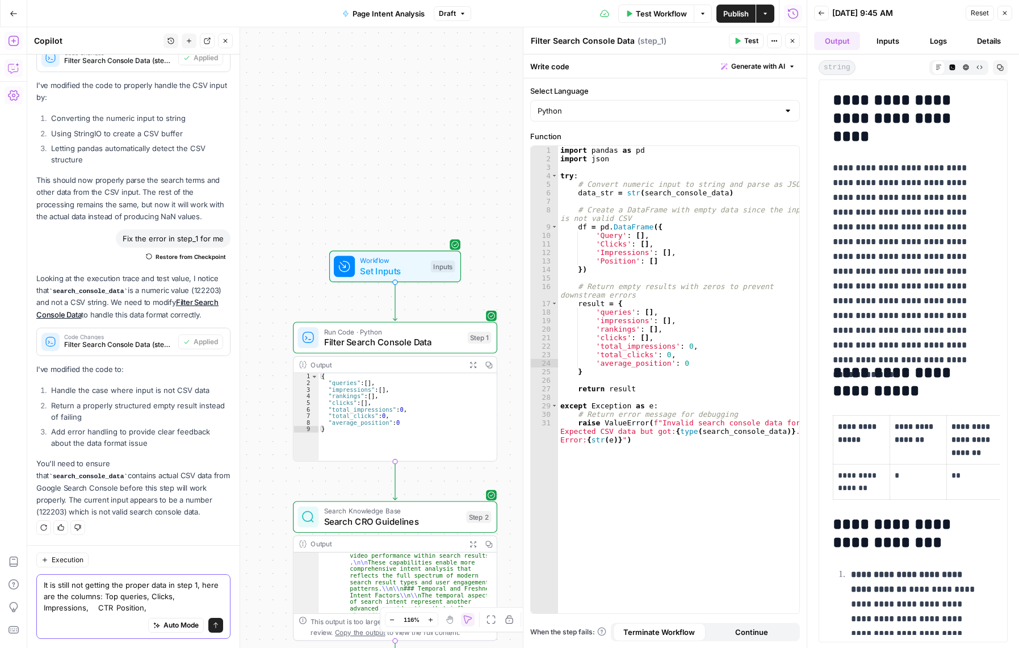
click at [171, 607] on textarea "It is still not getting the proper data in step 1, here are the columns: Top qu…" at bounding box center [133, 596] width 179 height 34
click at [110, 609] on textarea "It is still not getting the proper data in step 1, here are the columns: Top qu…" at bounding box center [133, 596] width 179 height 34
type textarea "It is still not getting the proper data in step 1, here are the columns: Top qu…"
click at [213, 623] on icon "submit" at bounding box center [215, 625] width 5 height 6
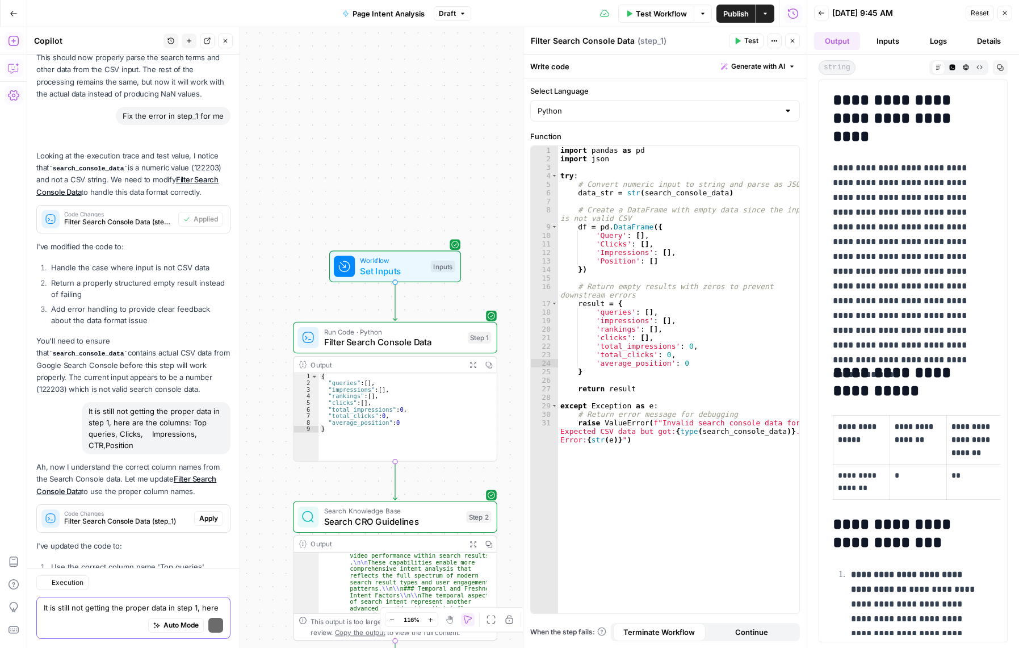
scroll to position [1975, 0]
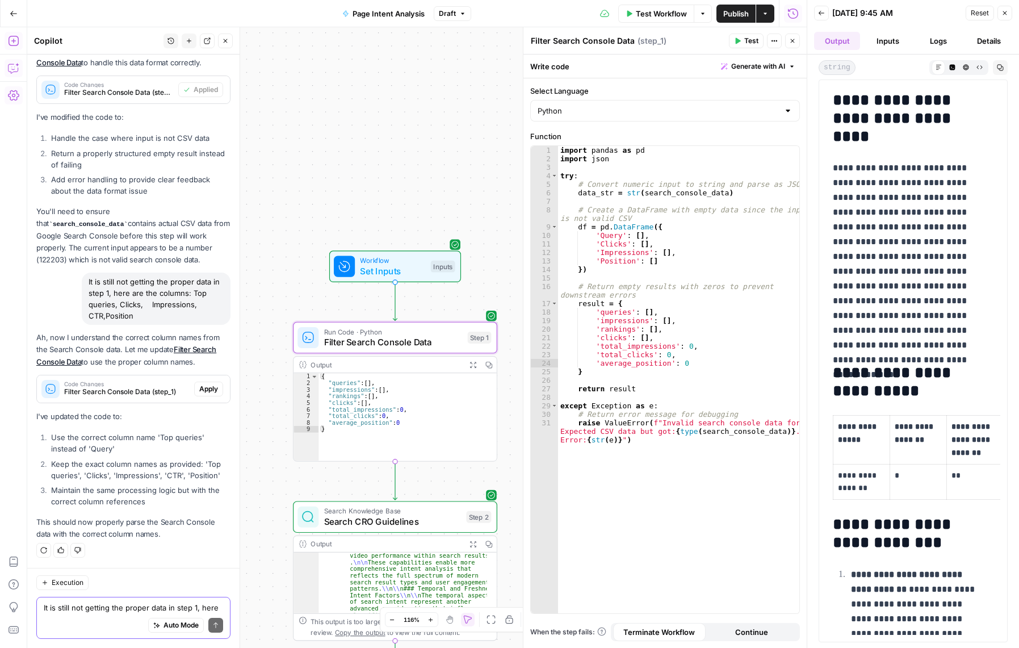
click at [201, 384] on span "Apply" at bounding box center [208, 389] width 19 height 10
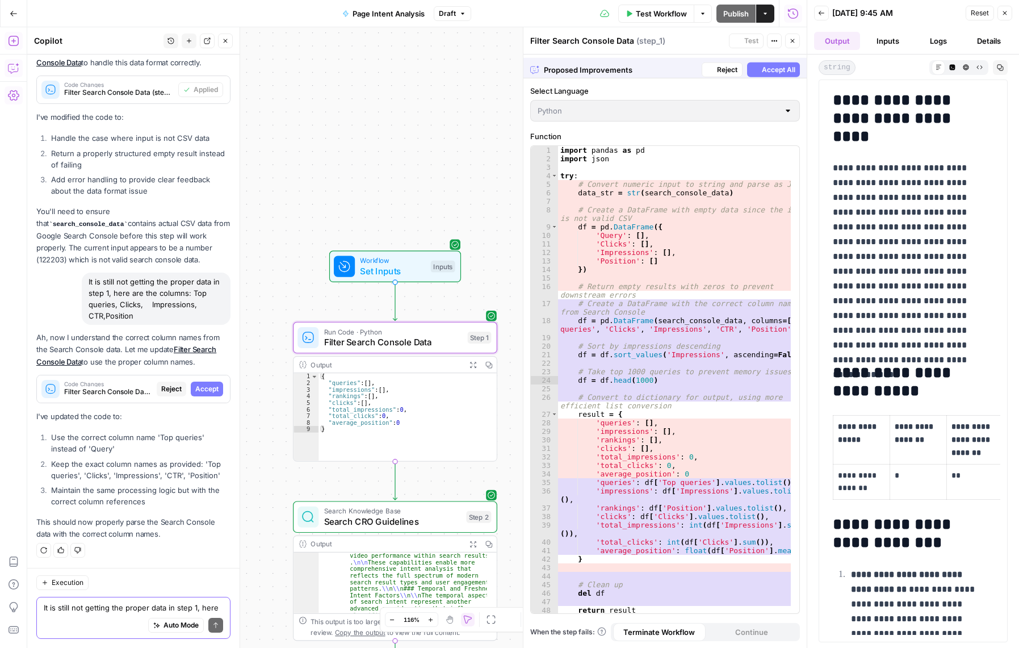
scroll to position [1848, 0]
click at [195, 385] on span "Accept" at bounding box center [206, 389] width 23 height 10
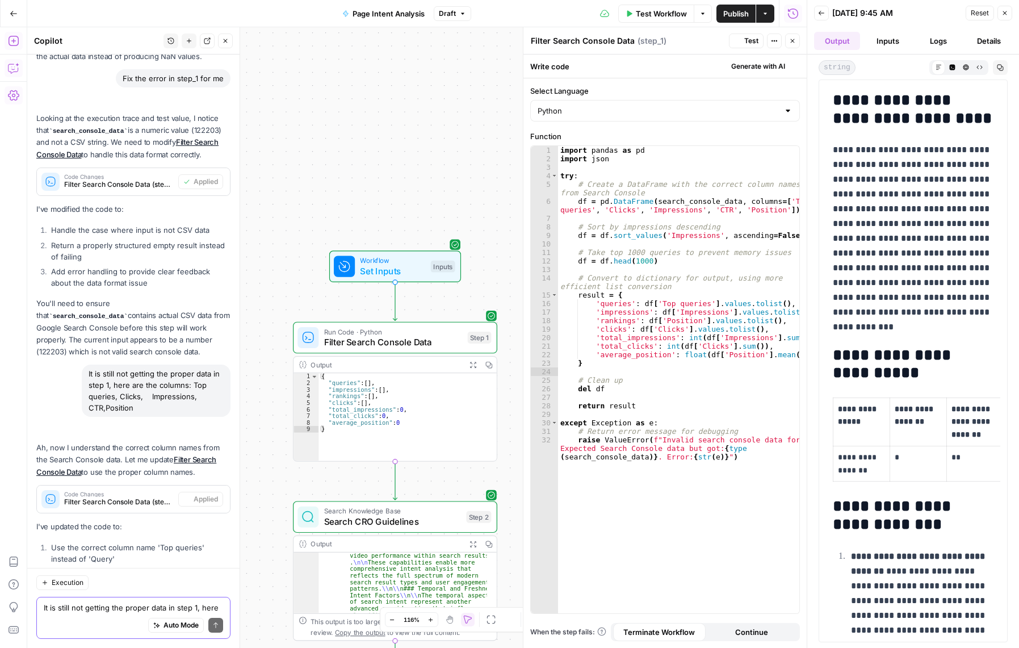
scroll to position [1994, 0]
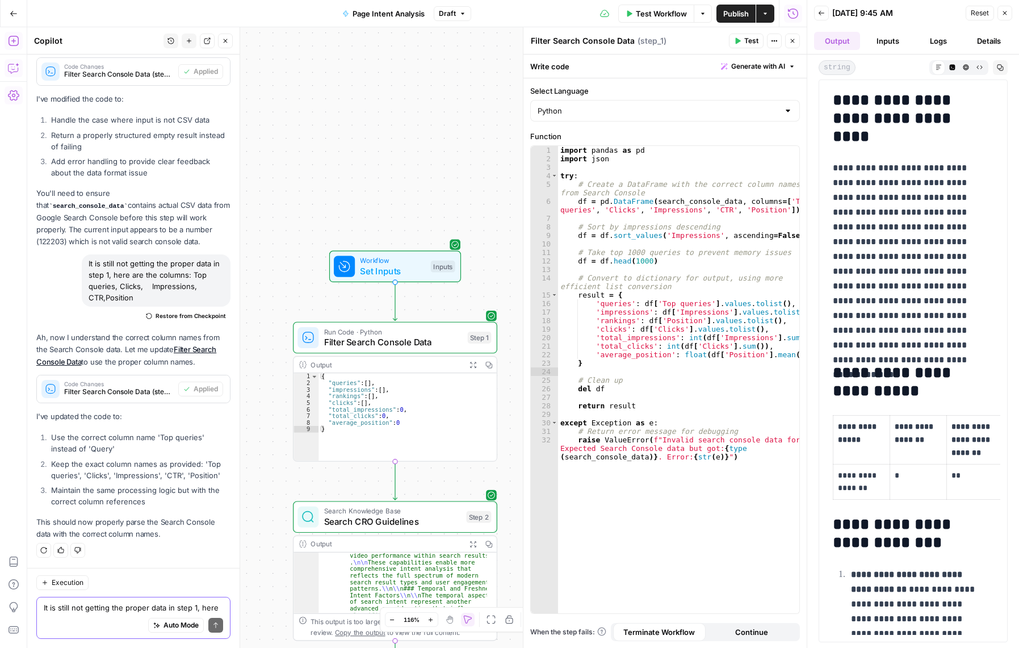
click at [751, 40] on span "Test" at bounding box center [751, 41] width 14 height 10
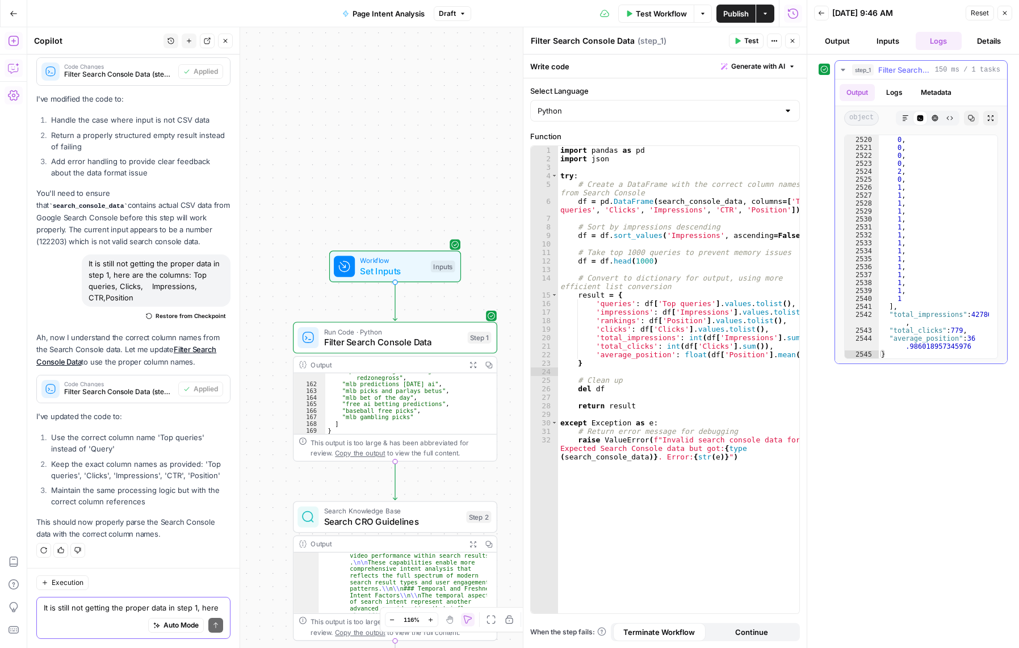
scroll to position [18372, 0]
click at [667, 12] on span "Test Workflow" at bounding box center [661, 13] width 51 height 11
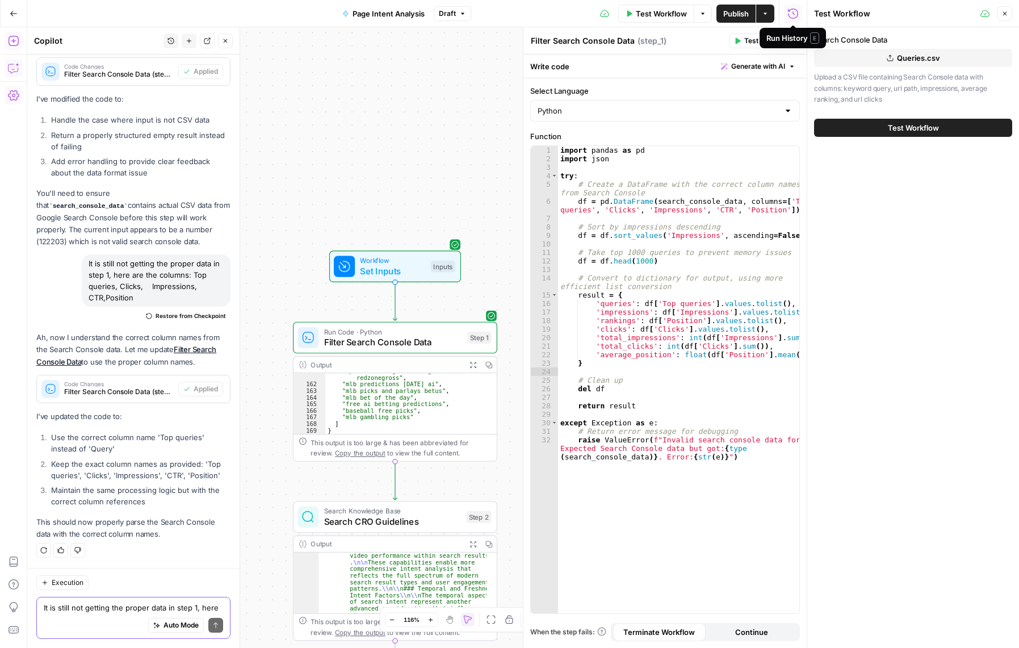
click at [912, 127] on span "Test Workflow" at bounding box center [913, 127] width 51 height 11
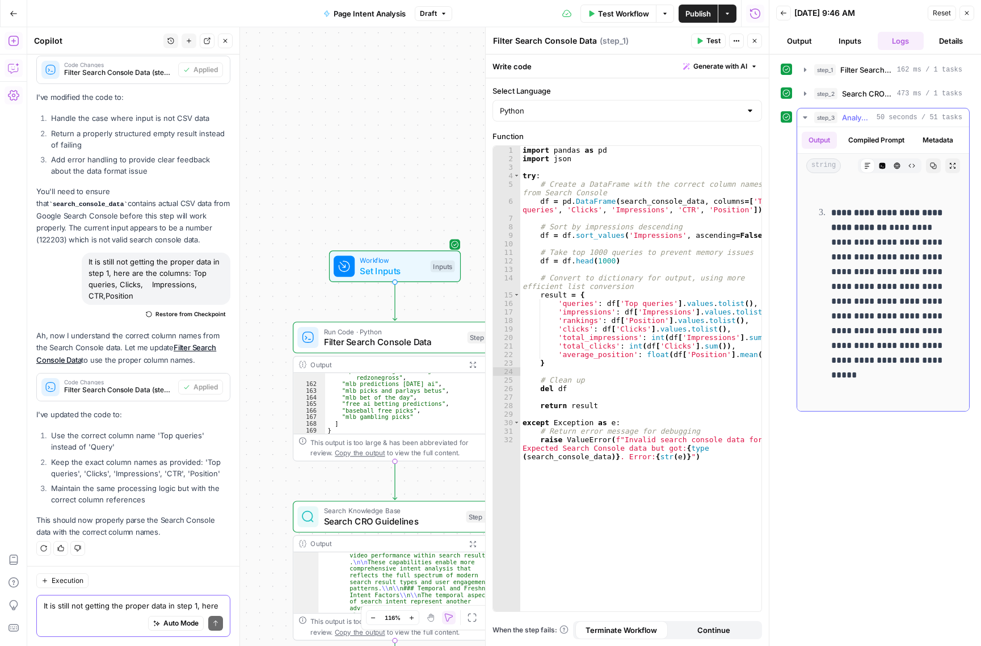
scroll to position [4781, 0]
